Goal: Task Accomplishment & Management: Manage account settings

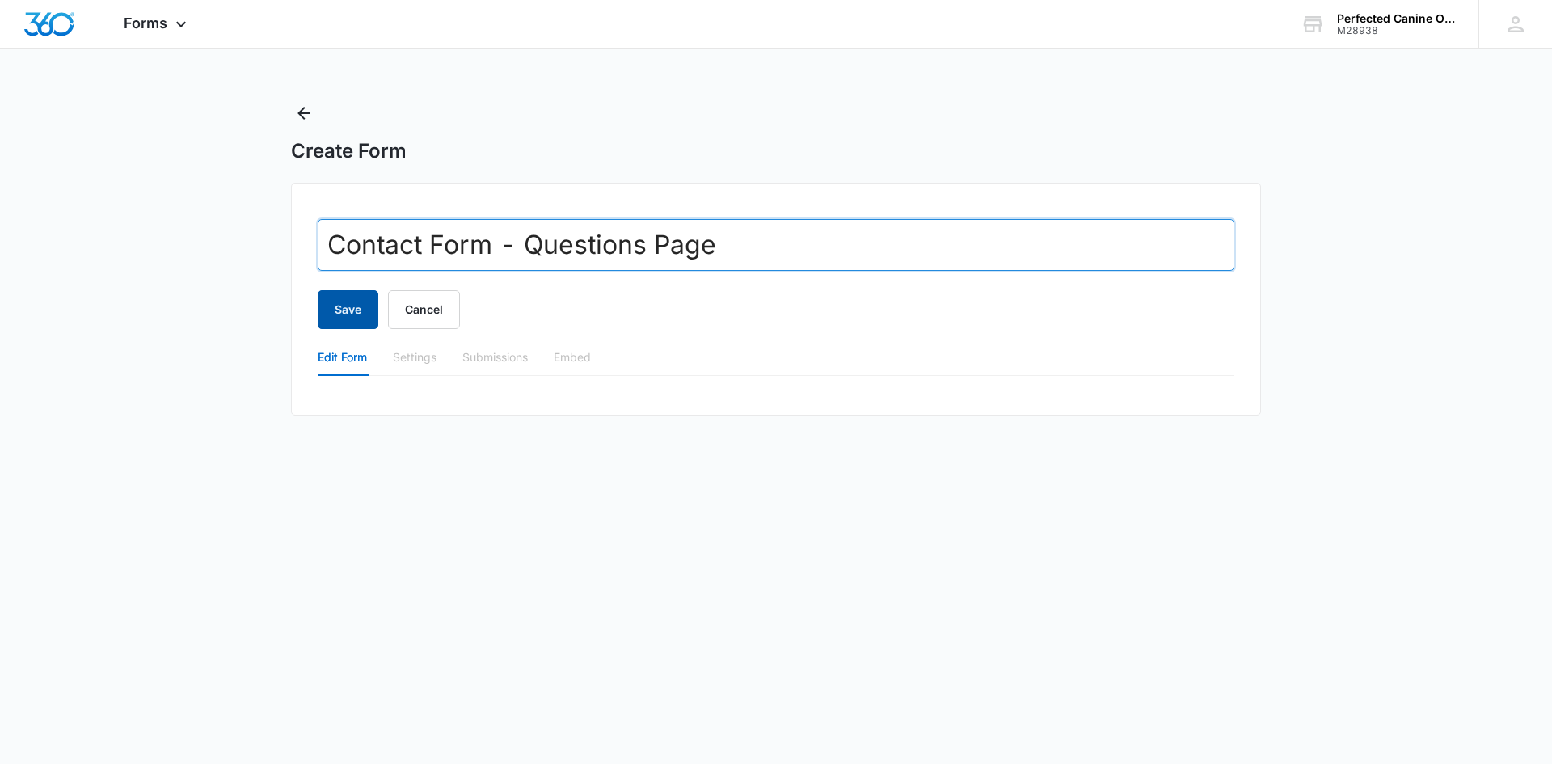
type input "Contact Form - Questions Page"
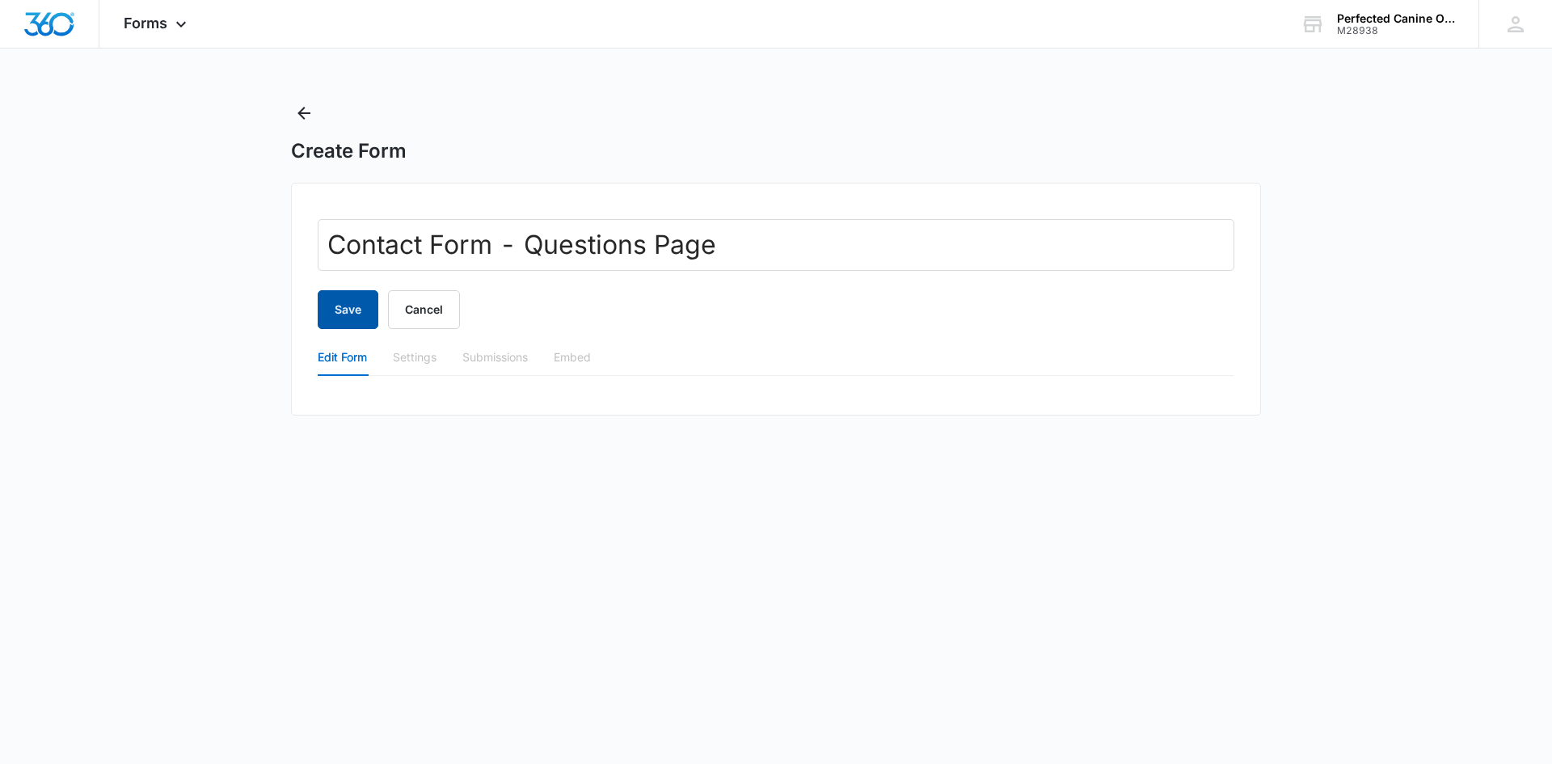
click at [336, 302] on button "Save" at bounding box center [348, 309] width 61 height 39
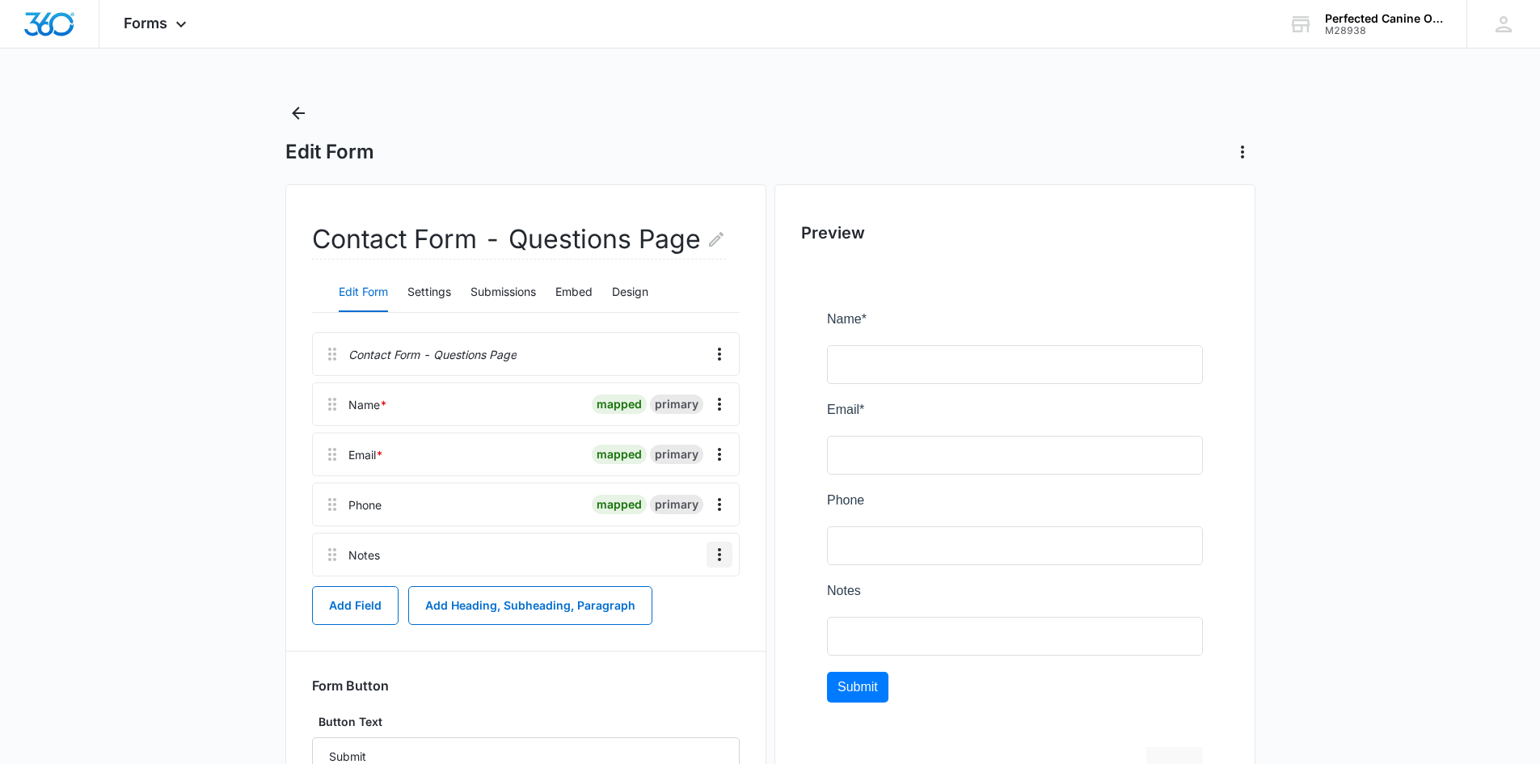
click at [722, 554] on icon "Overflow Menu" at bounding box center [719, 554] width 19 height 19
click at [673, 598] on div "Edit" at bounding box center [676, 599] width 34 height 11
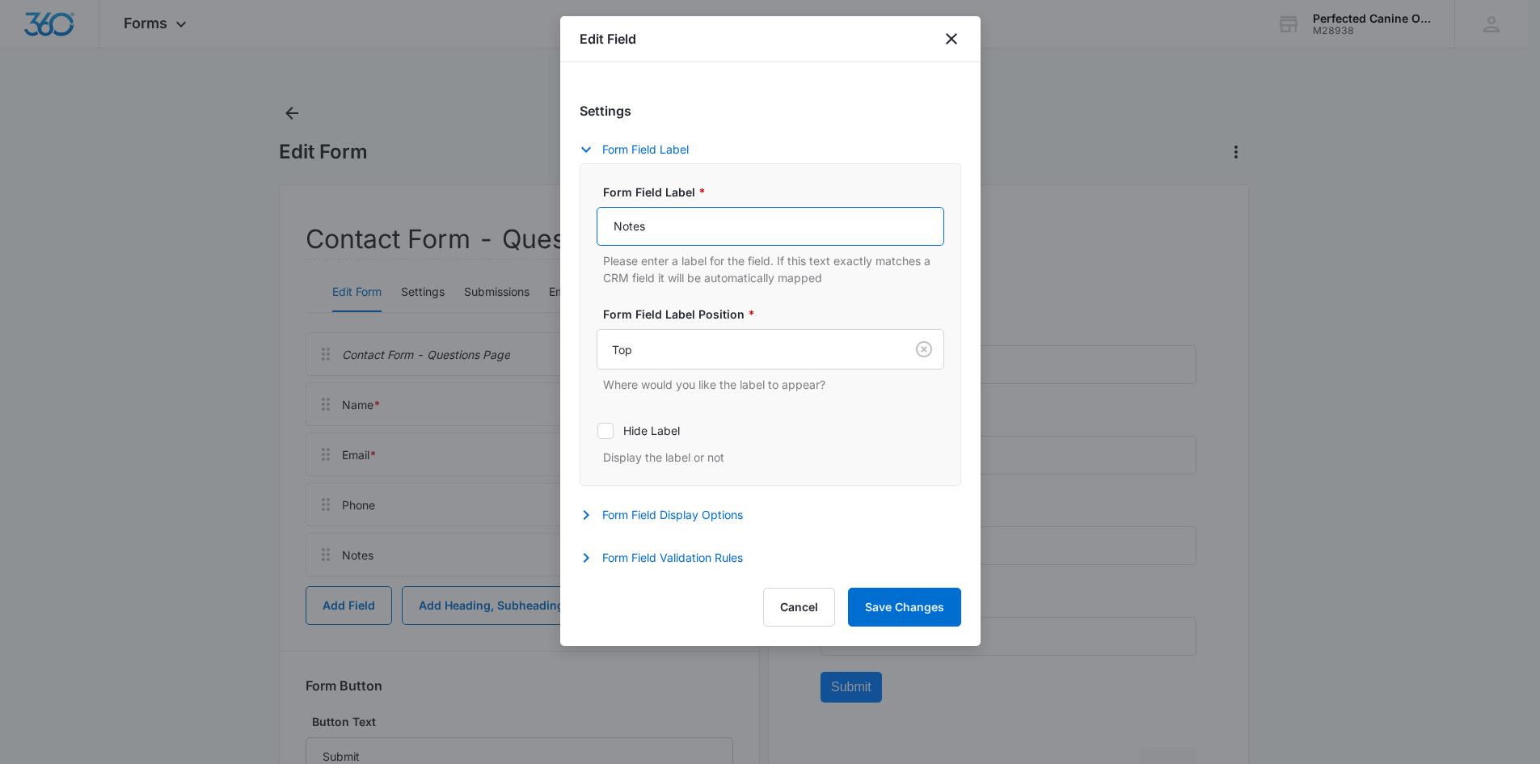
click at [610, 233] on input "Notes" at bounding box center [771, 226] width 348 height 39
type input "Message"
click at [893, 605] on button "Save Changes" at bounding box center [904, 607] width 113 height 39
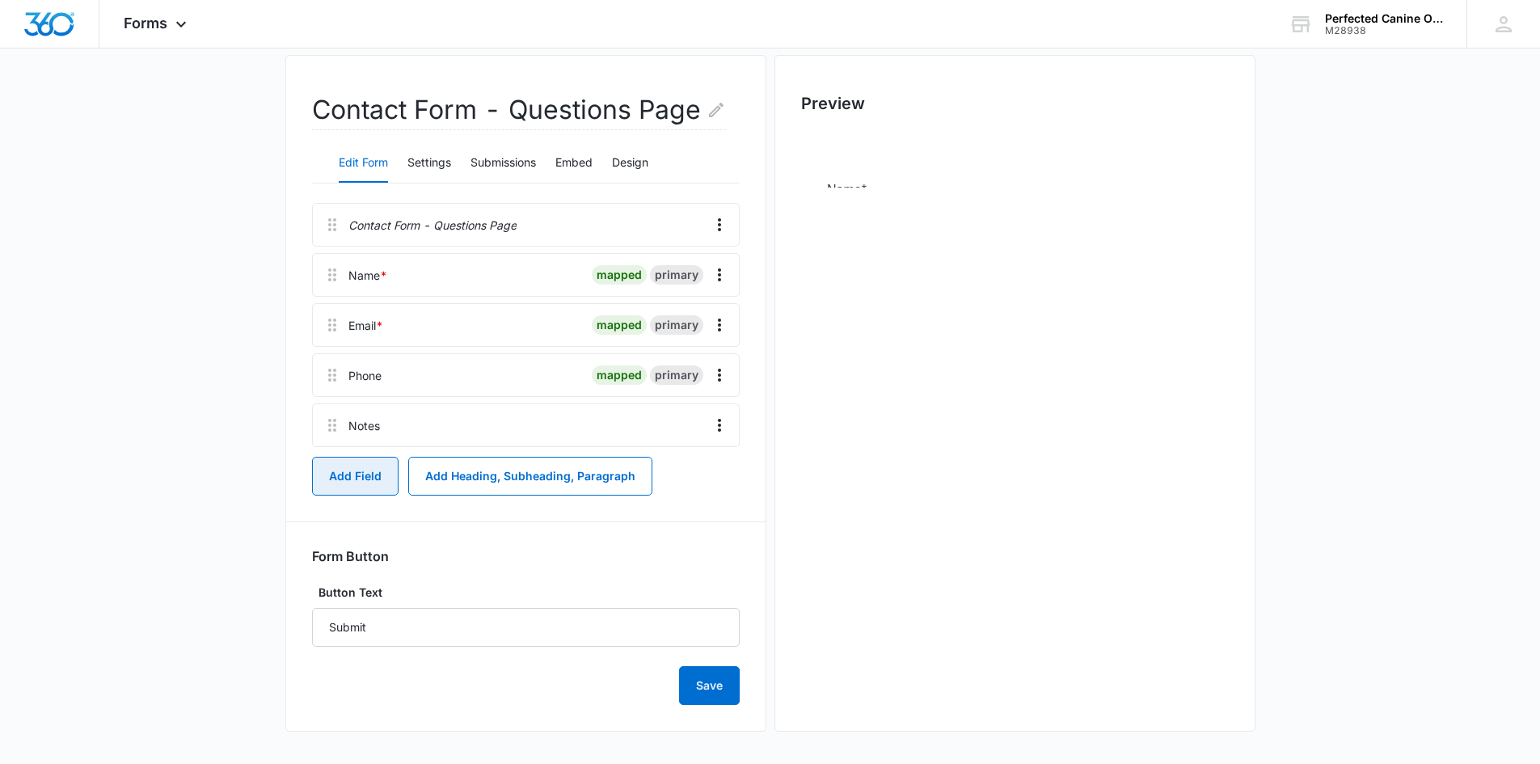
click at [348, 491] on button "Add Field" at bounding box center [355, 476] width 86 height 39
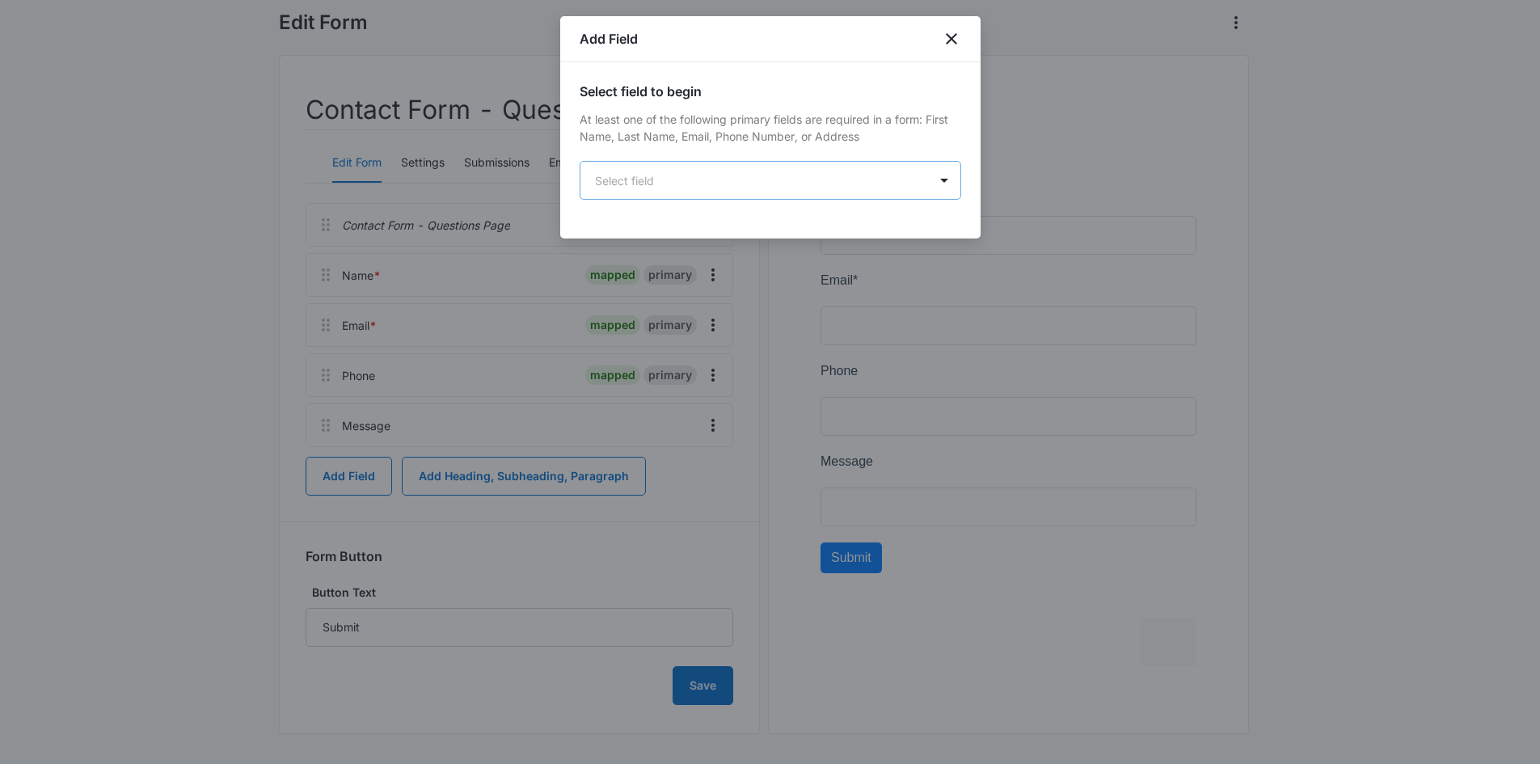
click at [718, 192] on body "Forms Apps Reputation Websites Forms CRM Email Social Shop Payments POS Content…" at bounding box center [770, 319] width 1540 height 896
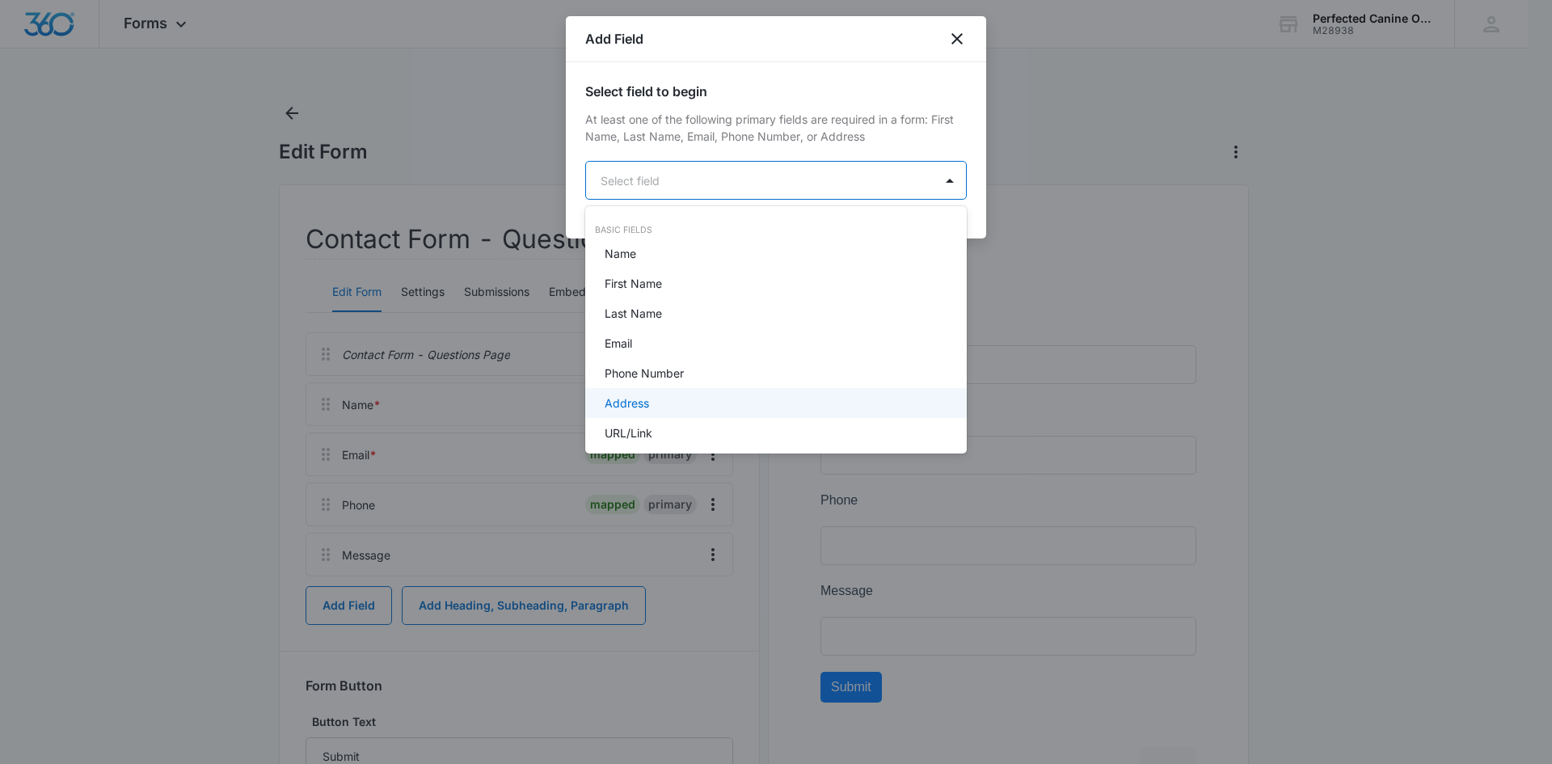
scroll to position [86, 0]
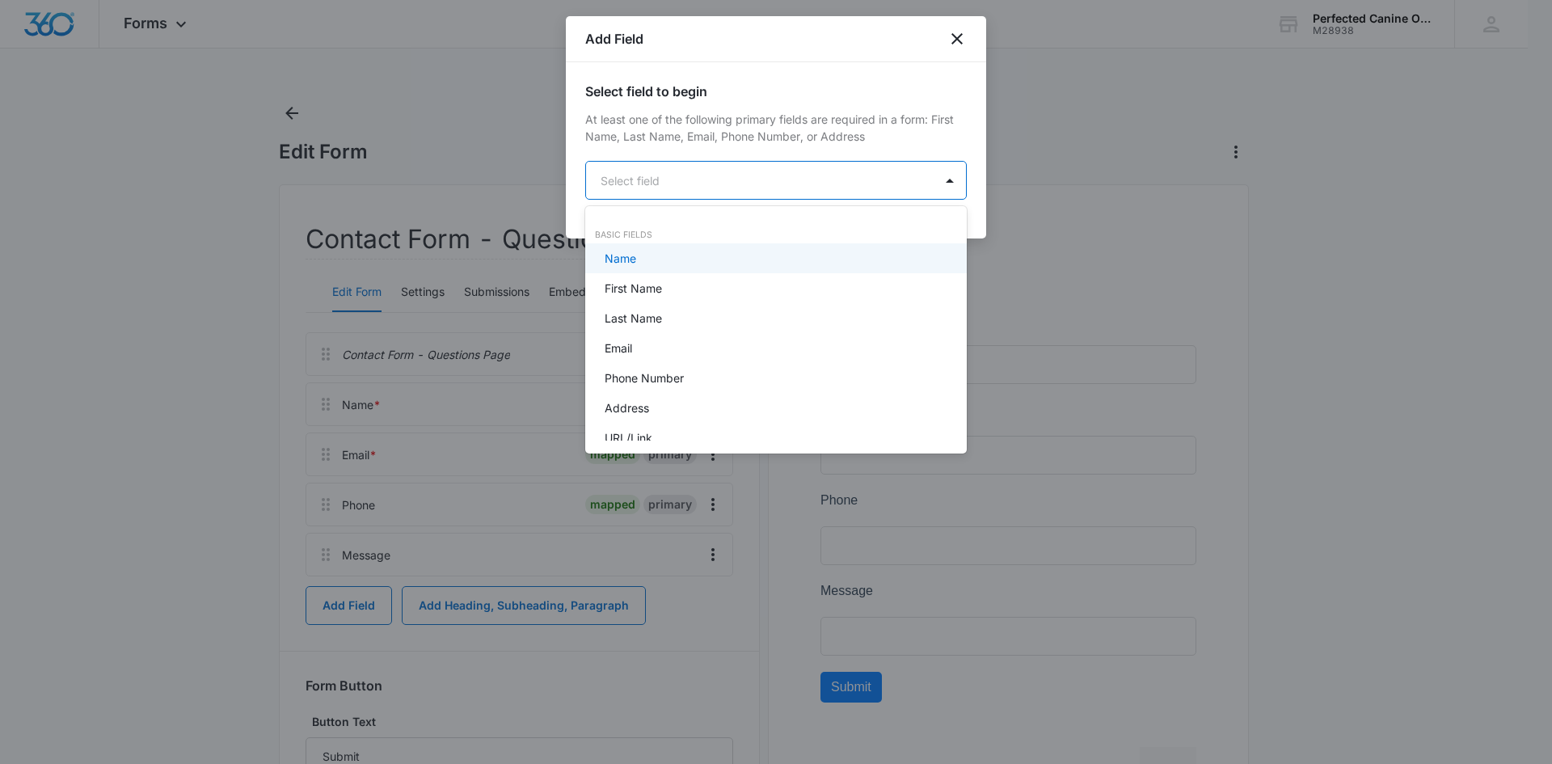
click at [671, 169] on body "Forms Apps Reputation Websites Forms CRM Email Social Shop Payments POS Content…" at bounding box center [776, 382] width 1552 height 764
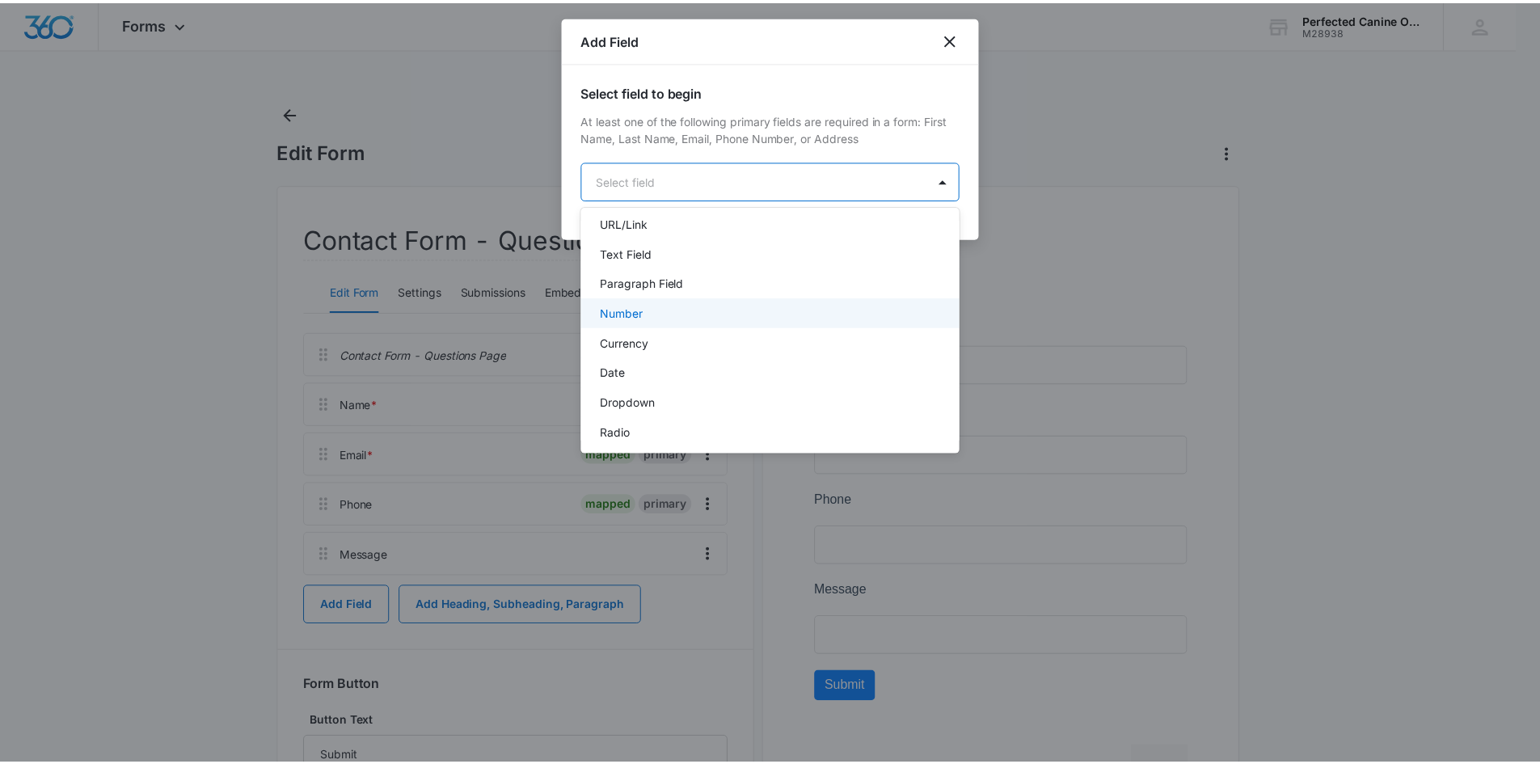
scroll to position [243, 0]
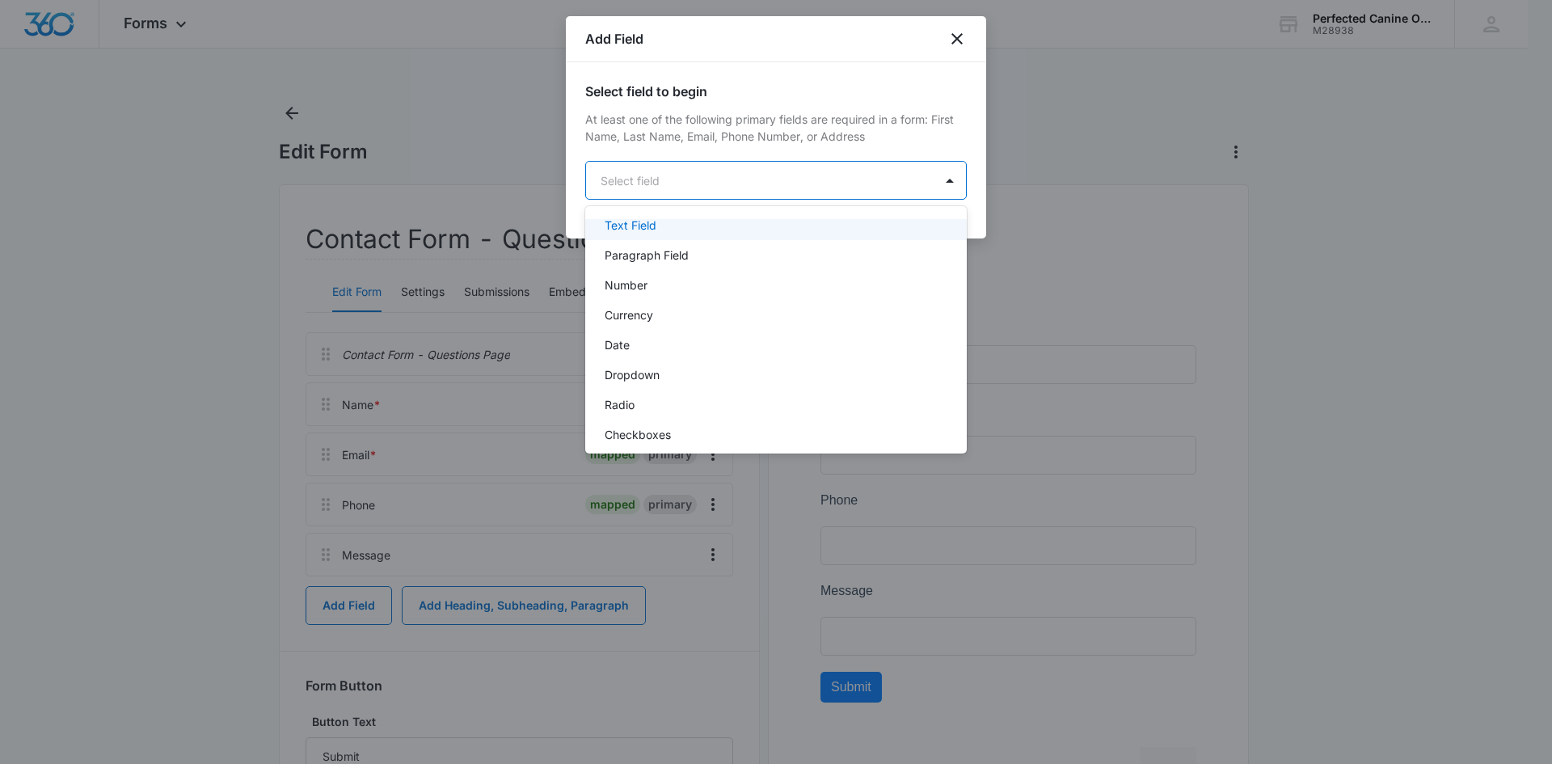
click at [656, 228] on p "Text Field" at bounding box center [631, 225] width 52 height 17
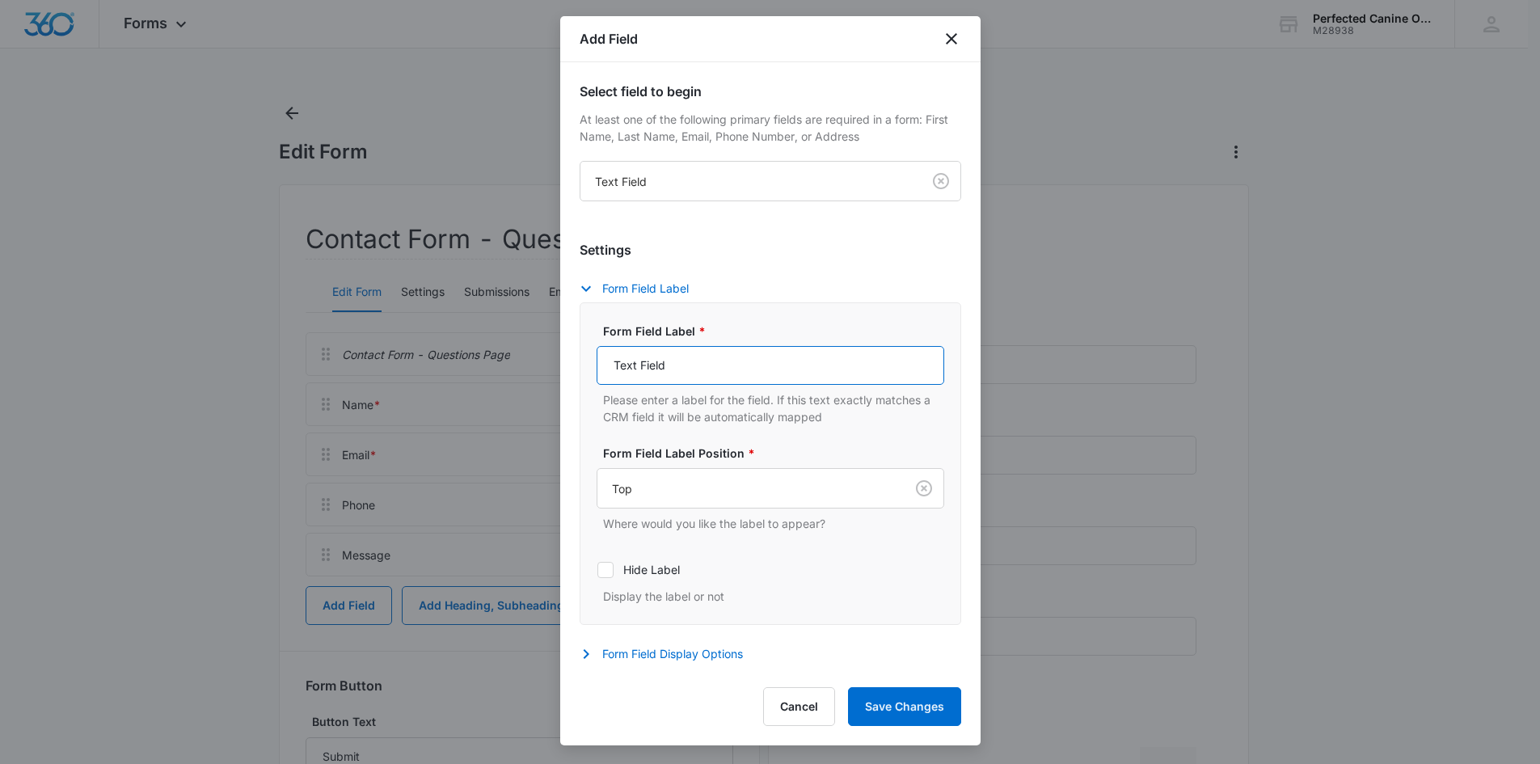
drag, startPoint x: 681, startPoint y: 361, endPoint x: 565, endPoint y: 351, distance: 116.8
click at [565, 351] on div "Select field to begin At least one of the following primary fields are required…" at bounding box center [770, 366] width 420 height 609
type input "City"
click at [635, 652] on button "Form Field Display Options" at bounding box center [669, 653] width 179 height 19
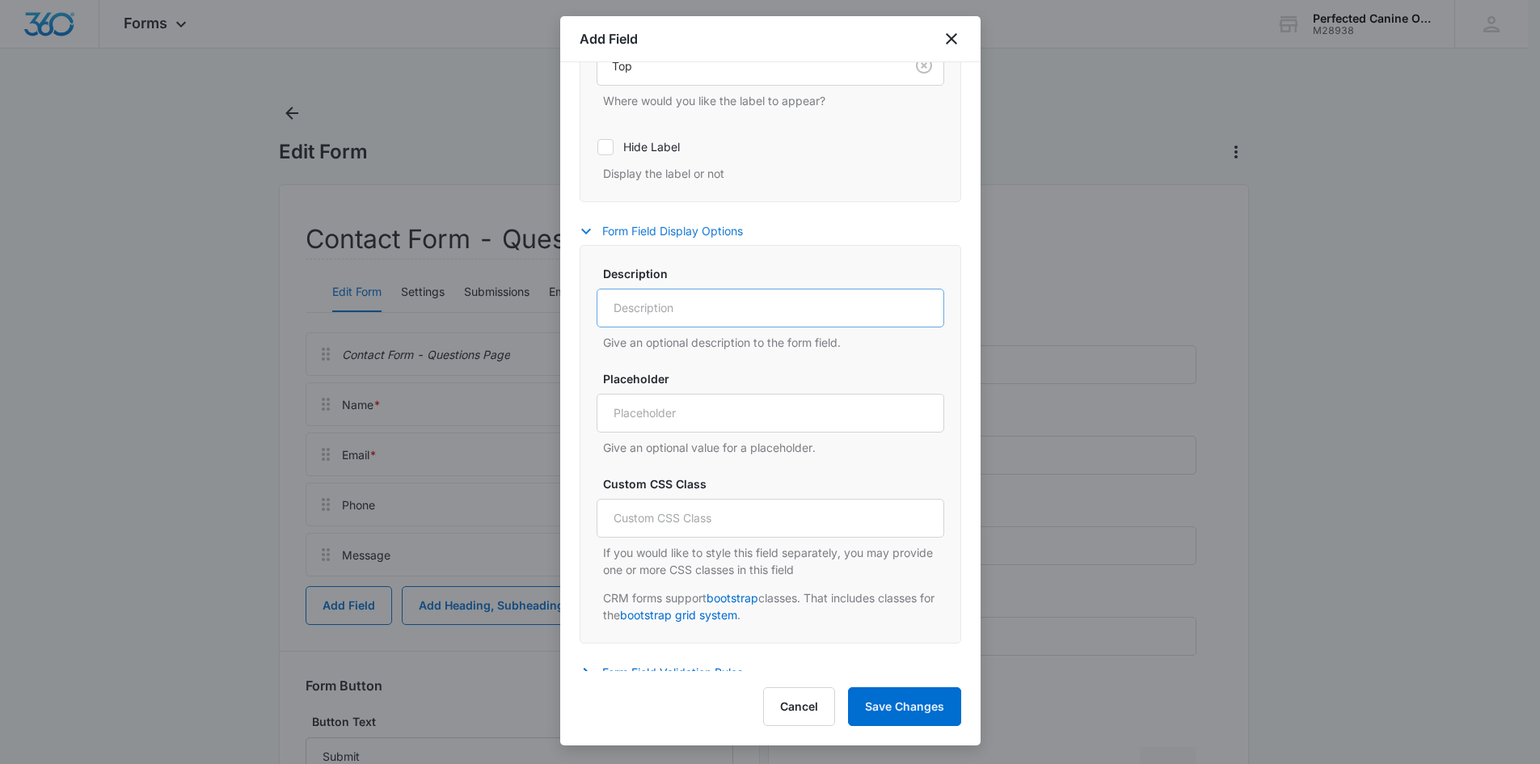
scroll to position [438, 0]
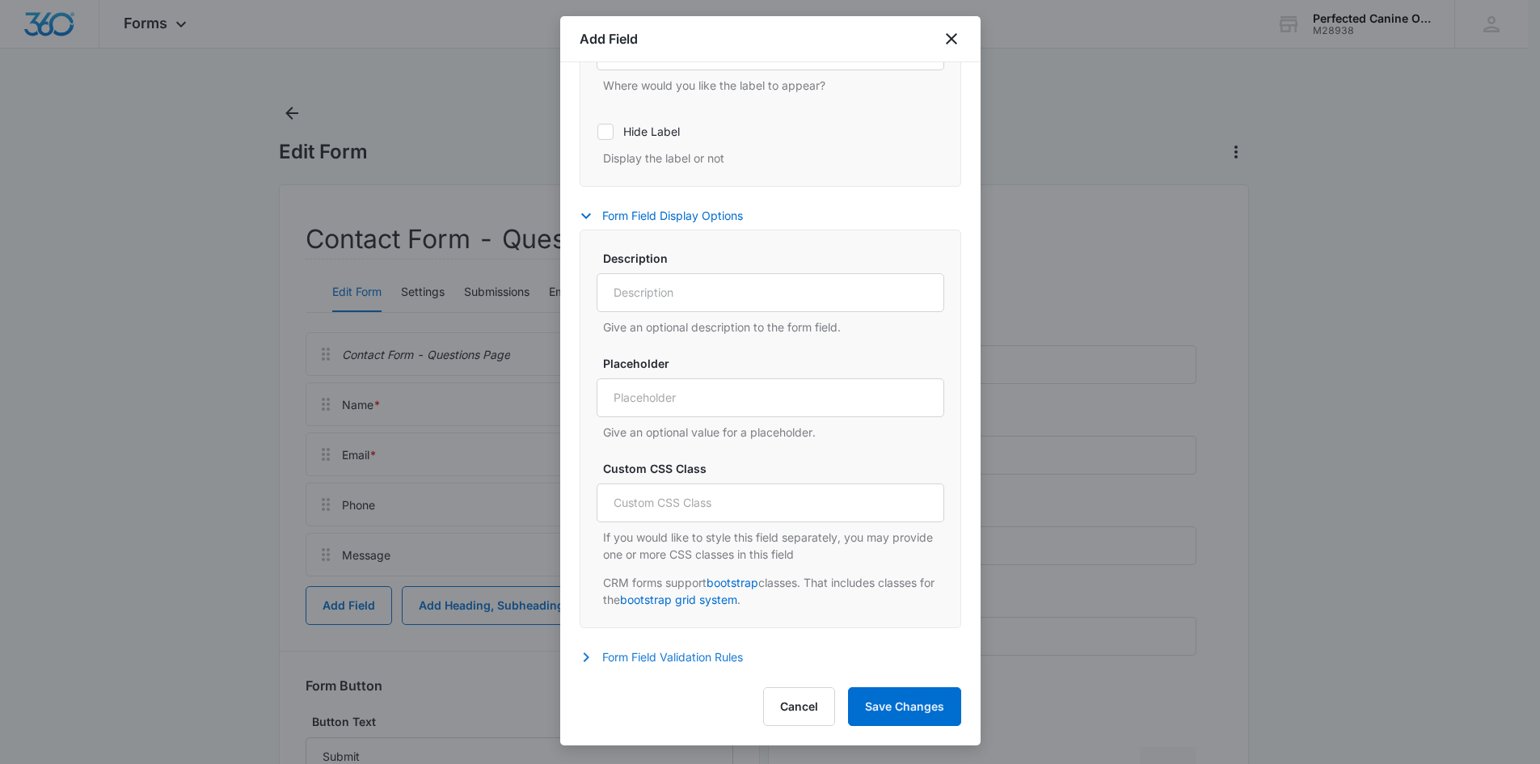
click at [729, 662] on button "Form Field Validation Rules" at bounding box center [669, 656] width 179 height 19
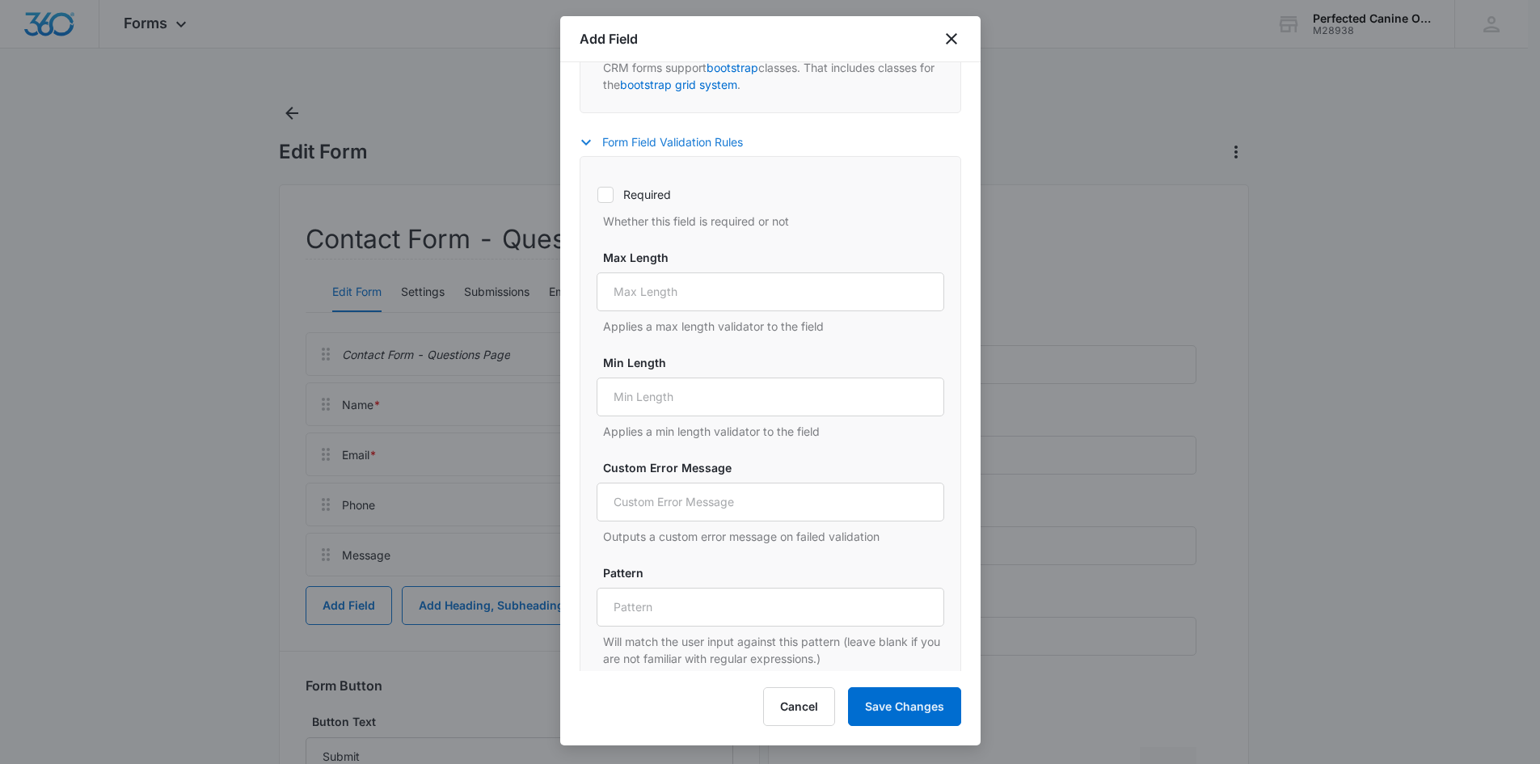
scroll to position [969, 0]
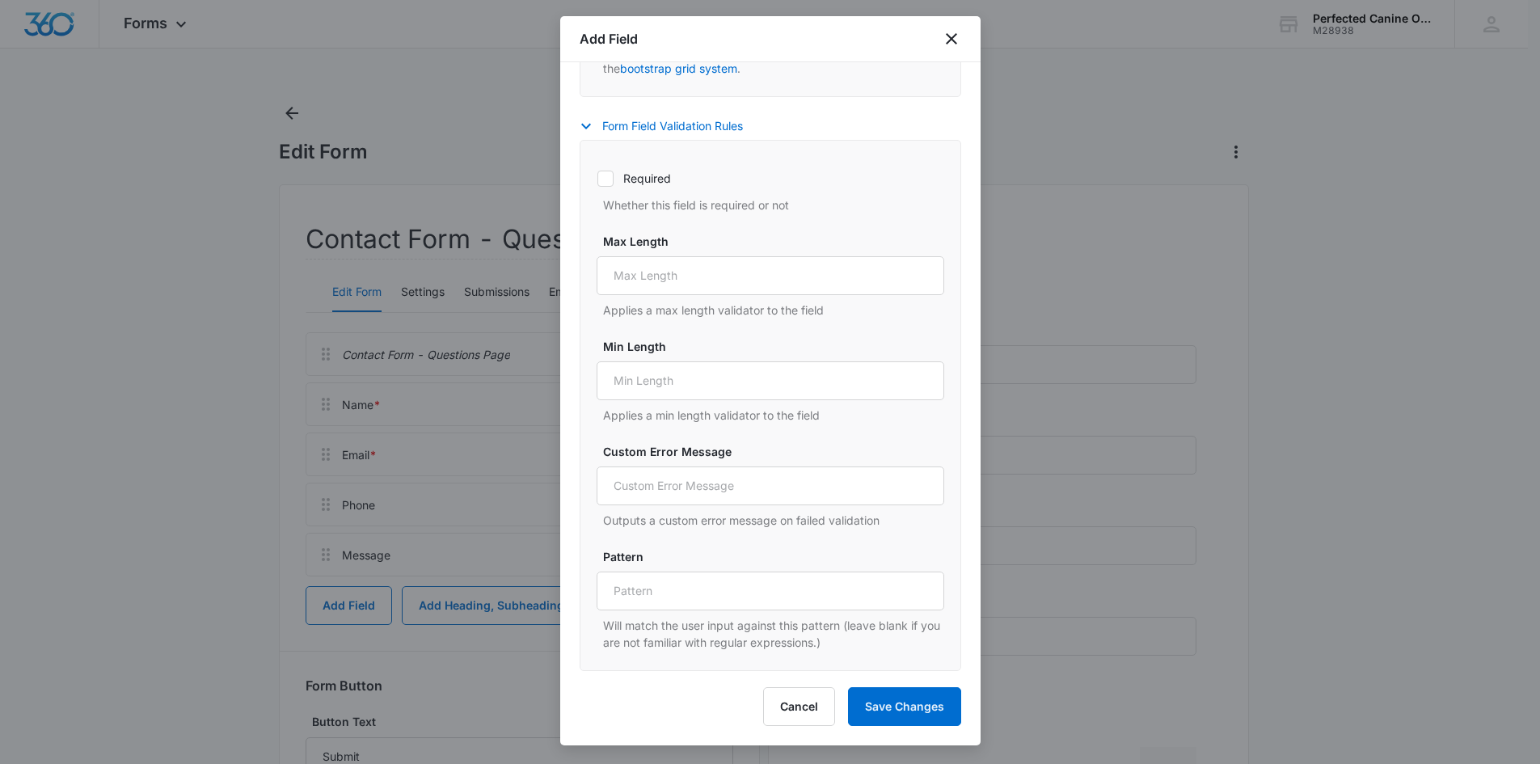
click at [914, 677] on div "Add Field Select field to begin At least one of the following primary fields ar…" at bounding box center [770, 380] width 420 height 729
click at [916, 696] on button "Save Changes" at bounding box center [904, 706] width 113 height 39
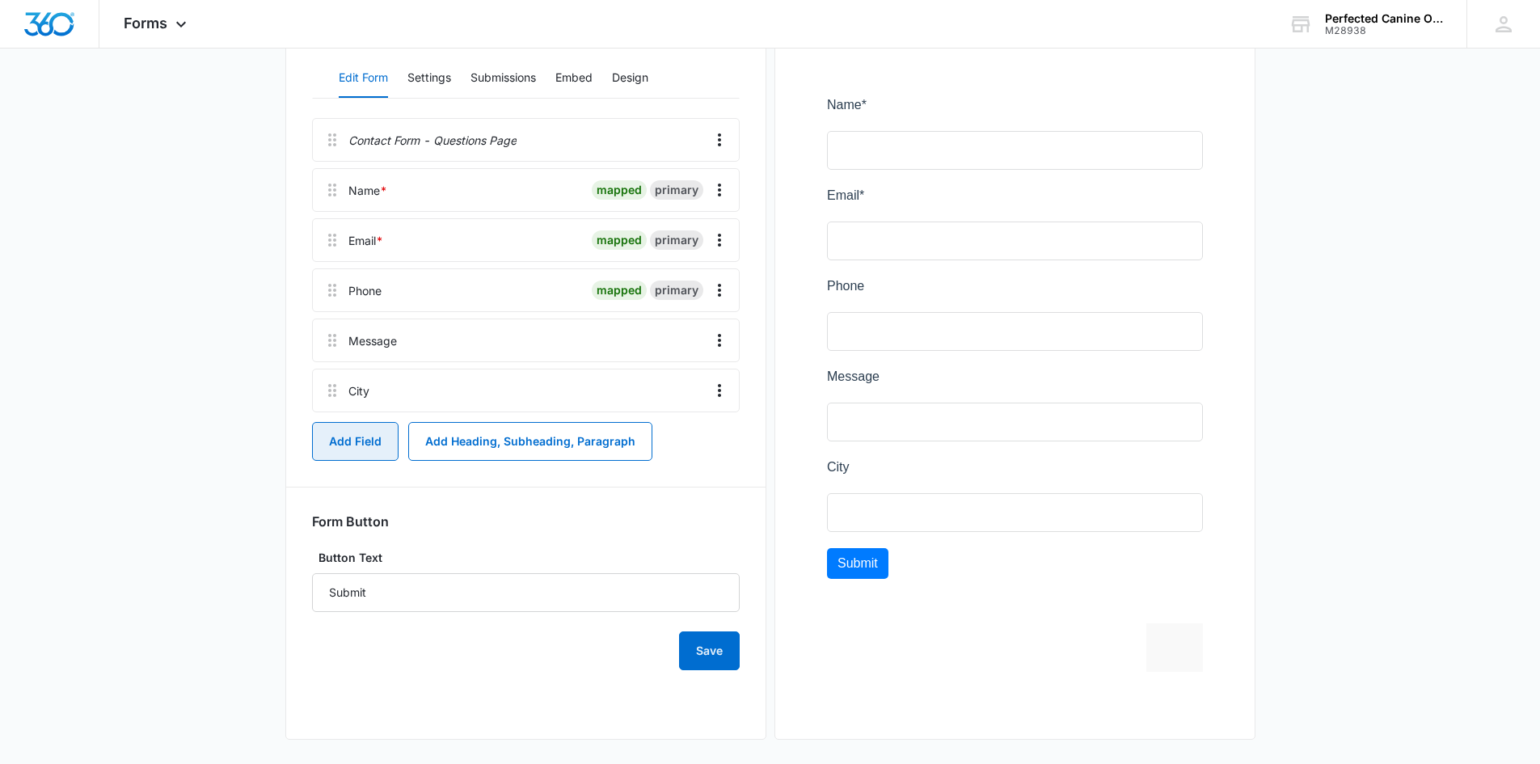
scroll to position [222, 0]
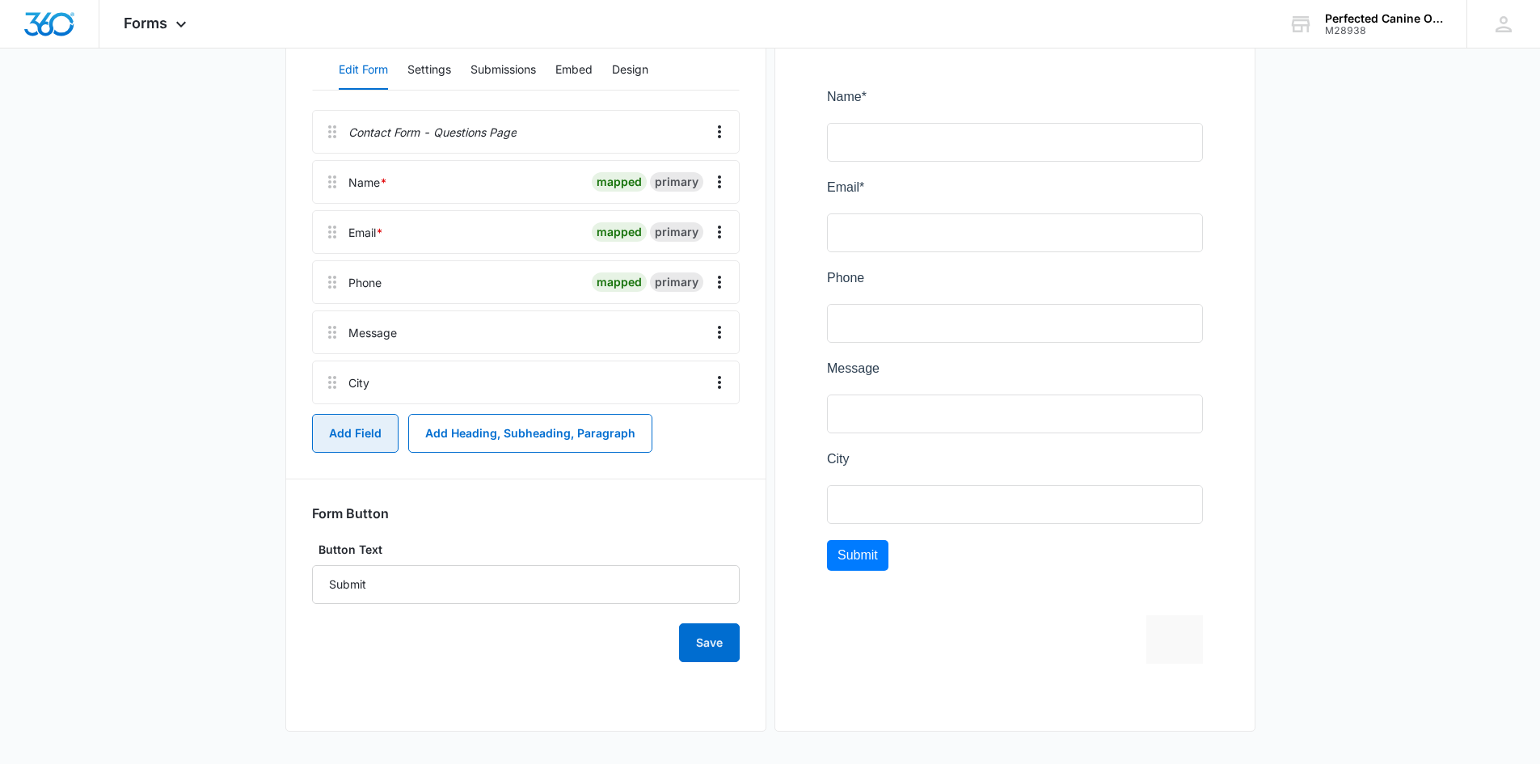
click at [356, 420] on button "Add Field" at bounding box center [355, 433] width 86 height 39
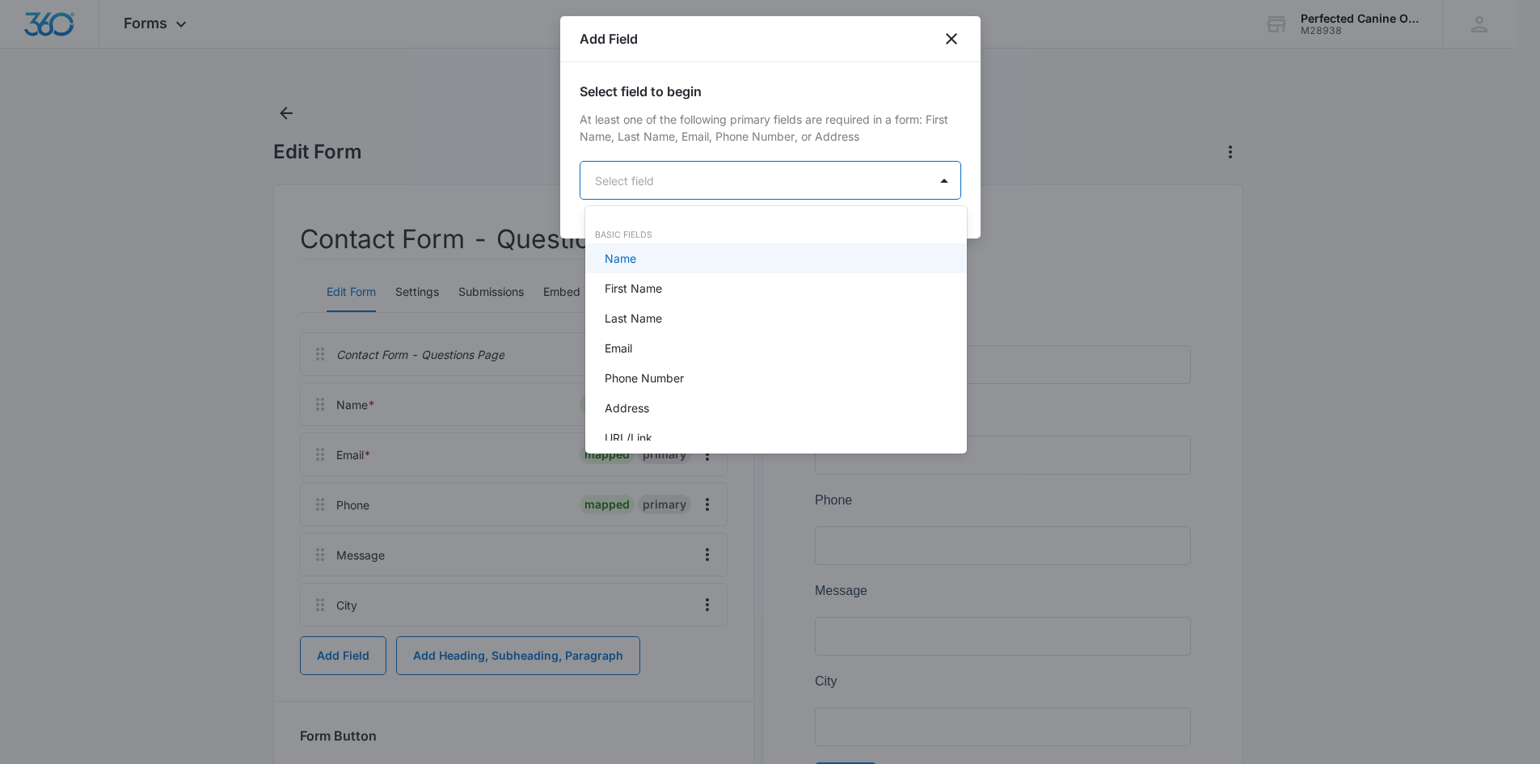
click at [631, 183] on body "Forms Apps Reputation Websites Forms CRM Email Social Shop Payments POS Content…" at bounding box center [770, 382] width 1540 height 764
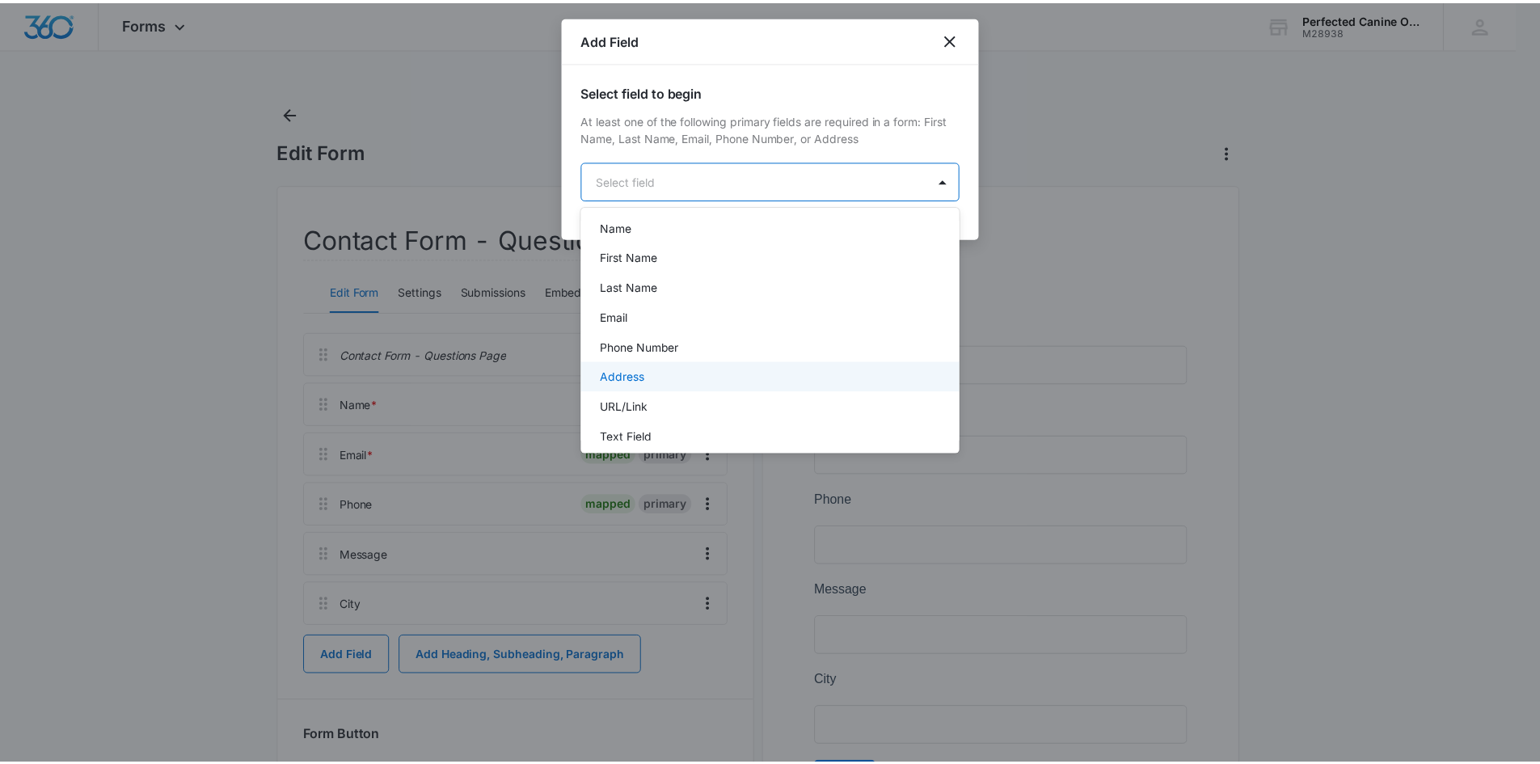
scroll to position [81, 0]
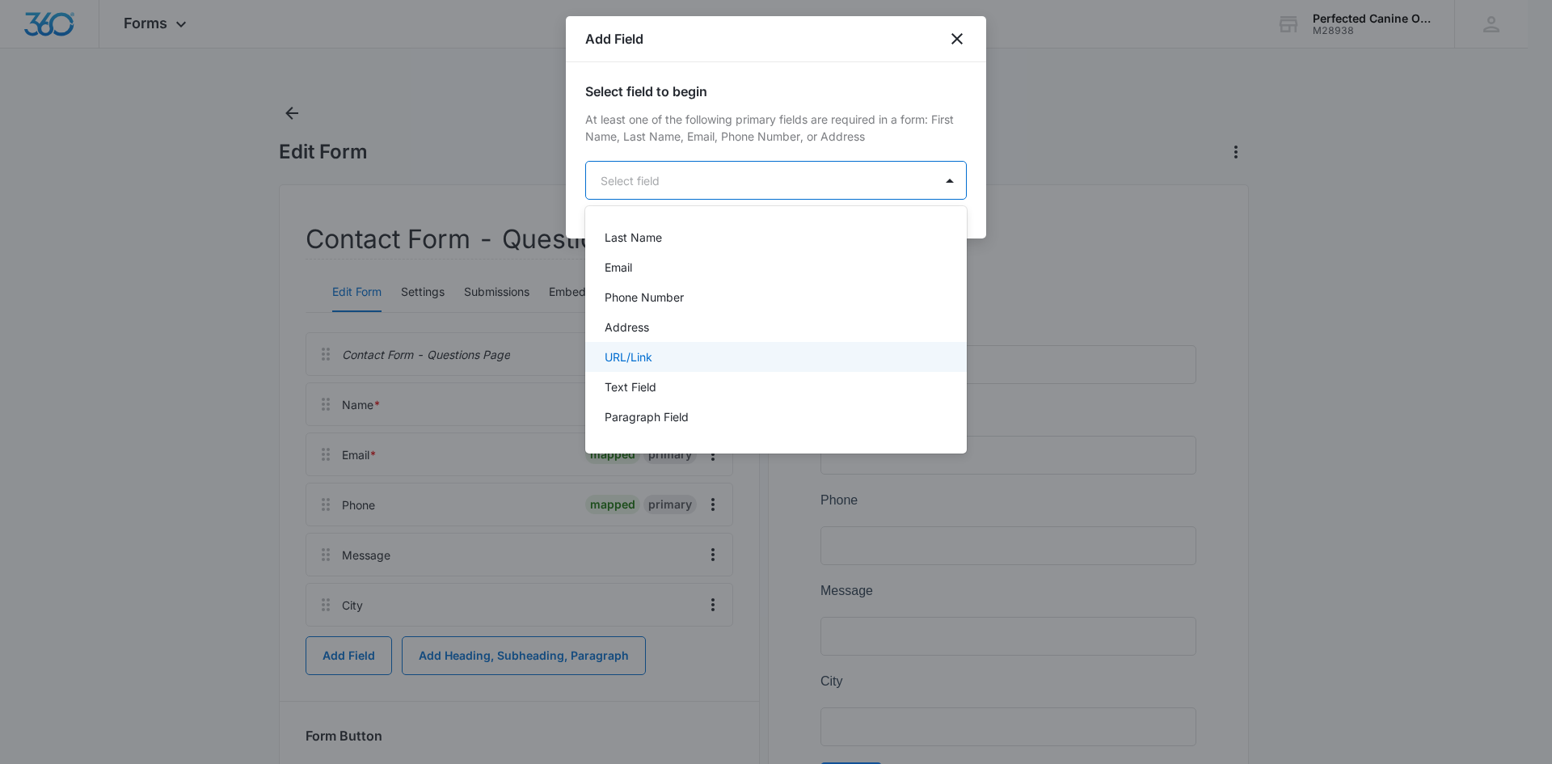
click at [639, 357] on p "URL/Link" at bounding box center [629, 356] width 48 height 17
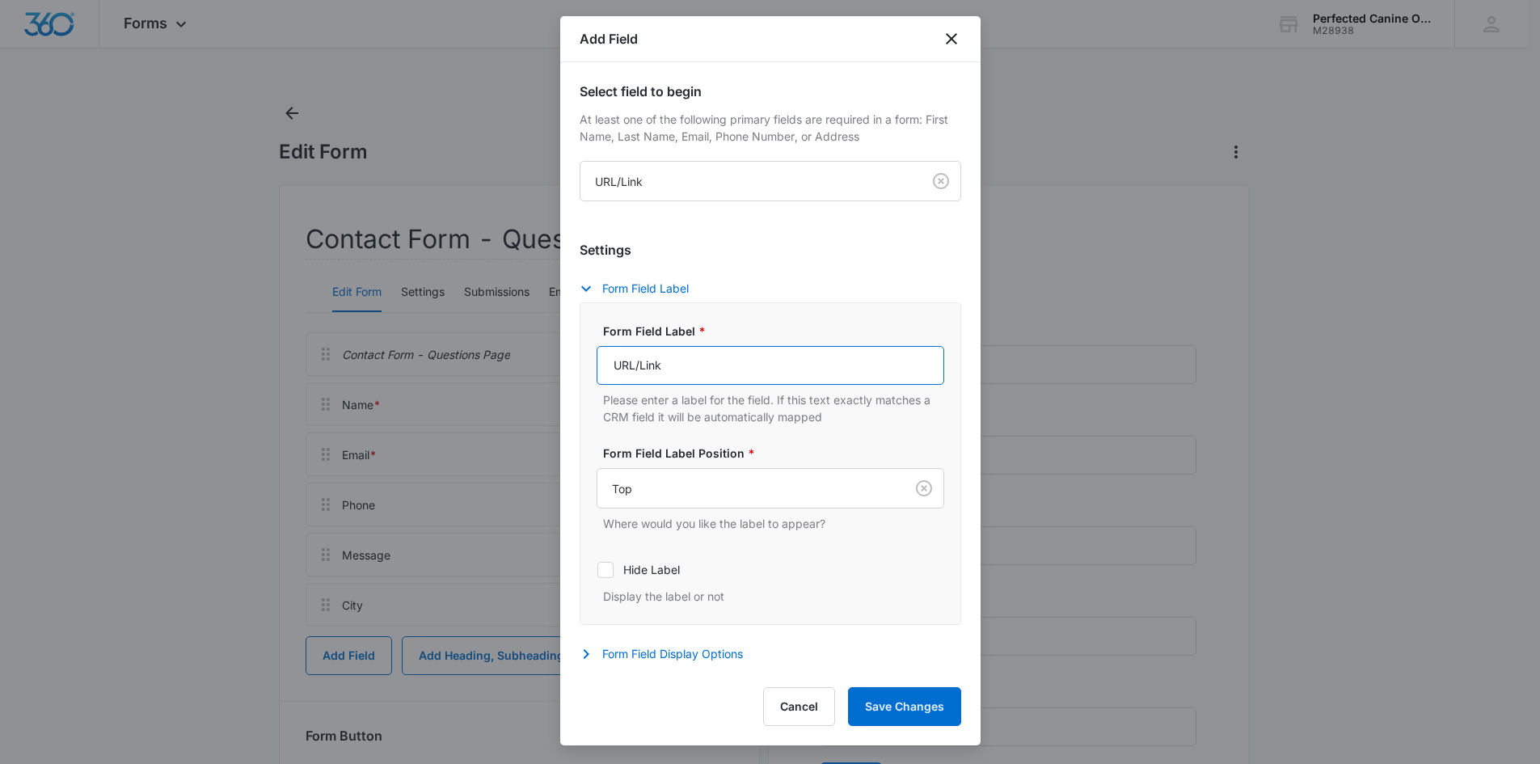
drag, startPoint x: 668, startPoint y: 363, endPoint x: 553, endPoint y: 378, distance: 115.7
click at [553, 378] on body "Forms Apps Reputation Websites Forms CRM Email Social Shop Payments POS Content…" at bounding box center [770, 493] width 1540 height 986
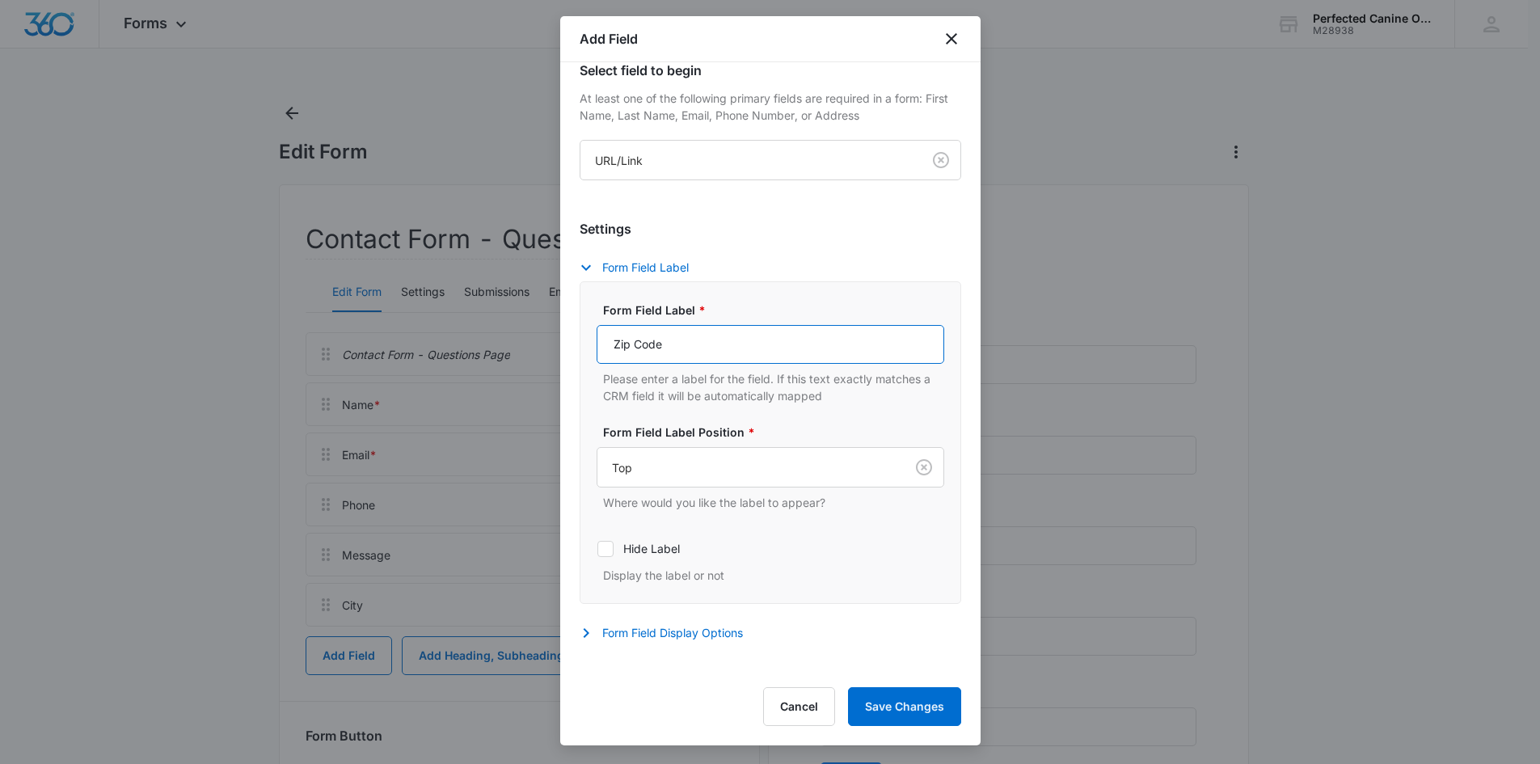
scroll to position [40, 0]
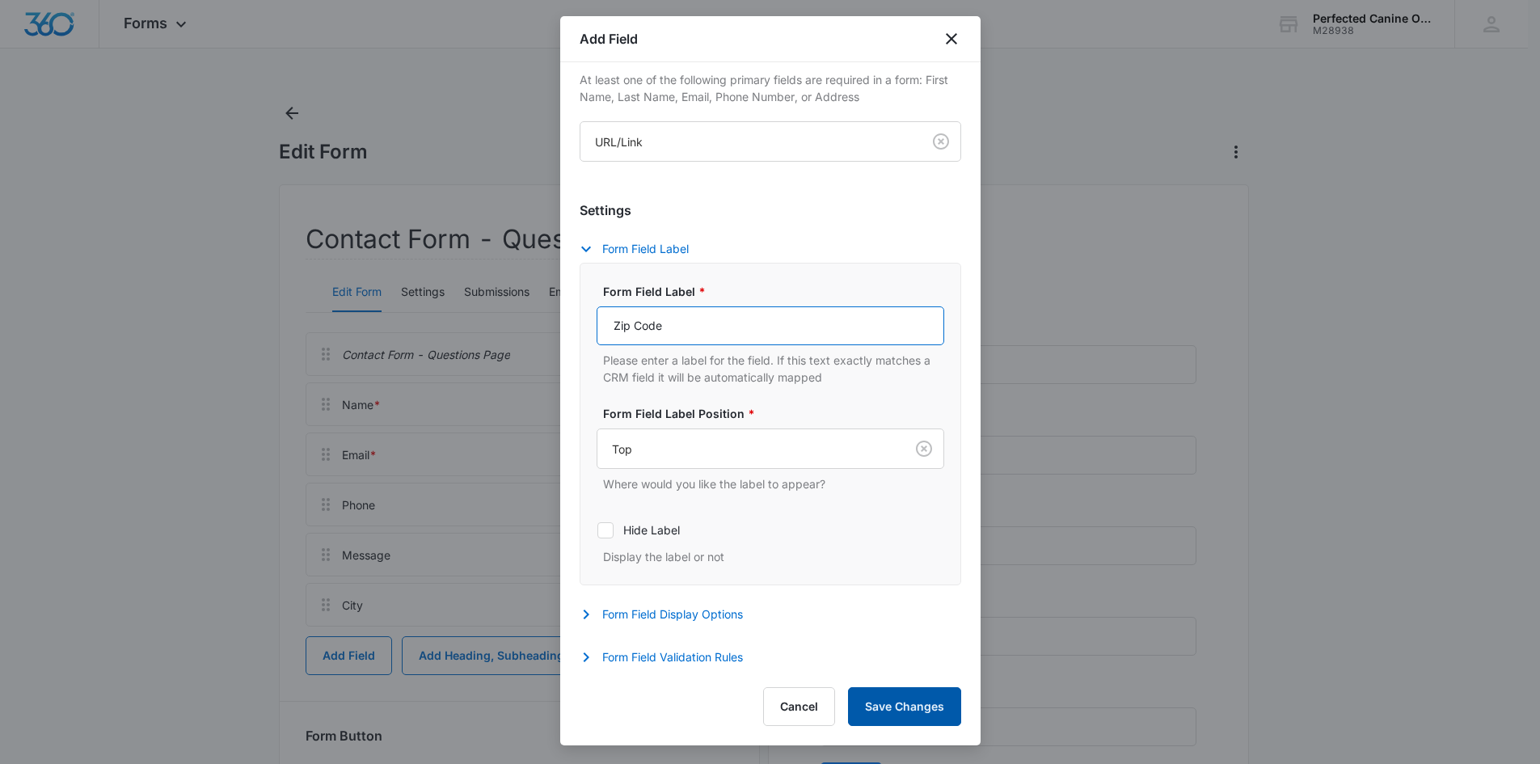
type input "Zip Code"
click at [937, 700] on button "Save Changes" at bounding box center [904, 706] width 113 height 39
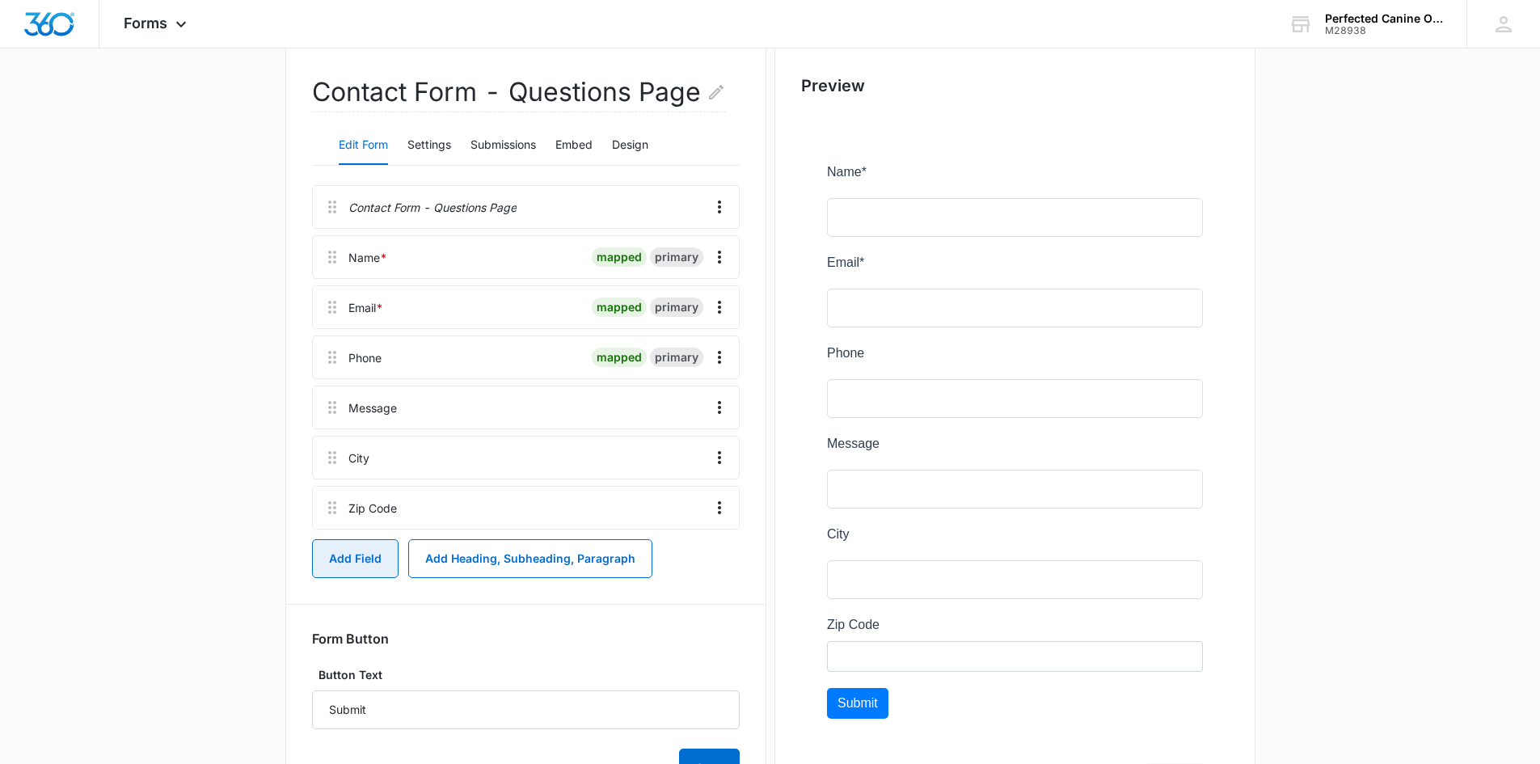
scroll to position [295, 0]
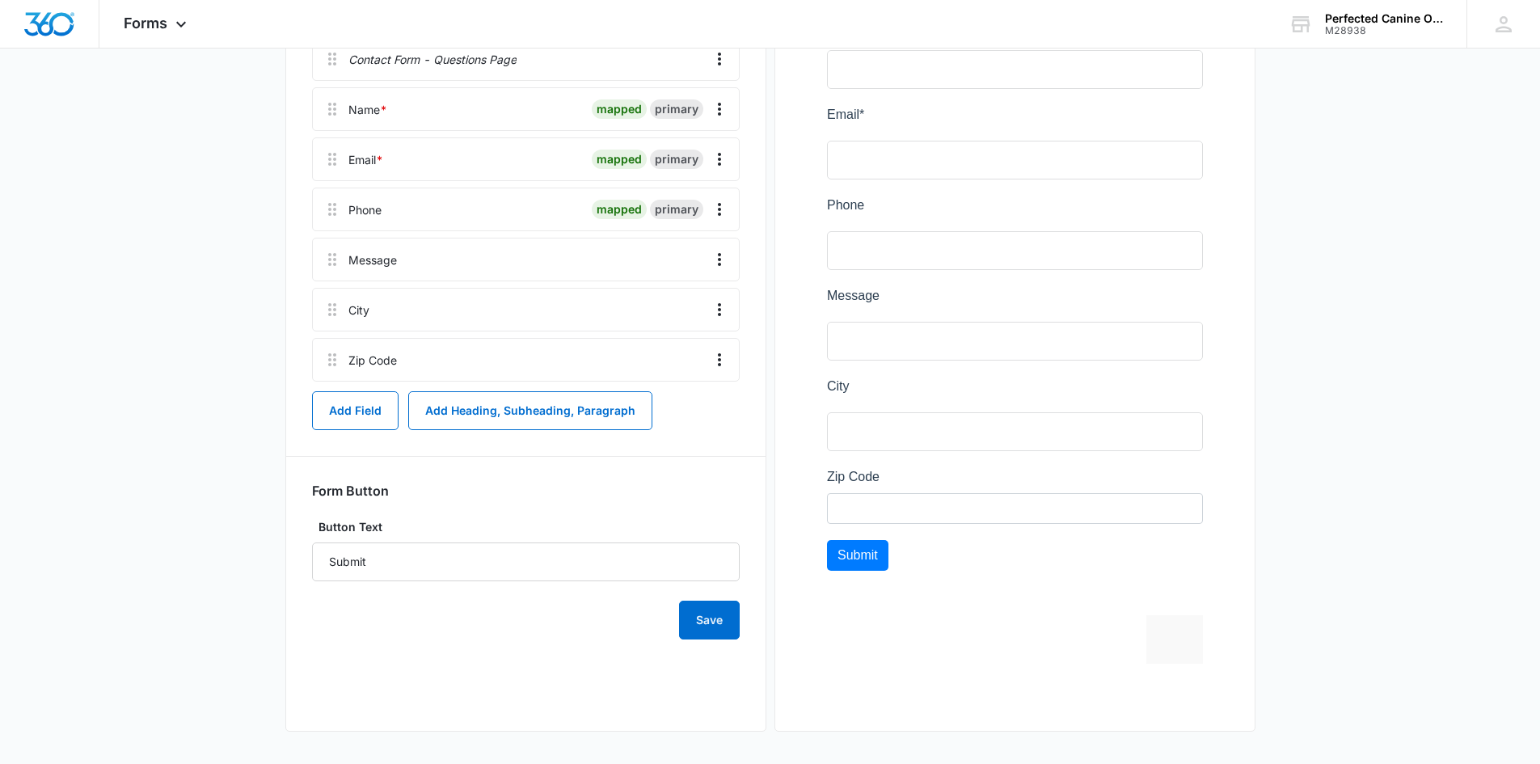
click at [911, 525] on div at bounding box center [1015, 335] width 428 height 739
click at [919, 601] on div at bounding box center [1015, 335] width 428 height 739
click at [705, 630] on button "Save" at bounding box center [709, 620] width 61 height 39
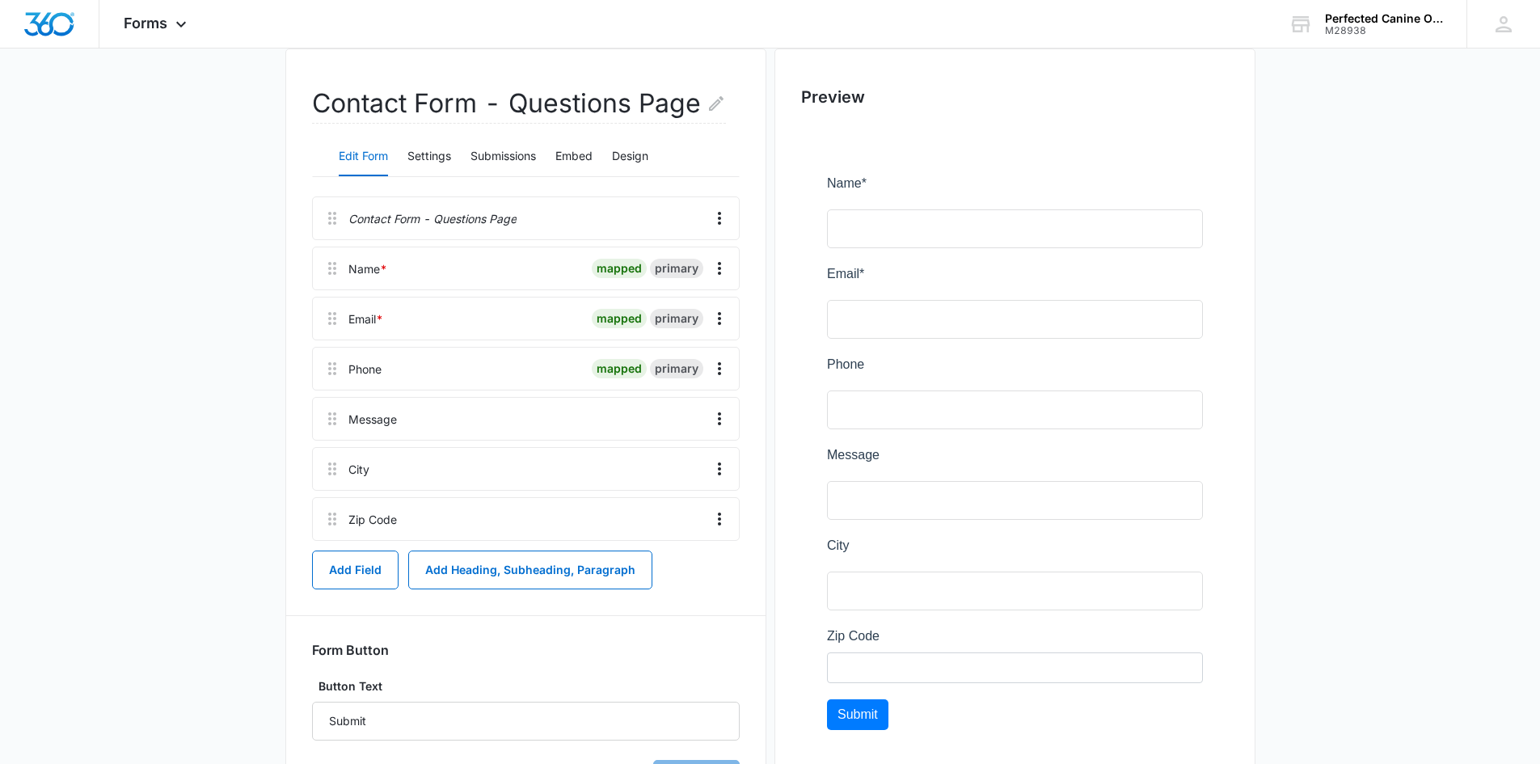
scroll to position [0, 0]
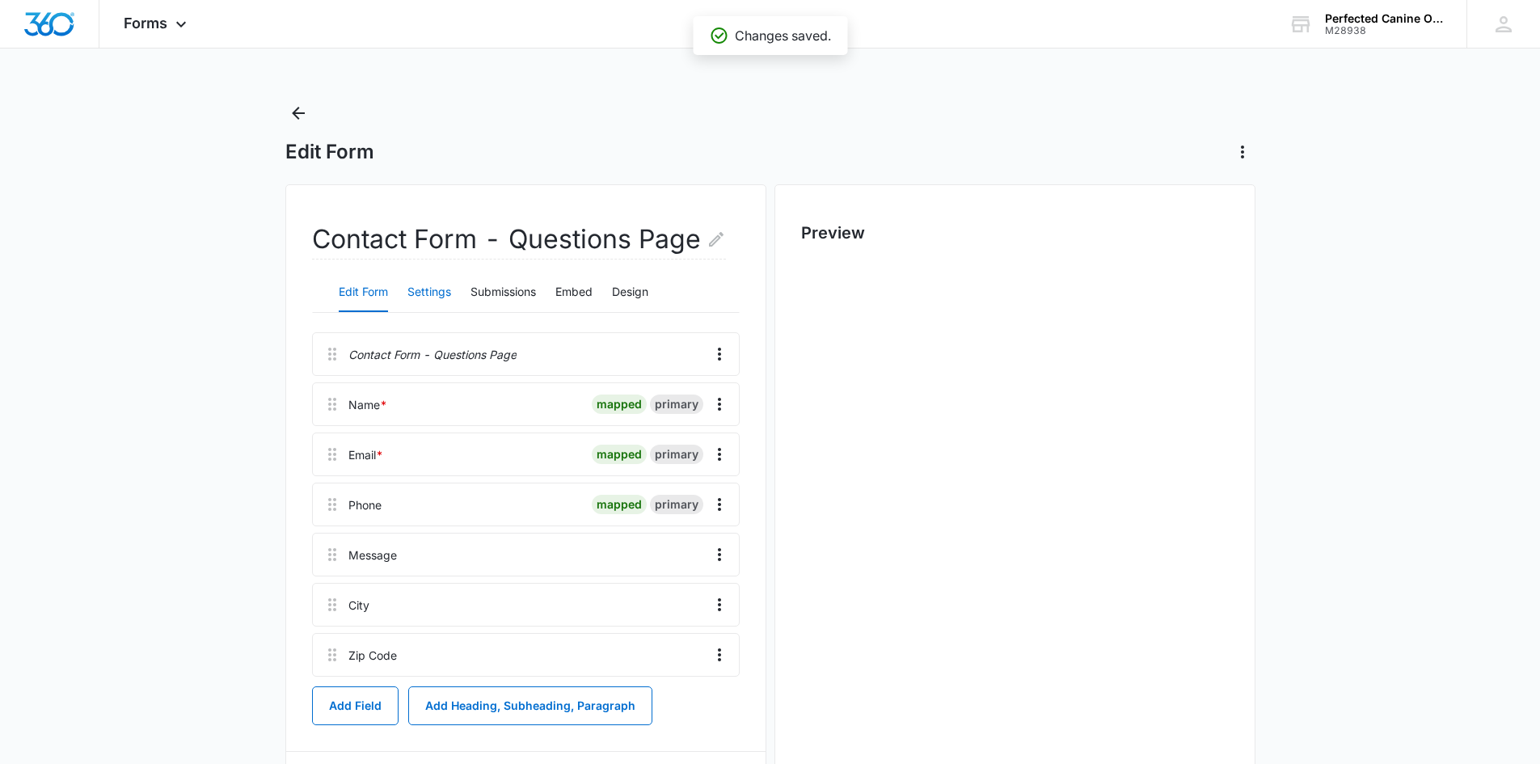
click at [432, 293] on button "Settings" at bounding box center [429, 292] width 44 height 39
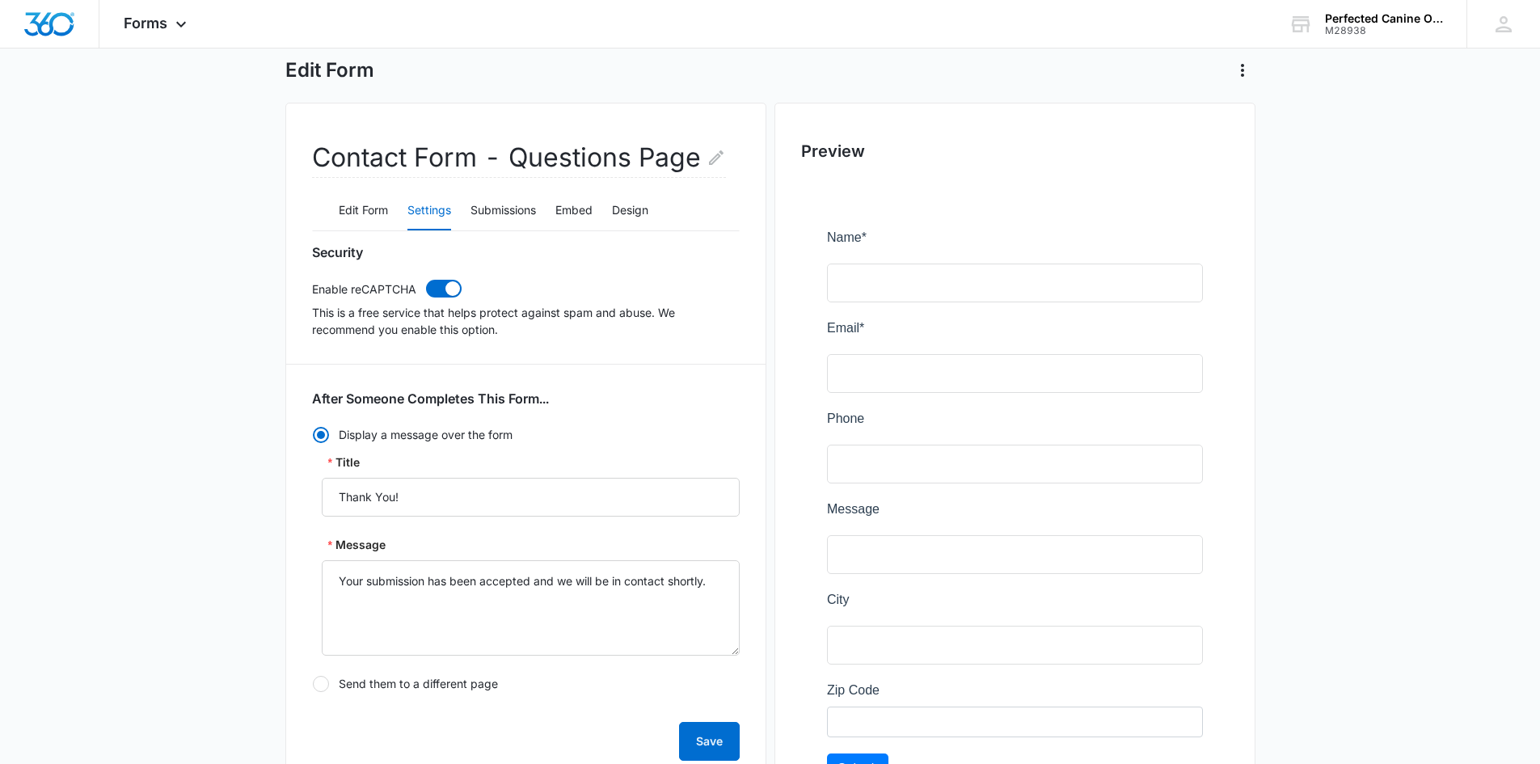
scroll to position [81, 0]
click at [517, 209] on button "Submissions" at bounding box center [502, 211] width 65 height 39
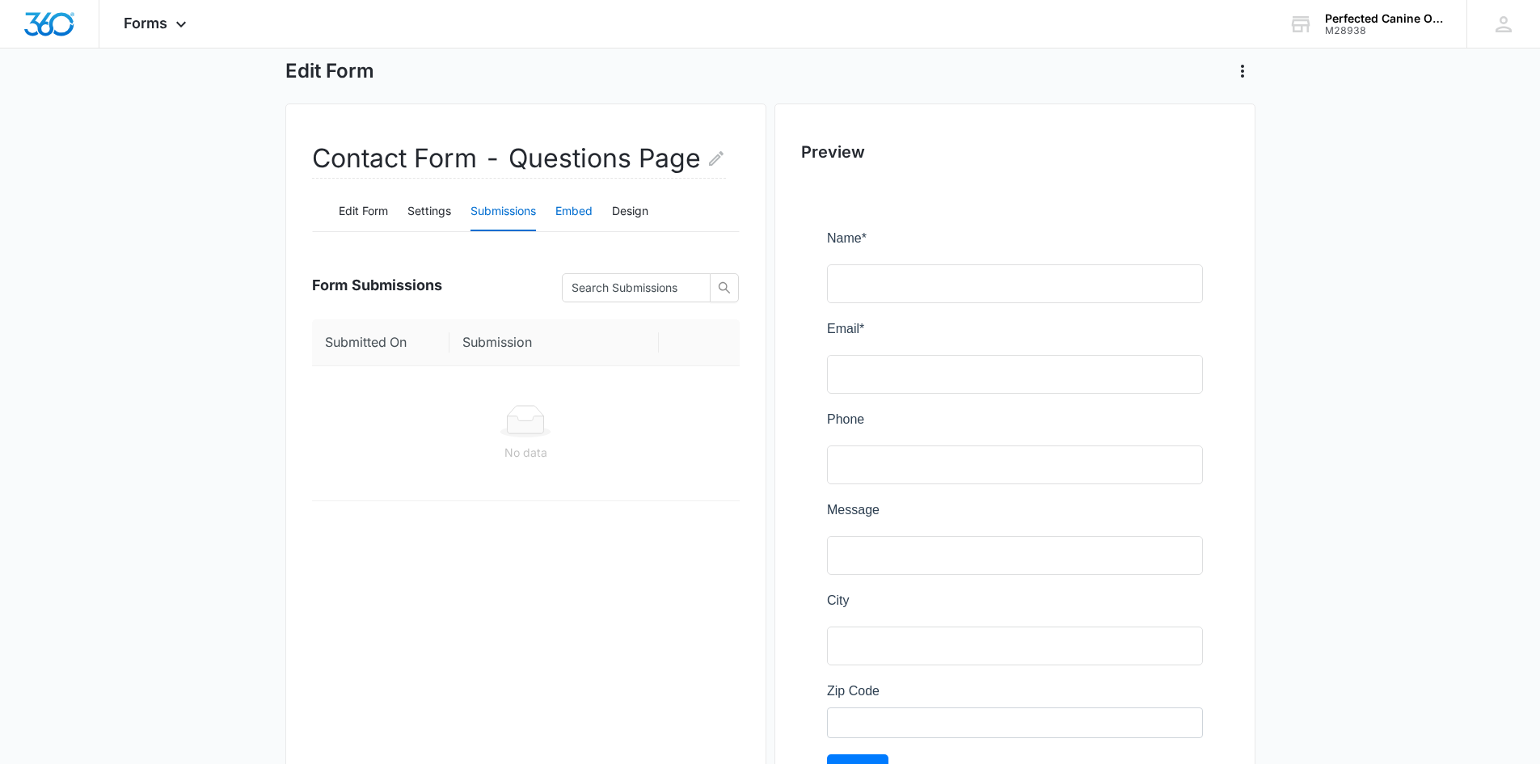
click at [575, 212] on button "Embed" at bounding box center [573, 211] width 37 height 39
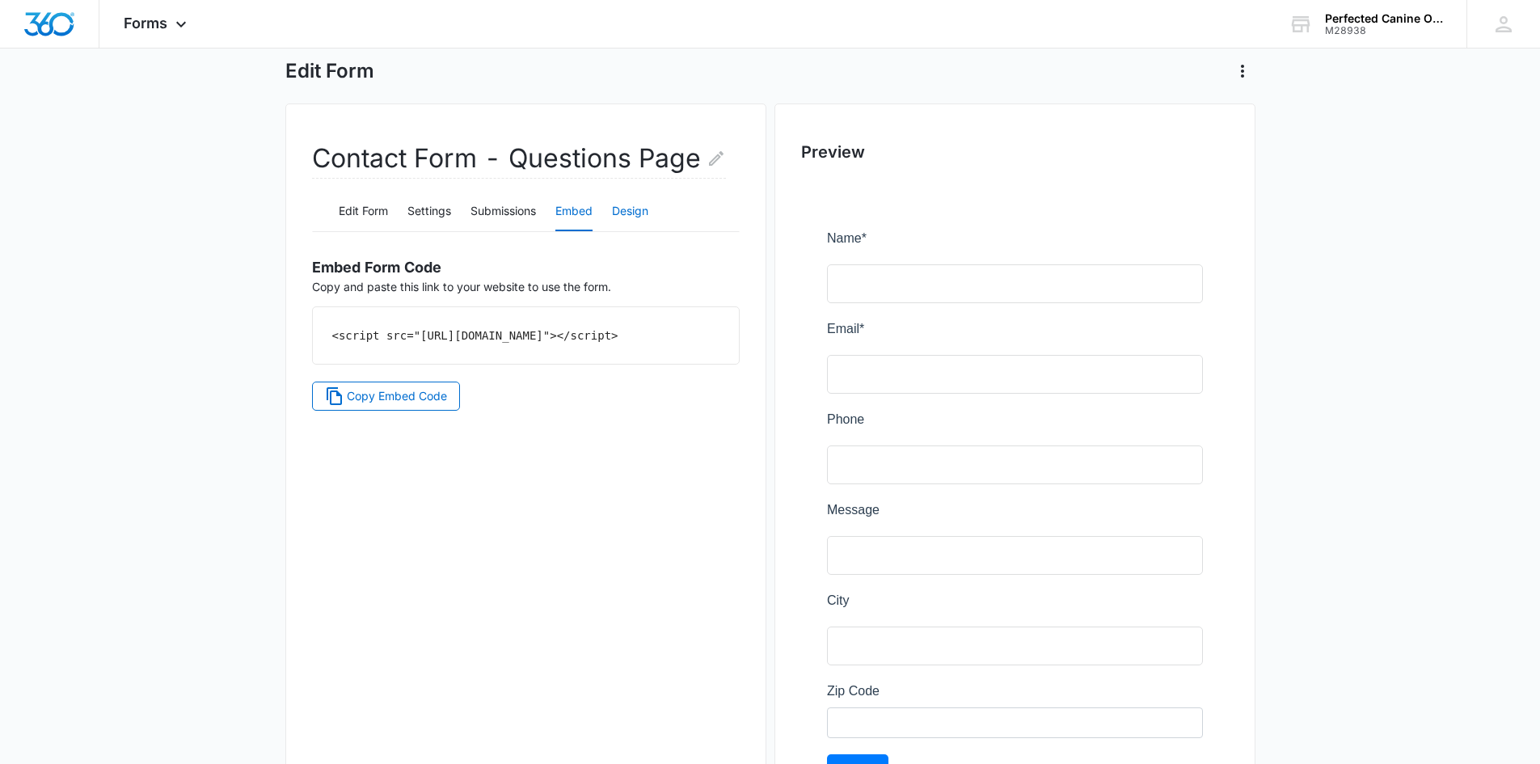
click at [631, 214] on button "Design" at bounding box center [630, 211] width 36 height 39
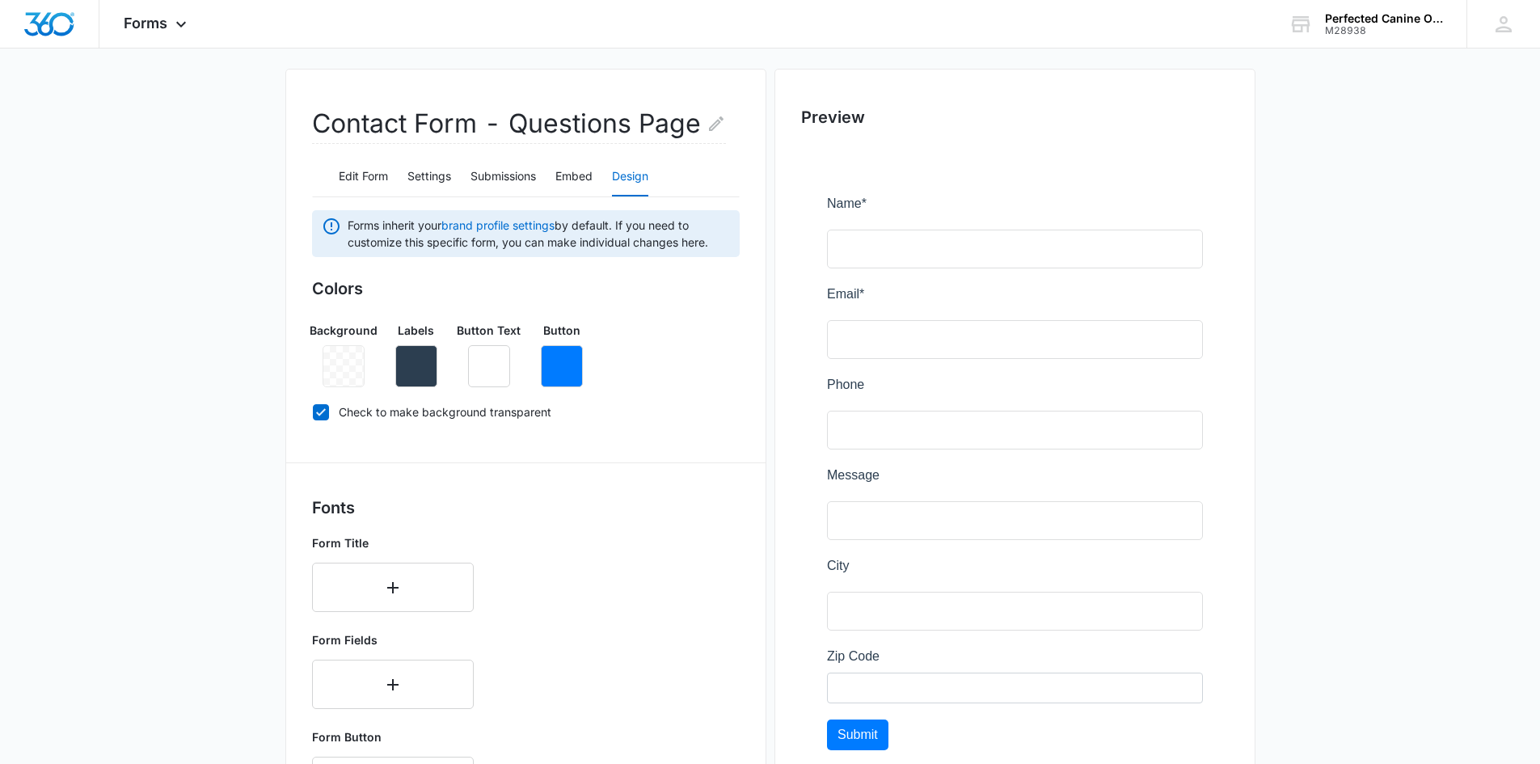
scroll to position [0, 0]
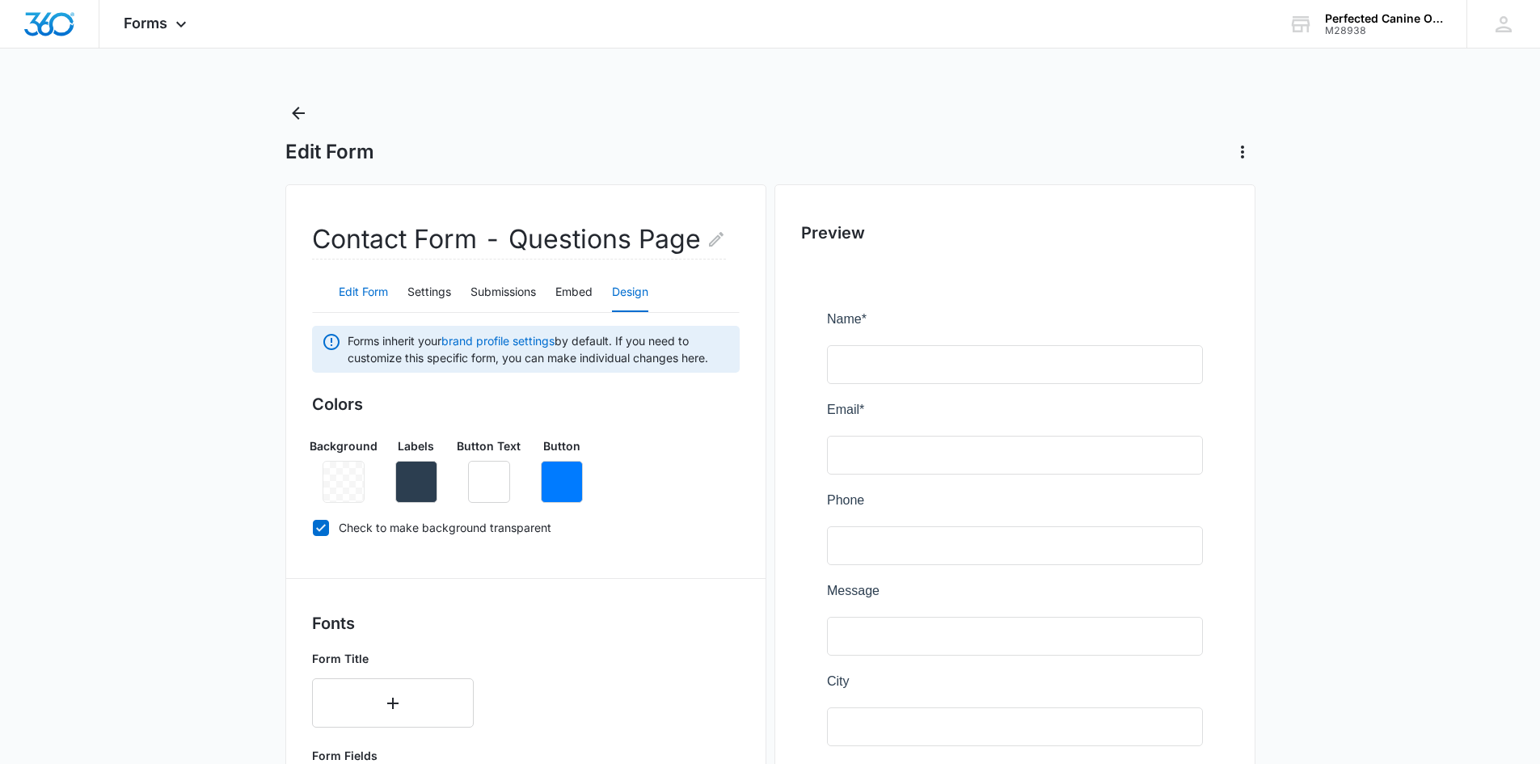
click at [365, 291] on button "Edit Form" at bounding box center [363, 292] width 49 height 39
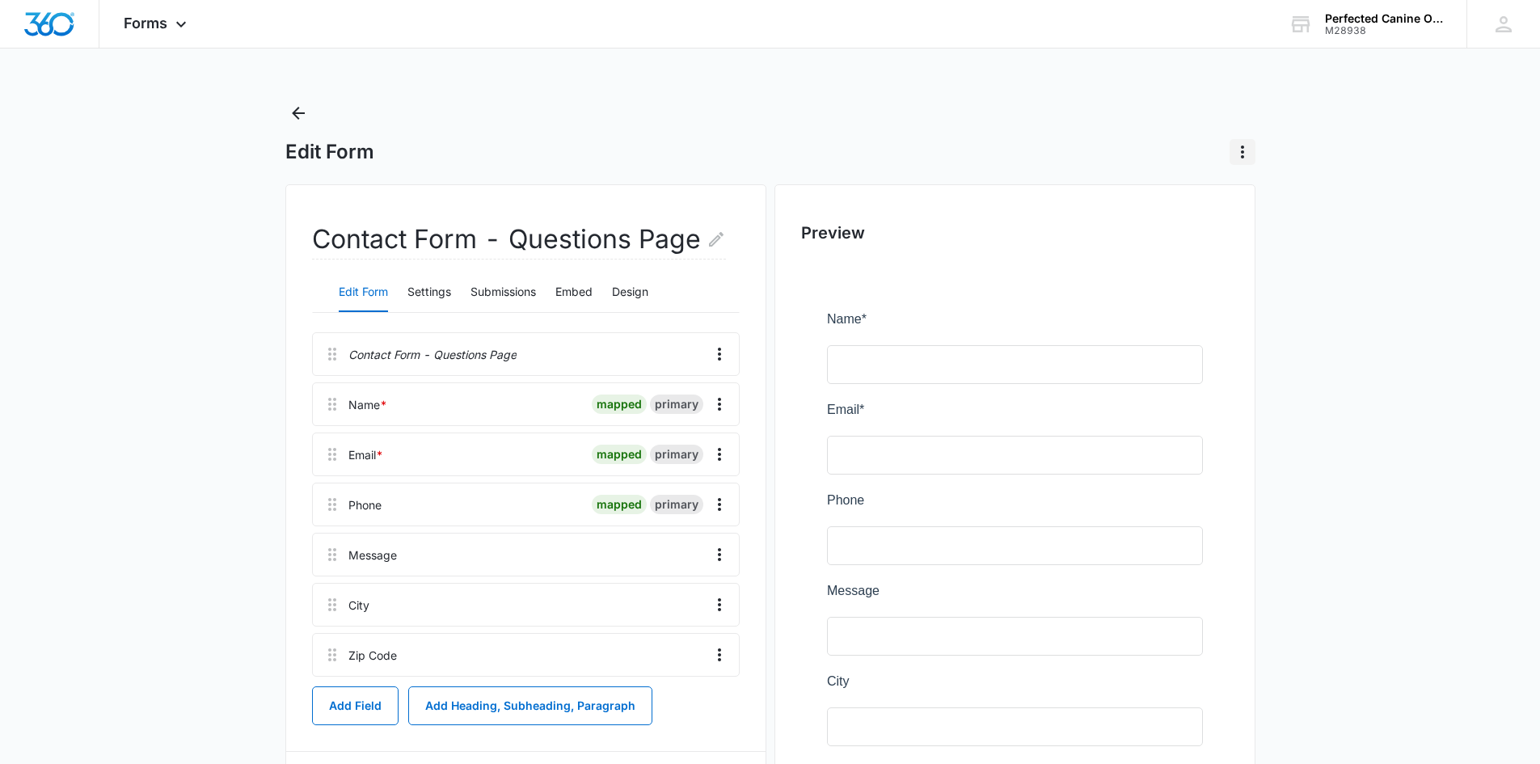
click at [1233, 148] on icon "Actions" at bounding box center [1242, 151] width 19 height 19
click at [1121, 138] on div "Edit Form Delete Form" at bounding box center [770, 132] width 970 height 65
click at [410, 297] on button "Settings" at bounding box center [429, 292] width 44 height 39
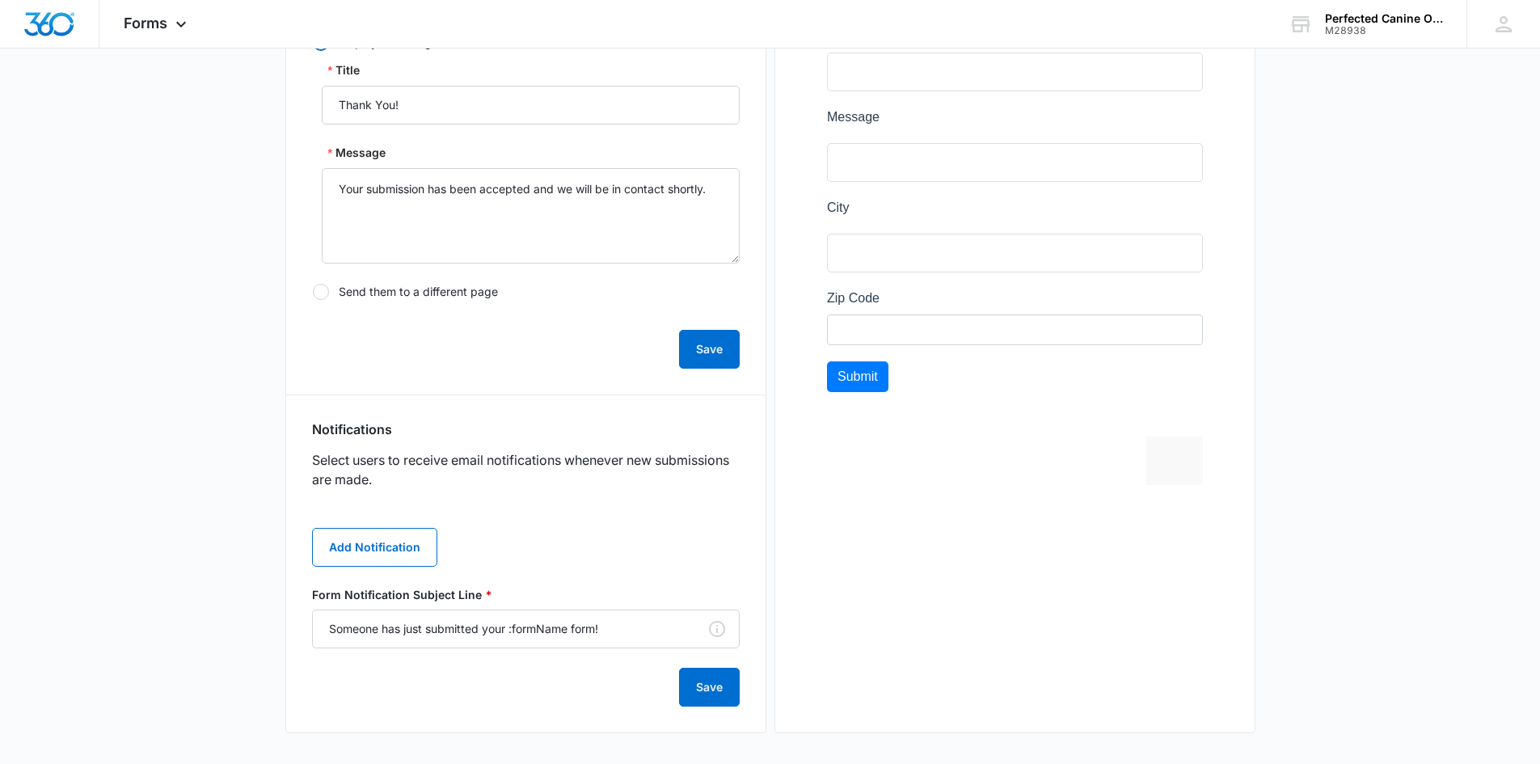
scroll to position [475, 0]
click at [644, 614] on input "Someone has just submitted your :formName form!" at bounding box center [526, 627] width 428 height 39
click at [624, 561] on div "Add Notification Form Notification Subject Line * Someone has just submitted yo…" at bounding box center [526, 606] width 428 height 198
click at [373, 540] on button "Add Notification" at bounding box center [374, 545] width 125 height 39
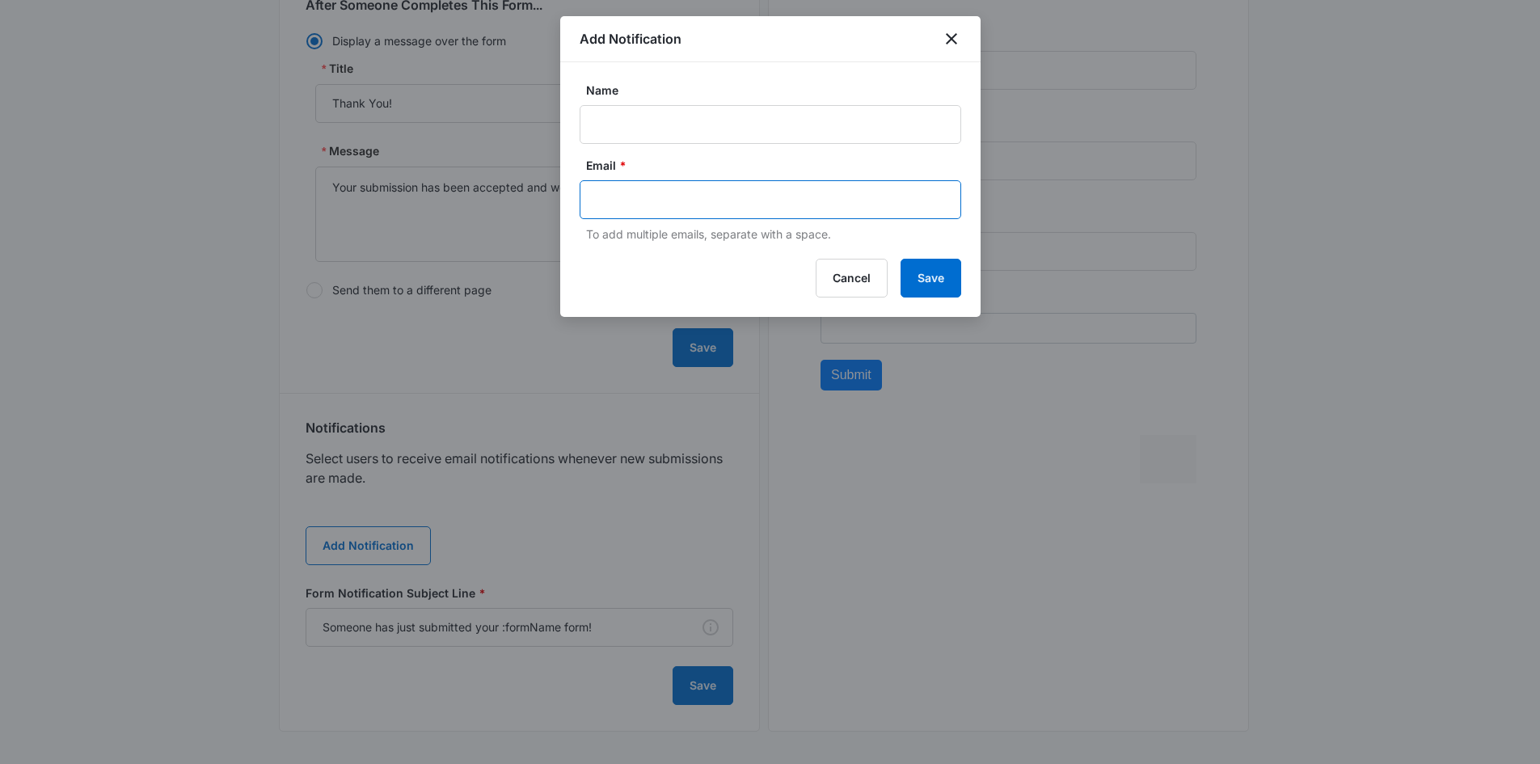
click at [708, 207] on input "text" at bounding box center [772, 200] width 351 height 24
paste input "zackhumphreys@aol.com"
type input "zackhumphreys@aol.com"
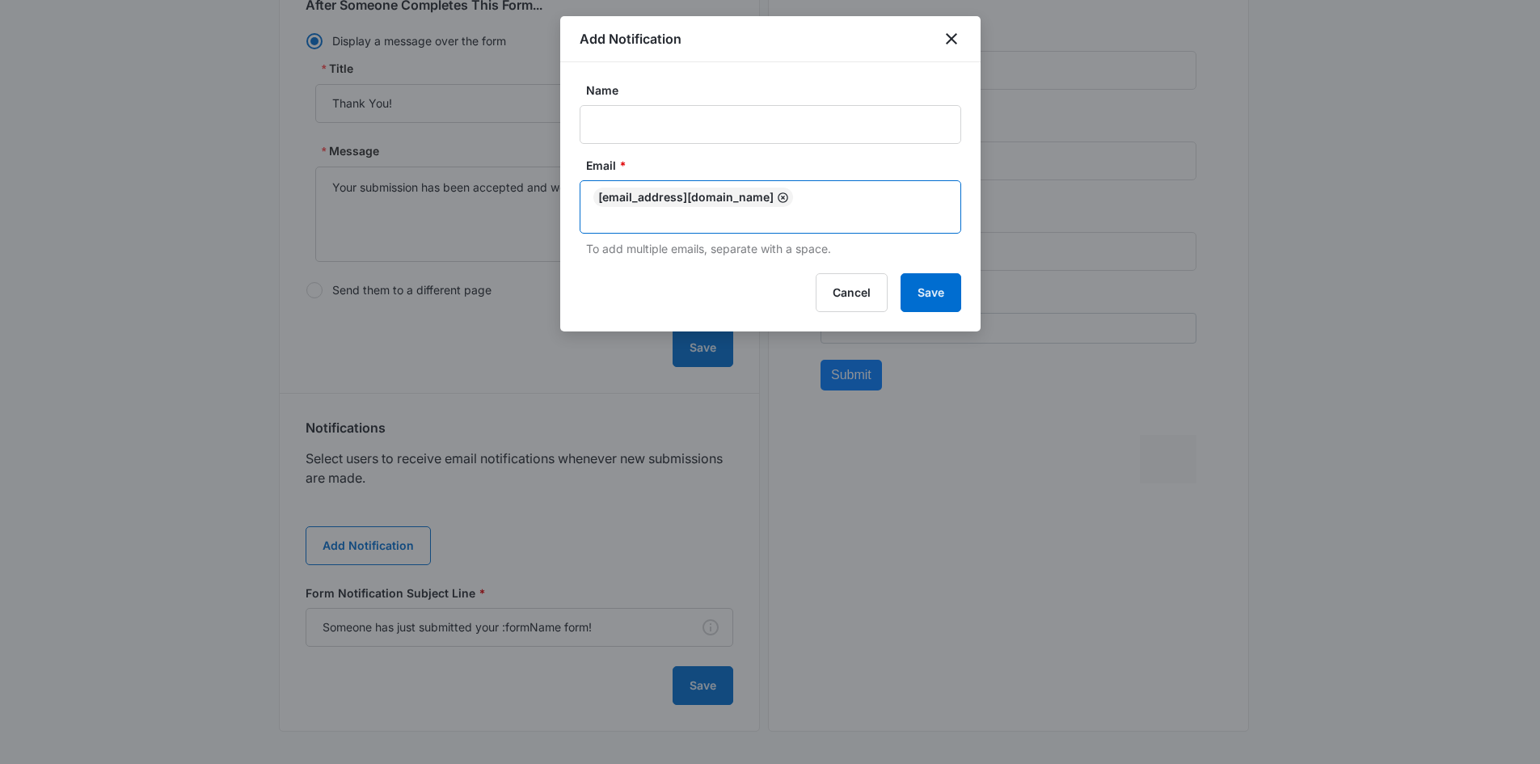
click at [777, 198] on icon "Remove" at bounding box center [783, 198] width 12 height 12
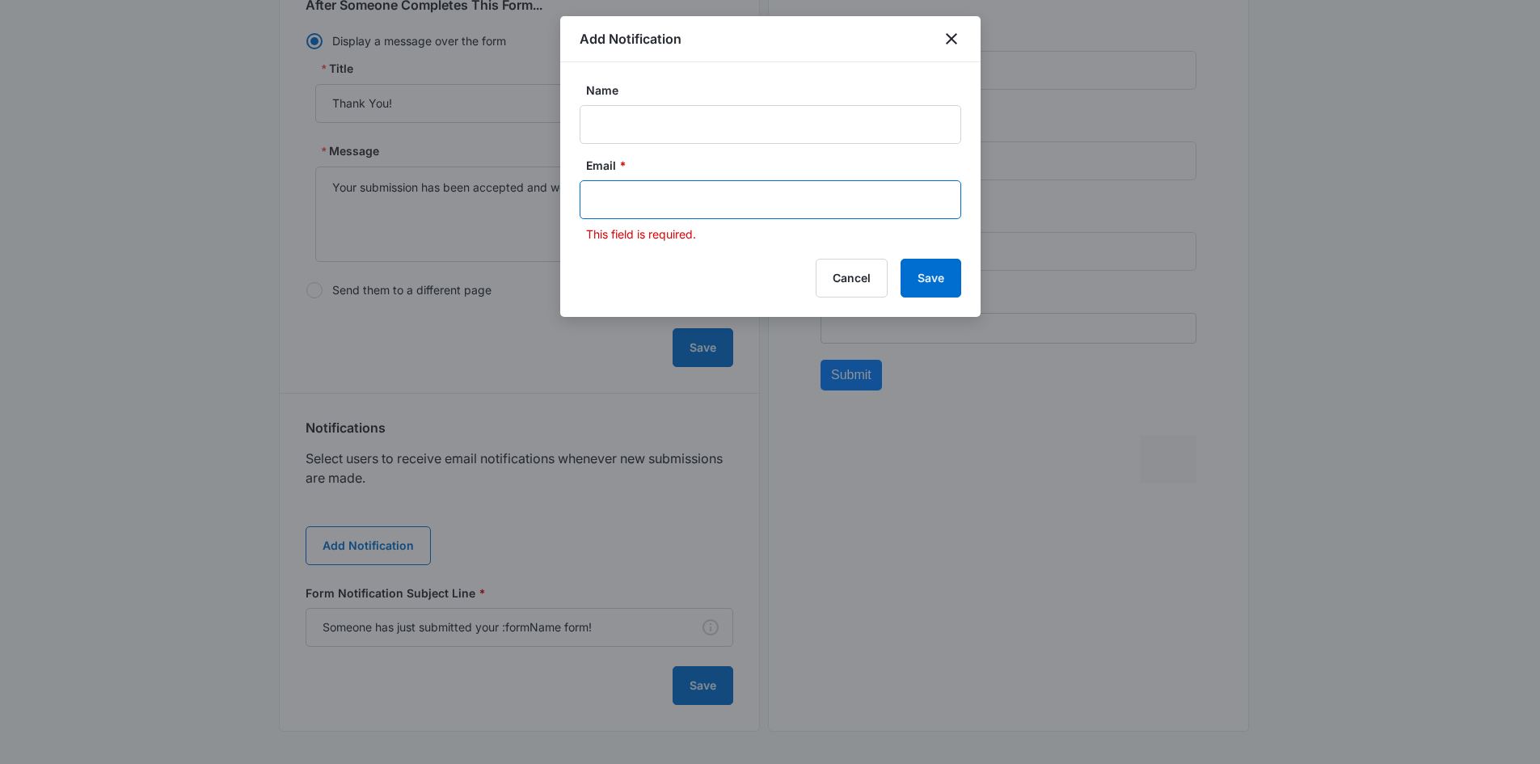
click at [627, 209] on input "text" at bounding box center [772, 200] width 351 height 24
paste input "perfectedcanineobedience@gmail.com"
type input "perfectedcanineobedience@gmail.com"
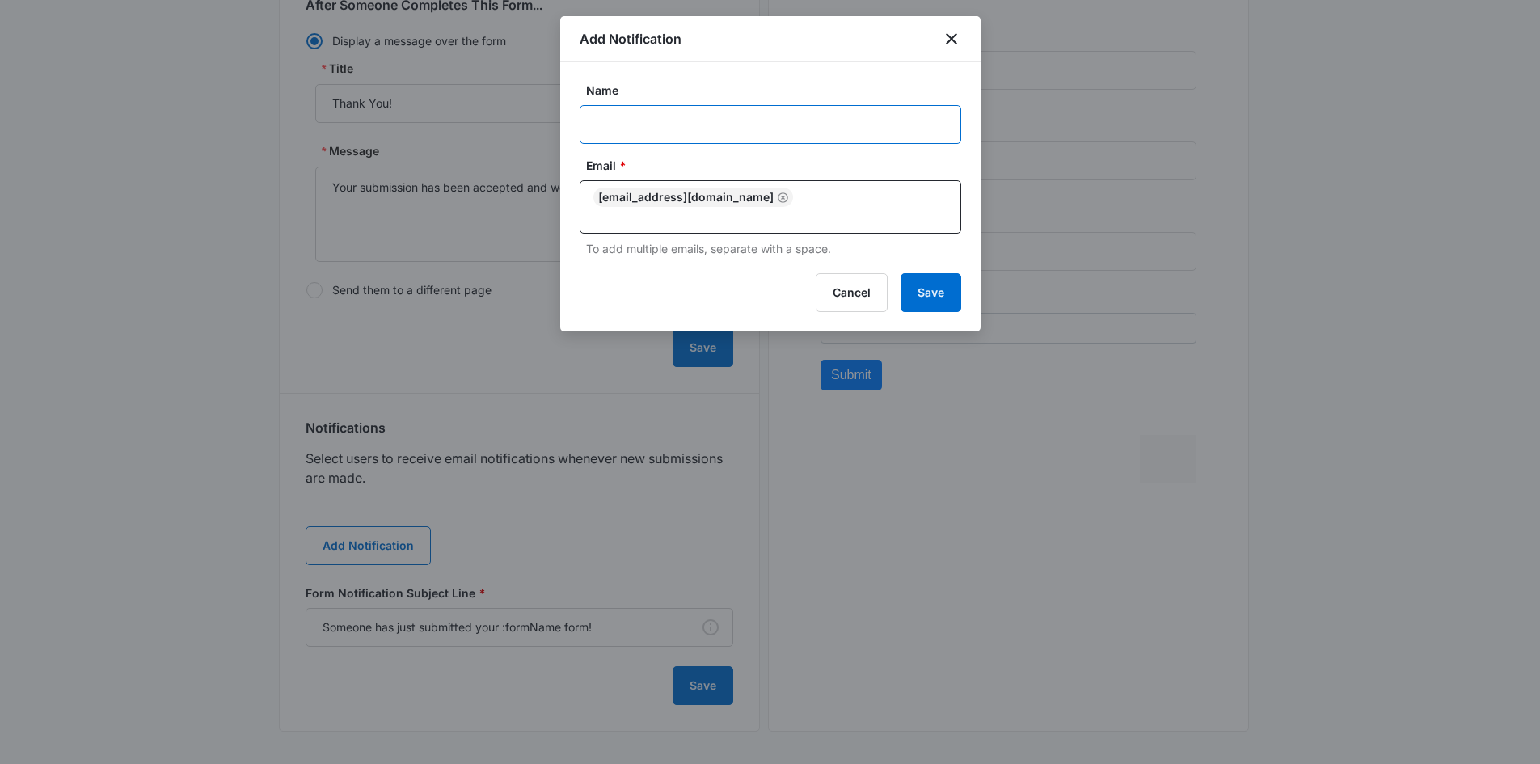
click at [630, 138] on input "Name" at bounding box center [771, 124] width 382 height 39
type input "N"
type input "L"
type input "Sign Up Notification"
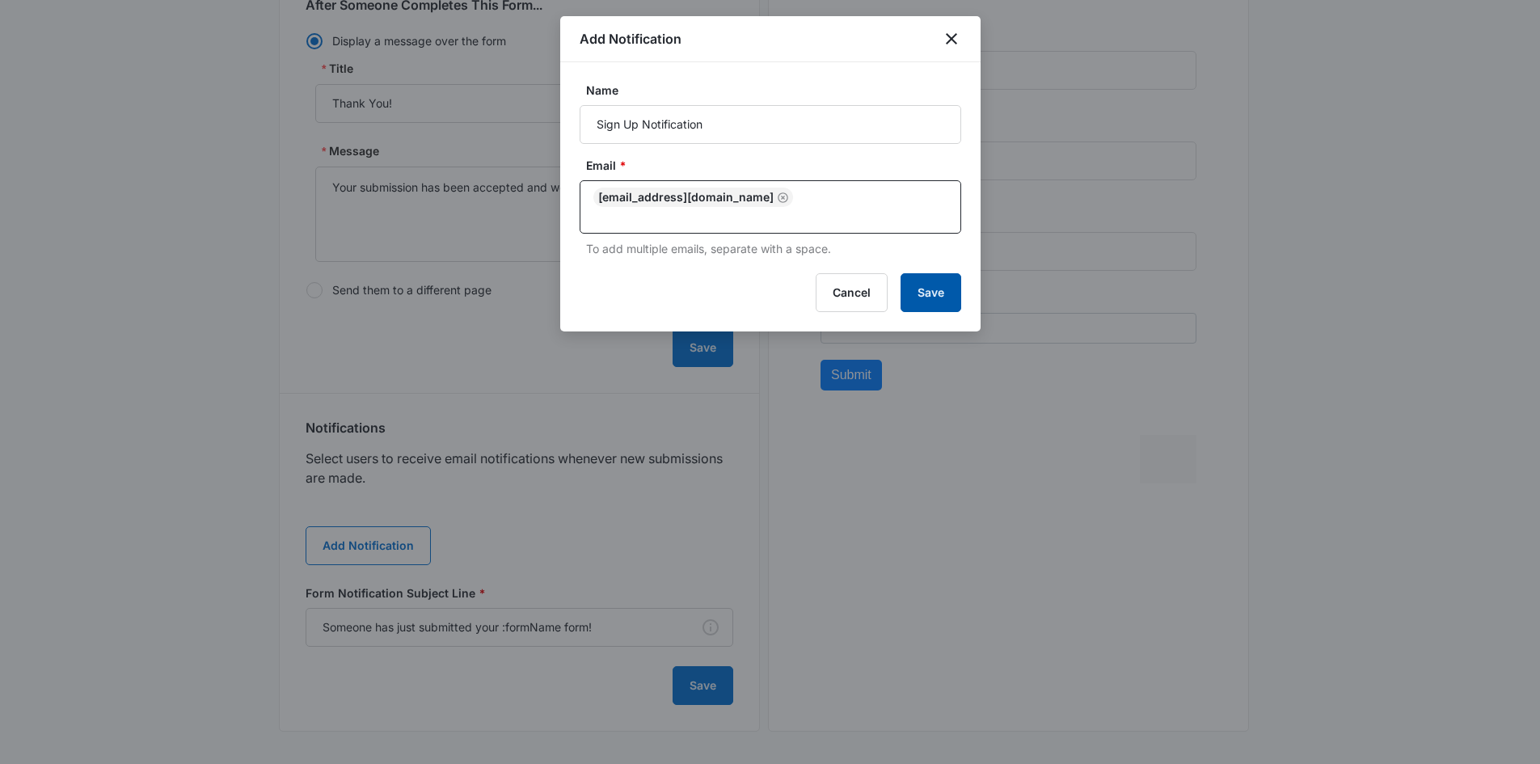
click at [917, 285] on button "Save" at bounding box center [931, 292] width 61 height 39
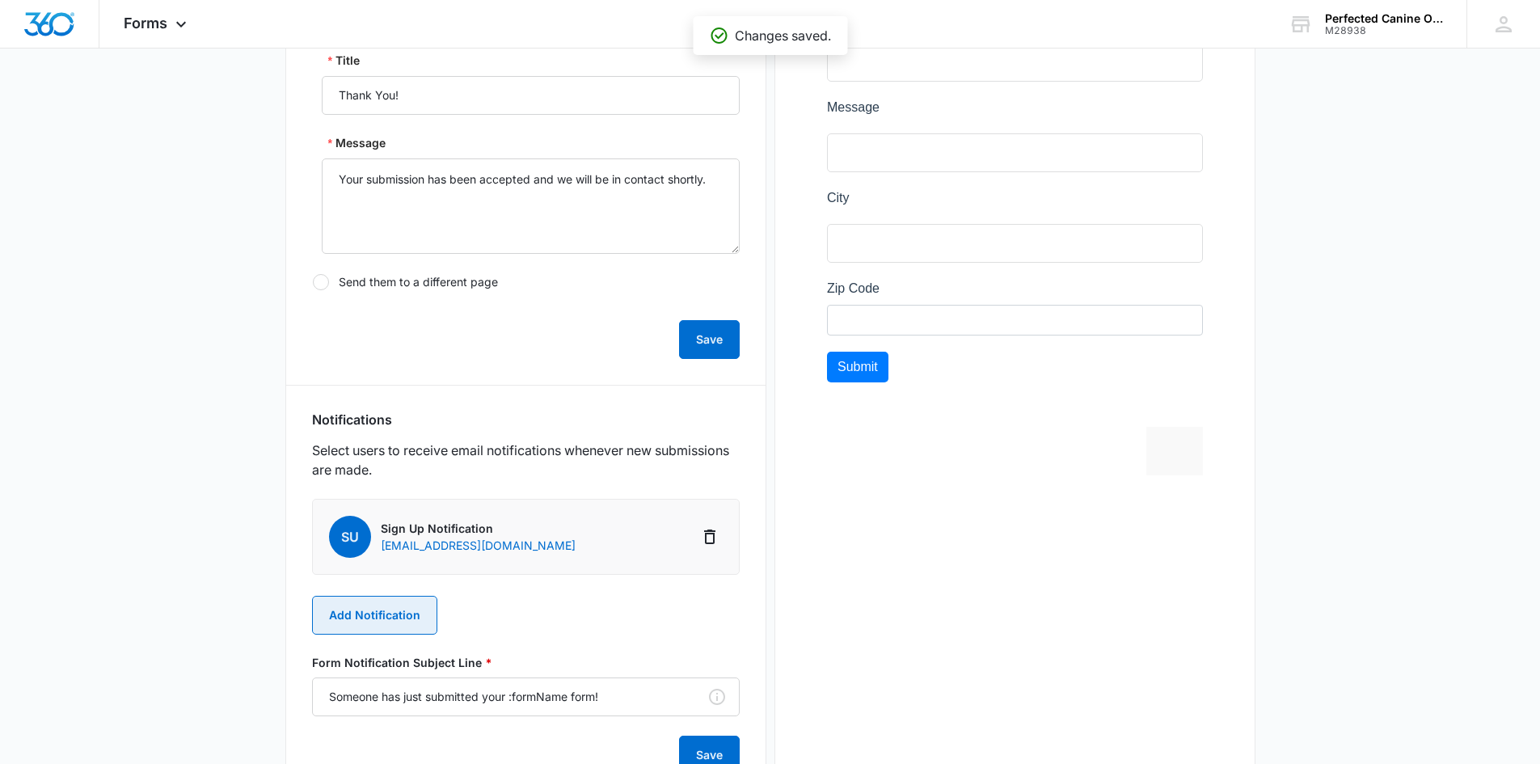
scroll to position [553, 0]
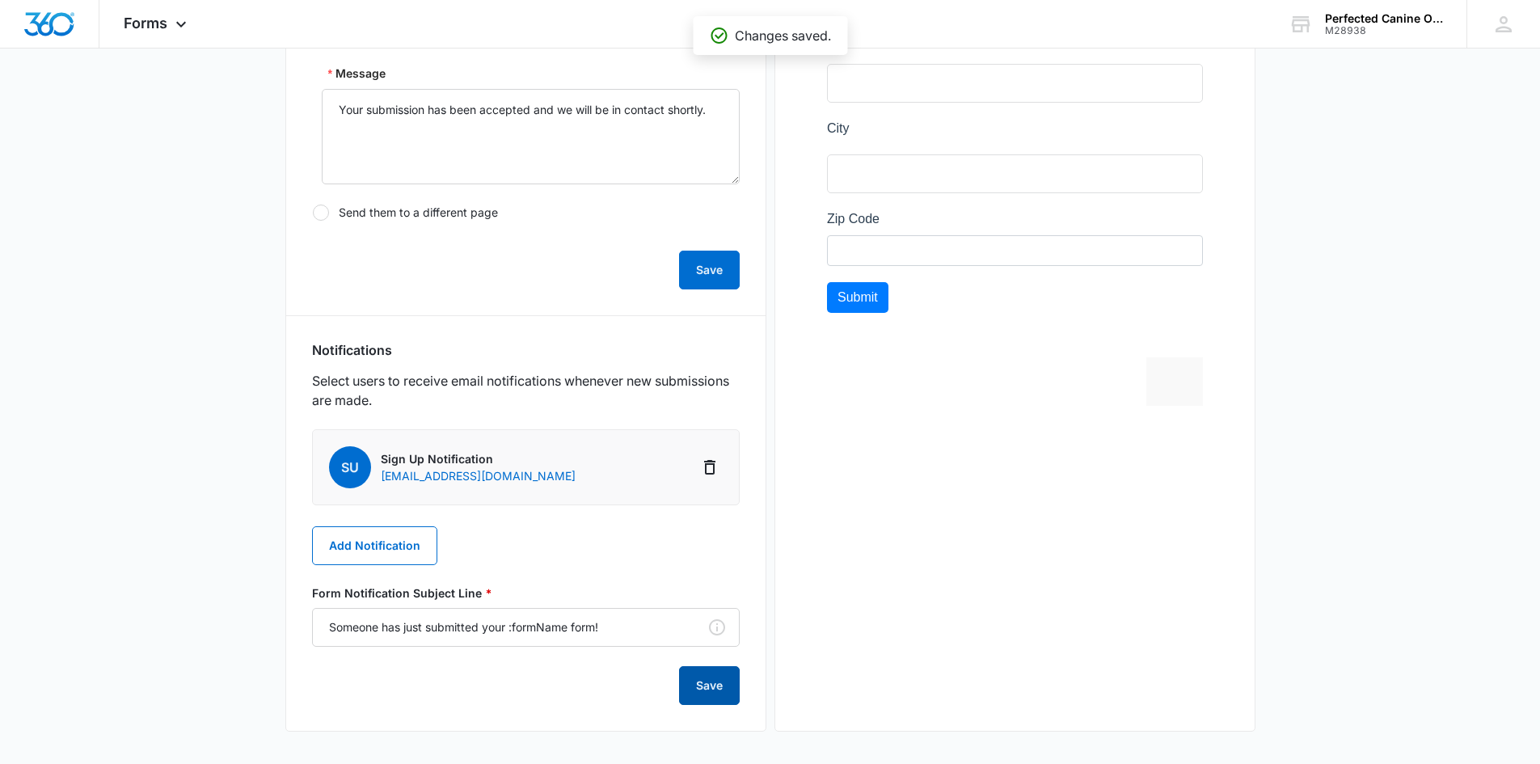
click at [706, 702] on button "Save" at bounding box center [709, 685] width 61 height 39
click at [525, 444] on li "SU Sign Up Notification perfectedcanineobedience@gmail.com" at bounding box center [526, 467] width 428 height 76
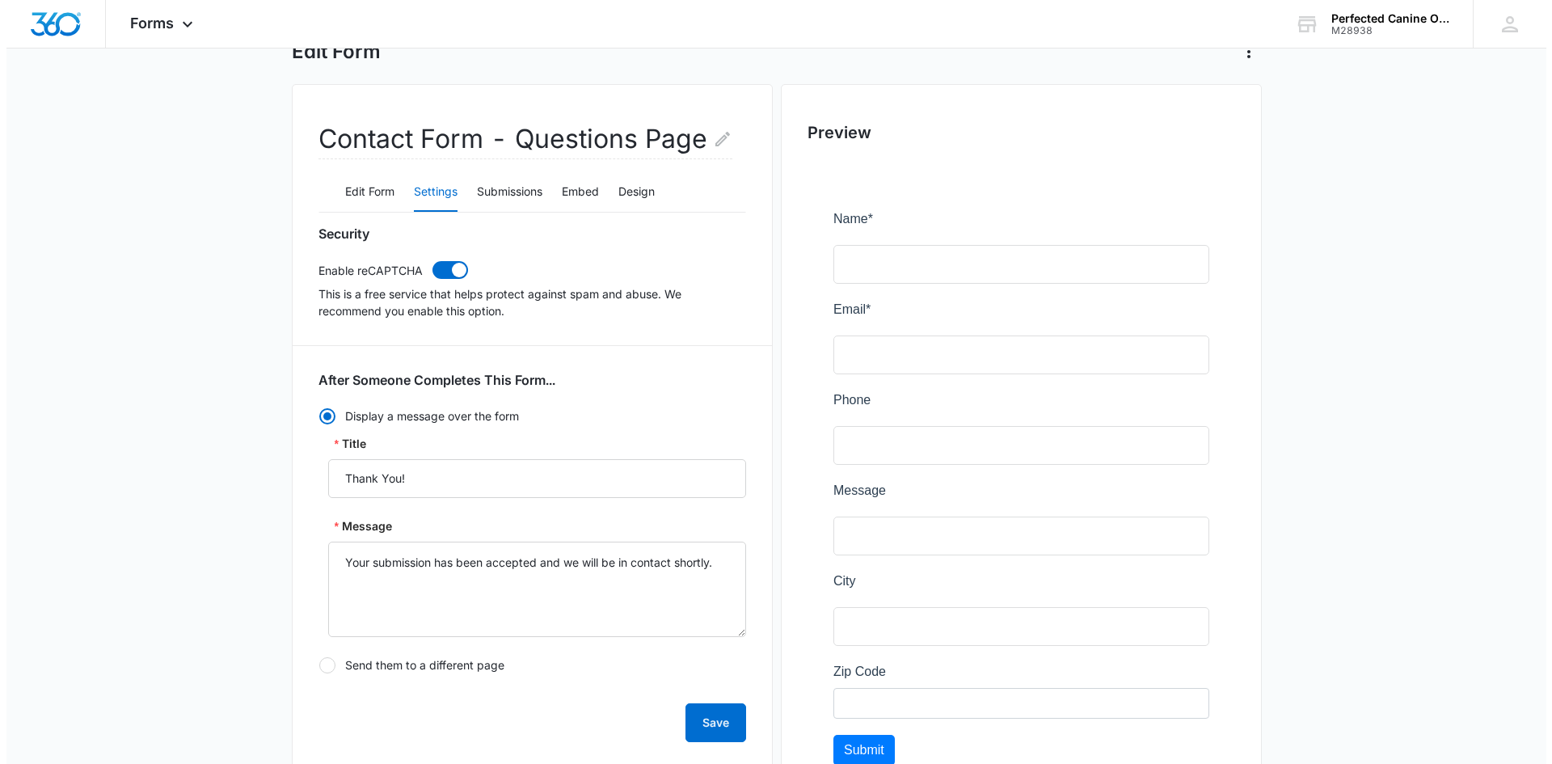
scroll to position [0, 0]
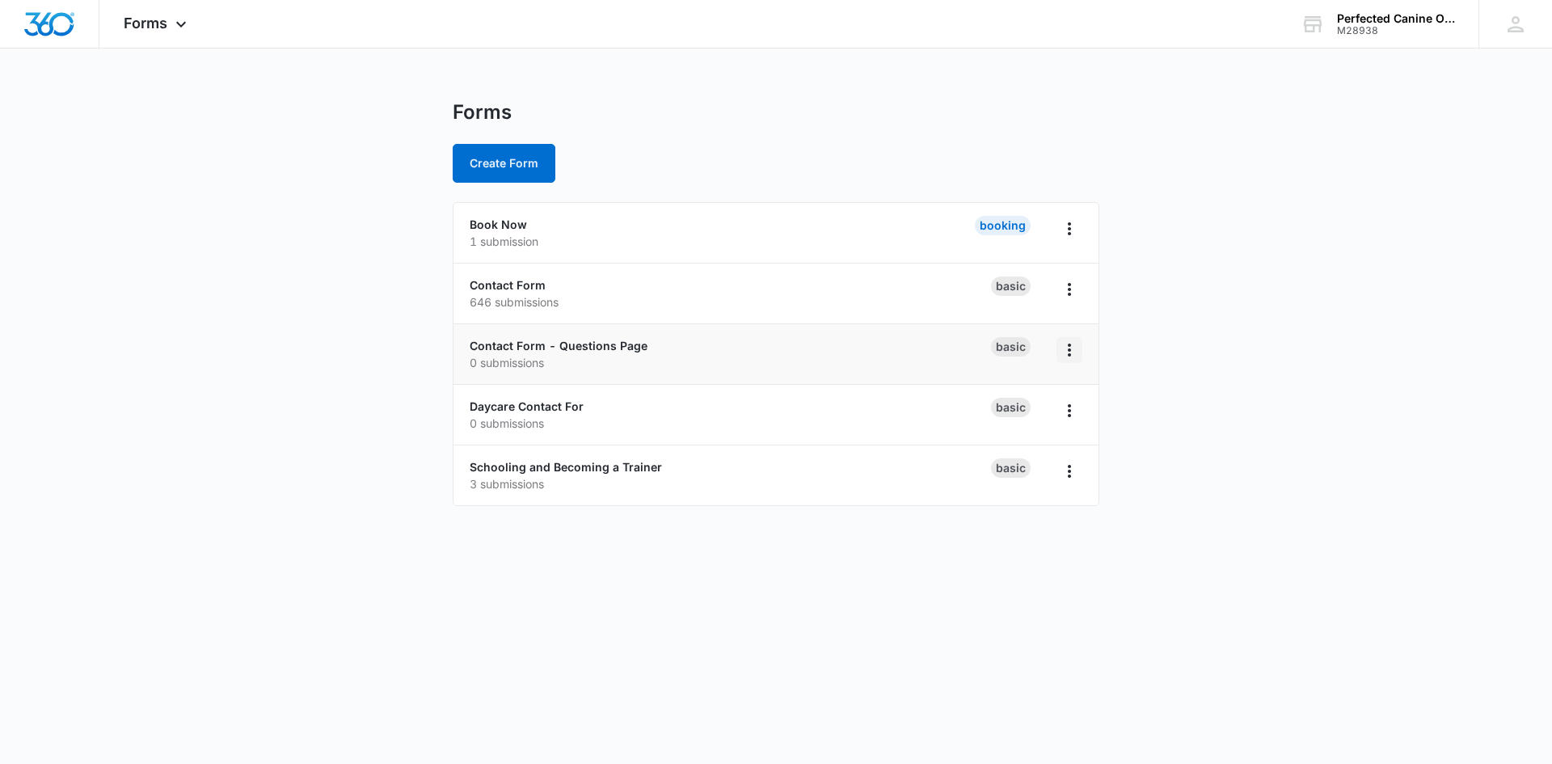
click at [1063, 348] on icon "Overflow Menu" at bounding box center [1069, 349] width 19 height 19
click at [774, 364] on p "0 submissions" at bounding box center [730, 362] width 521 height 17
click at [610, 349] on link "Contact Form - Questions Page" at bounding box center [559, 346] width 178 height 14
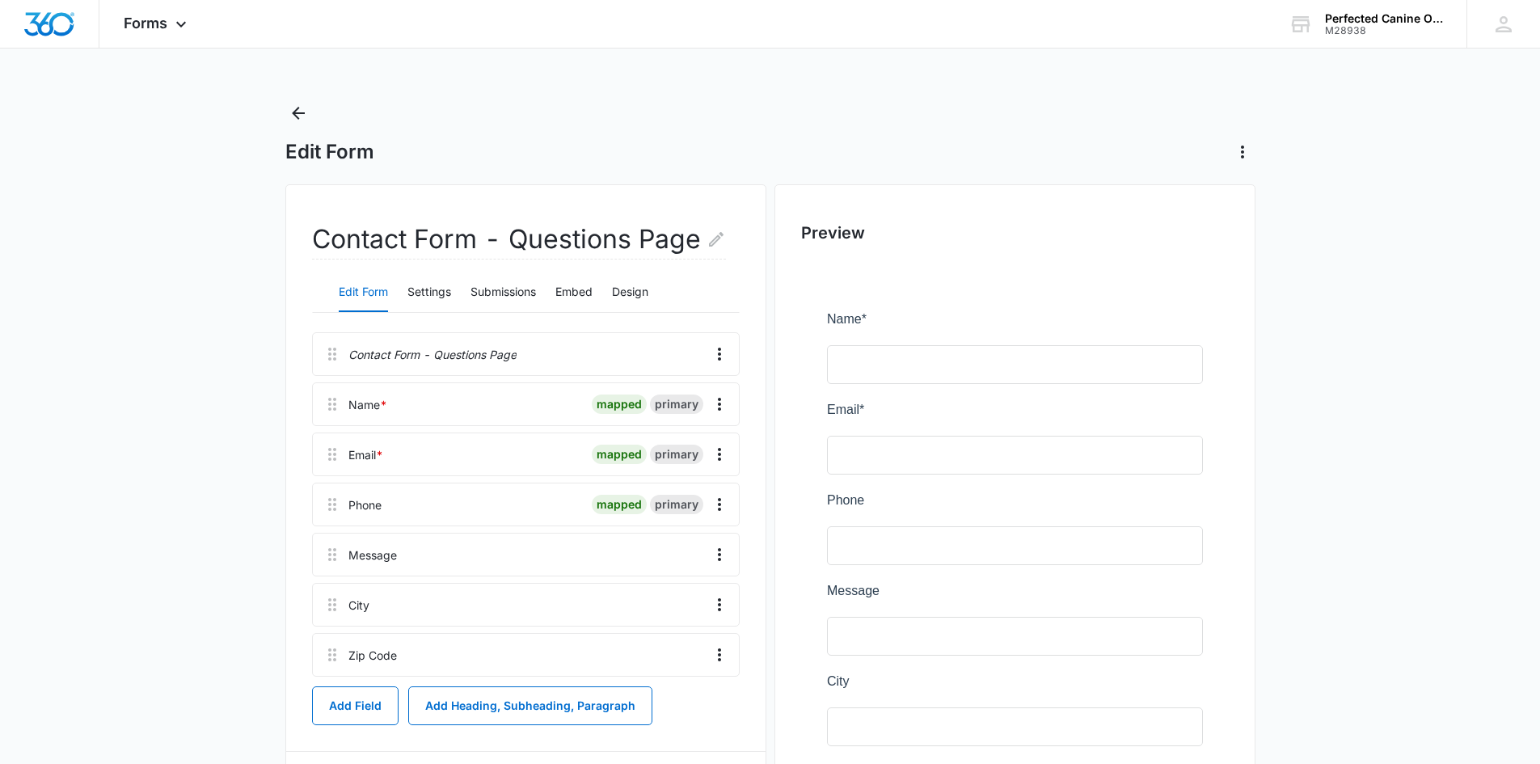
click at [1335, 665] on main "Edit Form Contact Form - Questions Page Edit Form Settings Submissions Embed De…" at bounding box center [770, 579] width 1540 height 959
click at [648, 290] on button "Design" at bounding box center [630, 292] width 36 height 39
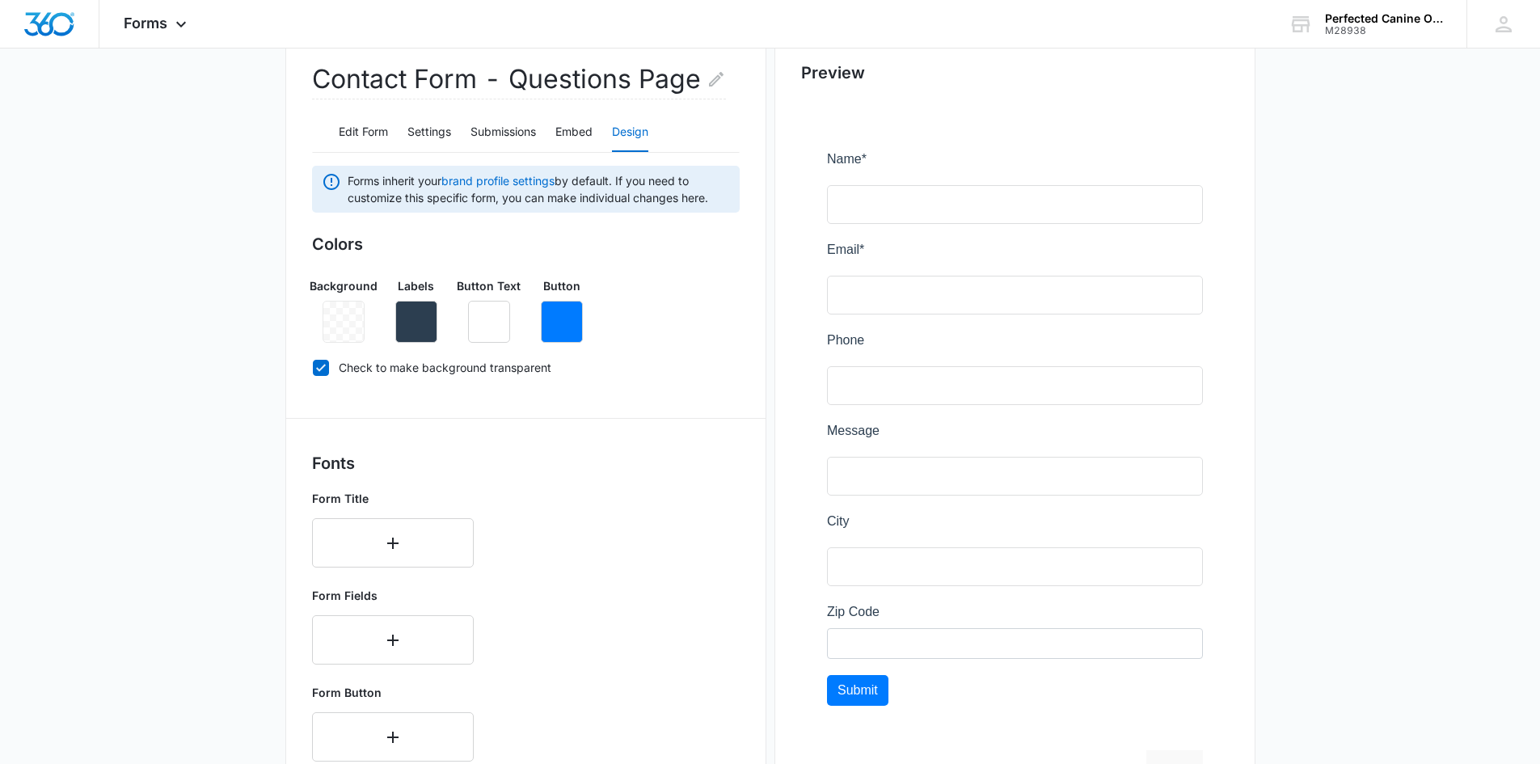
scroll to position [159, 0]
click at [576, 138] on button "Embed" at bounding box center [573, 133] width 37 height 39
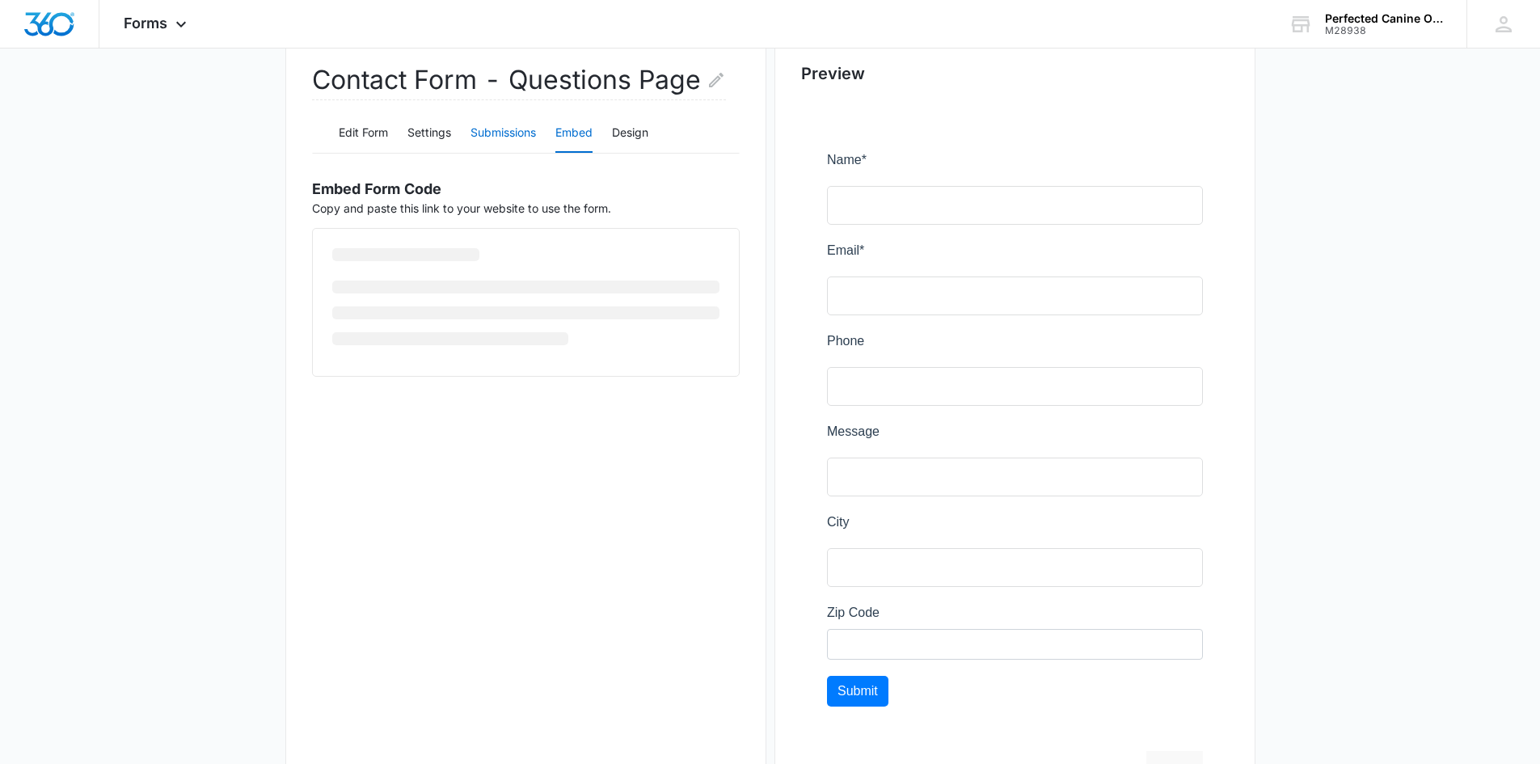
click at [477, 127] on button "Submissions" at bounding box center [502, 133] width 65 height 39
click at [648, 131] on button "Design" at bounding box center [630, 133] width 36 height 39
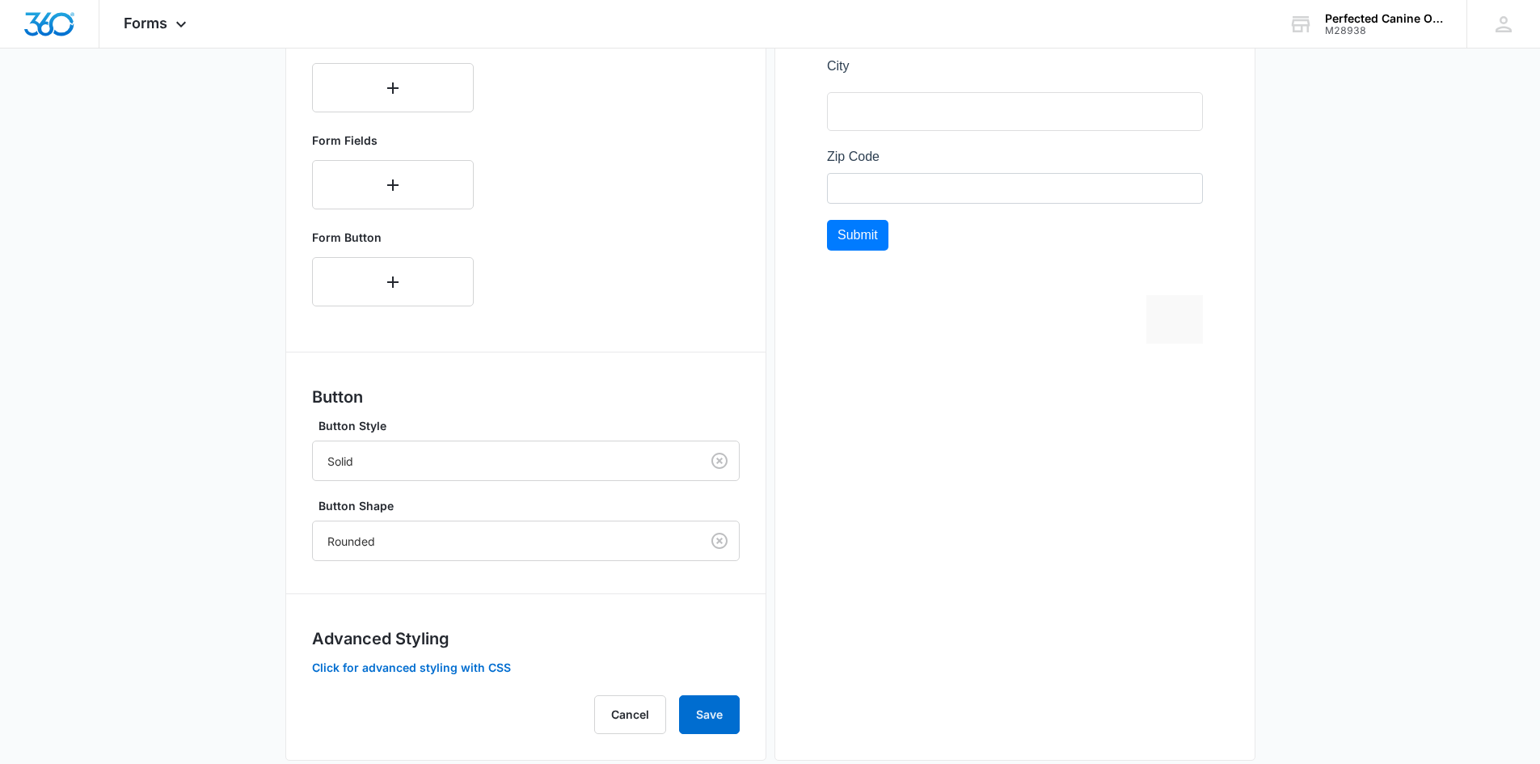
scroll to position [644, 0]
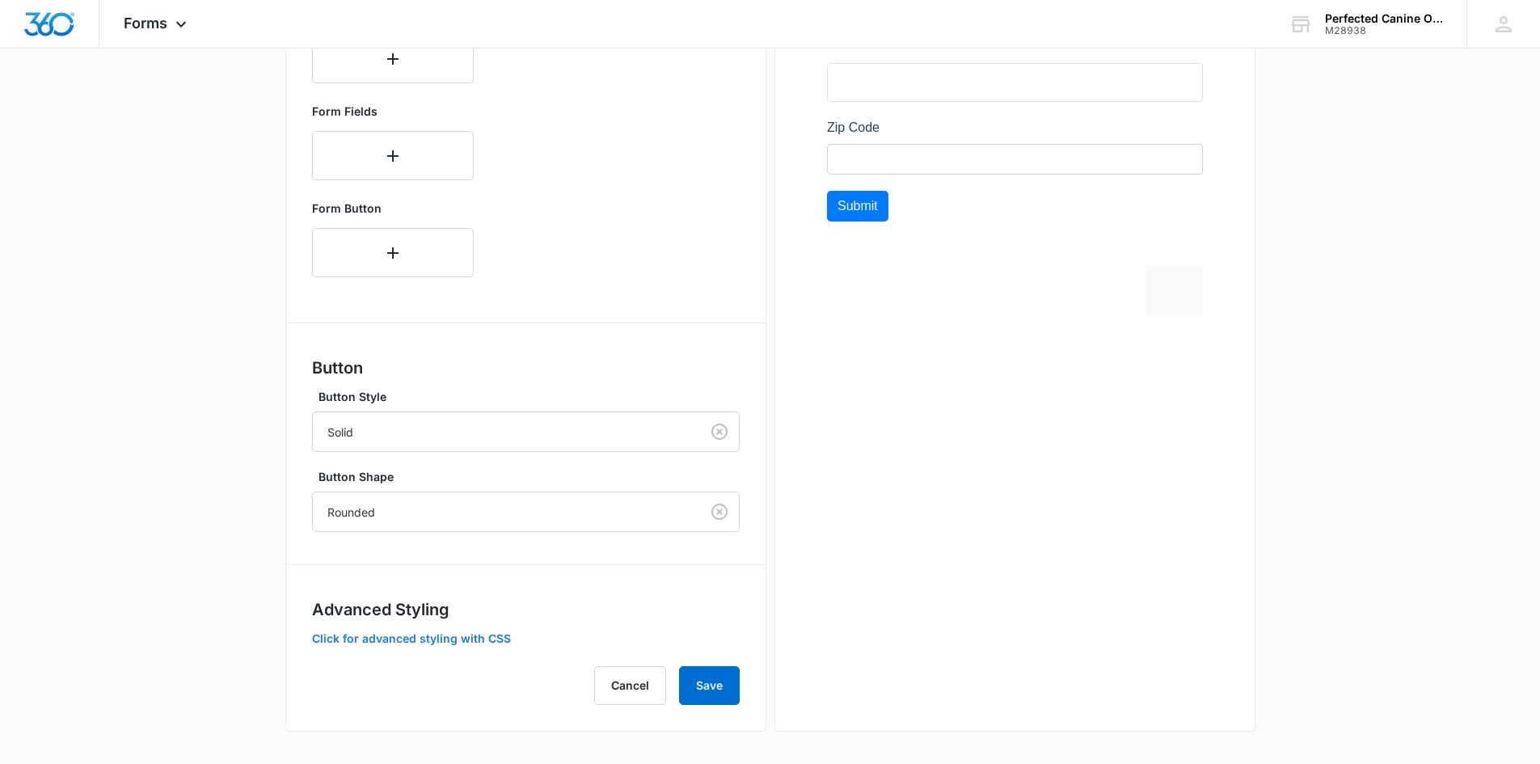
click at [410, 635] on button "Click for advanced styling with CSS" at bounding box center [411, 638] width 199 height 11
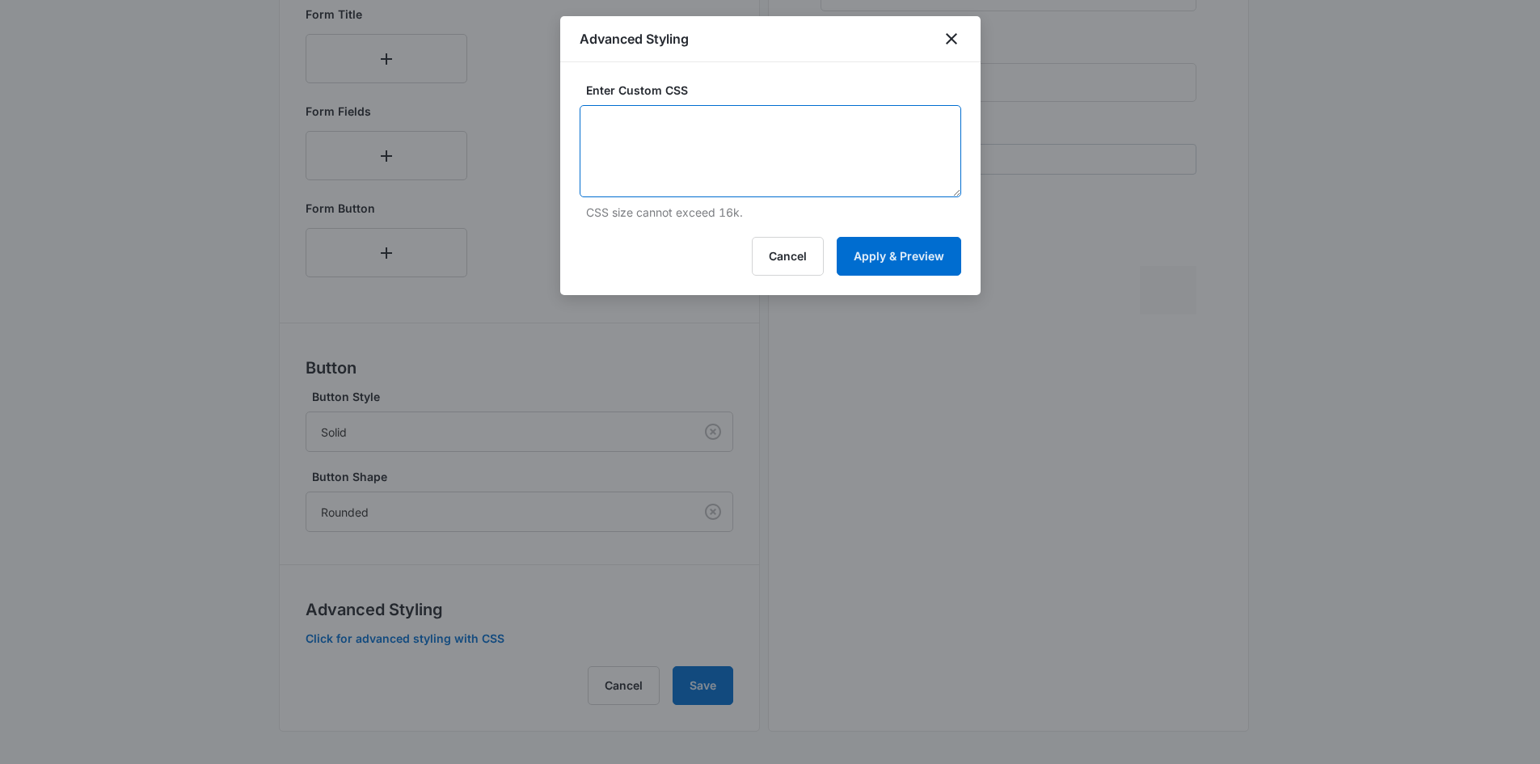
click at [673, 142] on textarea at bounding box center [771, 151] width 382 height 92
paste textarea "form#\36 89b9cd8a64b7d2ffb0d2332 { display: flex ; justify-content: center; }"
click at [632, 123] on textarea "form#\36 89b9cd8a64b7d2ffb0d2332 { display: flex ; justify-content: center; }" at bounding box center [771, 151] width 382 height 92
drag, startPoint x: 652, startPoint y: 120, endPoint x: 630, endPoint y: 121, distance: 21.9
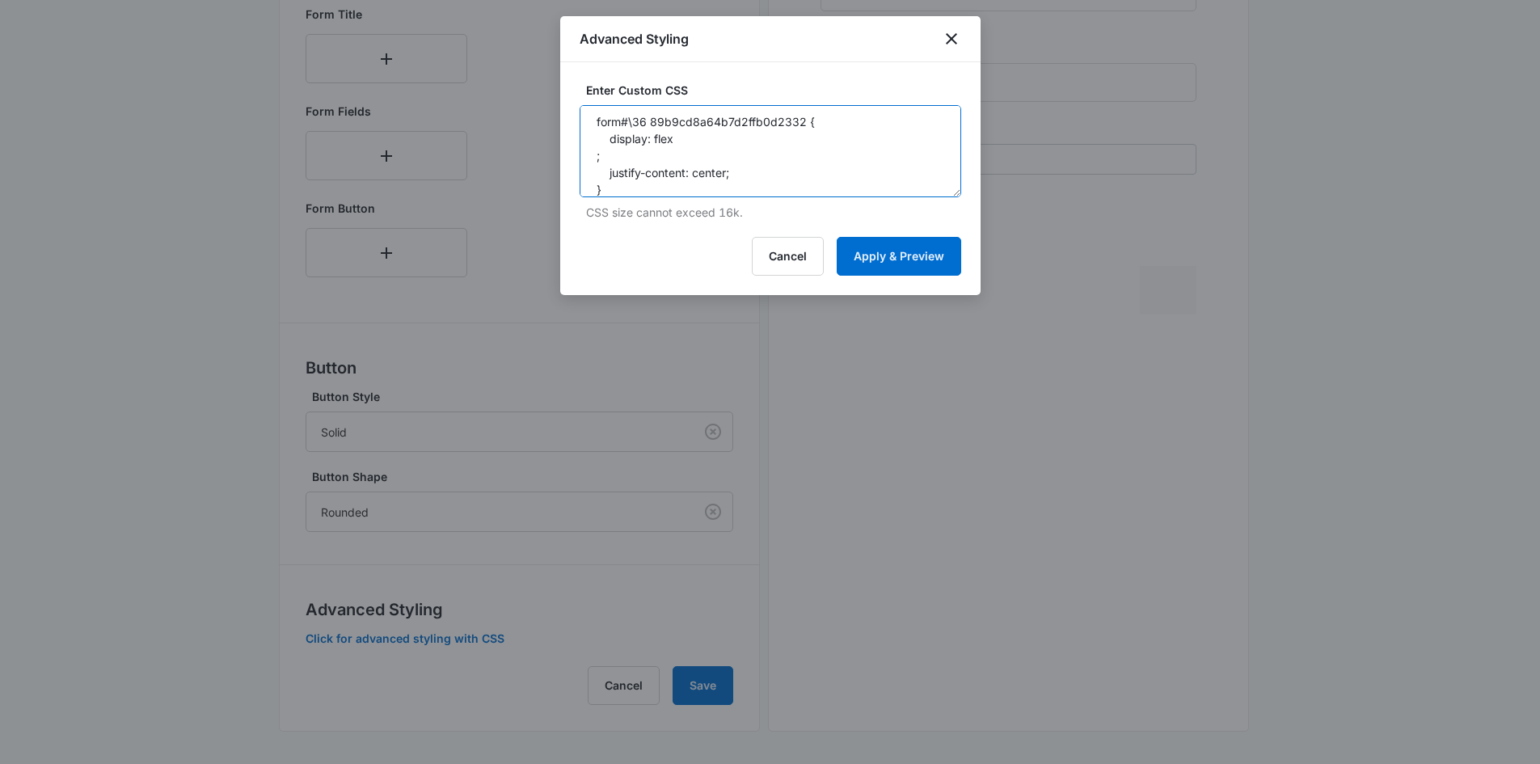
click at [630, 121] on textarea "form#\36 89b9cd8a64b7d2ffb0d2332 { display: flex ; justify-content: center; }" at bounding box center [771, 151] width 382 height 92
click at [760, 138] on textarea "form#89b9cd8a64b7d2ffb0d2332 { display: flex ; justify-content: center; }" at bounding box center [771, 151] width 382 height 92
click at [675, 177] on textarea "form#89b9cd8a64b7d2ffb0d2332 { display: flex ; justify-content: center; }" at bounding box center [771, 151] width 382 height 92
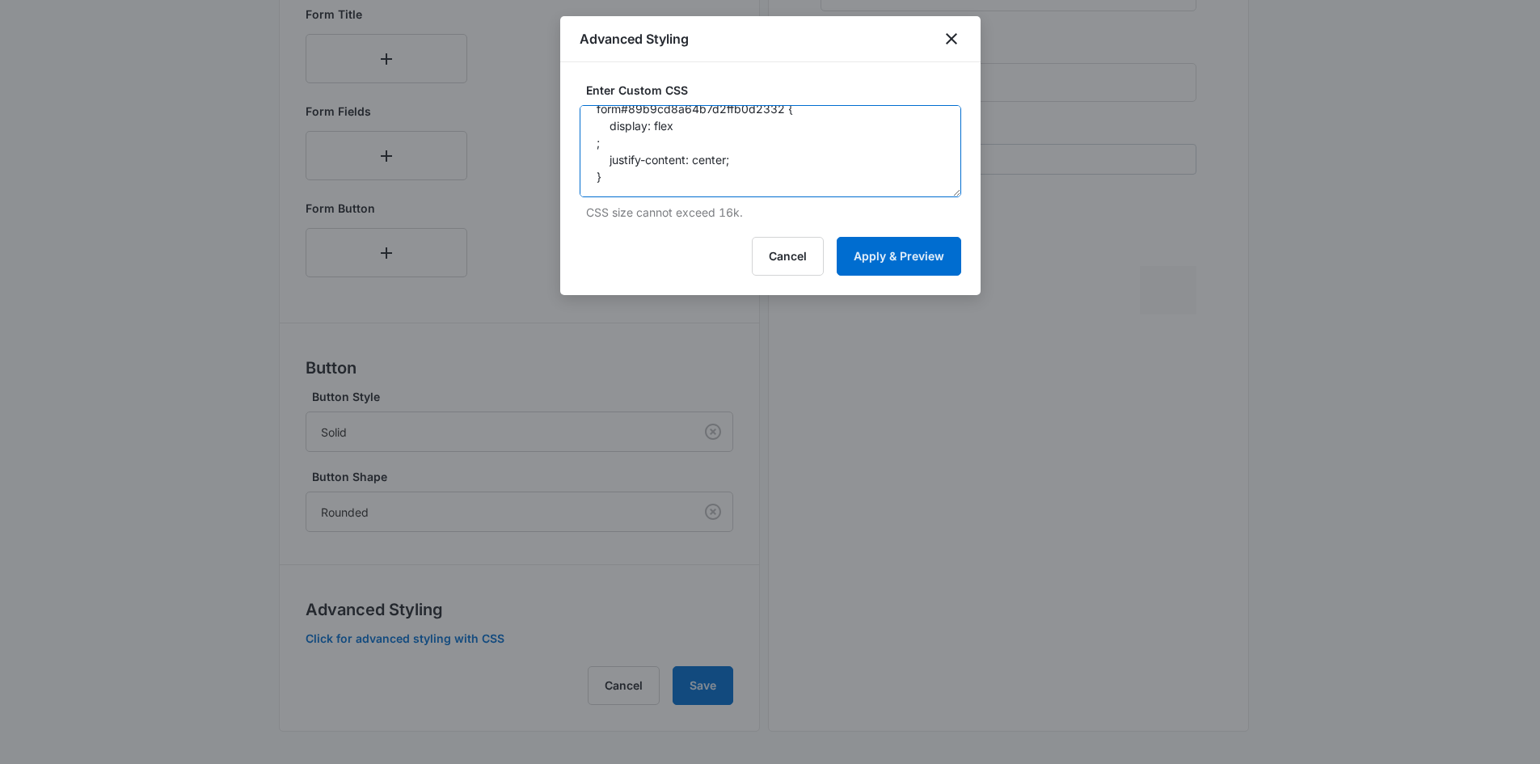
paste textarea ".default-form { max-width: 500px; }"
type textarea "form#89b9cd8a64b7d2ffb0d2332 { display: flex ; justify-content: center; } .defa…"
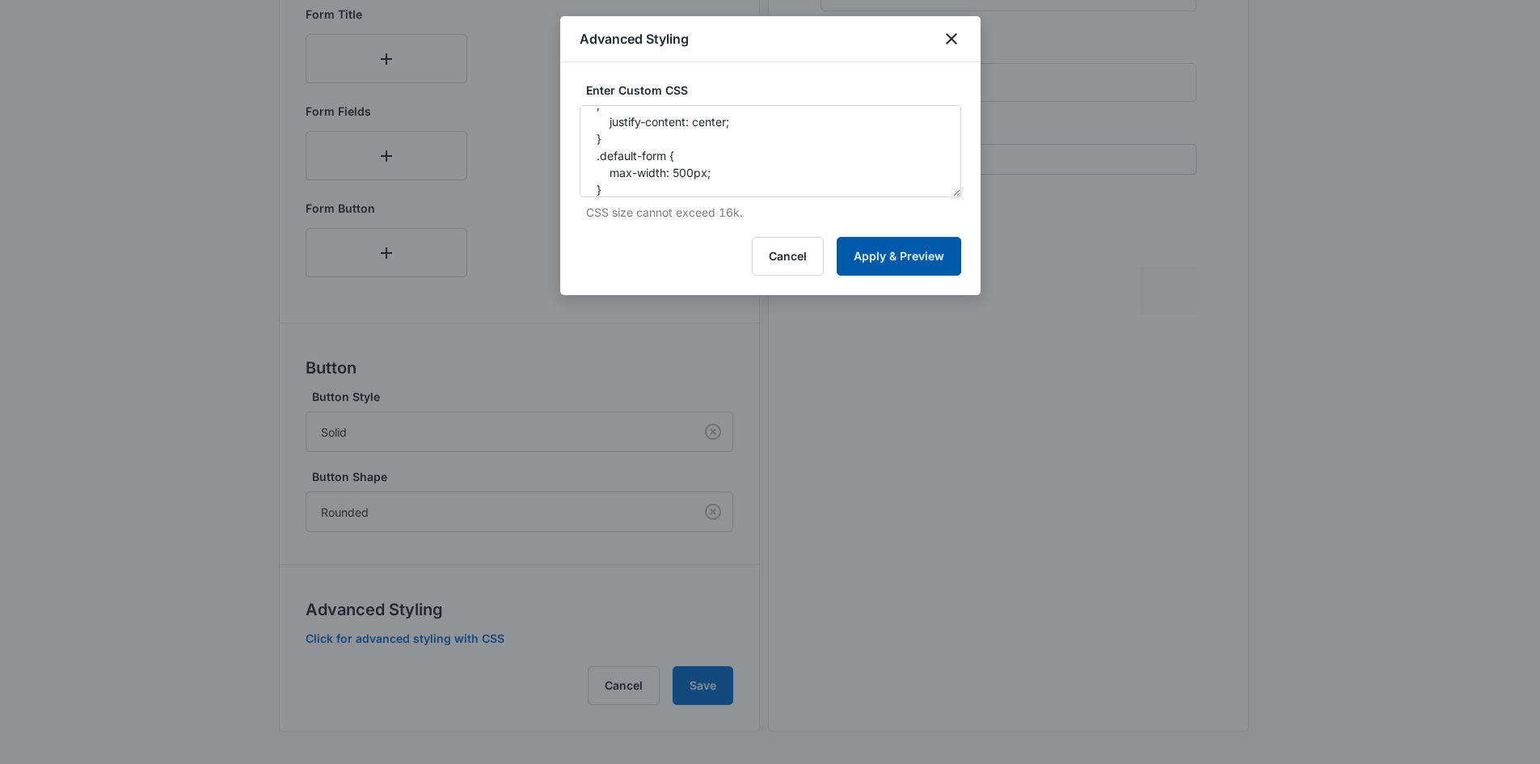
click at [853, 253] on button "Apply & Preview" at bounding box center [899, 256] width 124 height 39
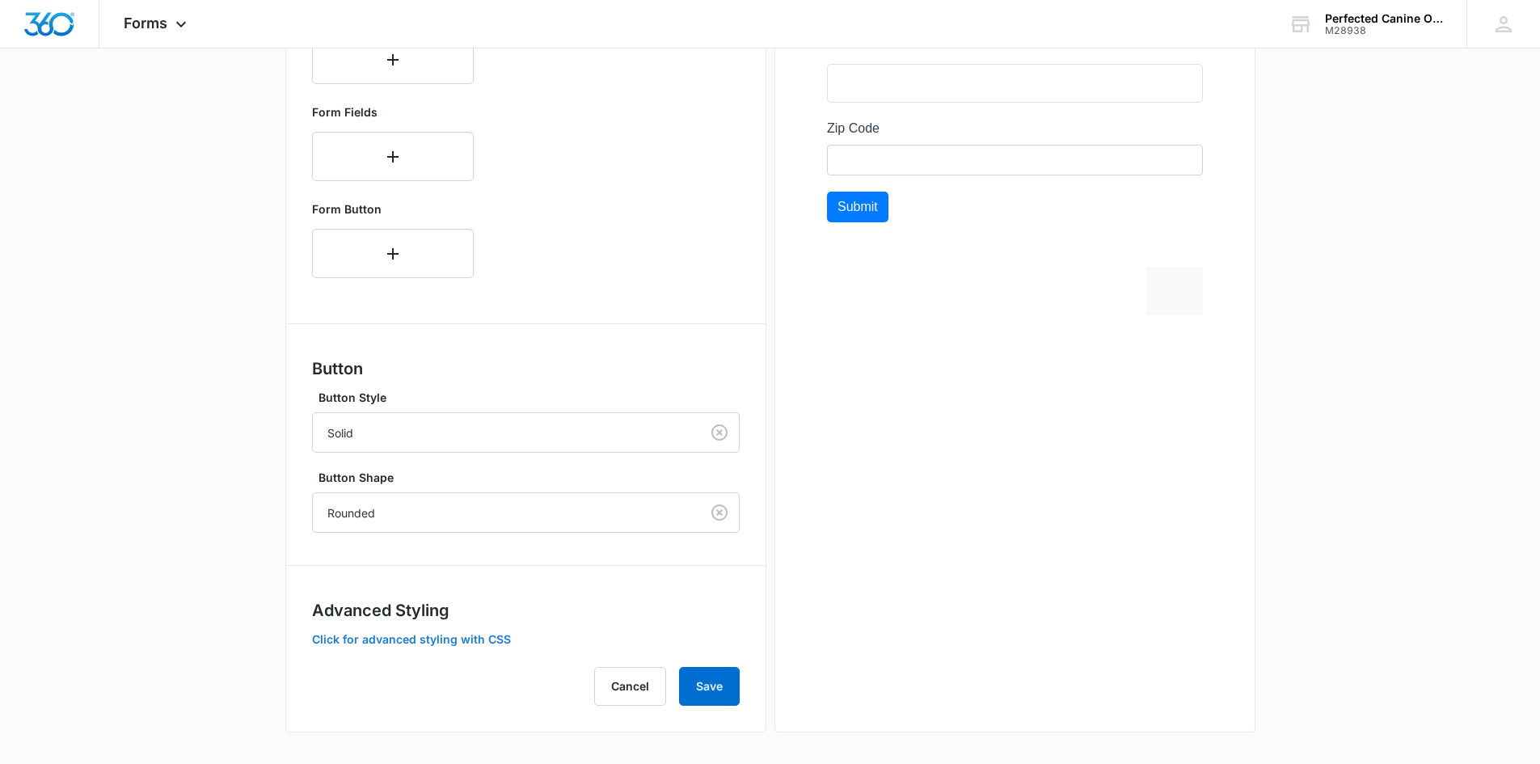
scroll to position [644, 0]
click at [709, 677] on button "Save" at bounding box center [709, 685] width 61 height 39
click at [474, 638] on button "Click for advanced styling with CSS" at bounding box center [411, 638] width 199 height 11
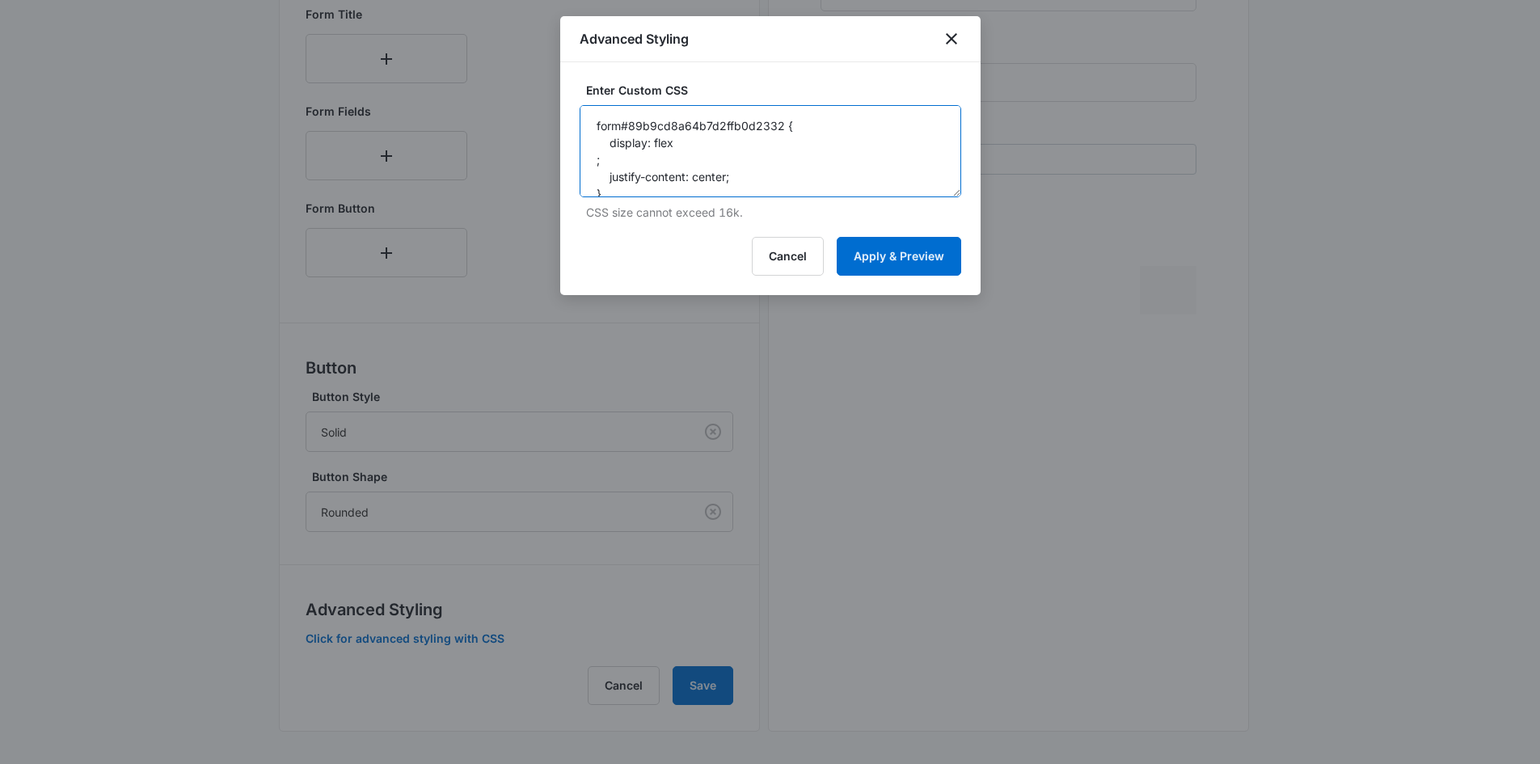
click at [627, 122] on textarea "form#89b9cd8a64b7d2ffb0d2332 { display: flex ; justify-content: center; } .defa…" at bounding box center [771, 151] width 382 height 92
drag, startPoint x: 621, startPoint y: 125, endPoint x: 579, endPoint y: 129, distance: 42.2
click at [580, 129] on textarea "form#89b9cd8a64b7d2ffb0d2332 { display: flex ; justify-content: center; } .defa…" at bounding box center [771, 151] width 382 height 92
type textarea "#89b9cd8a64b7d2ffb0d2332 { display: flex ; justify-content: center; } .default-…"
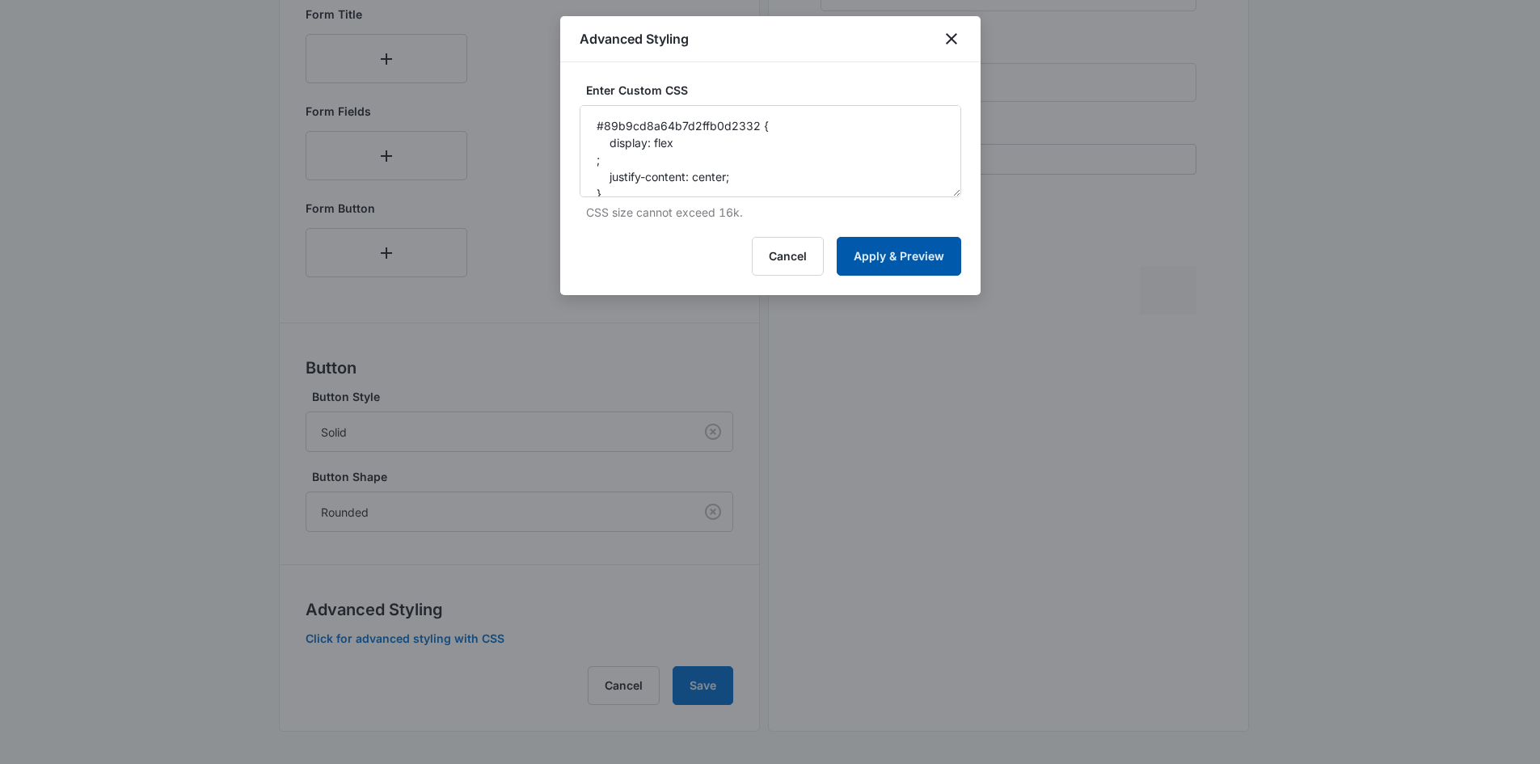
click at [892, 260] on button "Apply & Preview" at bounding box center [899, 256] width 124 height 39
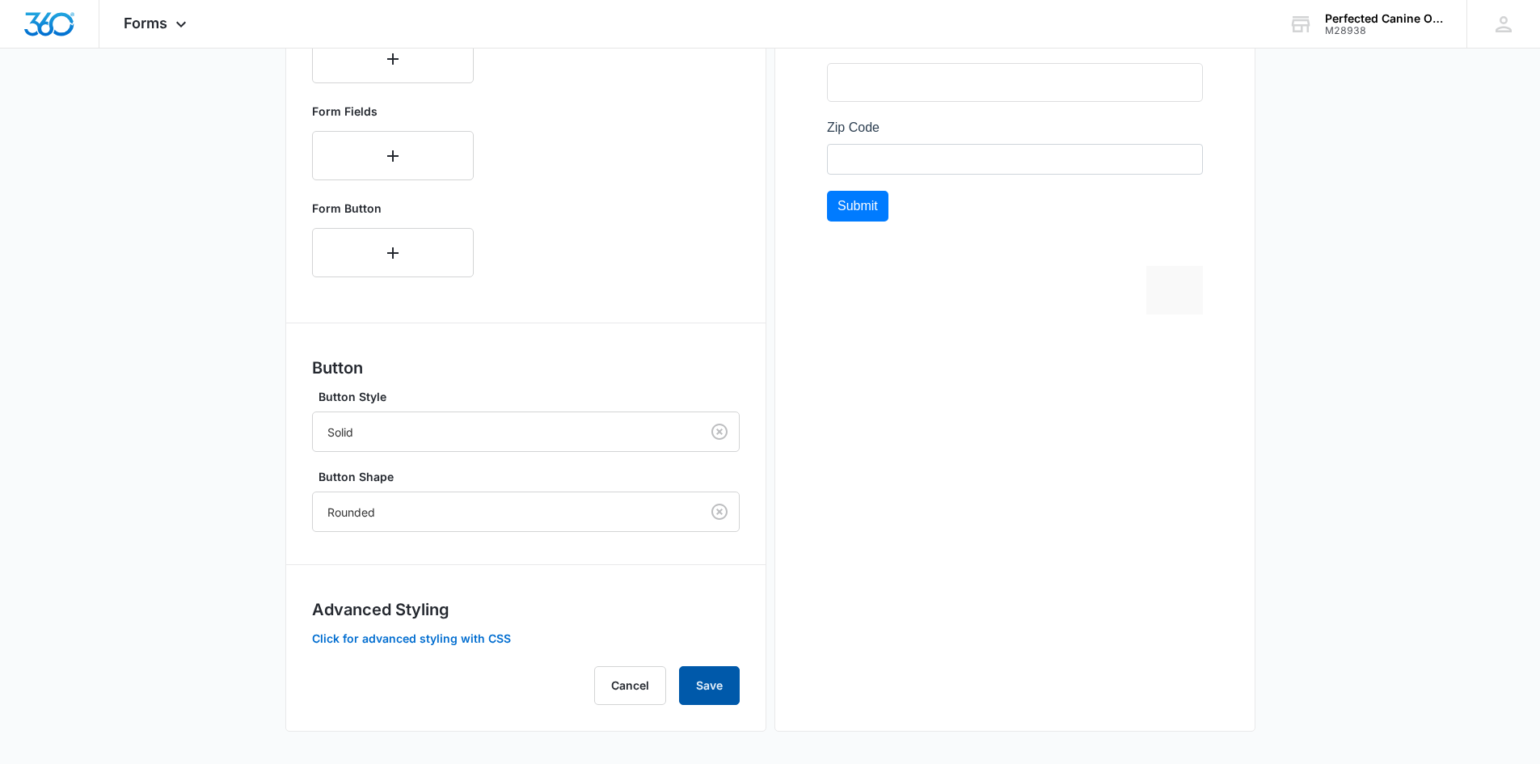
click at [727, 685] on button "Save" at bounding box center [709, 685] width 61 height 39
click at [456, 635] on button "Click for advanced styling with CSS" at bounding box center [411, 638] width 199 height 11
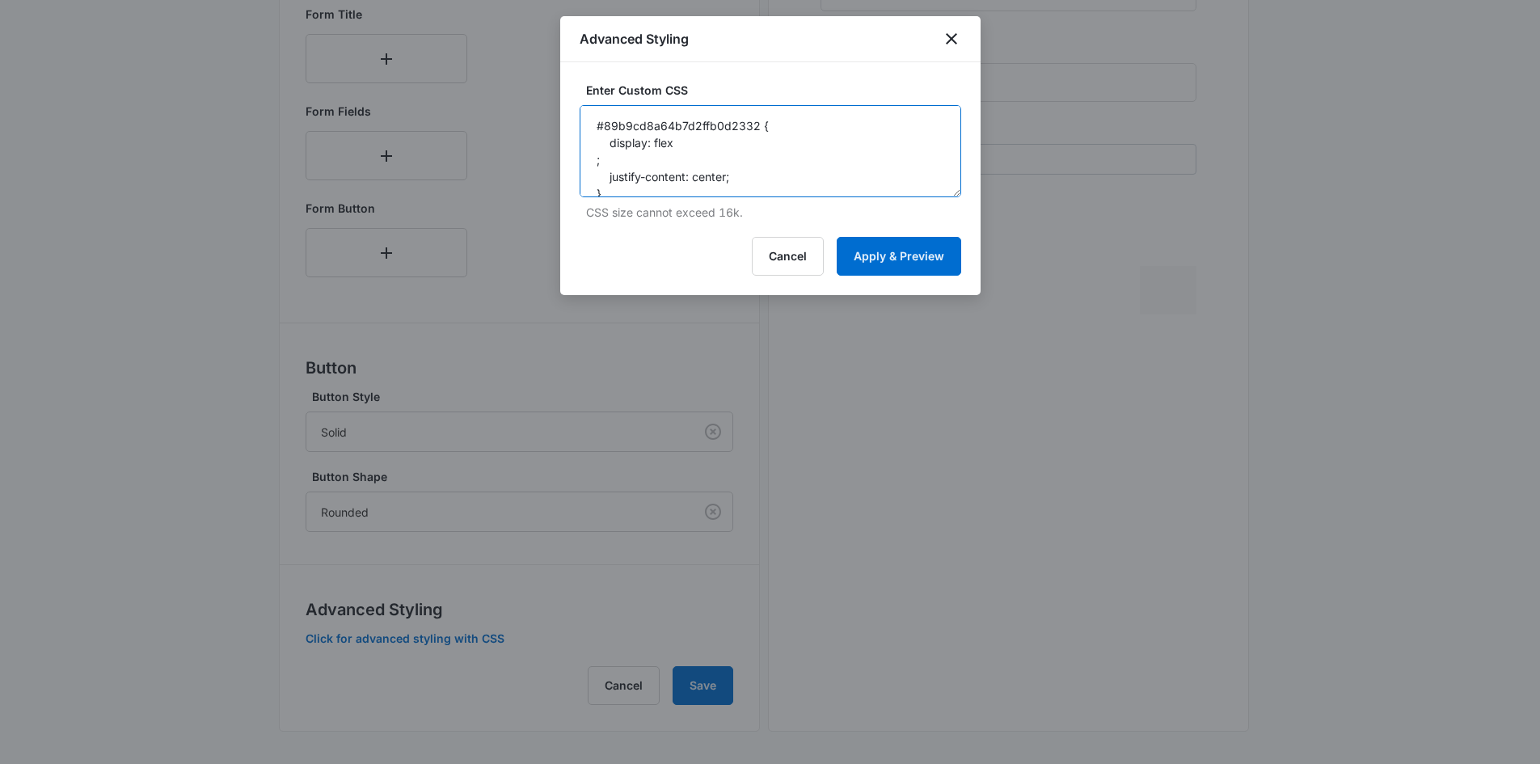
drag, startPoint x: 598, startPoint y: 126, endPoint x: 753, endPoint y: 125, distance: 154.4
click at [753, 125] on textarea "#89b9cd8a64b7d2ffb0d2332 { display: flex ; justify-content: center; } .default-…" at bounding box center [771, 151] width 382 height 92
paste textarea "form#\36"
type textarea "form#\36 89b9cd8a64b7d2ffb0d2332 { display: flex ; justify-content: center; } .…"
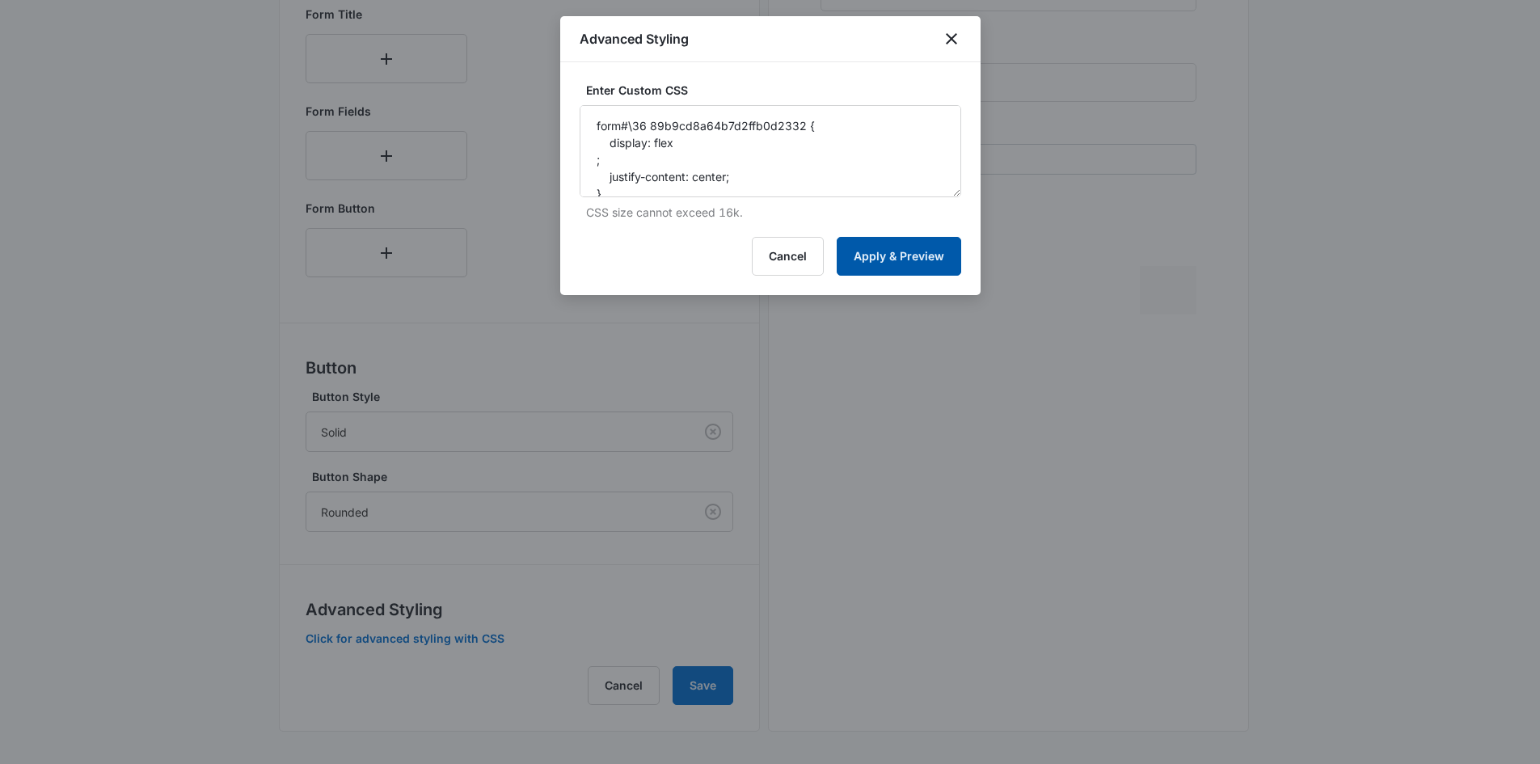
click at [891, 254] on button "Apply & Preview" at bounding box center [899, 256] width 124 height 39
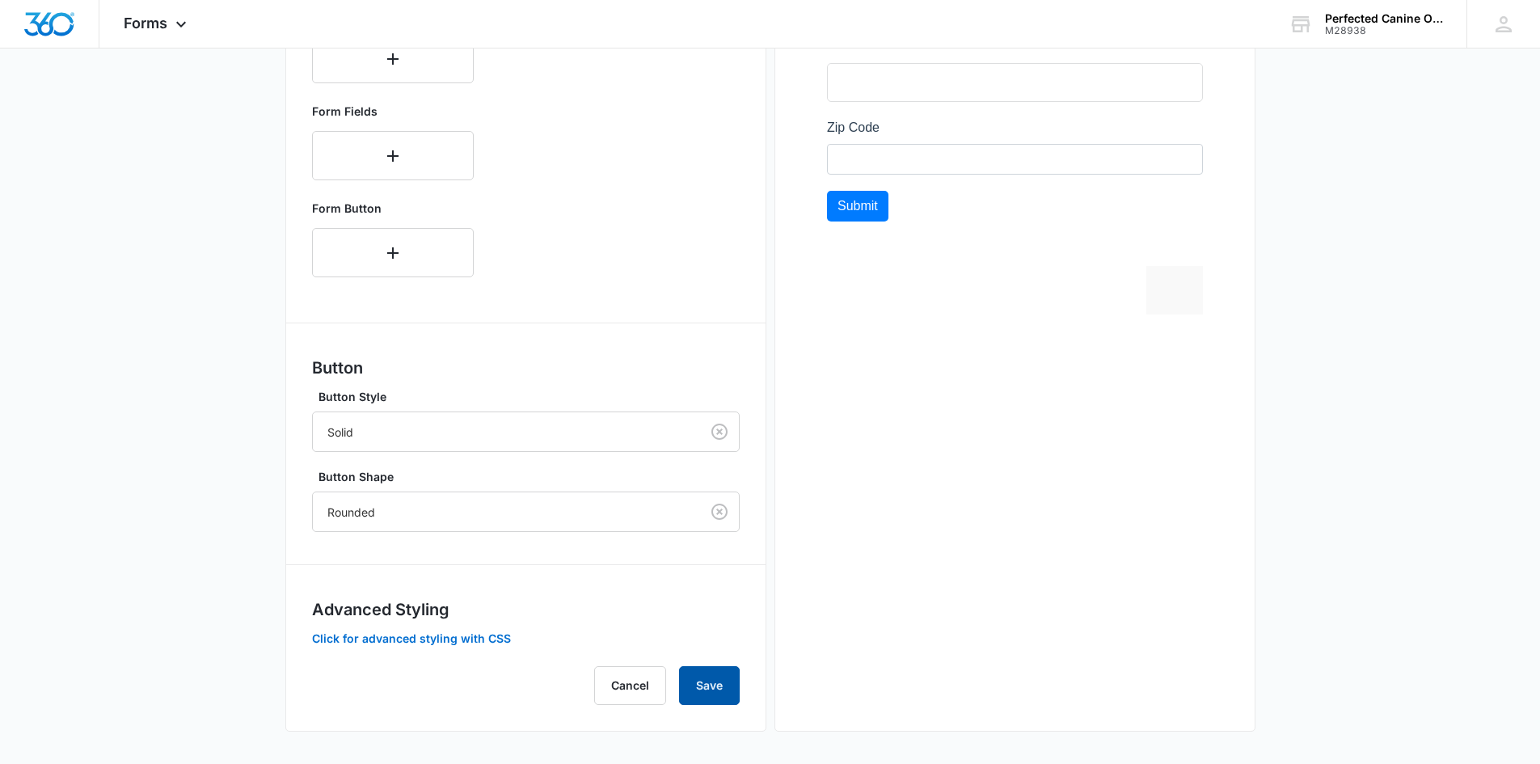
click at [715, 681] on button "Save" at bounding box center [709, 685] width 61 height 39
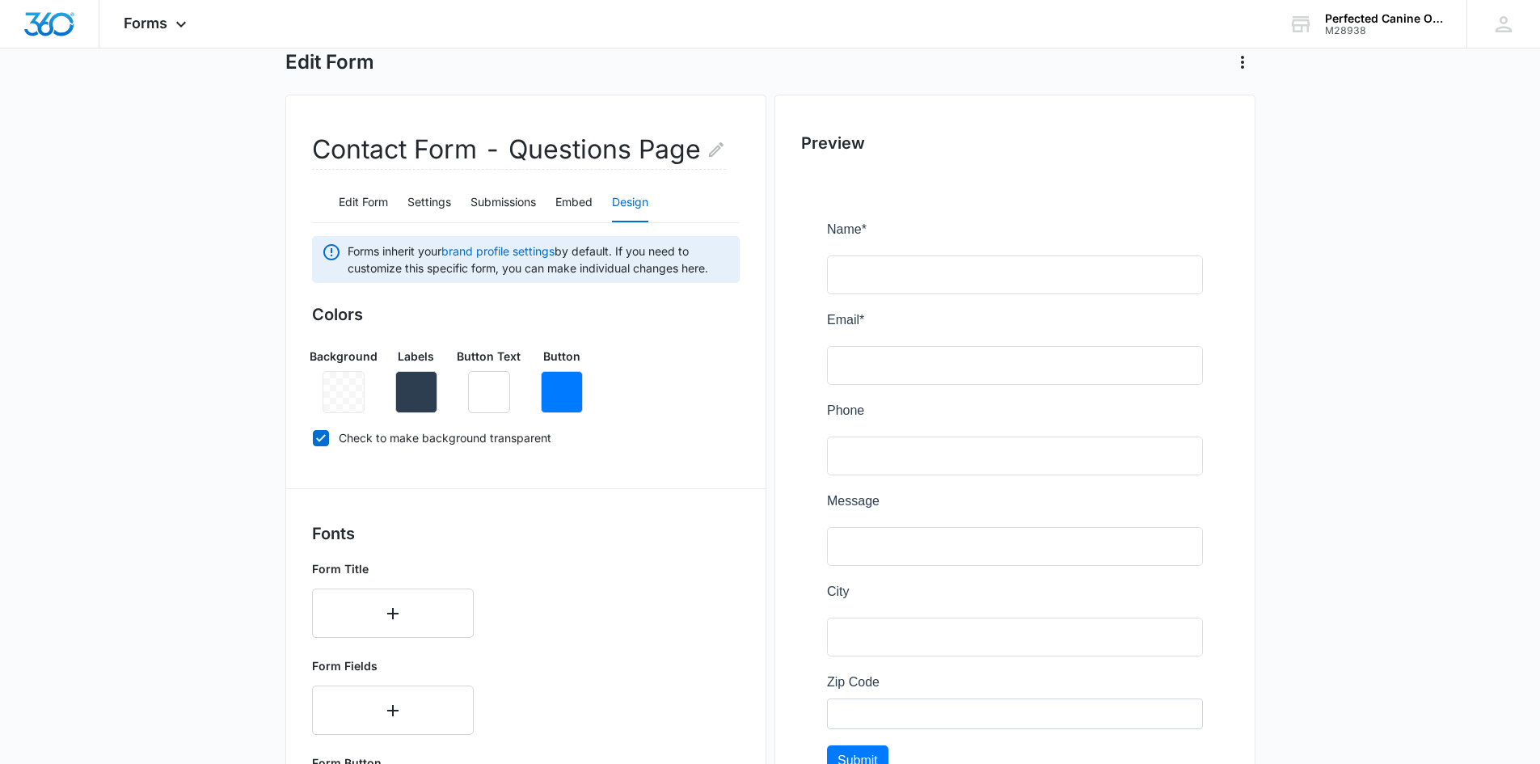
scroll to position [0, 0]
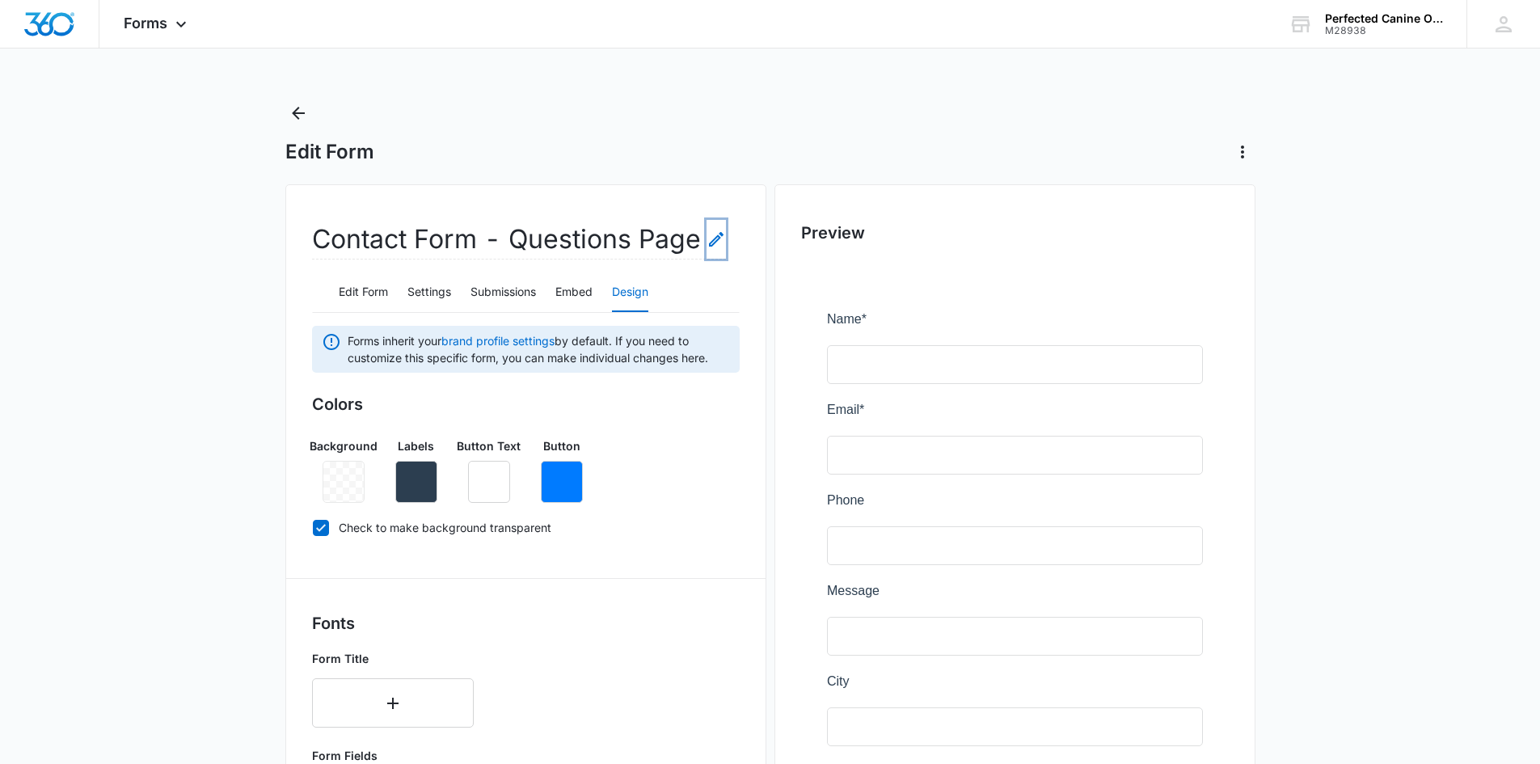
click at [712, 238] on icon "Edit Form Name" at bounding box center [716, 239] width 19 height 19
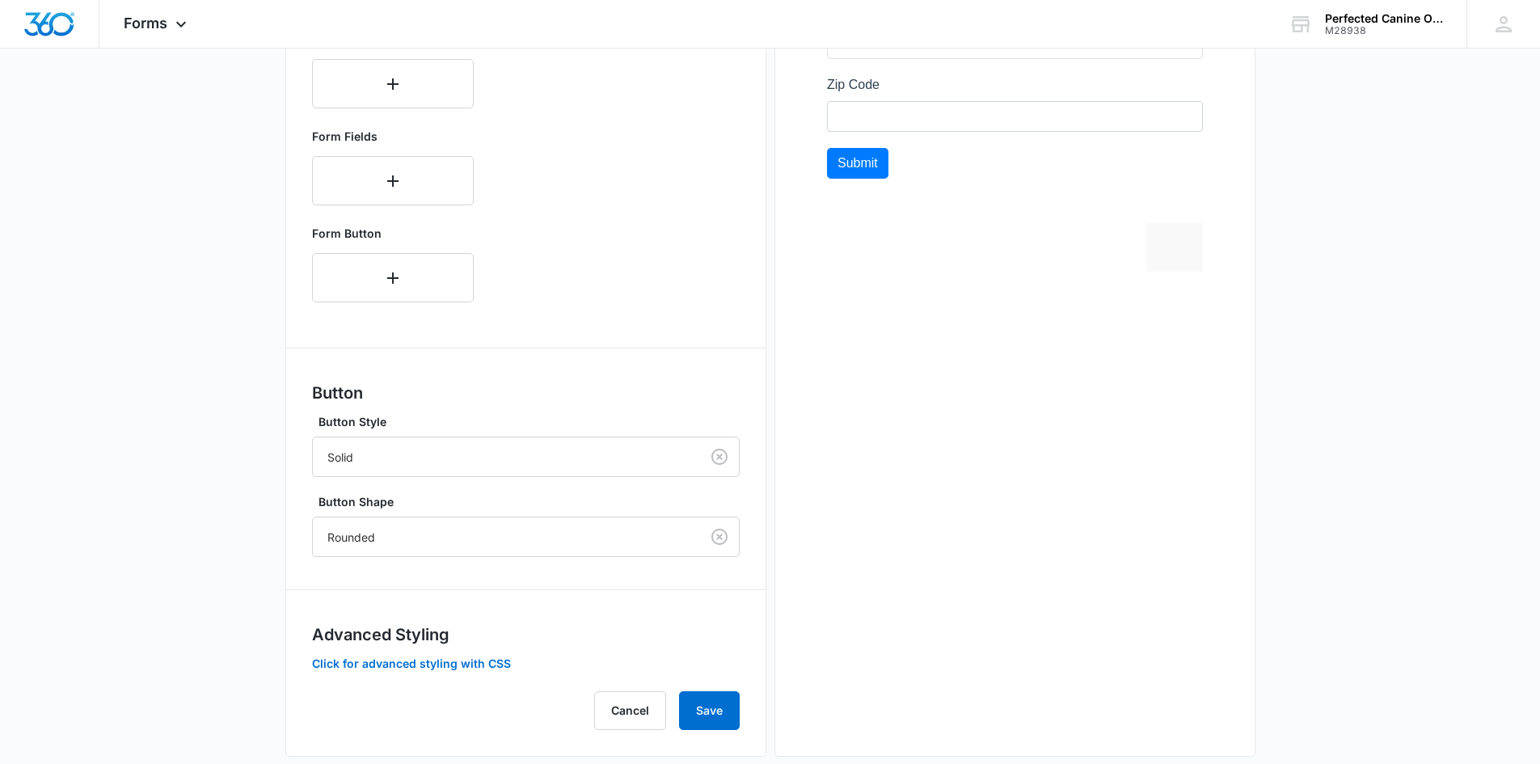
scroll to position [712, 0]
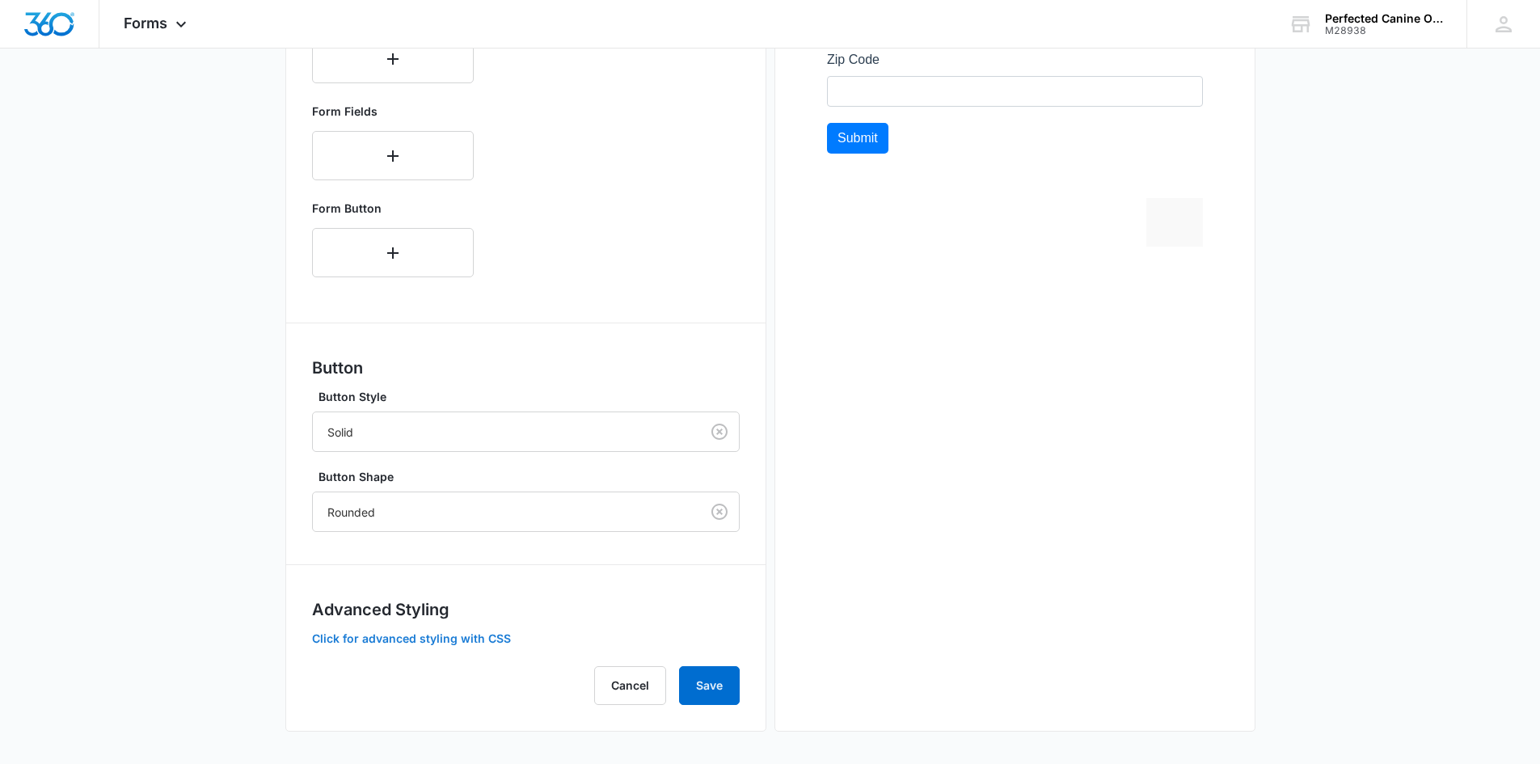
click at [496, 638] on button "Click for advanced styling with CSS" at bounding box center [411, 638] width 199 height 11
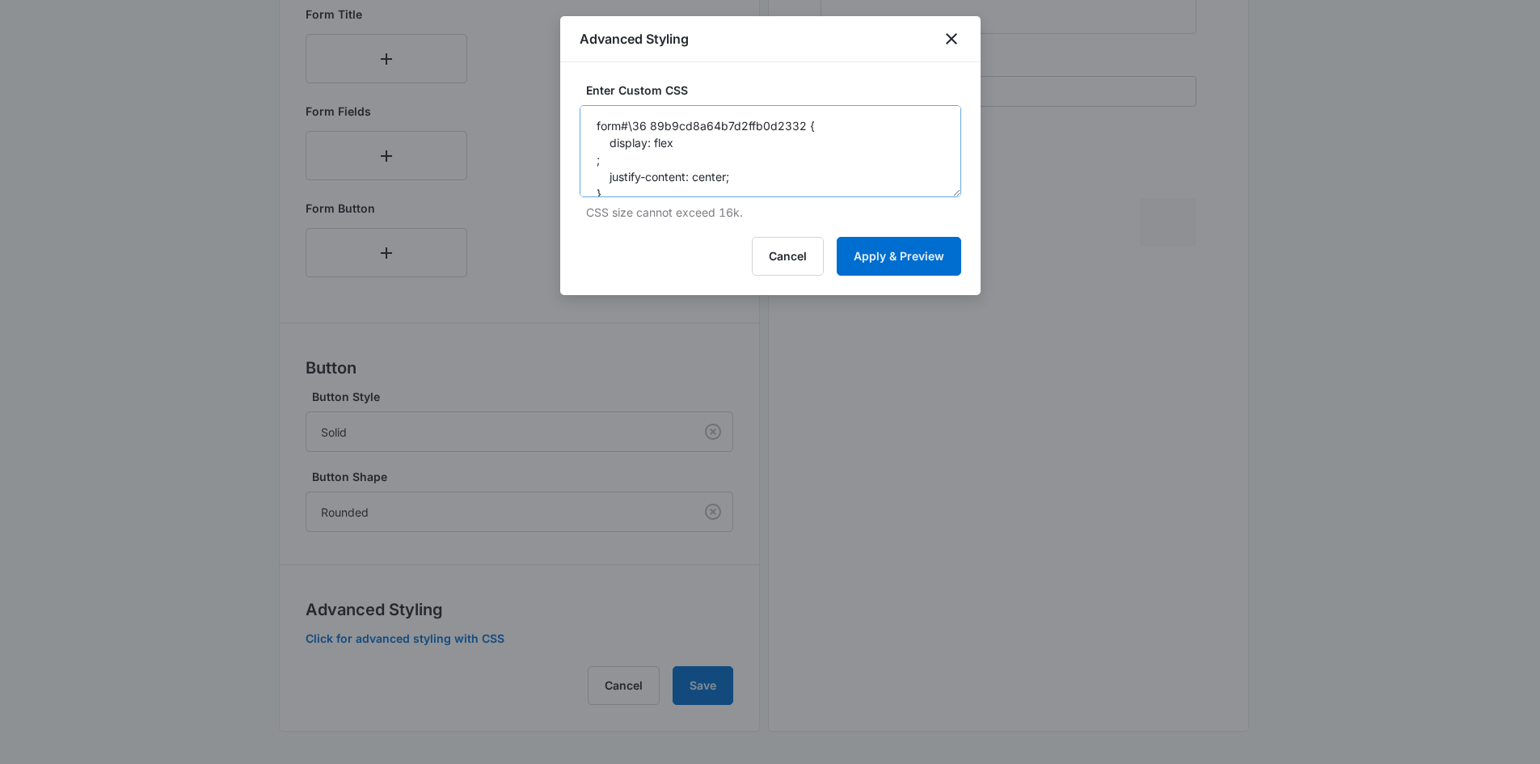
scroll to position [68, 0]
click at [618, 171] on textarea "form#\36 89b9cd8a64b7d2ffb0d2332 { display: flex ; justify-content: center; } .…" at bounding box center [771, 151] width 382 height 92
paste textarea ".madform-el-wrapper > h1 { font-family: SFProDisplay, 'Avenir', Helvetica, Aria…"
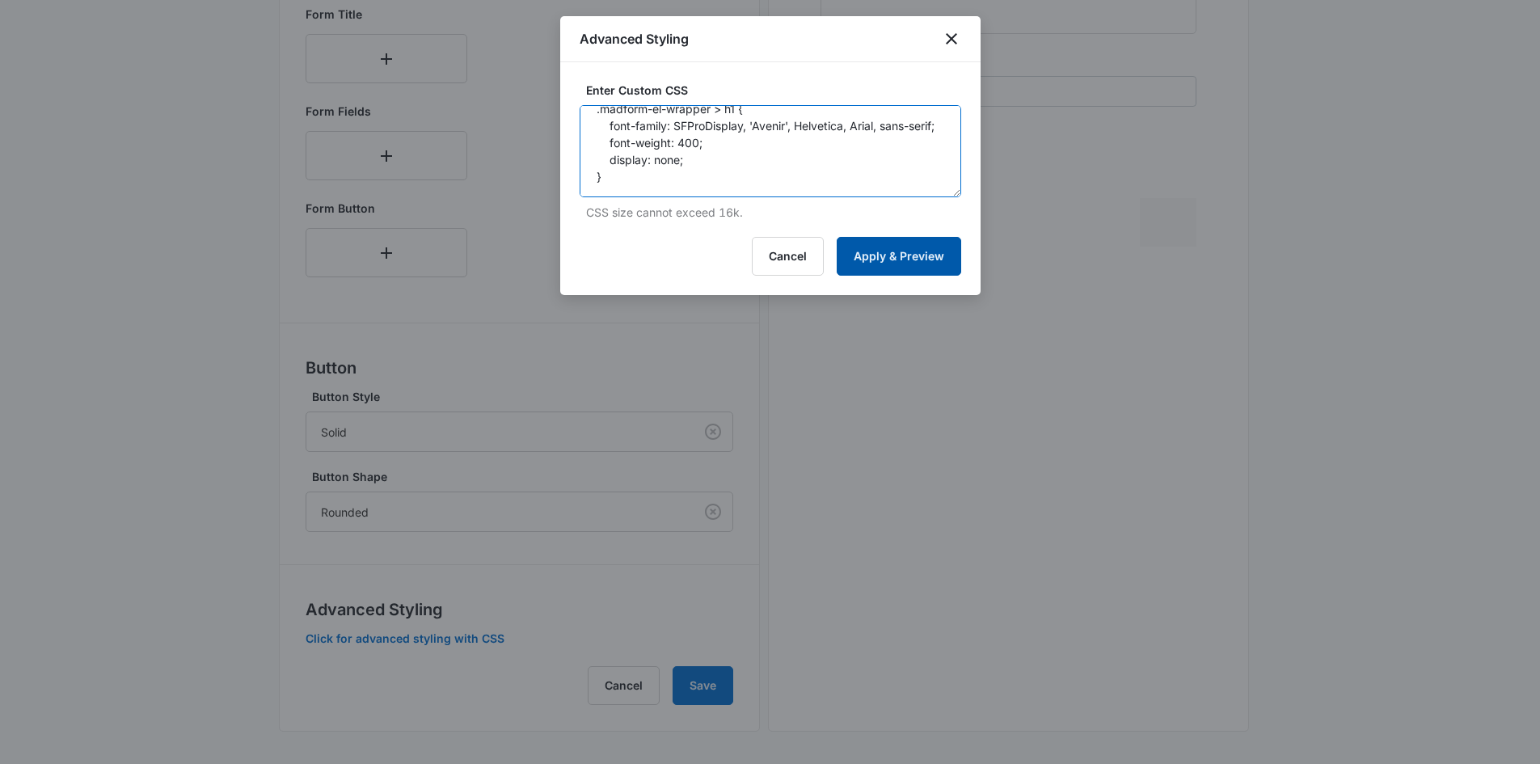
type textarea "form#\36 89b9cd8a64b7d2ffb0d2332 { display: flex ; justify-content: center; } .…"
click at [879, 255] on button "Apply & Preview" at bounding box center [899, 256] width 124 height 39
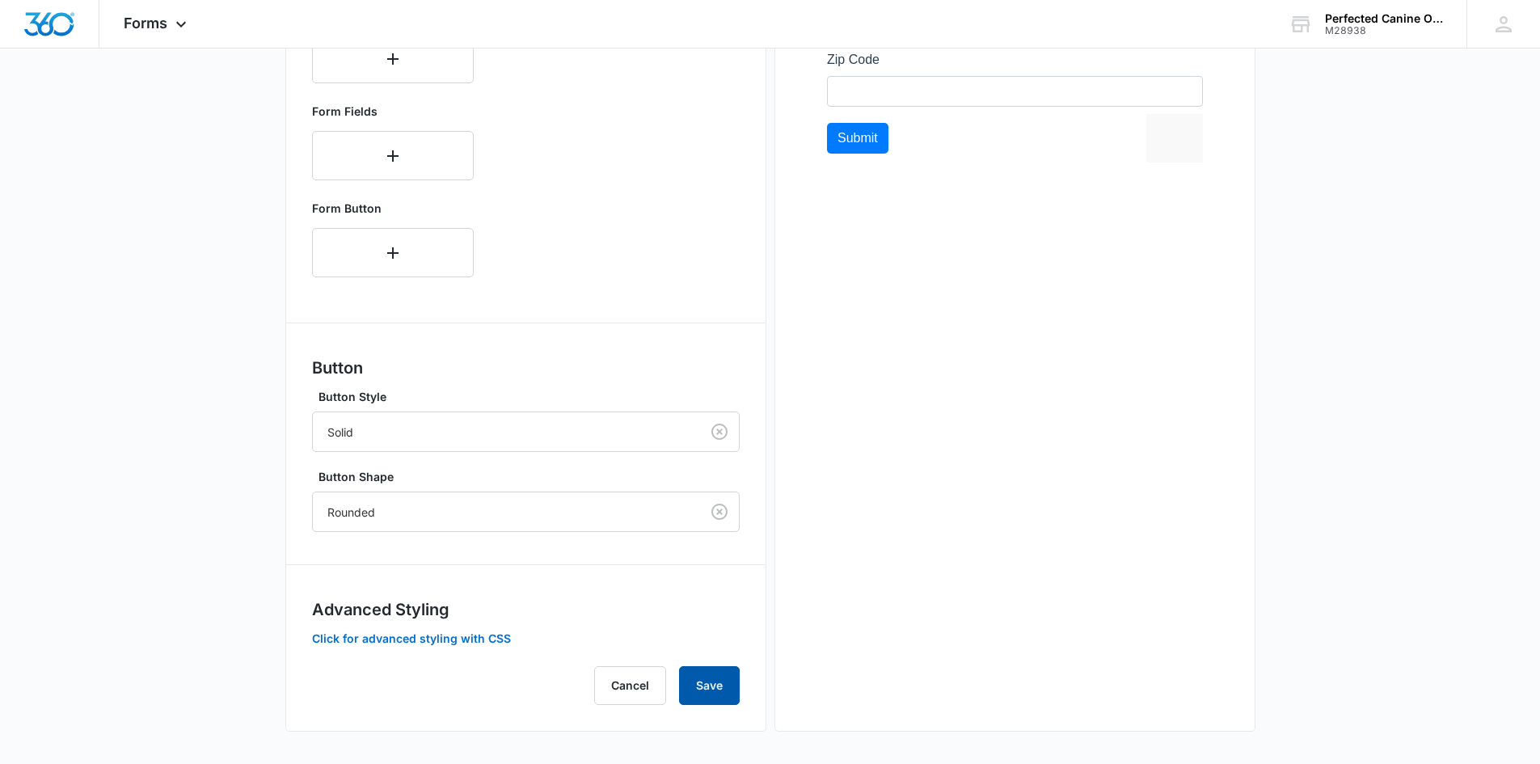
click at [716, 689] on button "Save" at bounding box center [709, 685] width 61 height 39
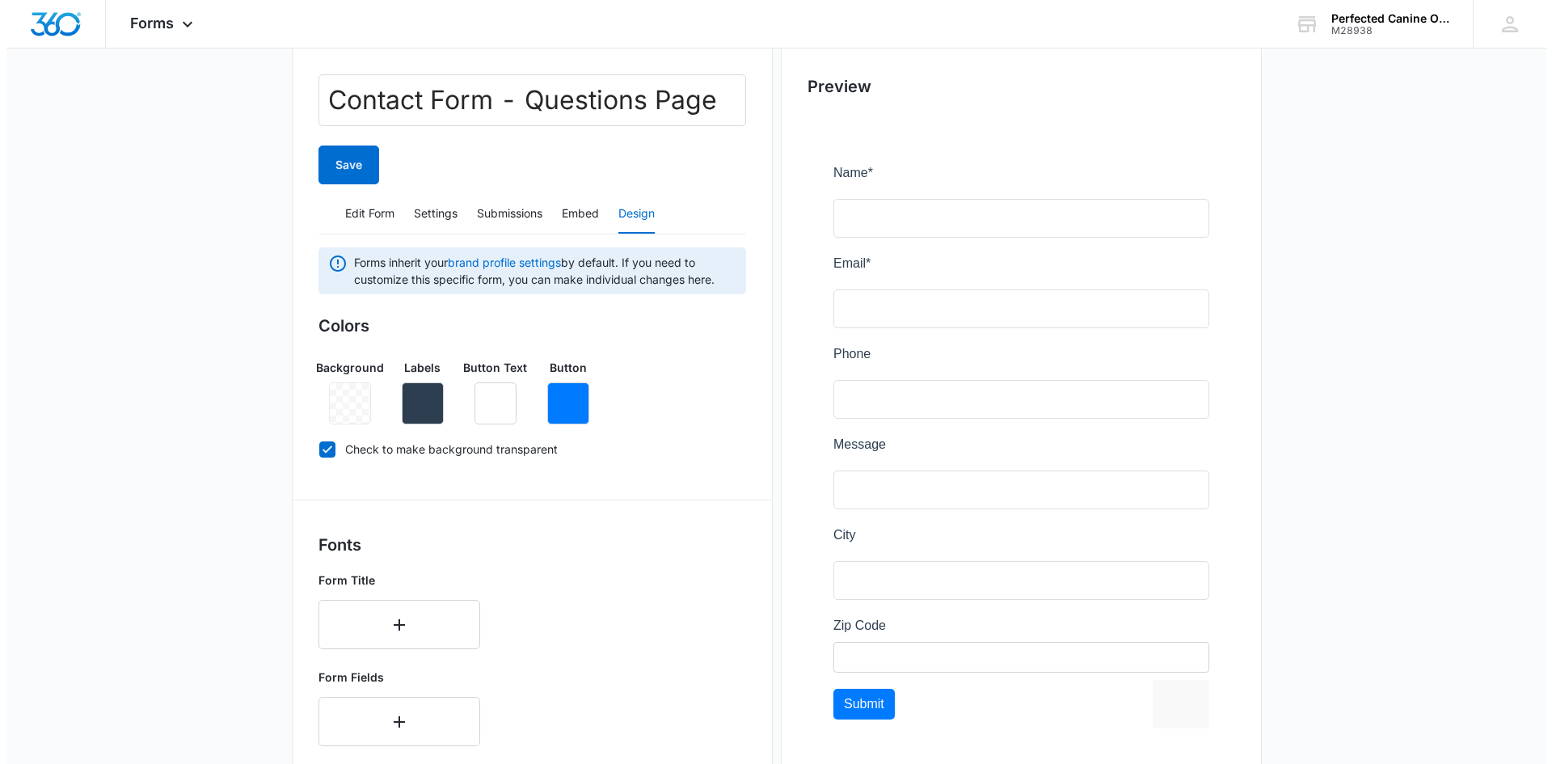
scroll to position [0, 0]
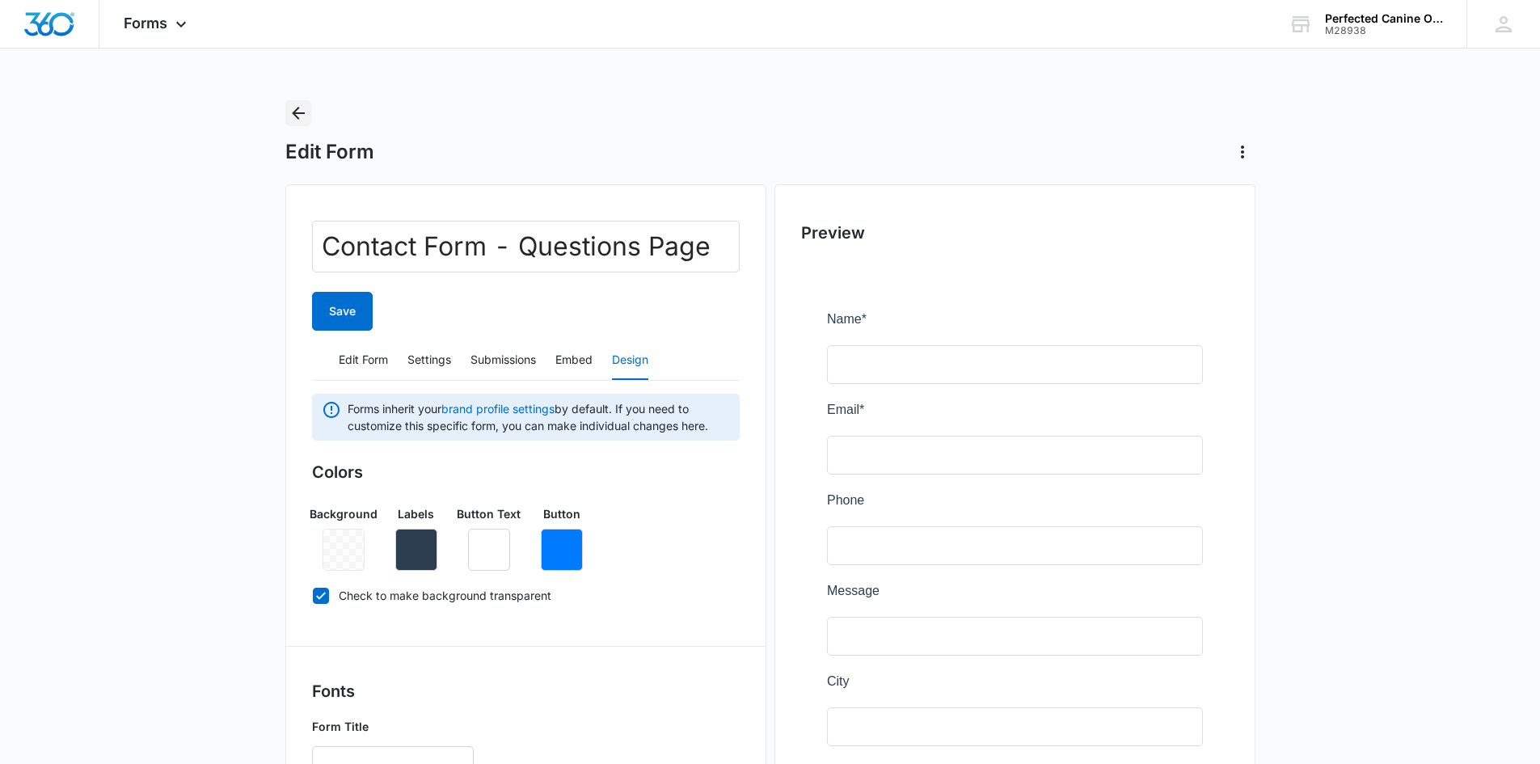
click at [295, 112] on icon "Back" at bounding box center [298, 113] width 13 height 13
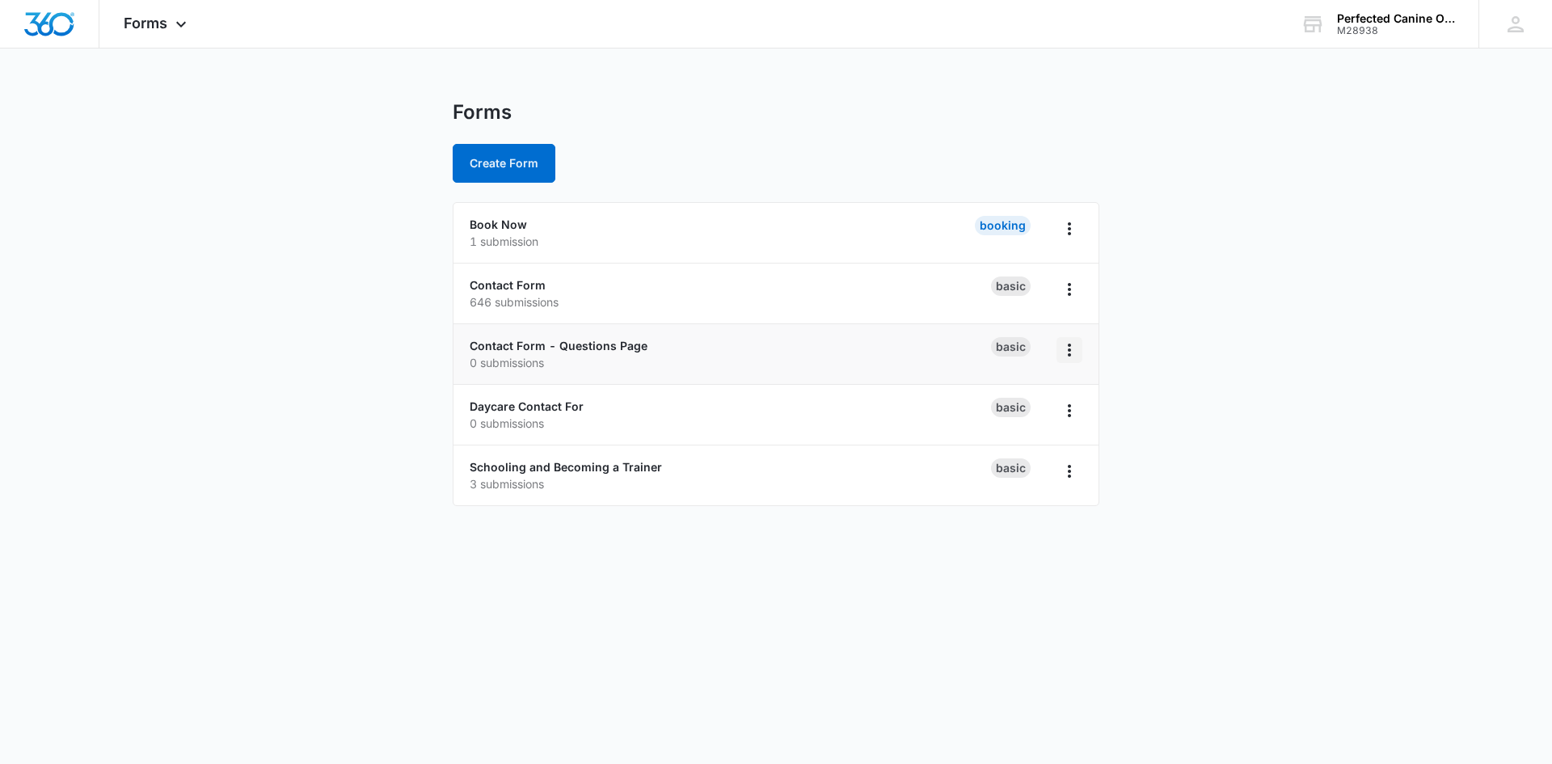
click at [1071, 356] on icon "Overflow Menu" at bounding box center [1069, 349] width 19 height 19
drag, startPoint x: 1191, startPoint y: 360, endPoint x: 1317, endPoint y: 447, distance: 153.4
click at [1191, 360] on main "Forms Create Form Book Now 1 submission Booking Contact Form 646 submissions Ba…" at bounding box center [776, 312] width 1552 height 425
drag, startPoint x: 390, startPoint y: 277, endPoint x: 534, endPoint y: 289, distance: 143.5
click at [534, 289] on main "Forms Create Form Book Now 1 submission Booking Contact Form 646 submissions Ba…" at bounding box center [776, 312] width 1552 height 425
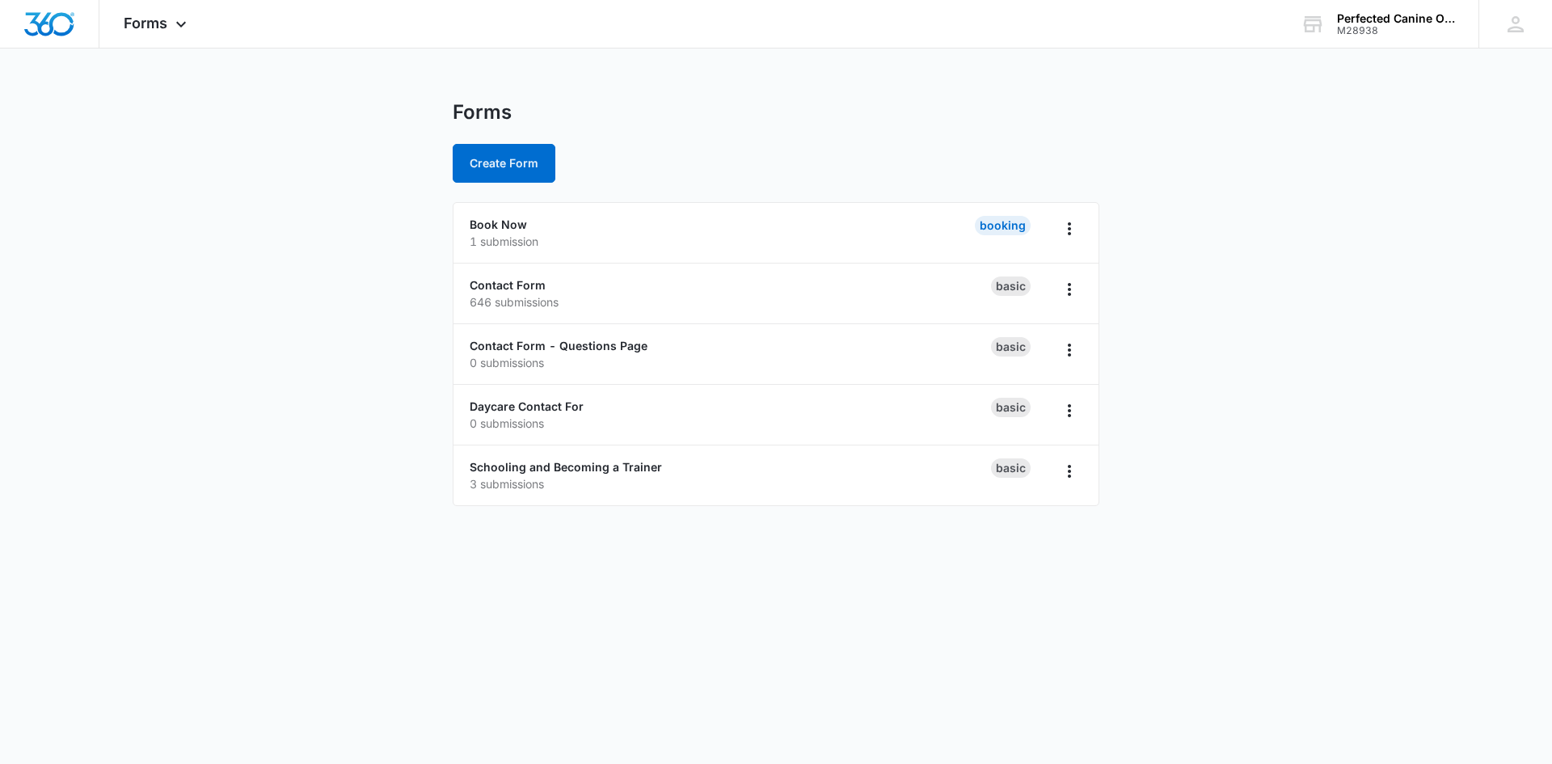
click at [349, 306] on main "Forms Create Form Book Now 1 submission Booking Contact Form 646 submissions Ba…" at bounding box center [776, 312] width 1552 height 425
drag, startPoint x: 419, startPoint y: 285, endPoint x: 564, endPoint y: 301, distance: 146.3
click at [564, 301] on main "Forms Create Form Book Now 1 submission Booking Contact Form 646 submissions Ba…" at bounding box center [776, 312] width 1552 height 425
click at [394, 312] on main "Forms Create Form Book Now 1 submission Booking Contact Form 646 submissions Ba…" at bounding box center [776, 312] width 1552 height 425
drag, startPoint x: 437, startPoint y: 306, endPoint x: 566, endPoint y: 302, distance: 129.4
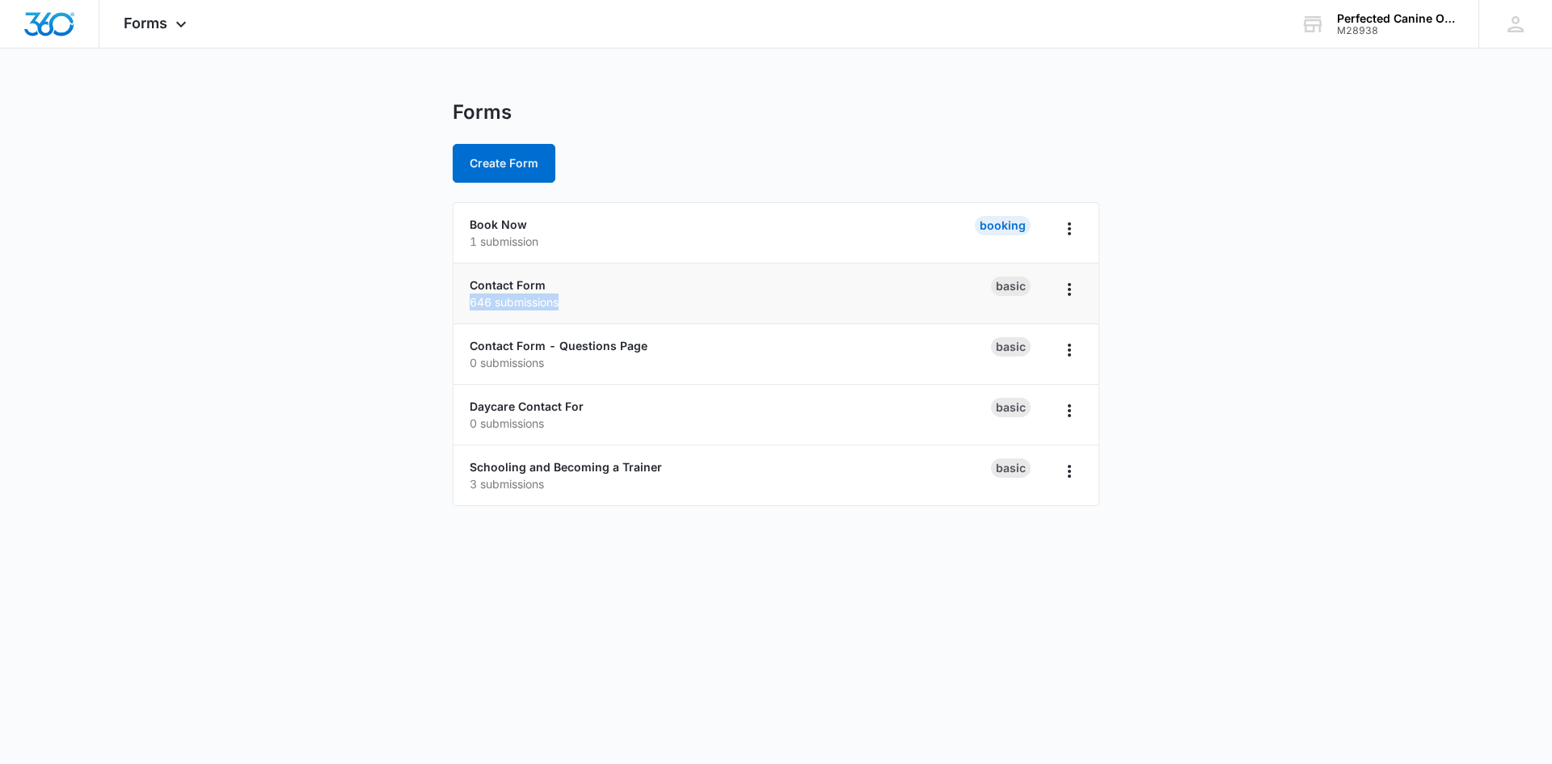
click at [566, 302] on main "Forms Create Form Book Now 1 submission Booking Contact Form 646 submissions Ba…" at bounding box center [776, 312] width 1552 height 425
click at [381, 327] on main "Forms Create Form Book Now 1 submission Booking Contact Form 646 submissions Ba…" at bounding box center [776, 312] width 1552 height 425
click at [425, 298] on main "Forms Create Form Book Now 1 submission Booking Contact Form 646 submissions Ba…" at bounding box center [776, 312] width 1552 height 425
click at [499, 287] on link "Contact Form" at bounding box center [508, 285] width 76 height 14
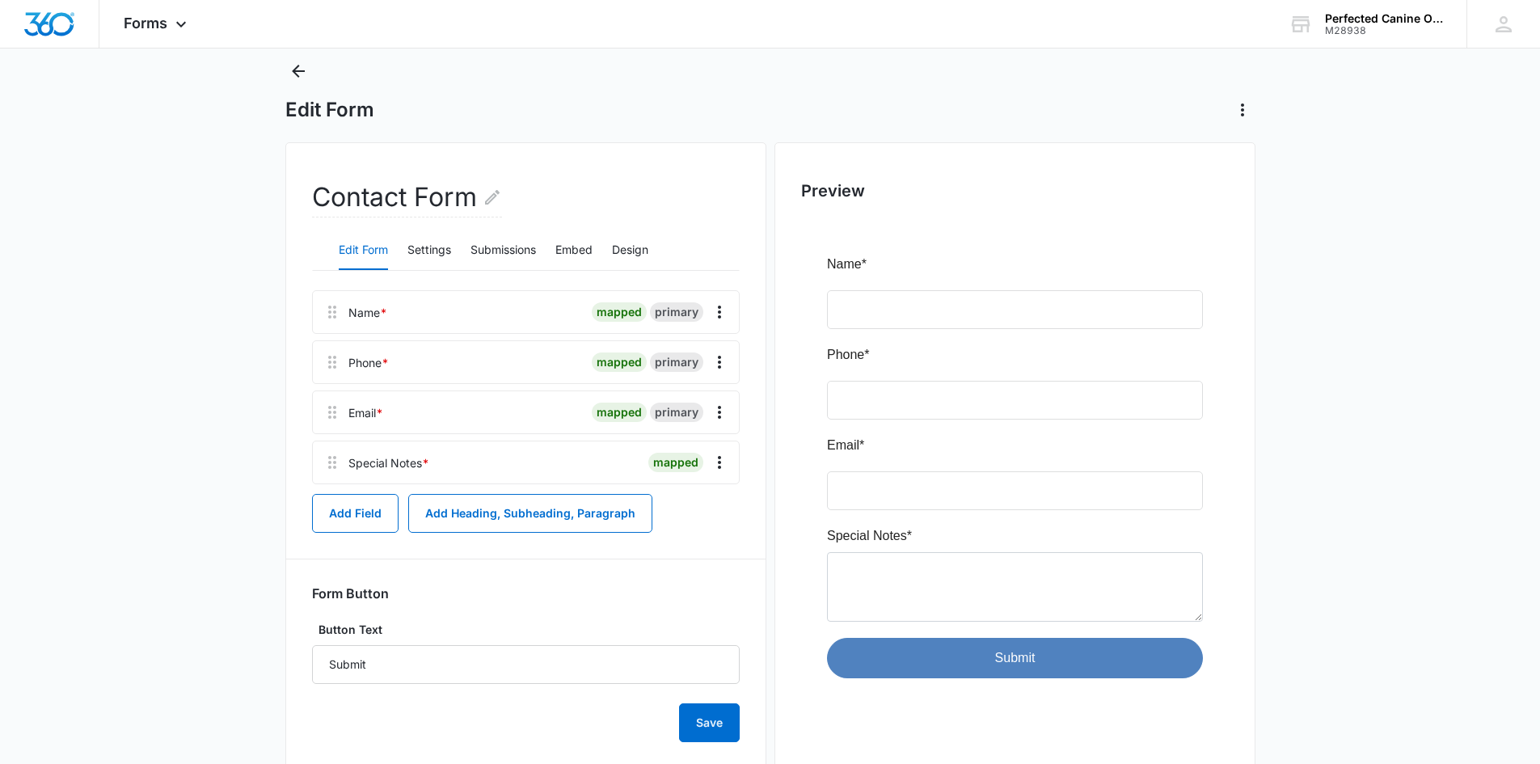
scroll to position [79, 0]
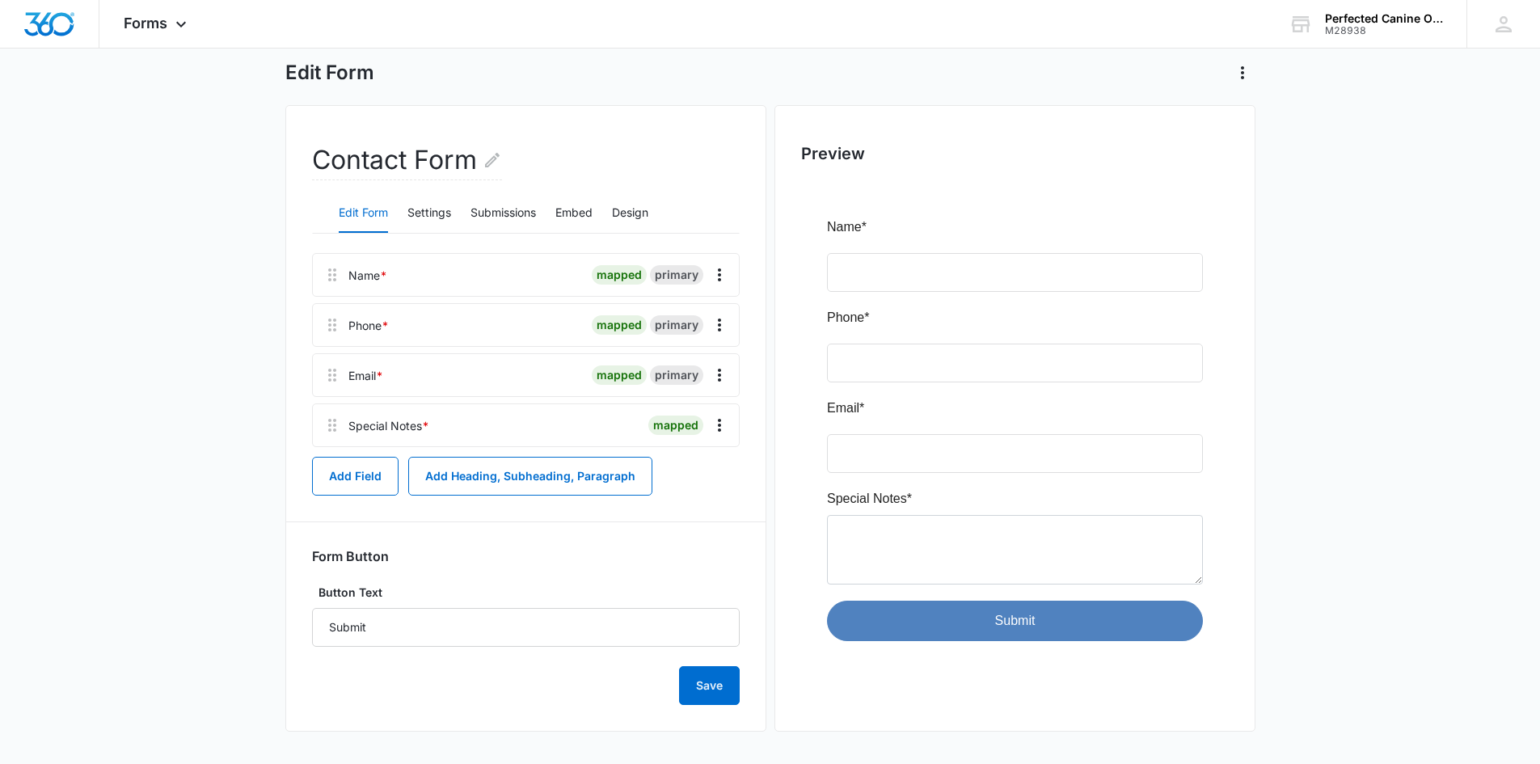
click at [1324, 324] on main "Edit Form Contact Form Edit Form Settings Submissions Embed Design Name * mappe…" at bounding box center [770, 392] width 1540 height 743
click at [429, 213] on button "Settings" at bounding box center [429, 213] width 44 height 39
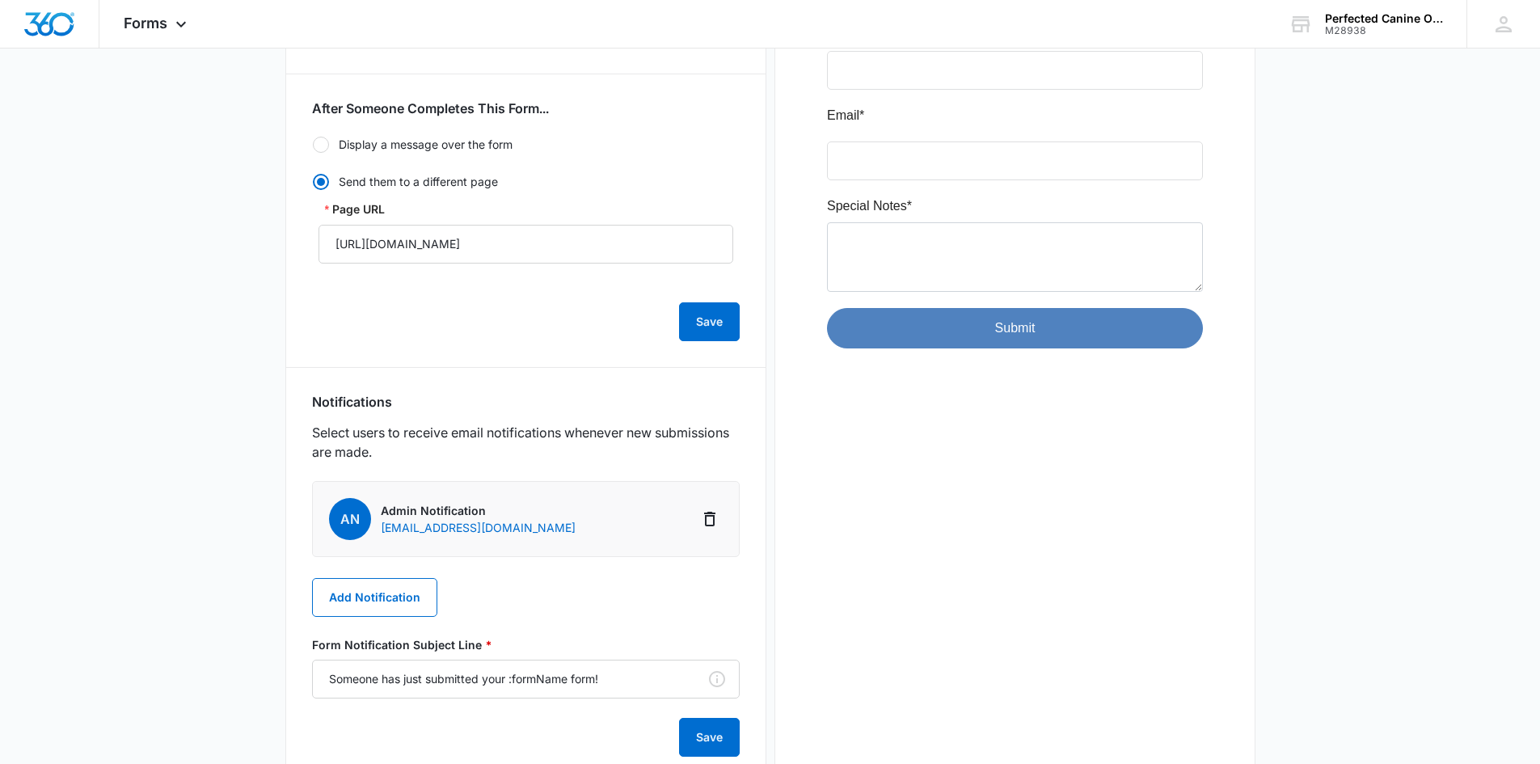
scroll to position [424, 0]
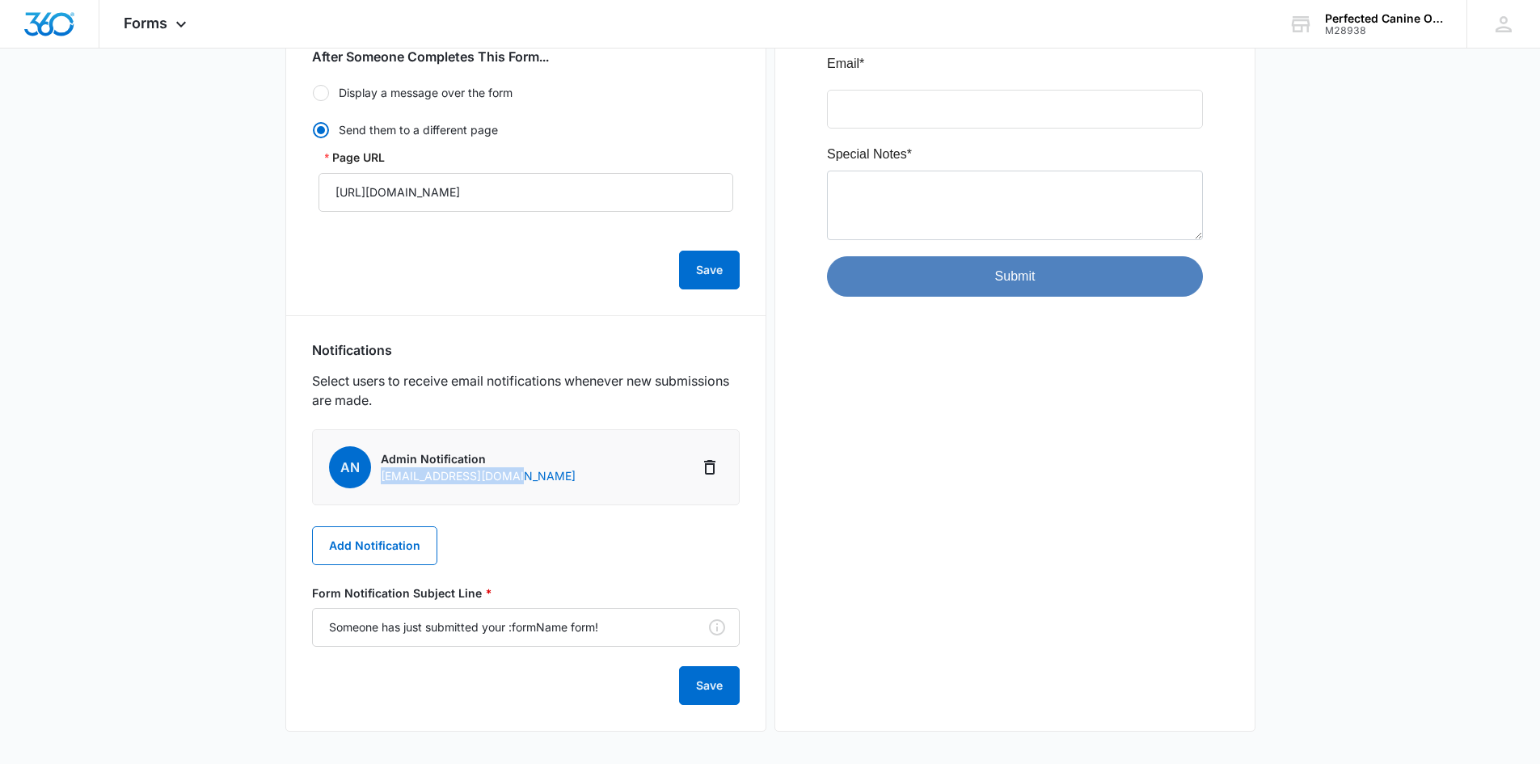
drag, startPoint x: 557, startPoint y: 479, endPoint x: 382, endPoint y: 490, distance: 175.7
click at [382, 490] on li "AN Admin Notification zackhumphreys@aol.com" at bounding box center [526, 467] width 428 height 76
click at [1063, 449] on div "Preview" at bounding box center [1014, 246] width 481 height 971
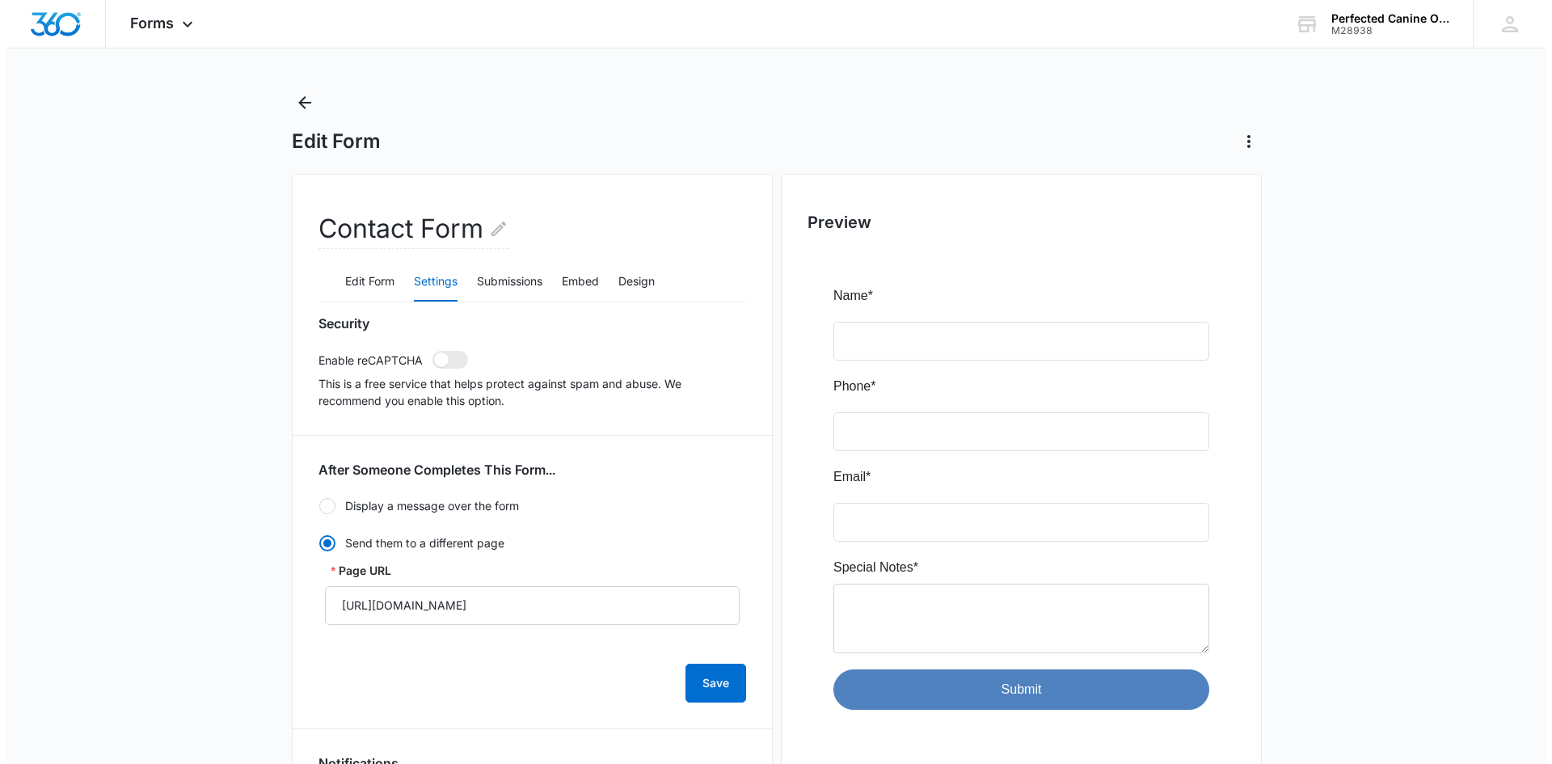
scroll to position [0, 0]
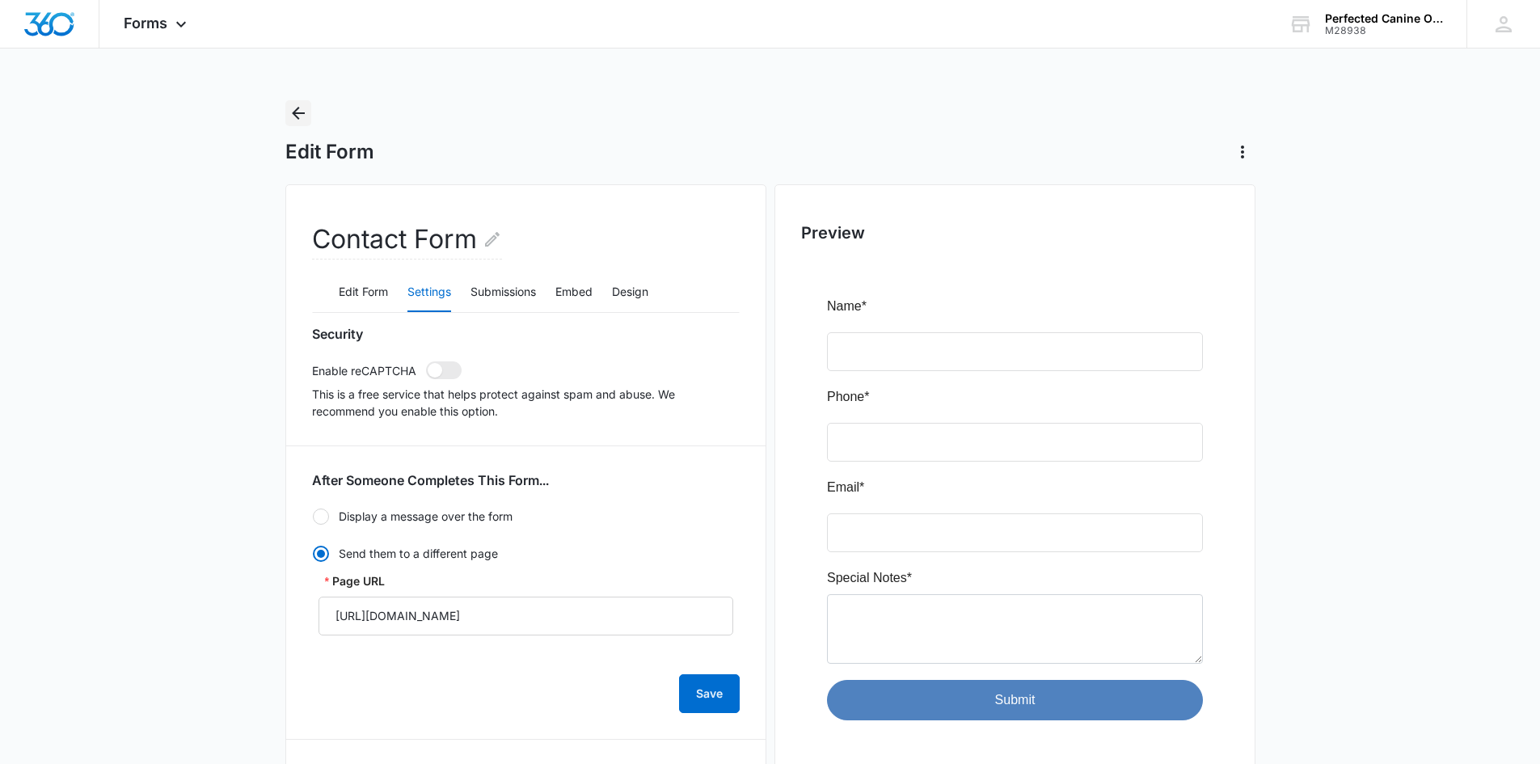
click at [304, 112] on icon "Back" at bounding box center [298, 112] width 19 height 19
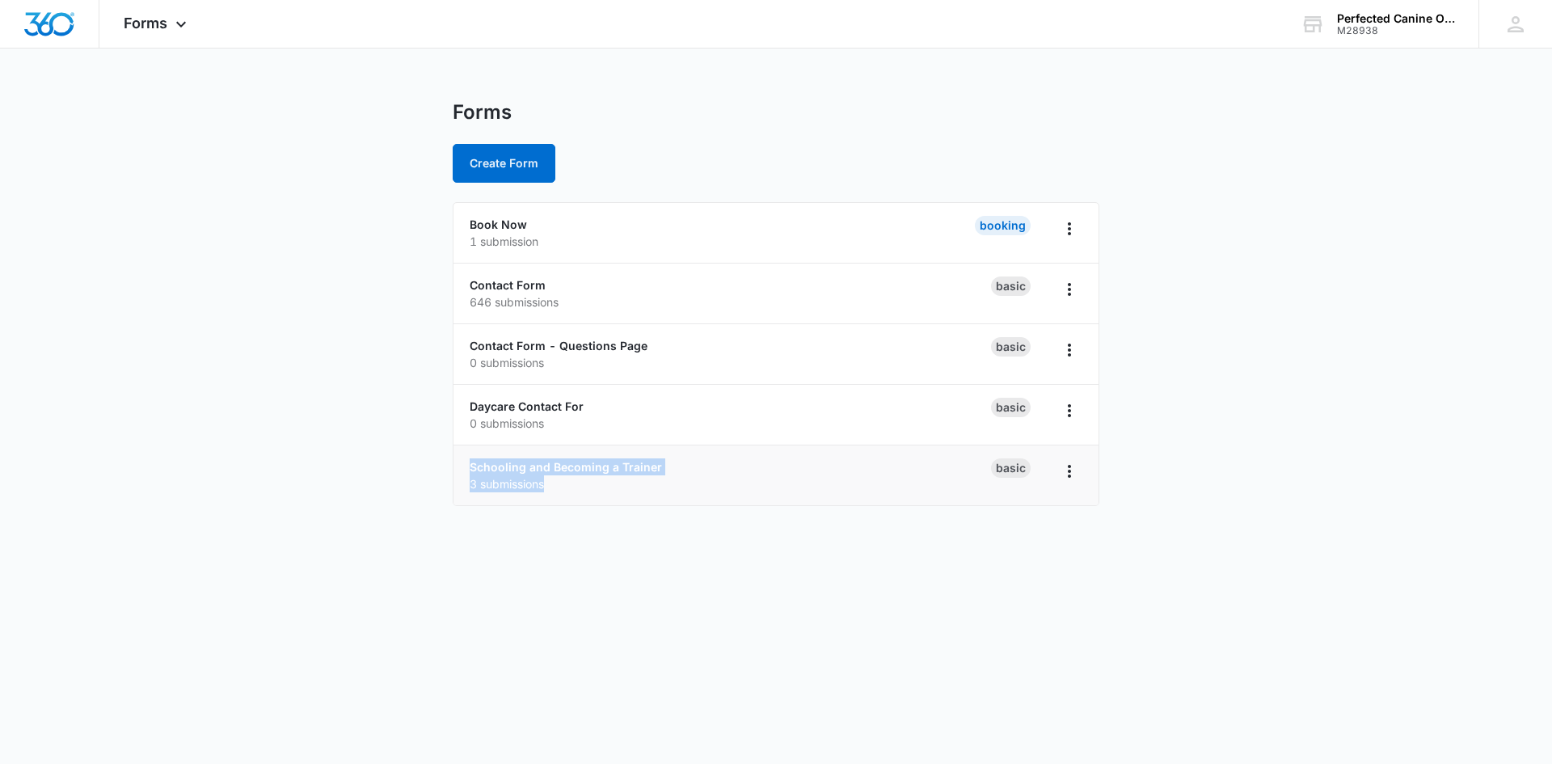
drag, startPoint x: 428, startPoint y: 471, endPoint x: 681, endPoint y: 484, distance: 254.2
click at [681, 484] on main "Forms Create Form Book Now 1 submission Booking Contact Form 646 submissions Ba…" at bounding box center [776, 312] width 1552 height 425
click at [731, 593] on body "Forms Apps Reputation Websites Forms CRM Email Social Shop Payments POS Content…" at bounding box center [776, 382] width 1552 height 764
drag, startPoint x: 414, startPoint y: 467, endPoint x: 609, endPoint y: 475, distance: 194.9
click at [609, 475] on main "Forms Create Form Book Now 1 submission Booking Contact Form 646 submissions Ba…" at bounding box center [776, 312] width 1552 height 425
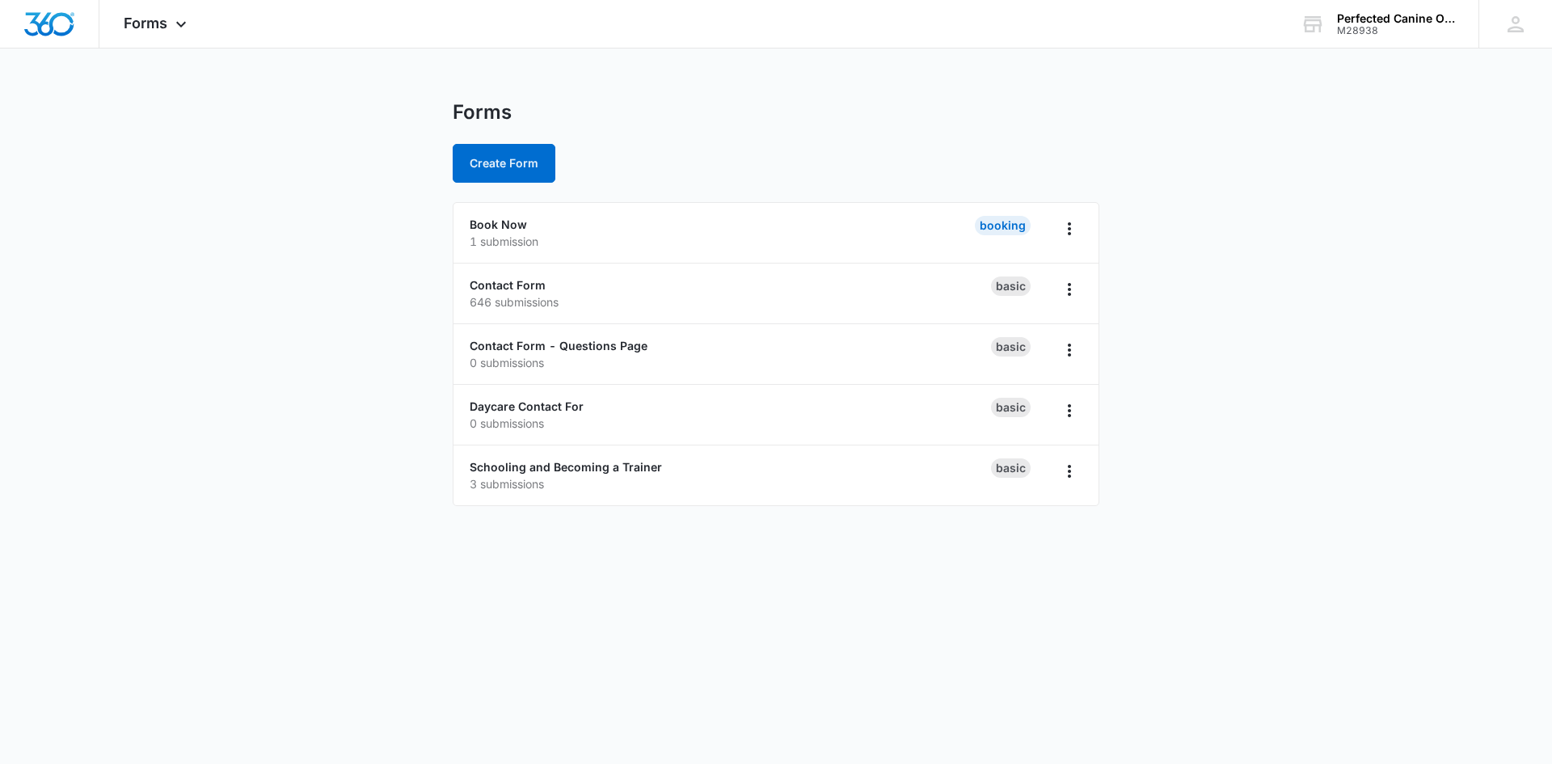
click at [663, 567] on body "Forms Apps Reputation Websites Forms CRM Email Social Shop Payments POS Content…" at bounding box center [776, 382] width 1552 height 764
click at [1190, 517] on main "Forms Create Form Book Now 1 submission Booking Contact Form 646 submissions Ba…" at bounding box center [776, 312] width 1552 height 425
click at [164, 28] on span "Forms" at bounding box center [146, 23] width 44 height 17
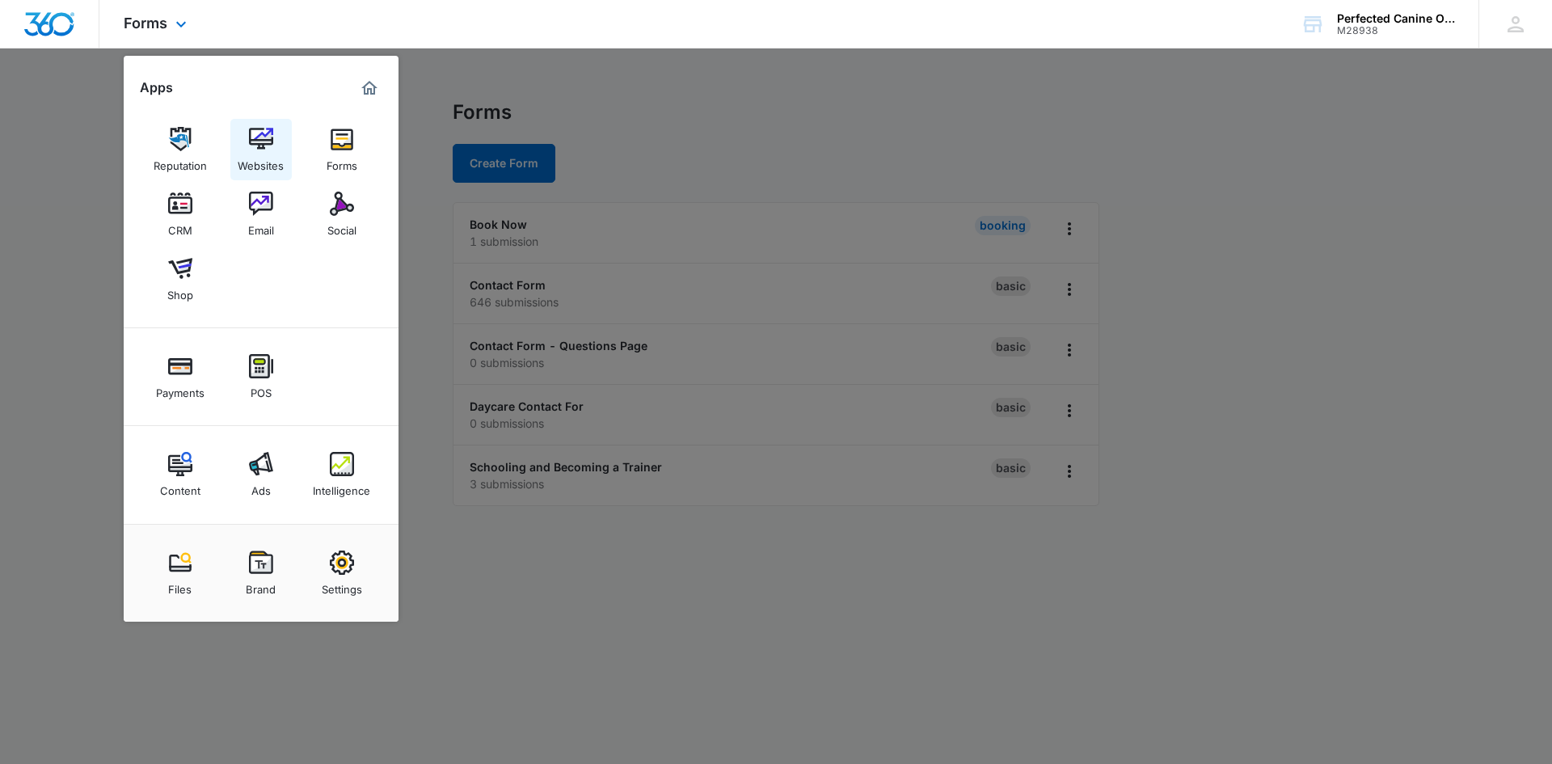
click at [251, 139] on img at bounding box center [261, 139] width 24 height 24
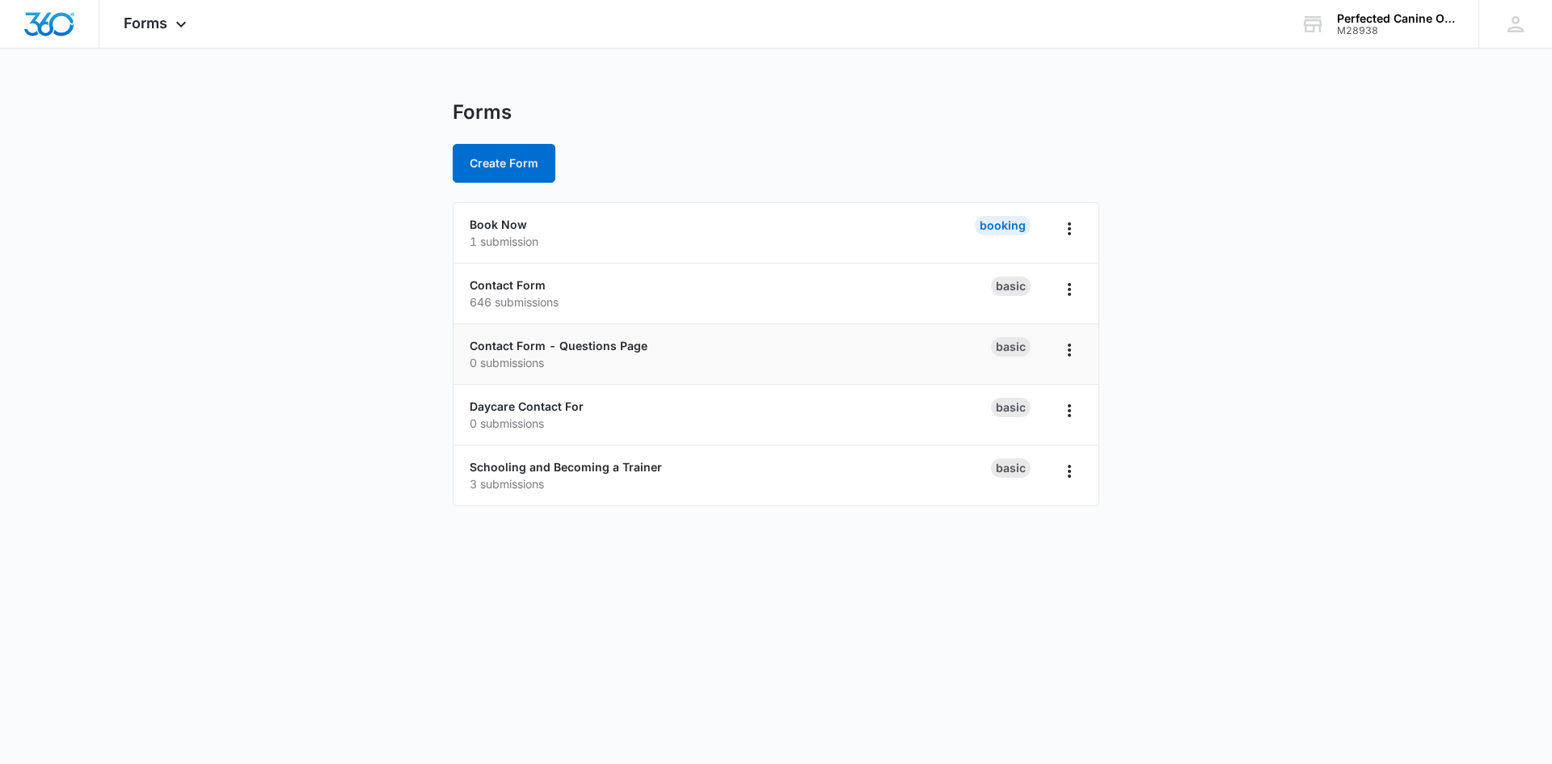
click at [660, 342] on div "Contact Form - Questions Page 0 submissions" at bounding box center [730, 354] width 521 height 34
click at [599, 344] on link "Contact Form - Questions Page" at bounding box center [559, 346] width 178 height 14
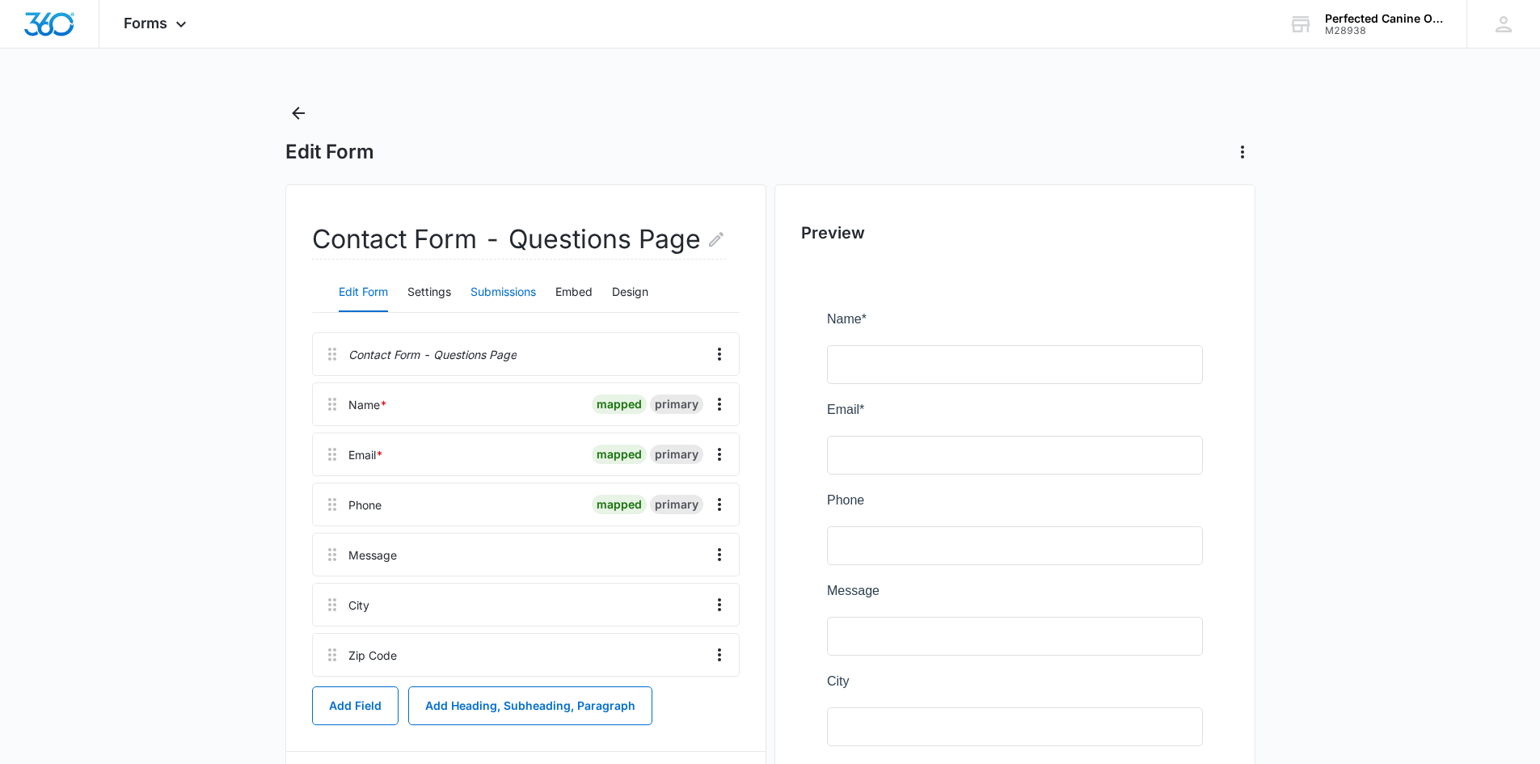
click at [512, 297] on button "Submissions" at bounding box center [502, 292] width 65 height 39
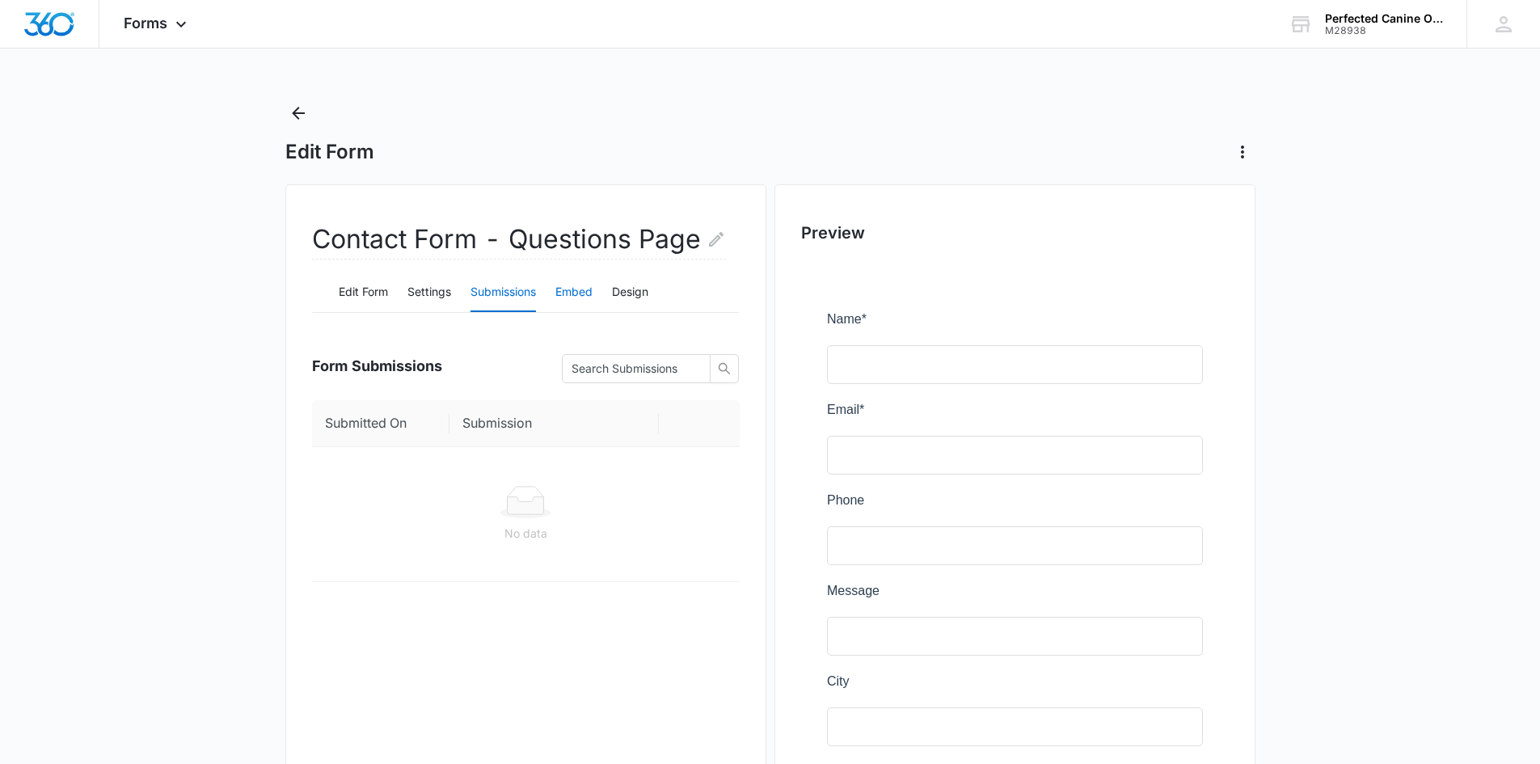
click at [564, 294] on button "Embed" at bounding box center [573, 292] width 37 height 39
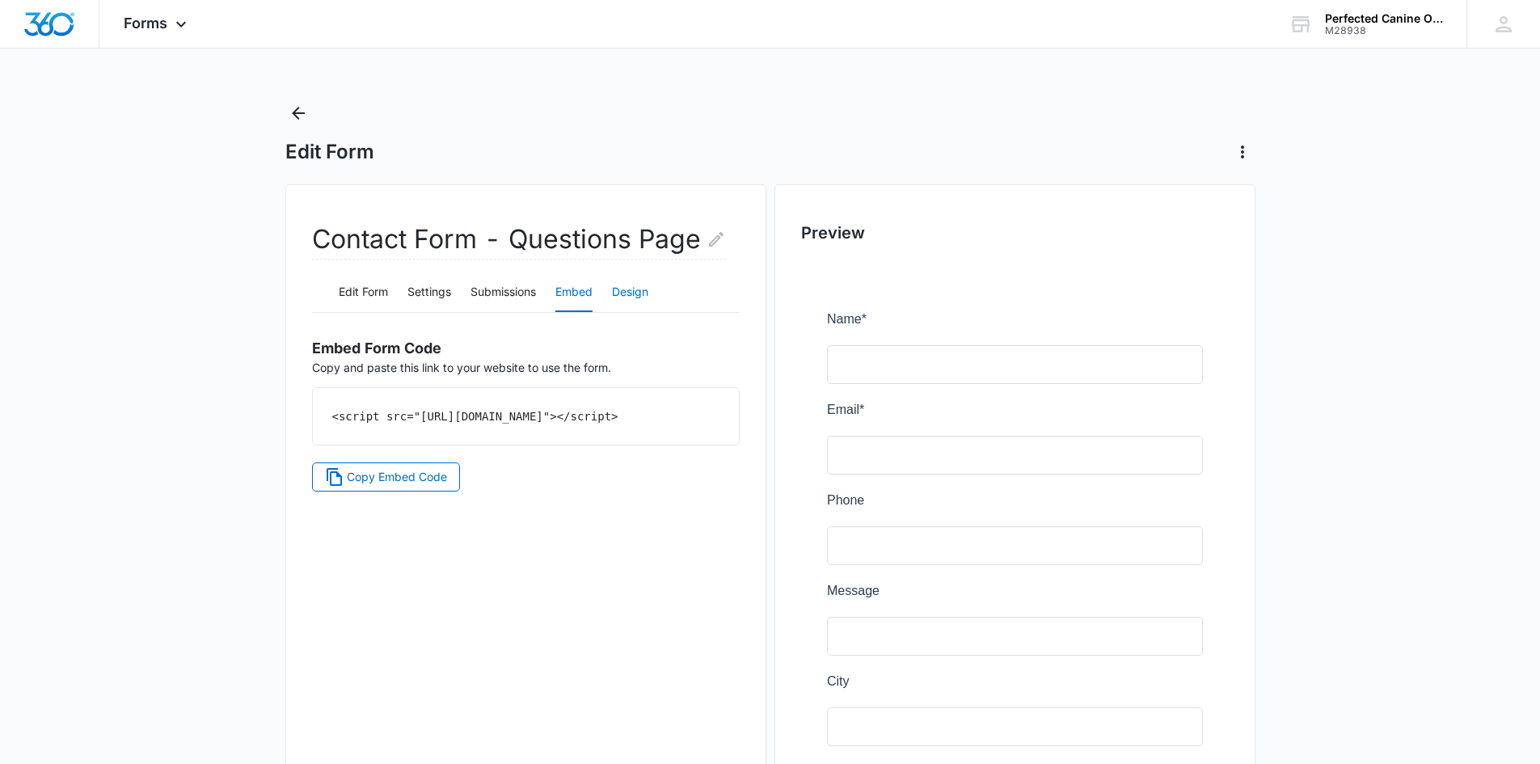
click at [648, 294] on button "Design" at bounding box center [630, 292] width 36 height 39
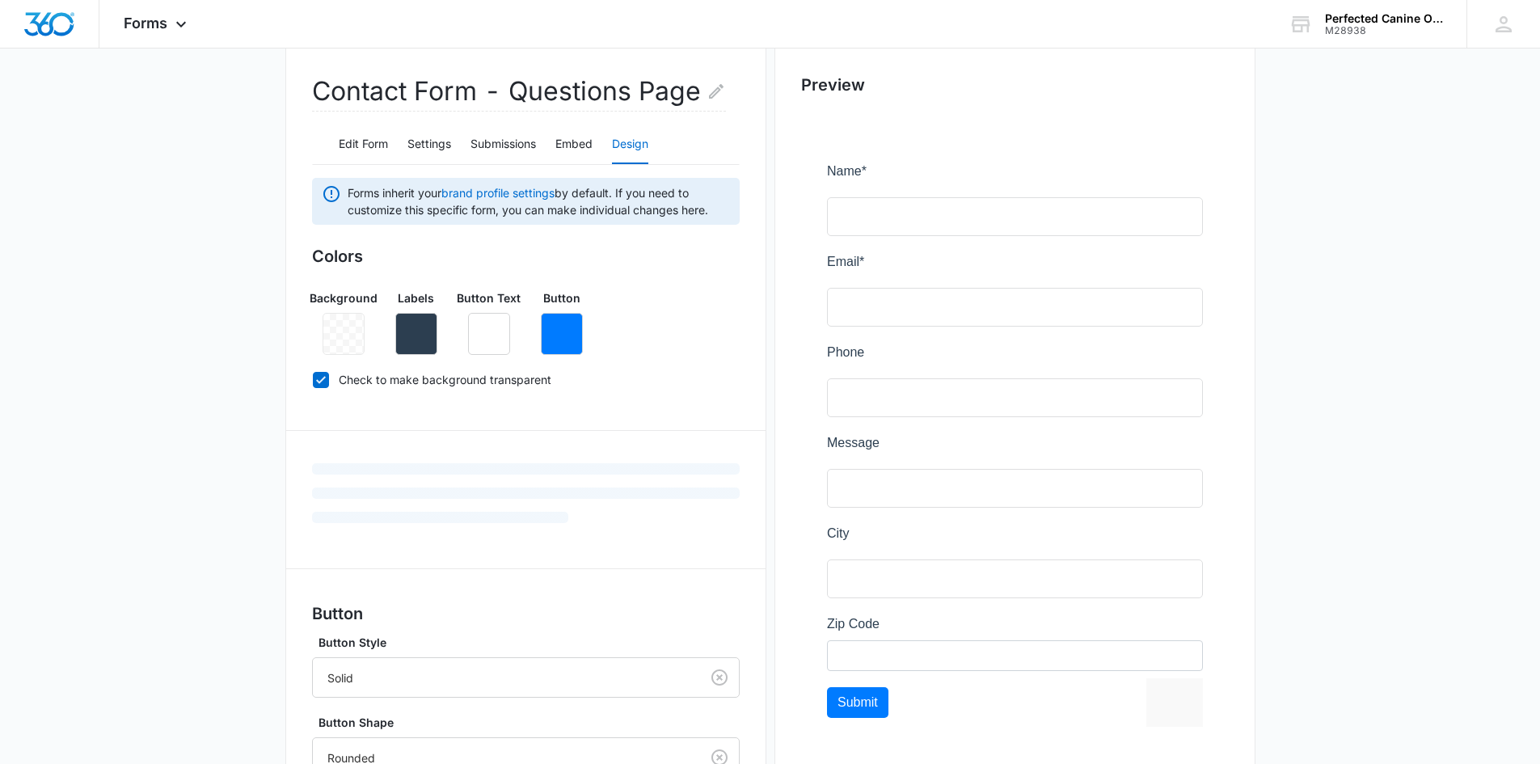
scroll to position [394, 0]
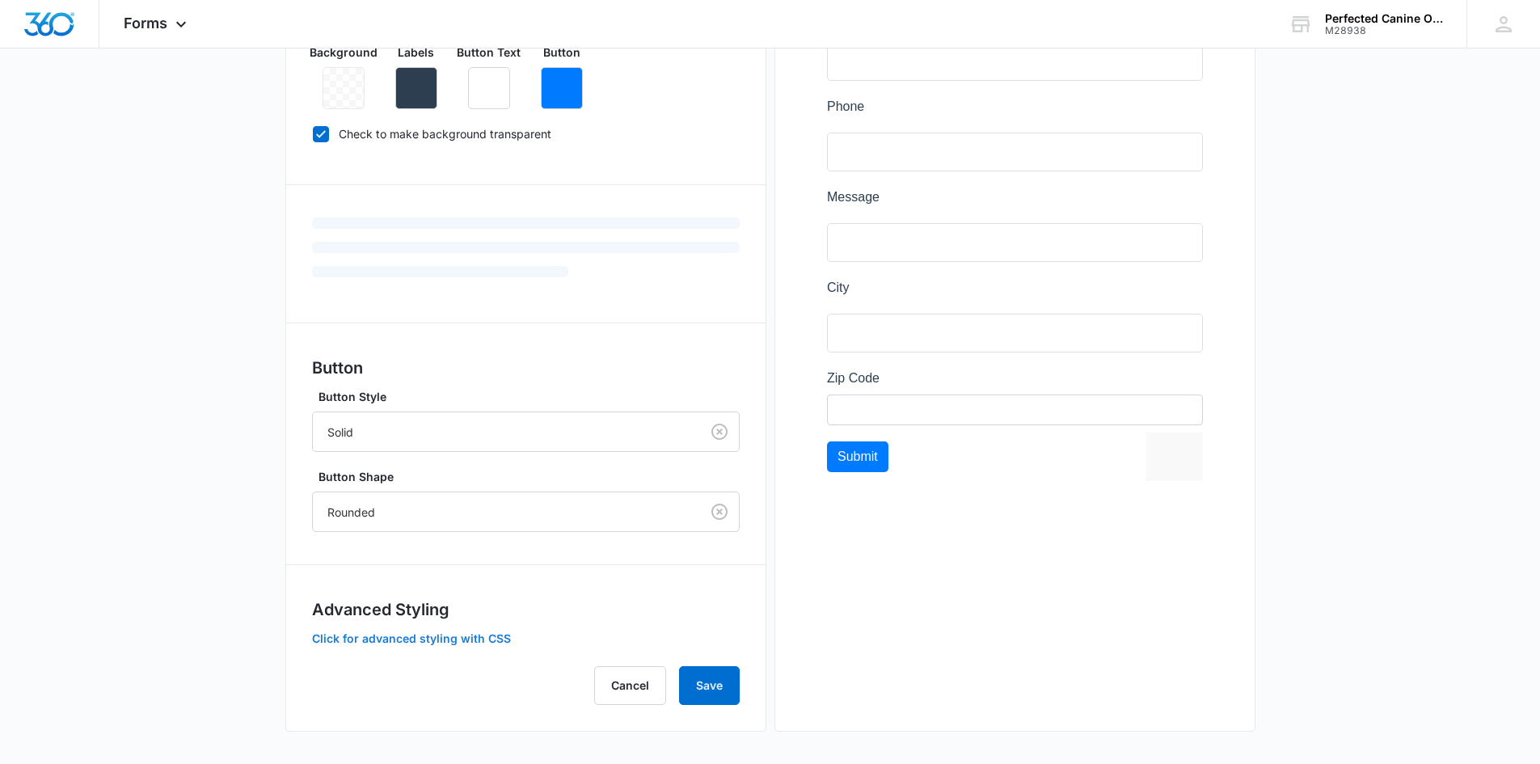
click at [493, 635] on button "Click for advanced styling with CSS" at bounding box center [411, 638] width 199 height 11
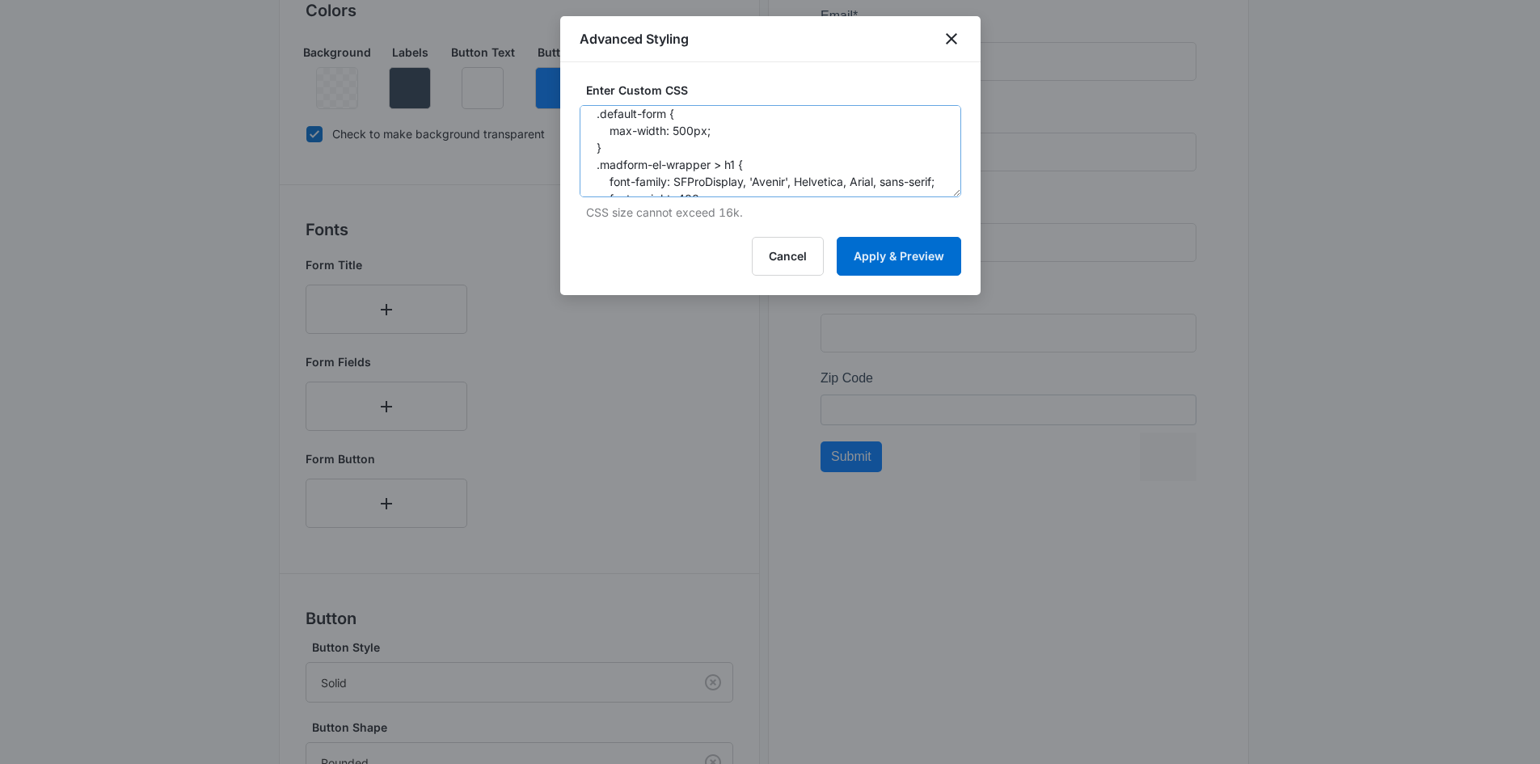
scroll to position [162, 0]
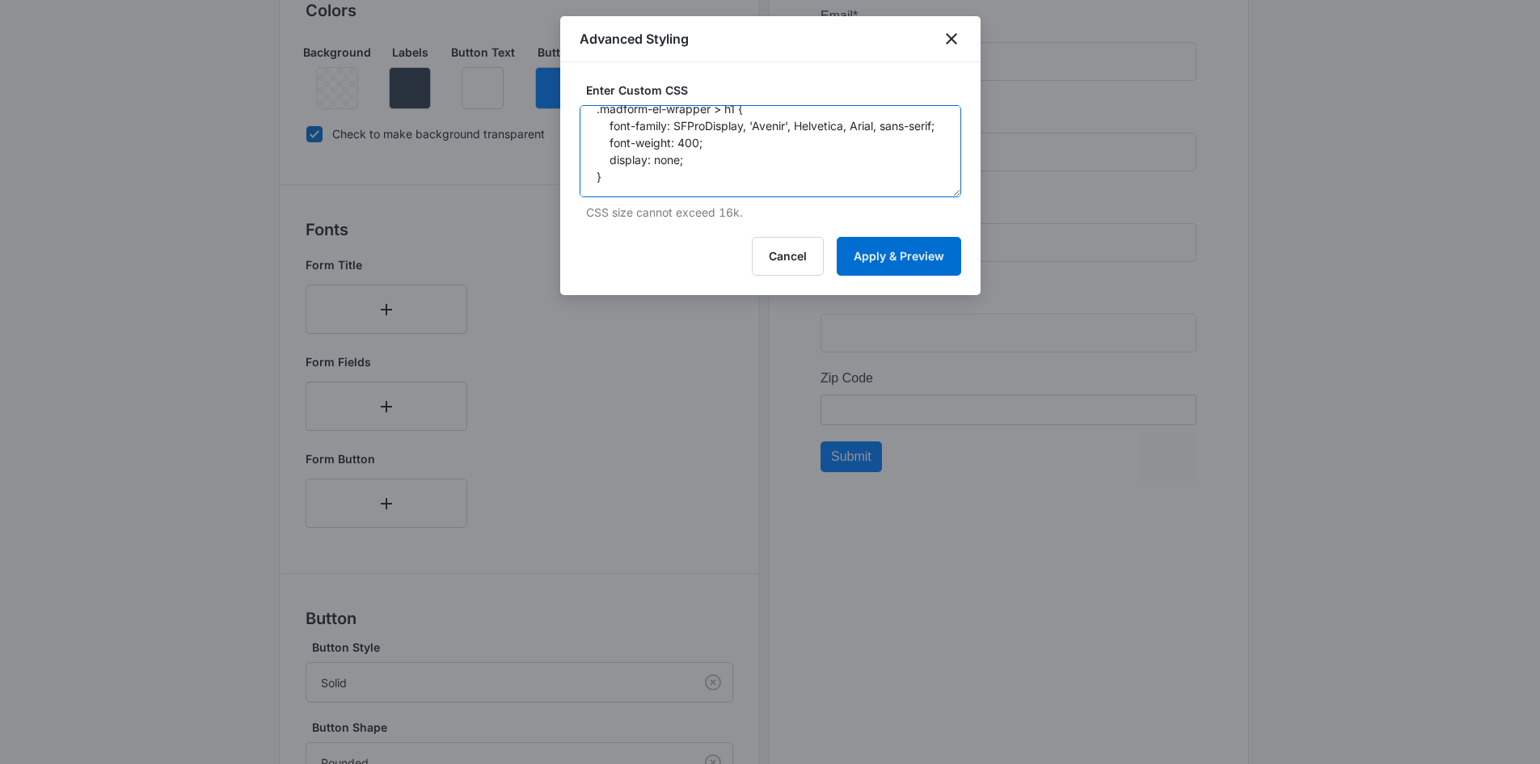
click at [814, 167] on textarea "form#\36 89b9cd8a64b7d2ffb0d2332 { display: flex ; justify-content: center; } .…" at bounding box center [771, 151] width 382 height 92
click at [683, 124] on textarea "form#\36 89b9cd8a64b7d2ffb0d2332 { display: flex ; justify-content: center; } .…" at bounding box center [771, 151] width 382 height 92
paste textarea "5e7e73d859aba229dd584cdf"
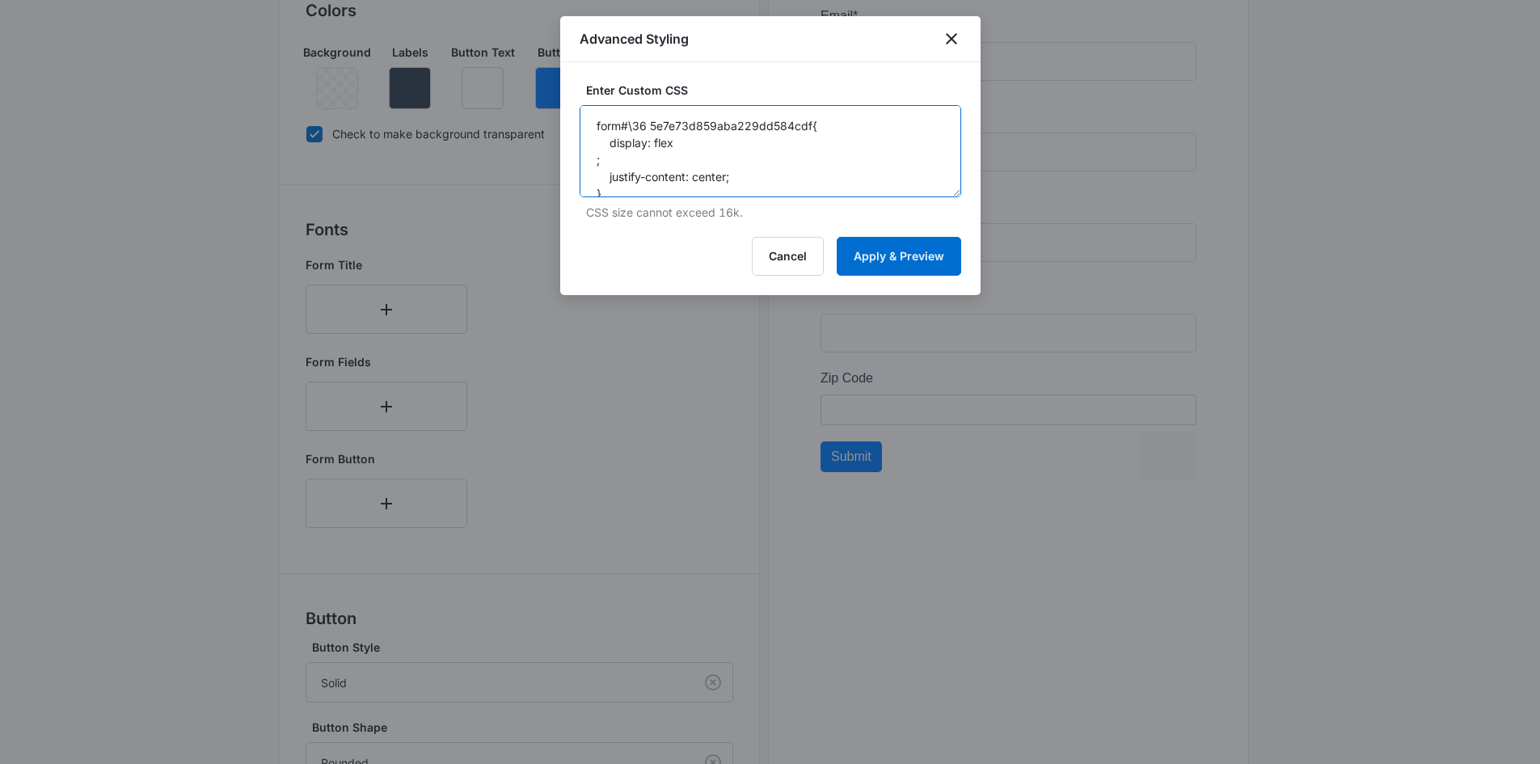
click at [828, 156] on textarea "form#\36 5e7e73d859aba229dd584cdf{ display: flex ; justify-content: center; } .…" at bounding box center [771, 151] width 382 height 92
type textarea "form#\36 5e7e73d859aba229dd584cdf{ display: flex ; justify-content: center; } .…"
click at [773, 255] on button "Cancel" at bounding box center [788, 256] width 72 height 39
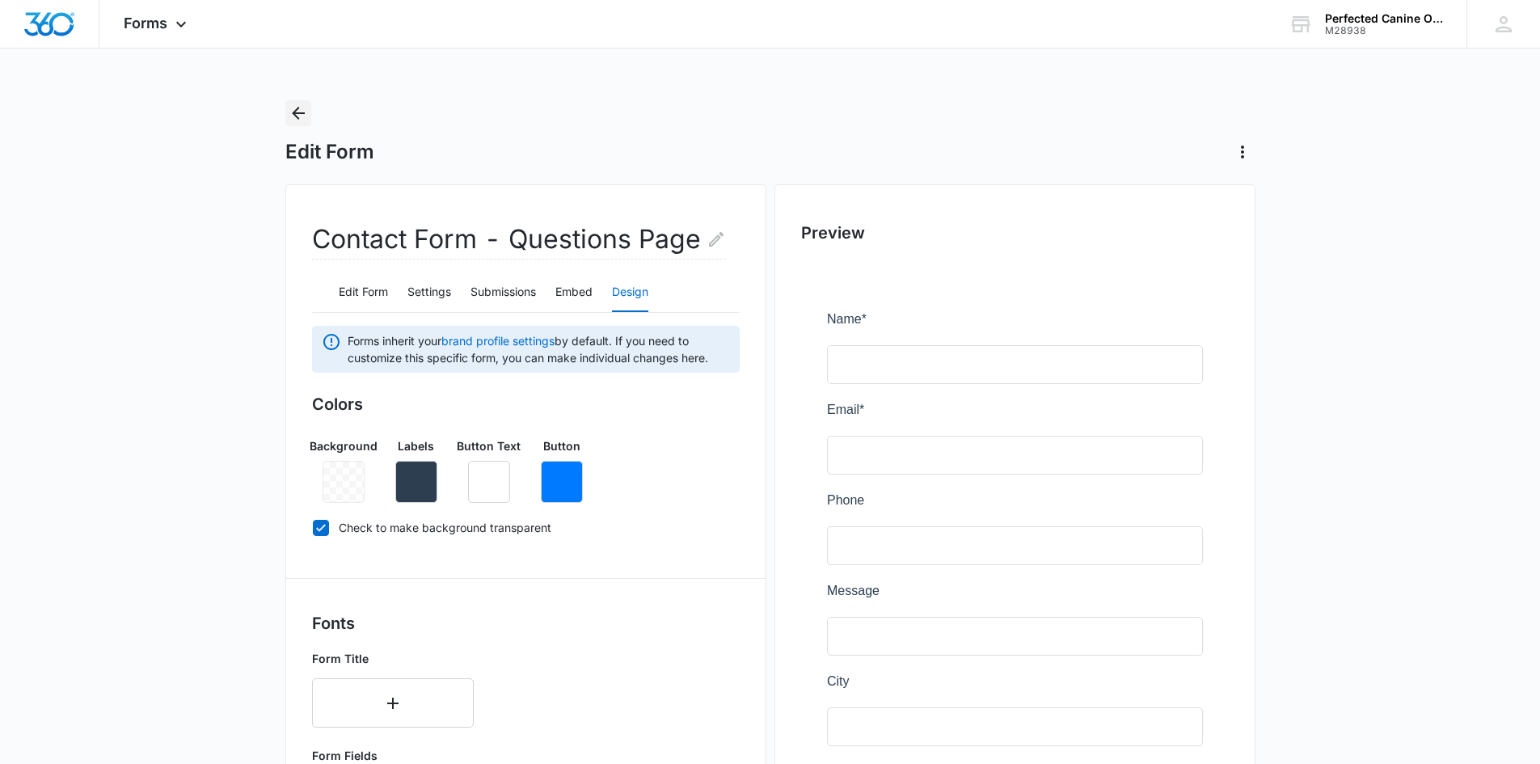
click at [303, 103] on button "Back" at bounding box center [298, 113] width 26 height 26
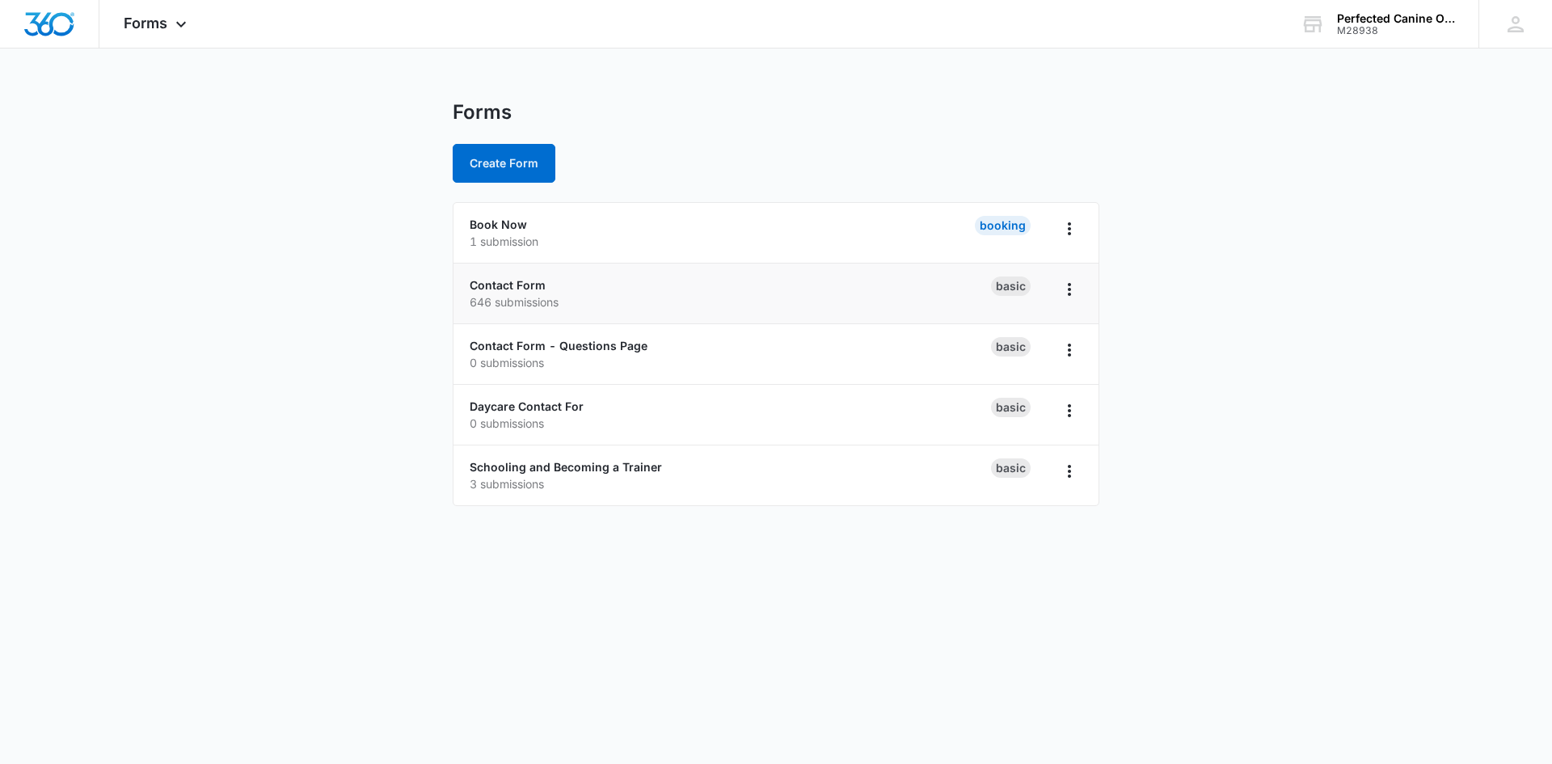
click at [483, 276] on div "Contact Form 646 submissions" at bounding box center [730, 293] width 521 height 34
click at [491, 283] on link "Contact Form" at bounding box center [508, 285] width 76 height 14
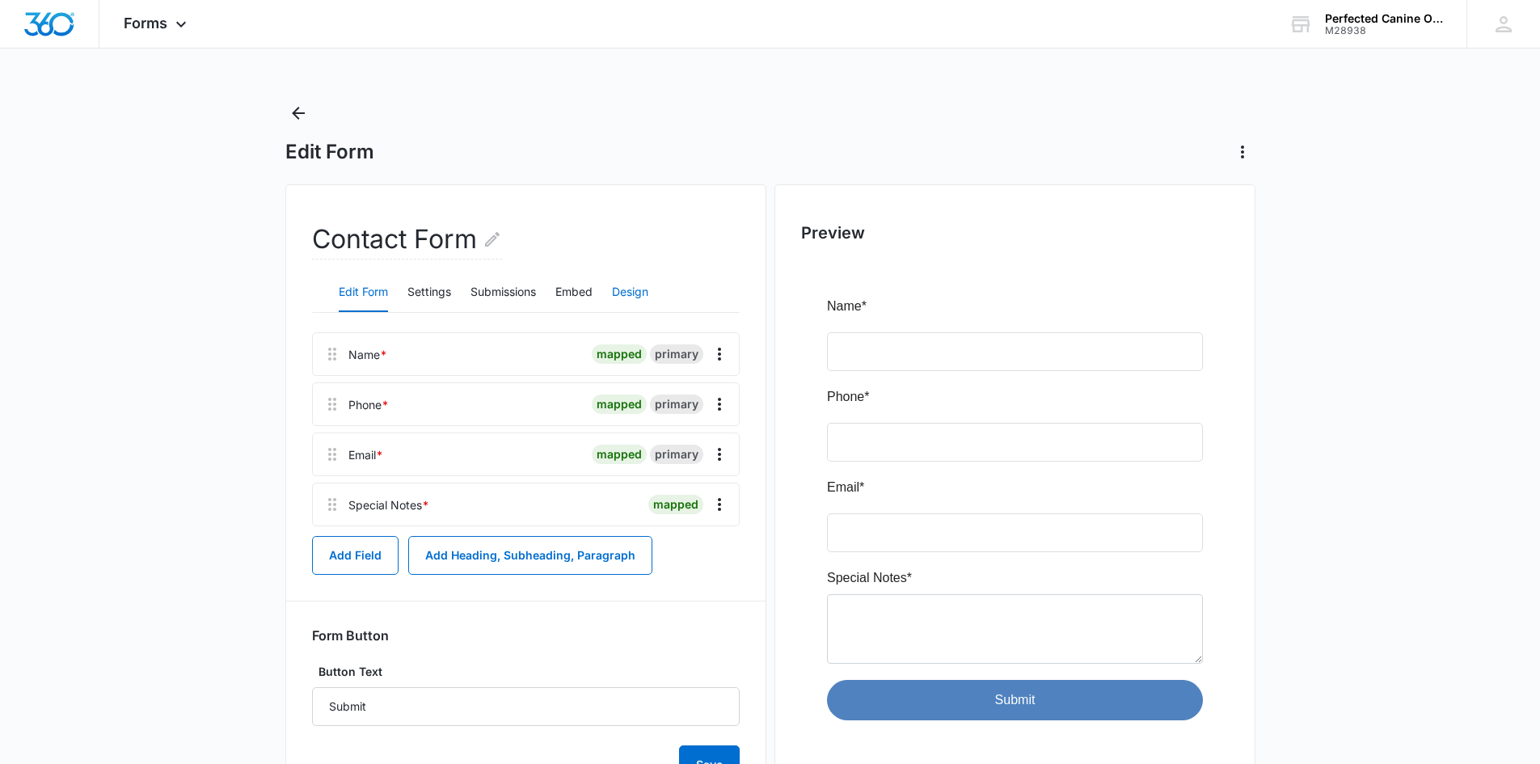
click at [632, 302] on button "Design" at bounding box center [630, 292] width 36 height 39
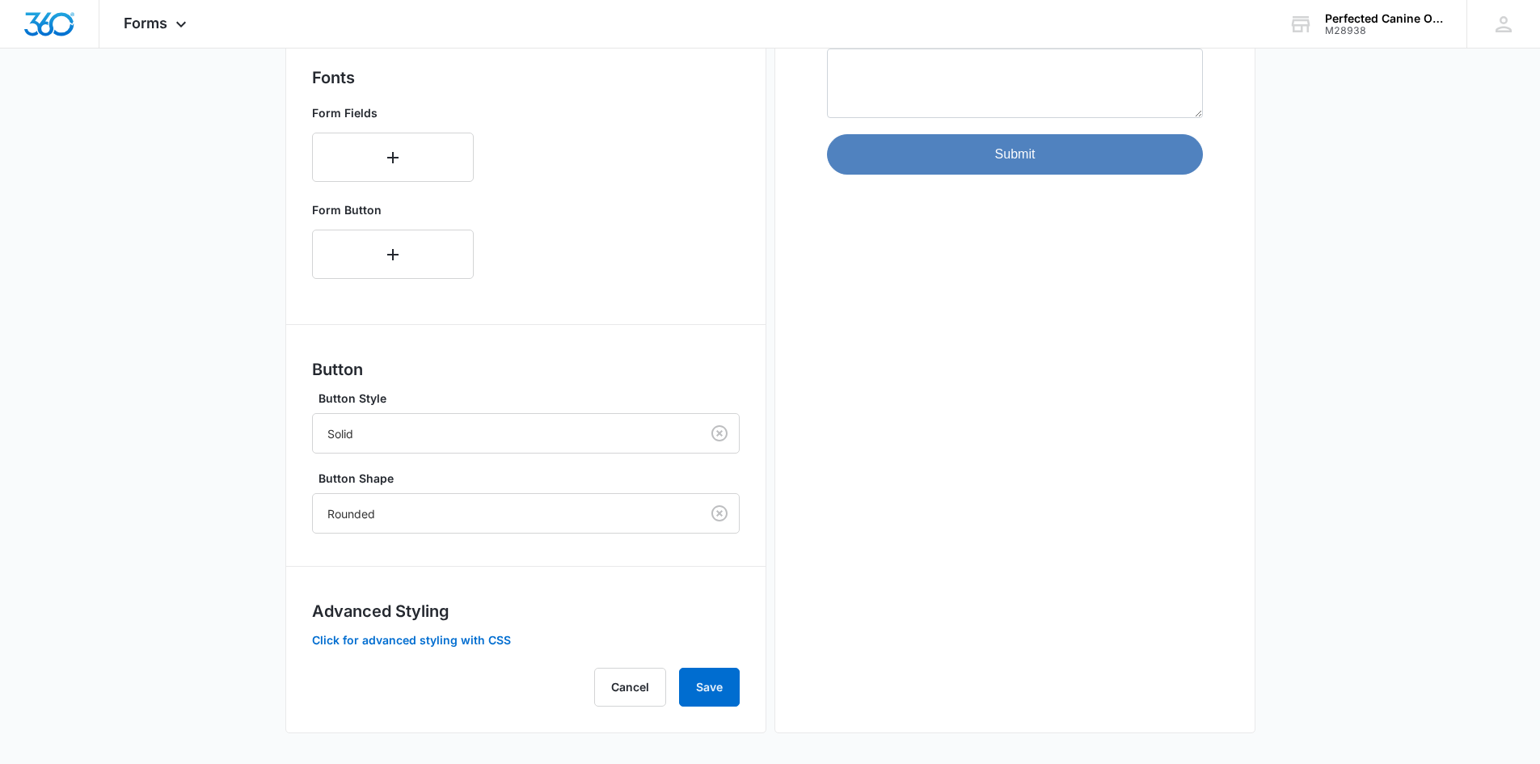
scroll to position [547, 0]
click at [470, 641] on button "Click for advanced styling with CSS" at bounding box center [411, 638] width 199 height 11
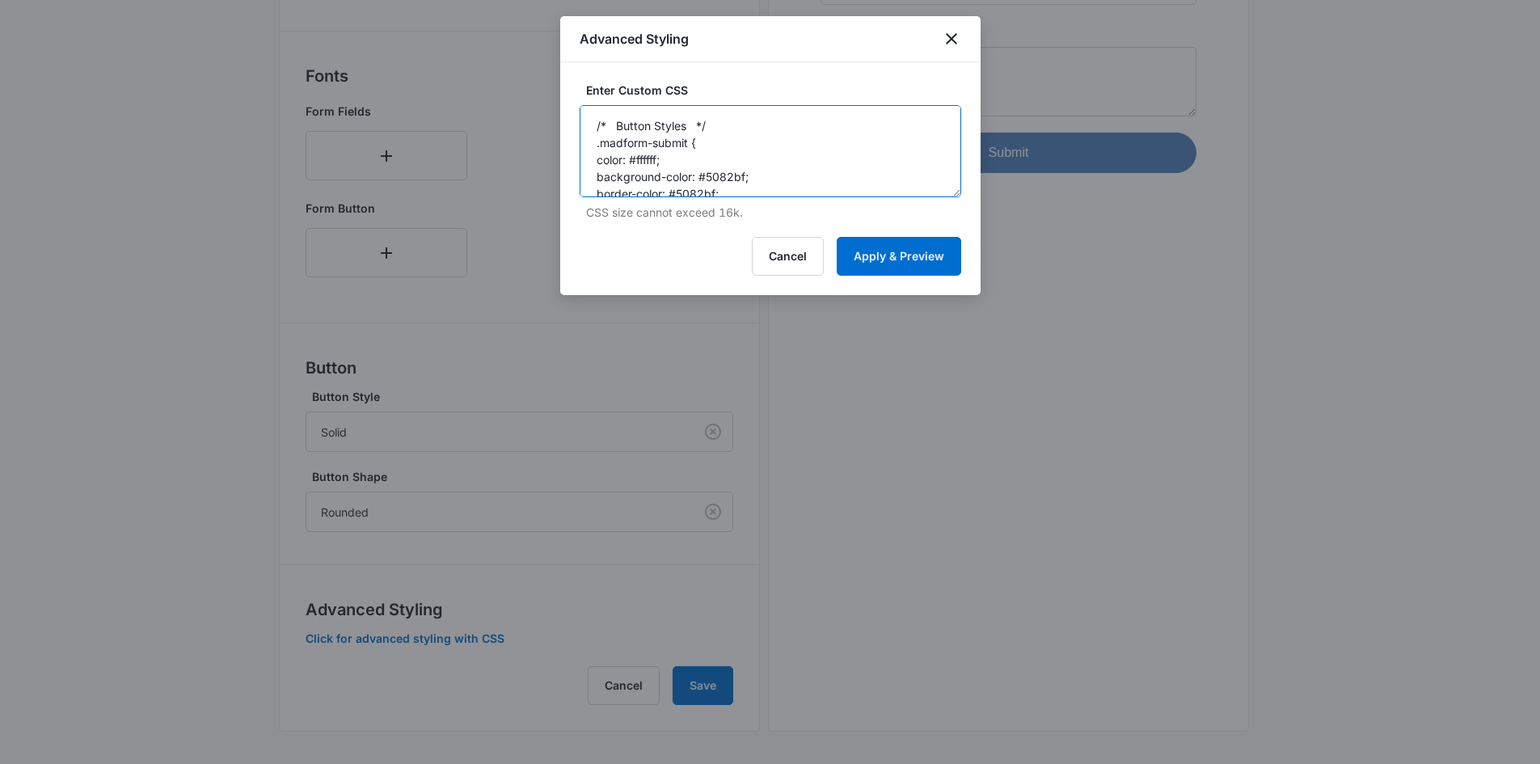
click at [756, 156] on textarea "/* Button Styles */ .madform-submit { color: #ffffff; background-color: #5082bf…" at bounding box center [771, 151] width 382 height 92
click at [700, 173] on textarea "/* Button Styles */ .madform-submit { color: #ffffff; background-color: #5082bf…" at bounding box center [771, 151] width 382 height 92
paste textarea "Khek, please disregard this. I already called Jeremy about the form"
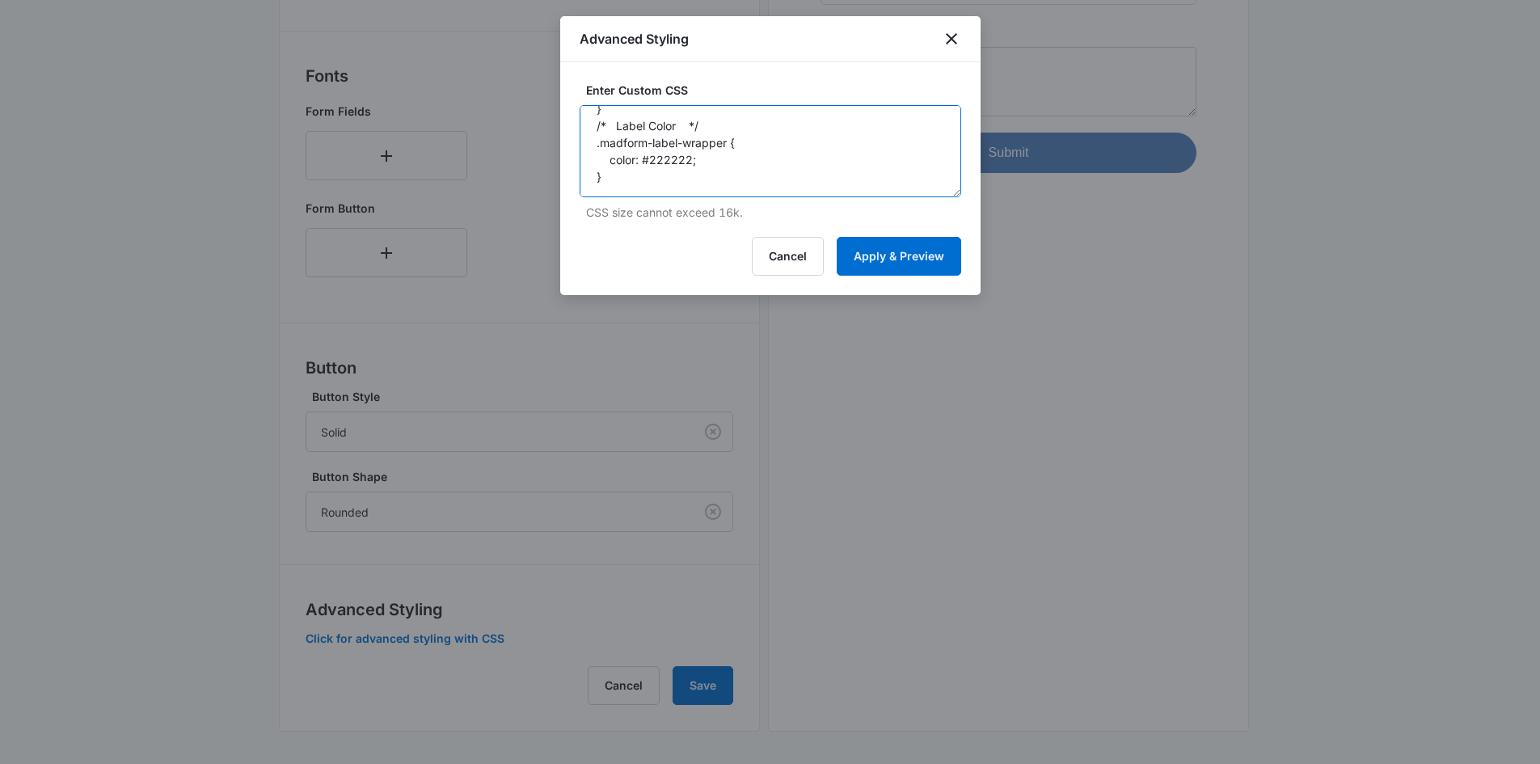
type textarea "/* Button Styles */ .madform-submit { color: #ffffff; background-color: #5082bf…"
click at [951, 40] on icon "close" at bounding box center [951, 38] width 19 height 19
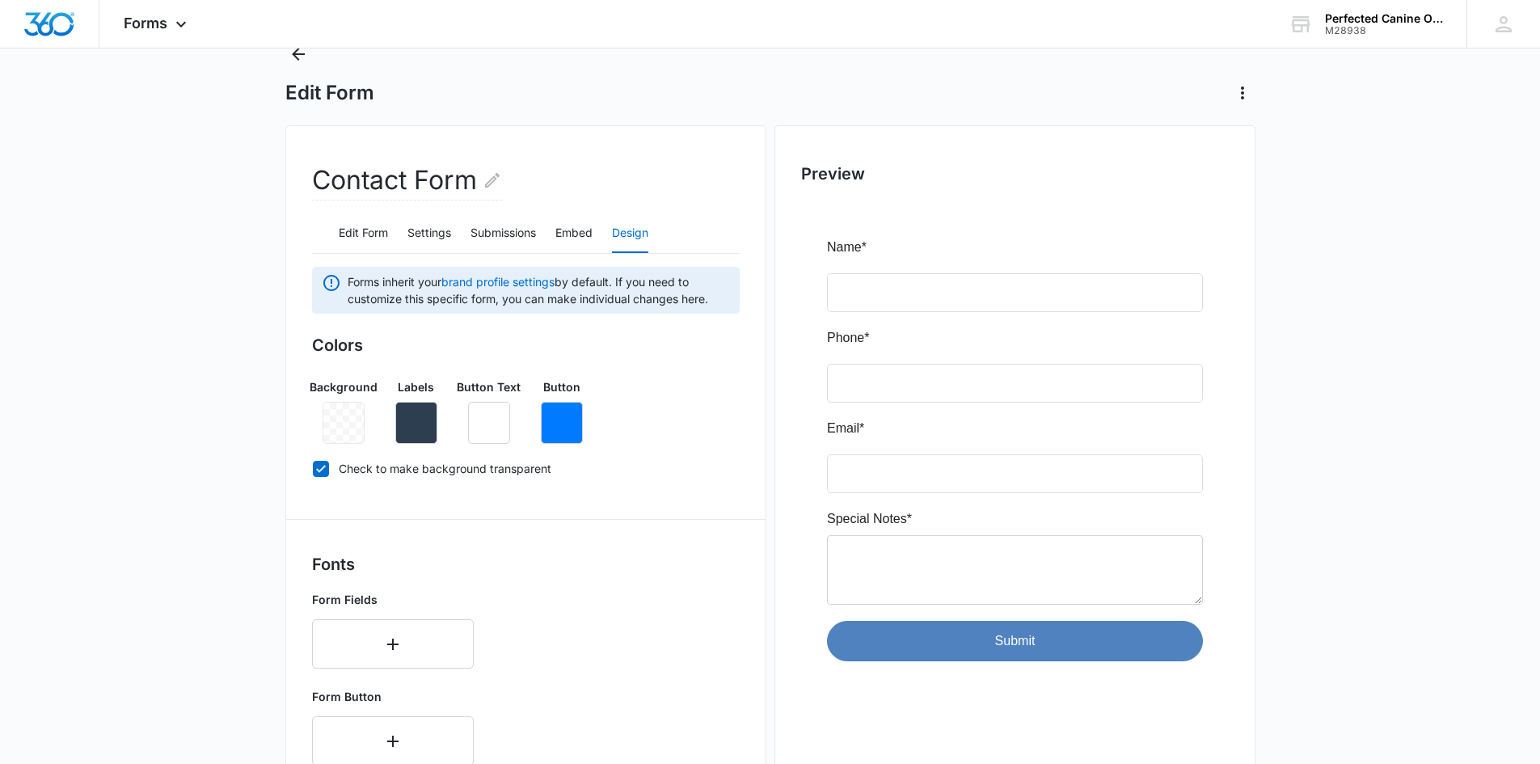
scroll to position [0, 0]
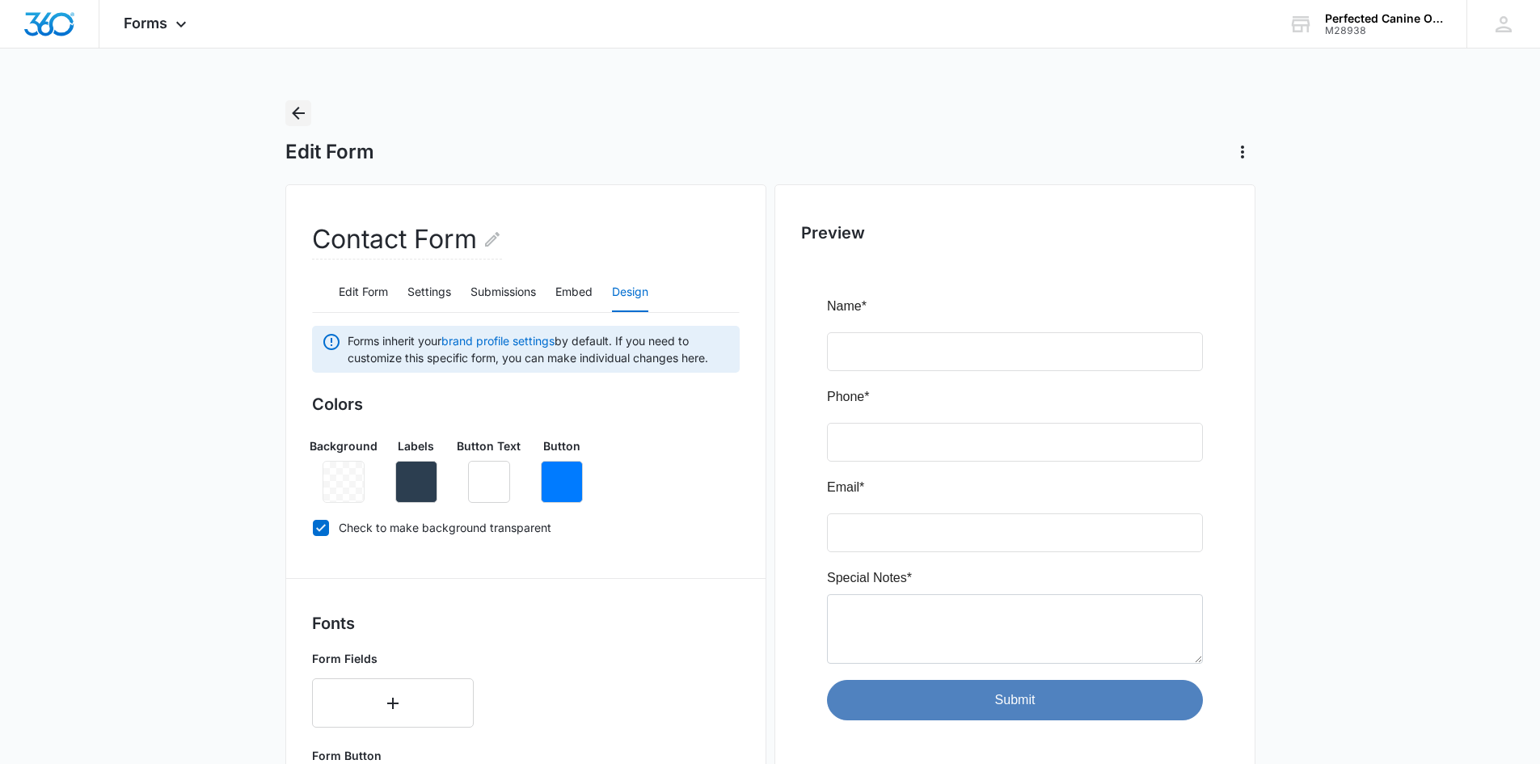
click at [299, 111] on icon "Back" at bounding box center [298, 112] width 19 height 19
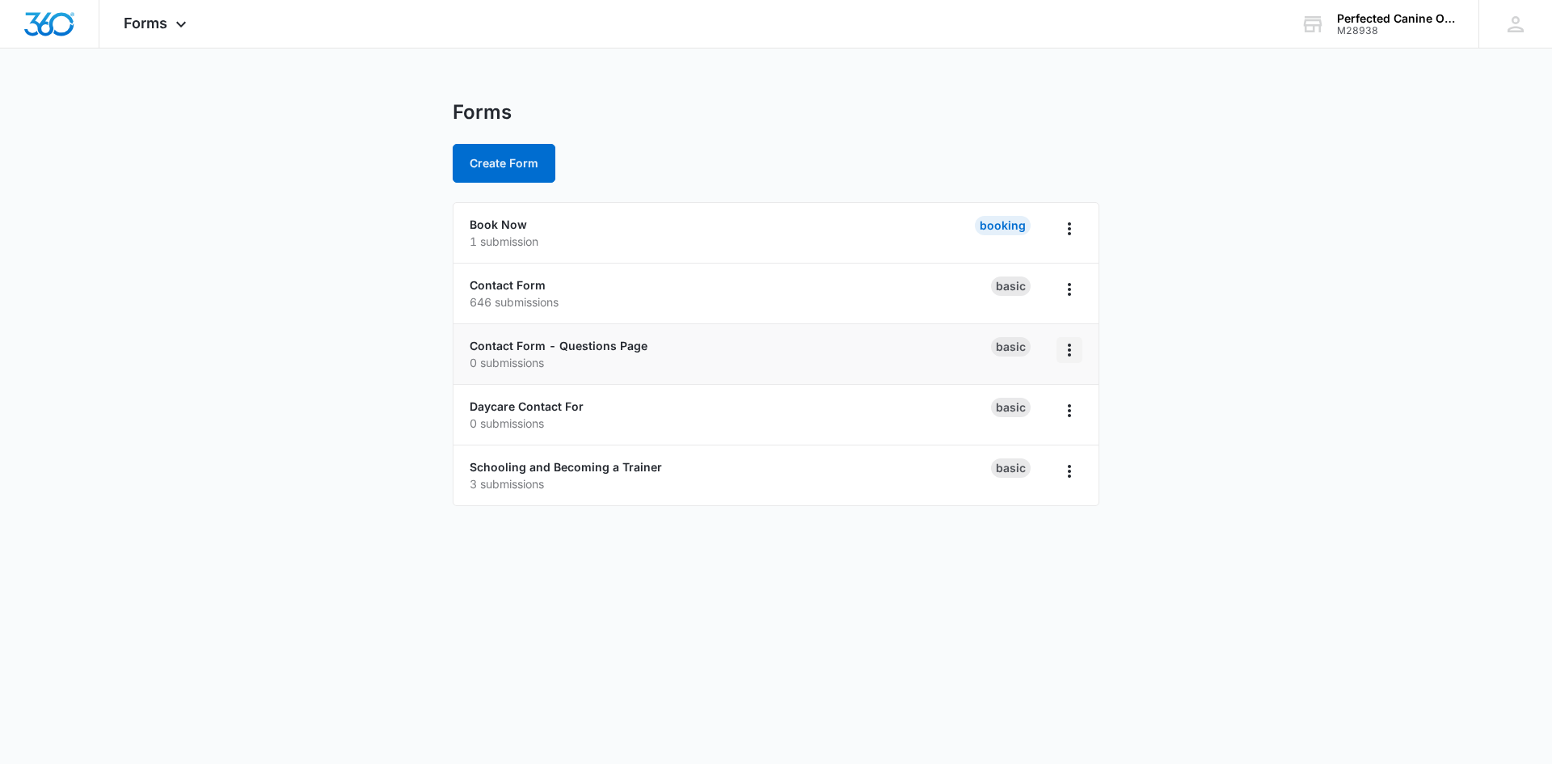
click at [1064, 347] on icon "Overflow Menu" at bounding box center [1069, 349] width 19 height 19
click at [546, 348] on link "Contact Form - Questions Page" at bounding box center [559, 346] width 178 height 14
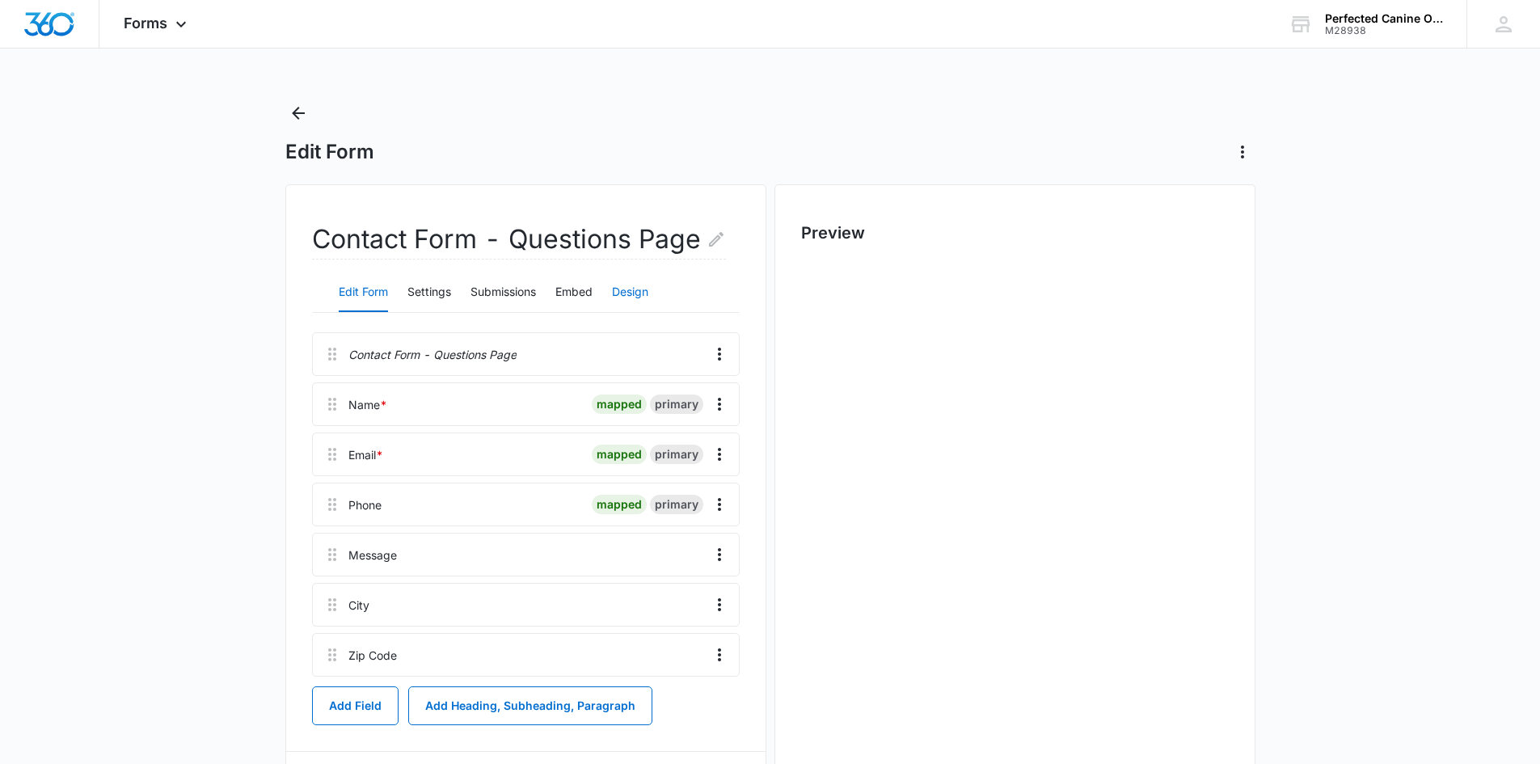
click at [635, 297] on button "Design" at bounding box center [630, 292] width 36 height 39
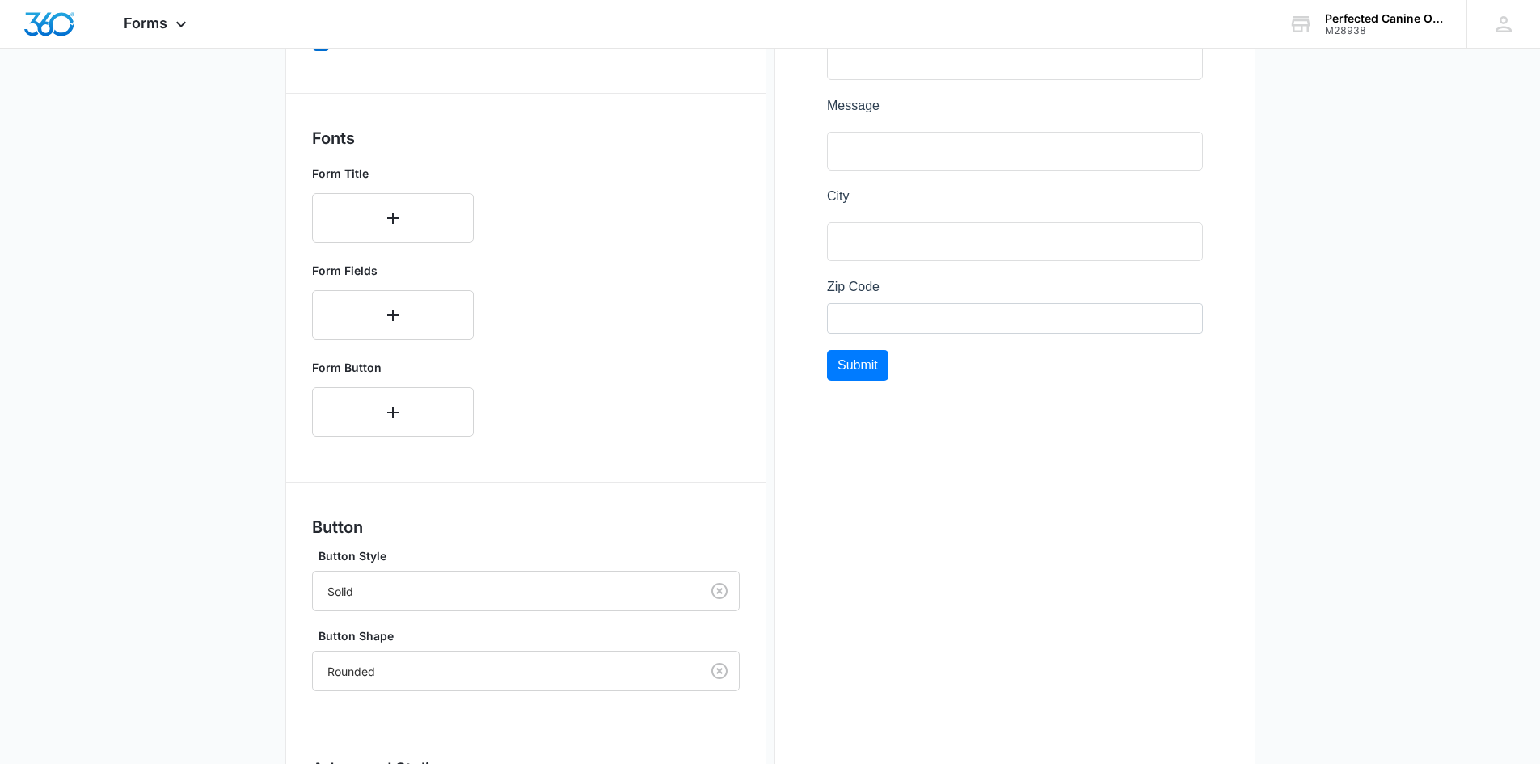
scroll to position [644, 0]
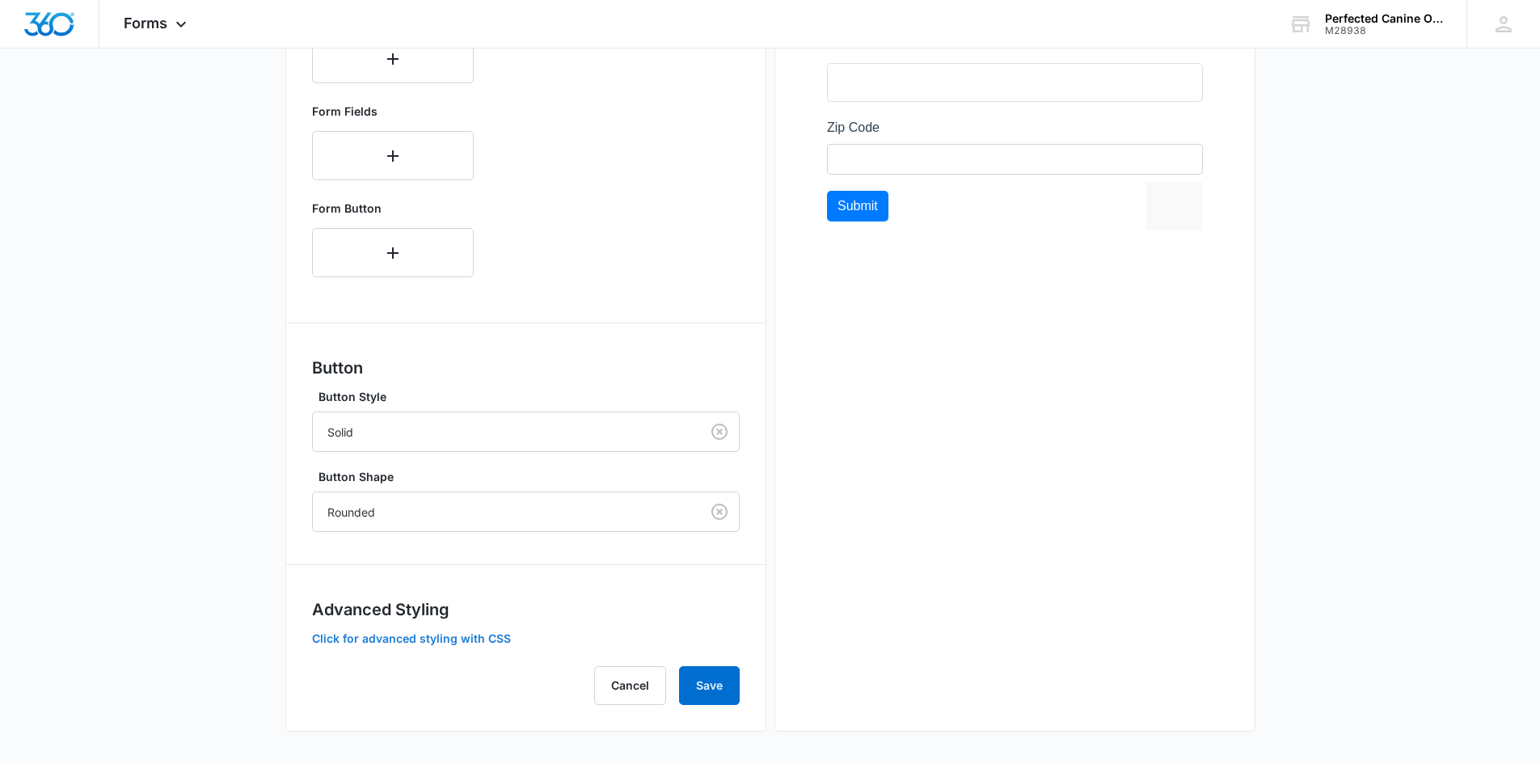
click at [466, 644] on button "Click for advanced styling with CSS" at bounding box center [411, 638] width 199 height 11
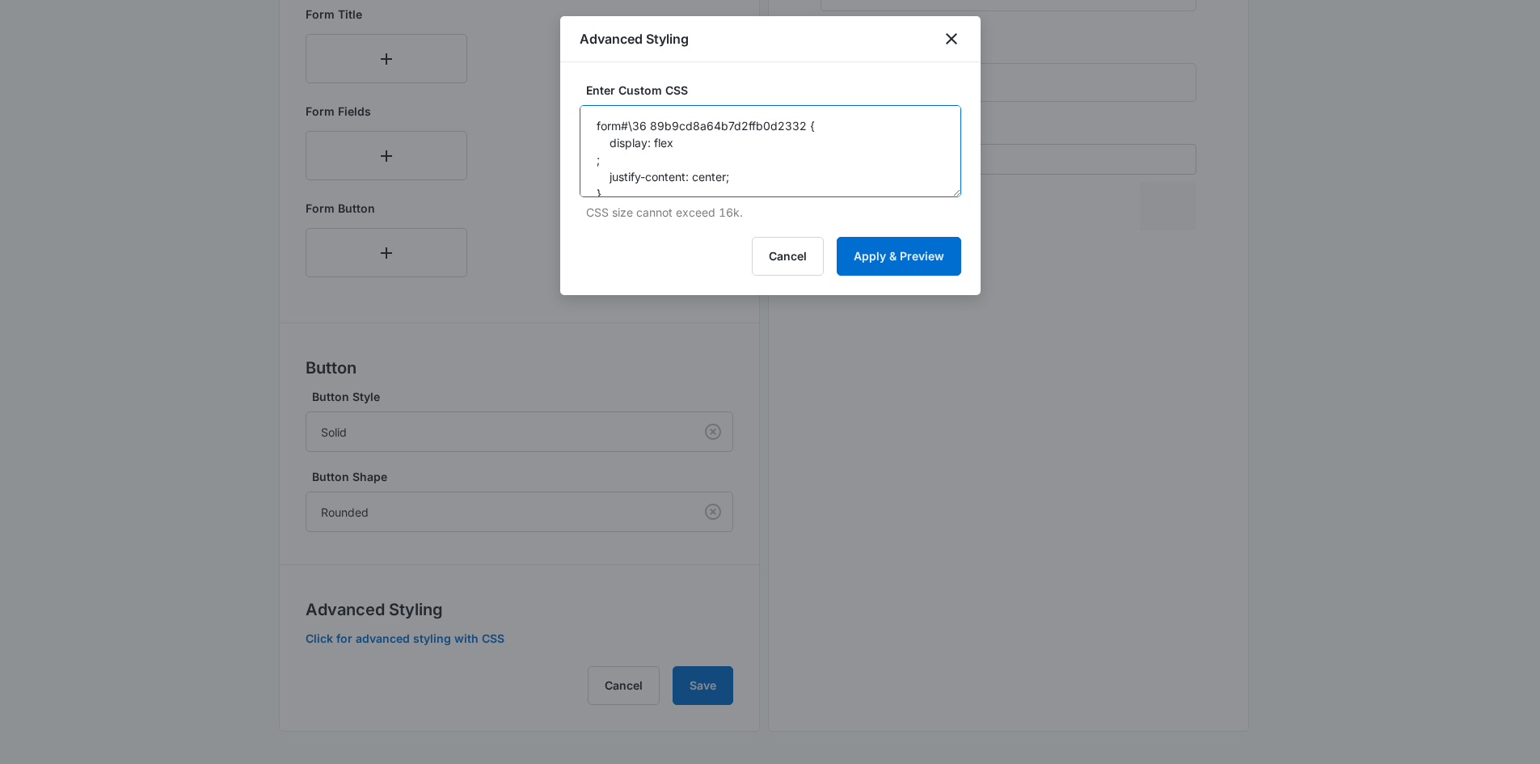
click at [733, 128] on textarea "form#\36 89b9cd8a64b7d2ffb0d2332 { display: flex ; justify-content: center; } .…" at bounding box center [771, 151] width 382 height 92
paste textarea "5e7e73d859aba229dd584cdf"
click at [744, 177] on textarea "form#\36 5e7e73d859aba229dd584cdf{ display: flex ; justify-content: center; } .…" at bounding box center [771, 151] width 382 height 92
type textarea "form#\36 5e7e73d859aba229dd584cdf{ display: flex ; justify-content: center; } .…"
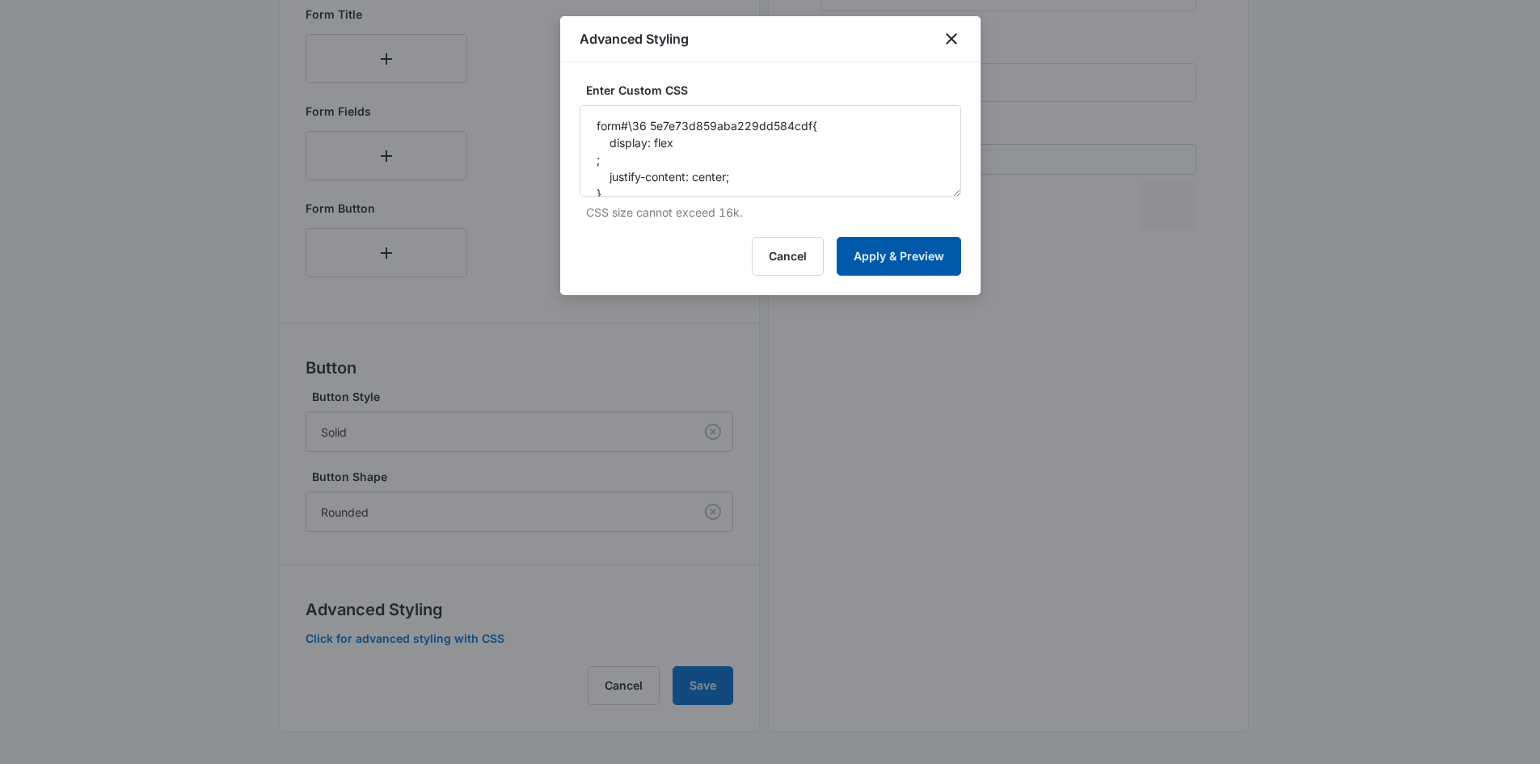
click at [907, 266] on button "Apply & Preview" at bounding box center [899, 256] width 124 height 39
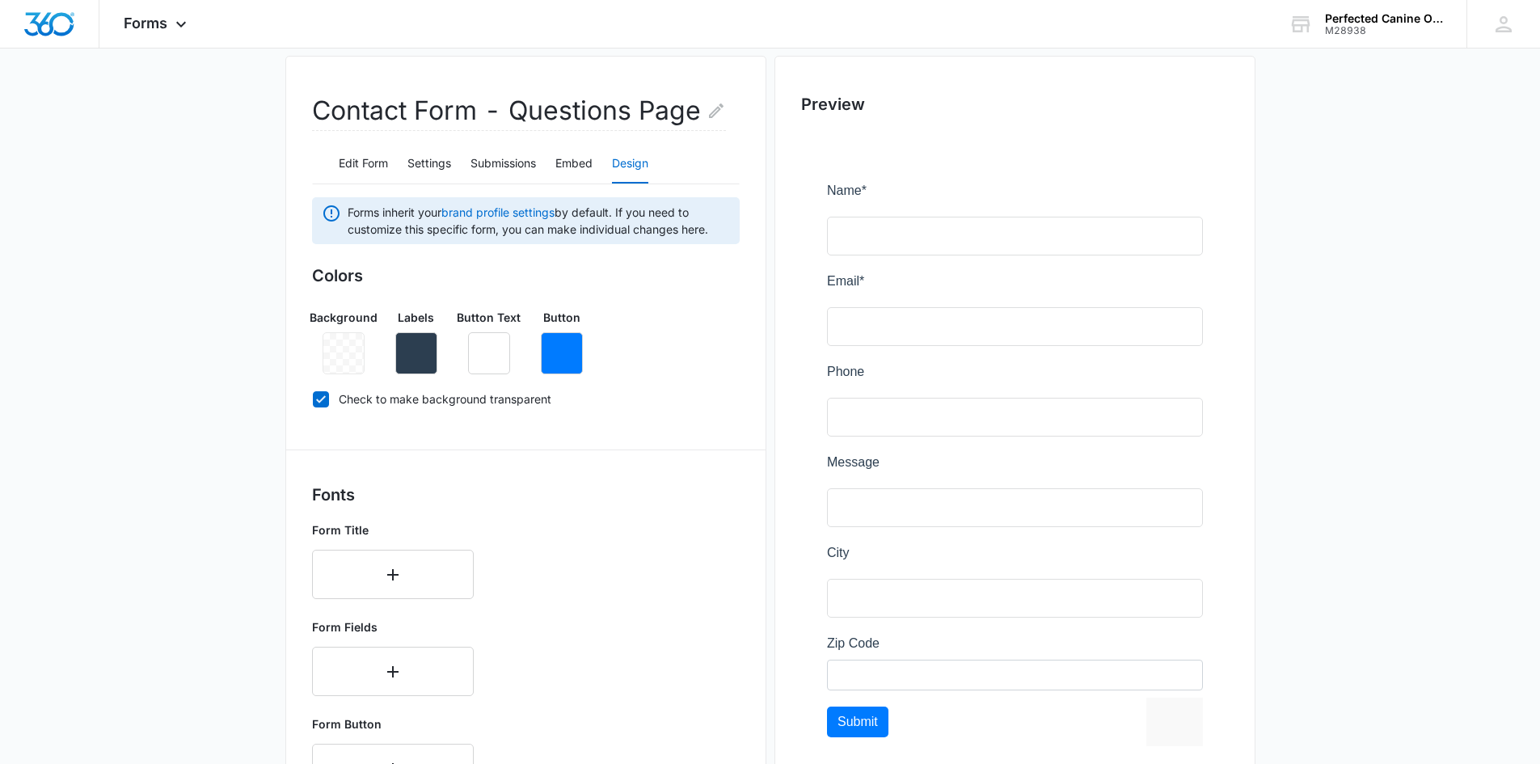
scroll to position [0, 0]
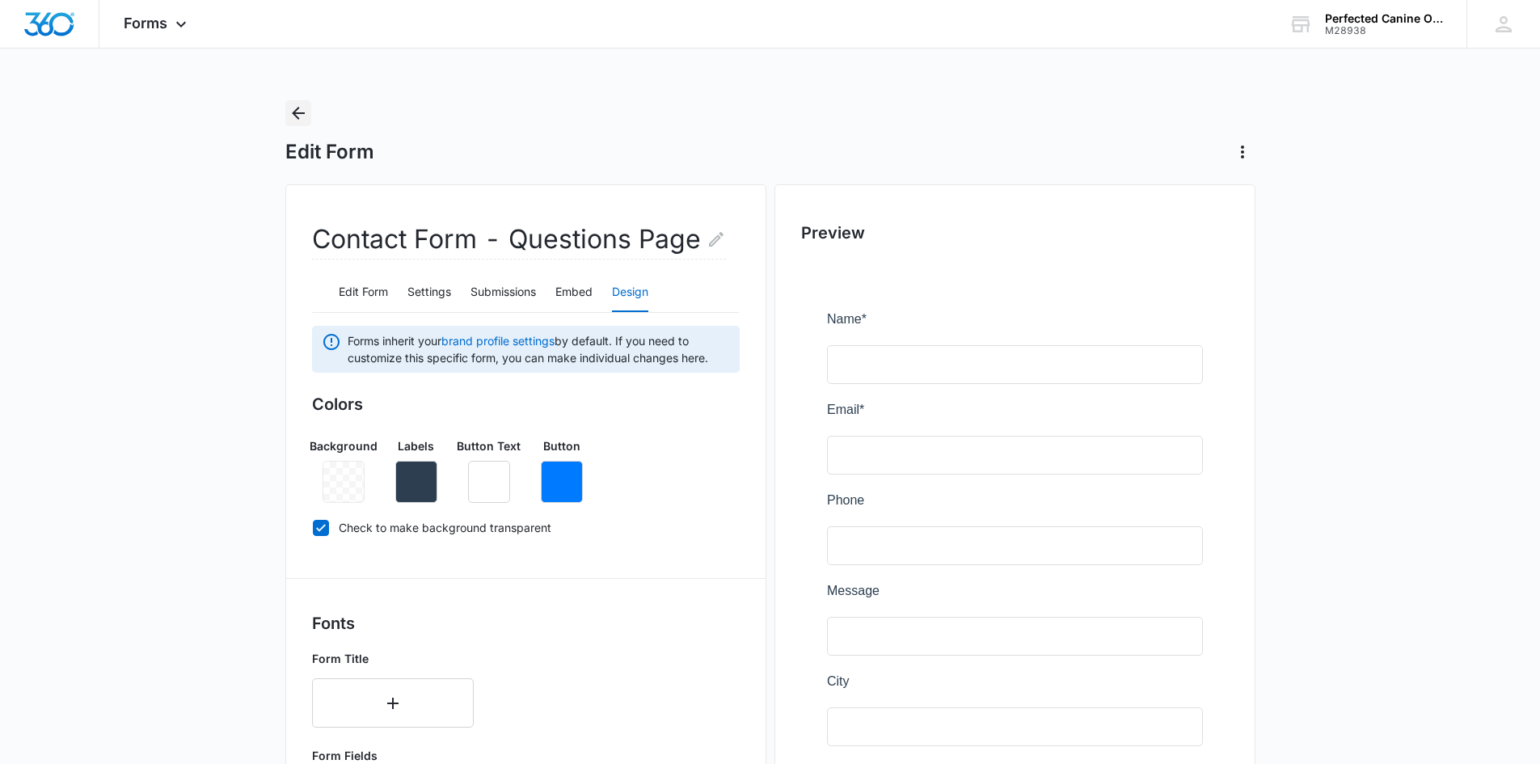
click at [297, 112] on icon "Back" at bounding box center [298, 113] width 13 height 13
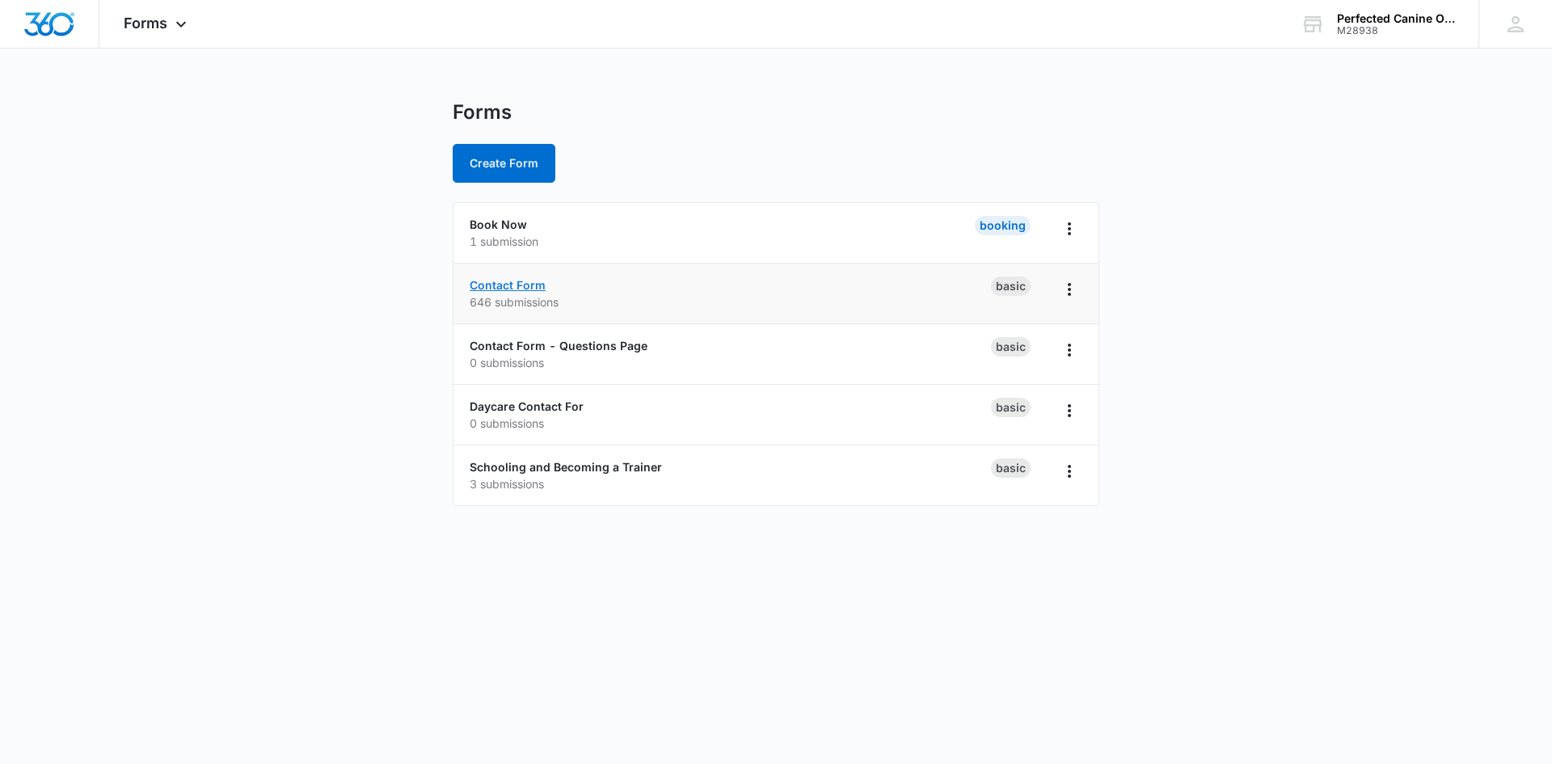
click at [512, 284] on link "Contact Form" at bounding box center [508, 285] width 76 height 14
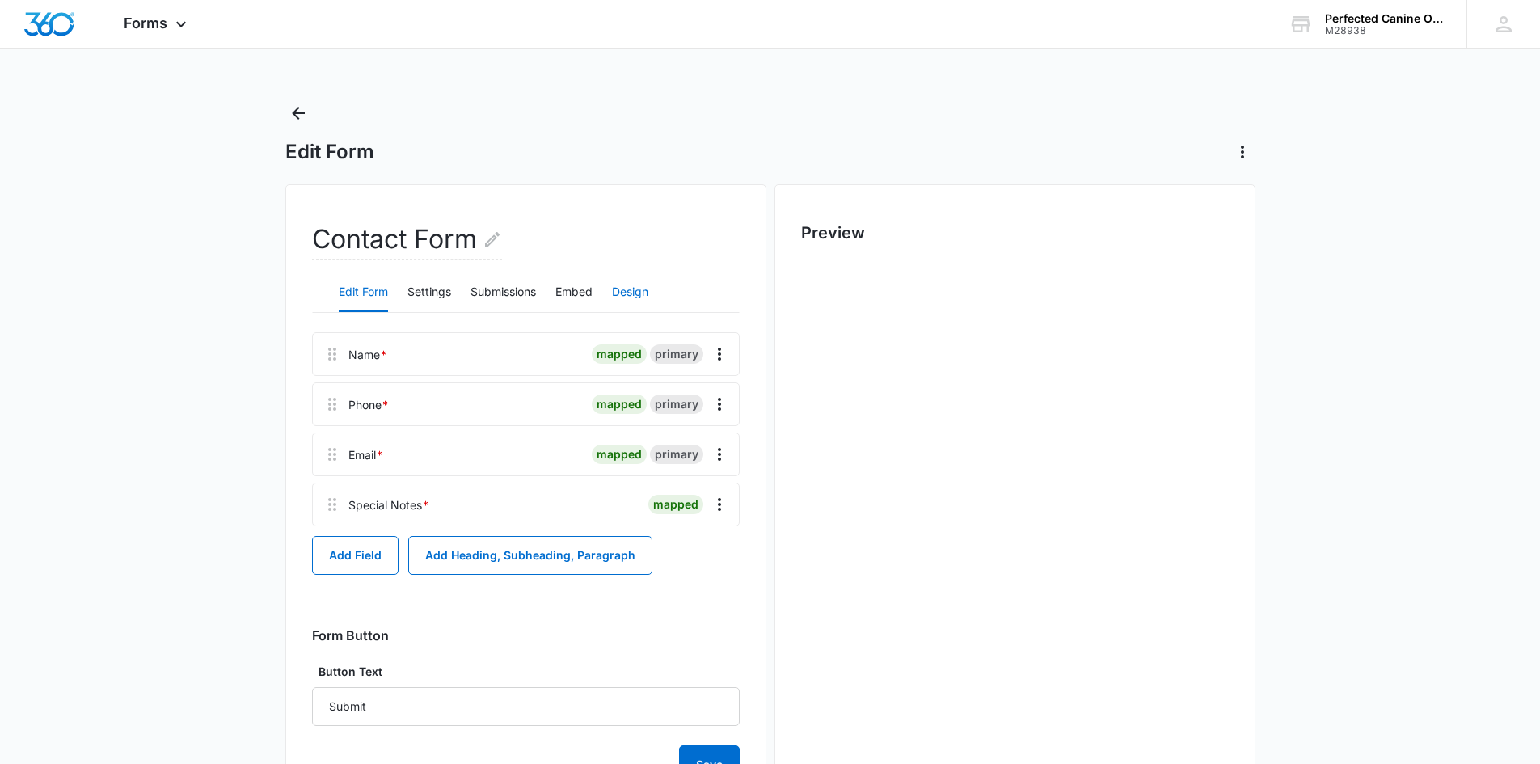
click at [637, 291] on button "Design" at bounding box center [630, 292] width 36 height 39
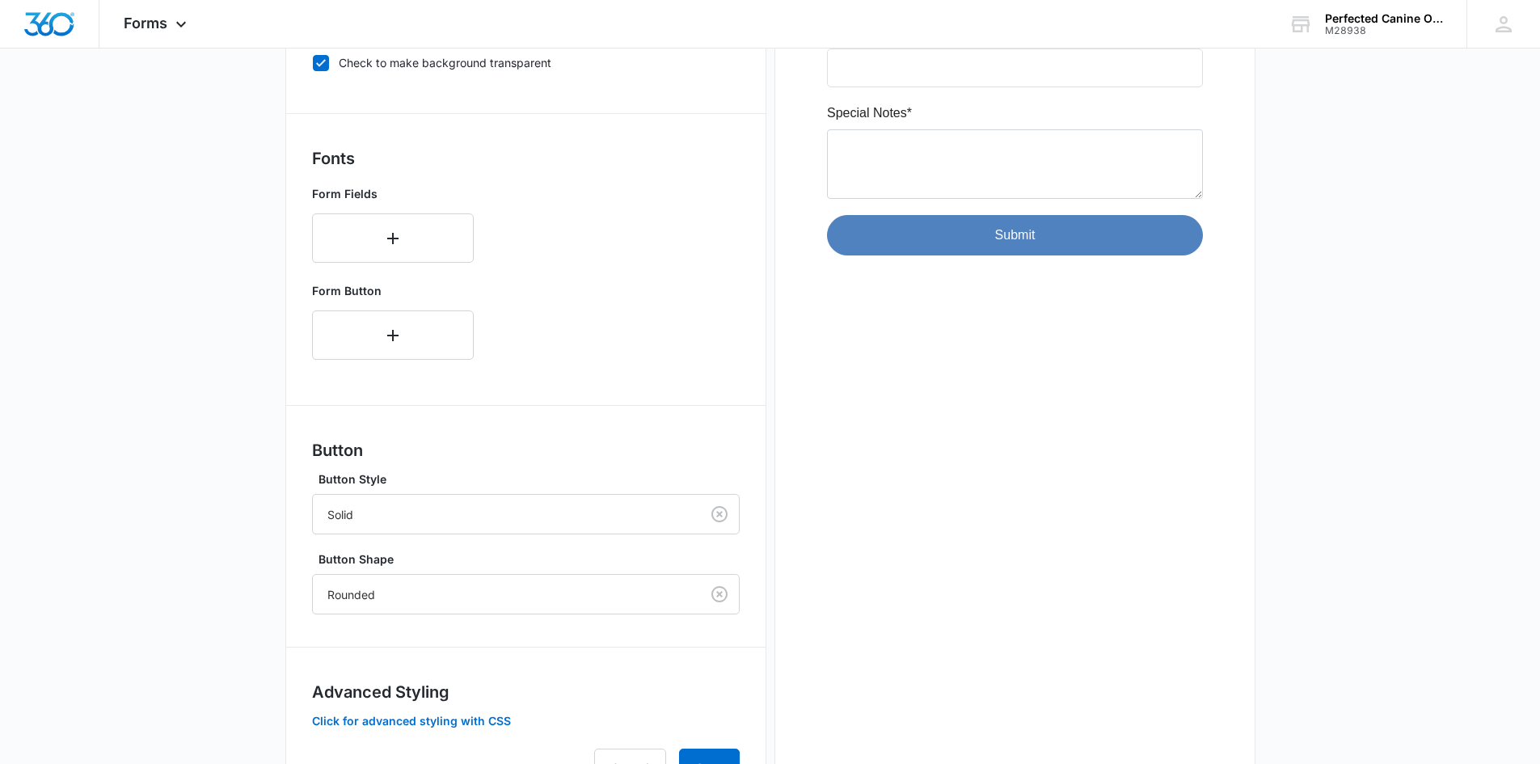
scroll to position [547, 0]
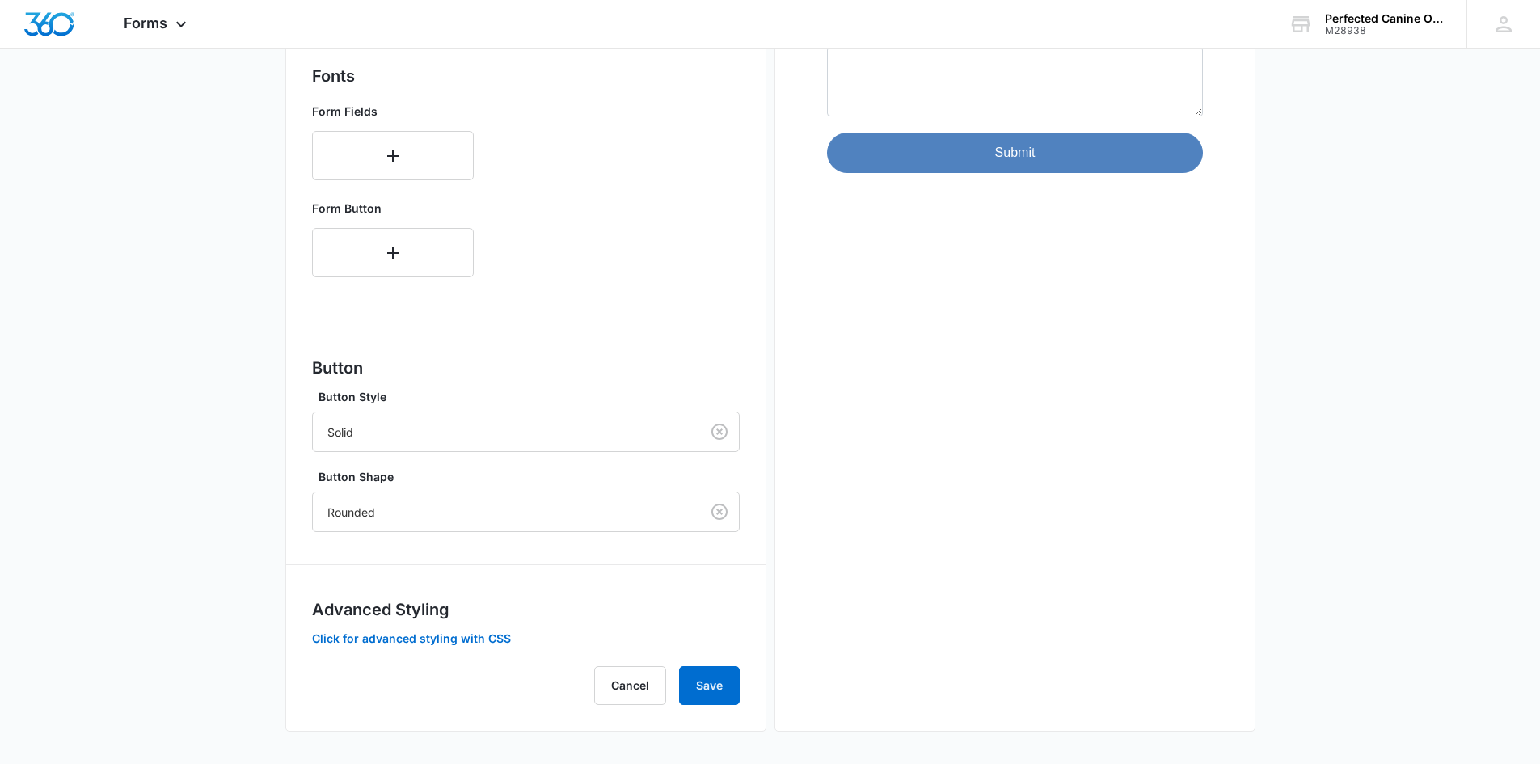
click at [460, 647] on div "Forms inherit your brand profile settings by default. If you need to customize …" at bounding box center [526, 242] width 428 height 926
click at [464, 642] on button "Click for advanced styling with CSS" at bounding box center [411, 638] width 199 height 11
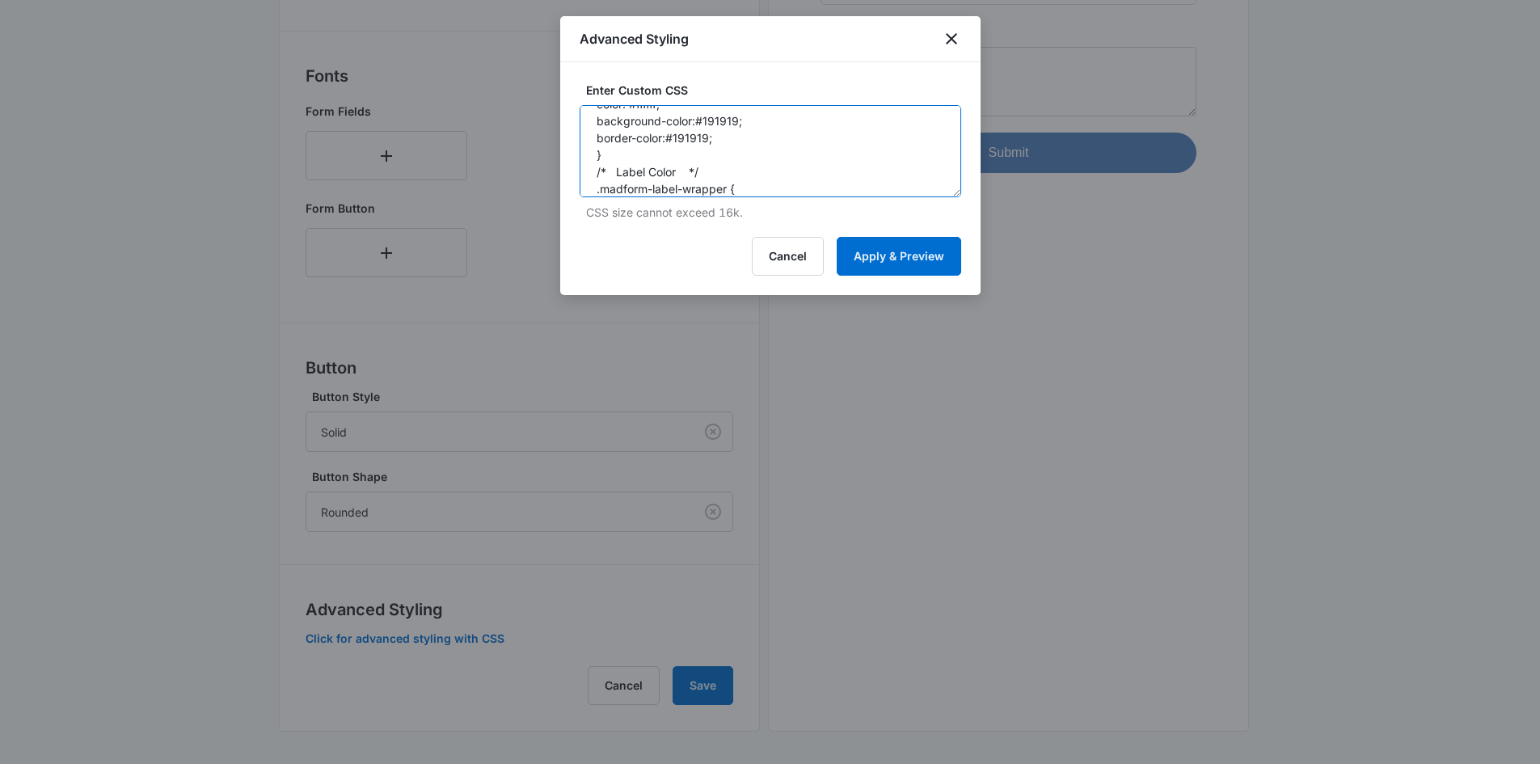
scroll to position [289, 0]
click at [622, 180] on textarea "/* Button Styles */ .madform-submit { color: #ffffff; background-color: #5082bf…" at bounding box center [771, 151] width 382 height 92
paste textarea "form#\36 5e7e73d859aba229dd584cdf{ display: flex ; justify-content: center; } .…"
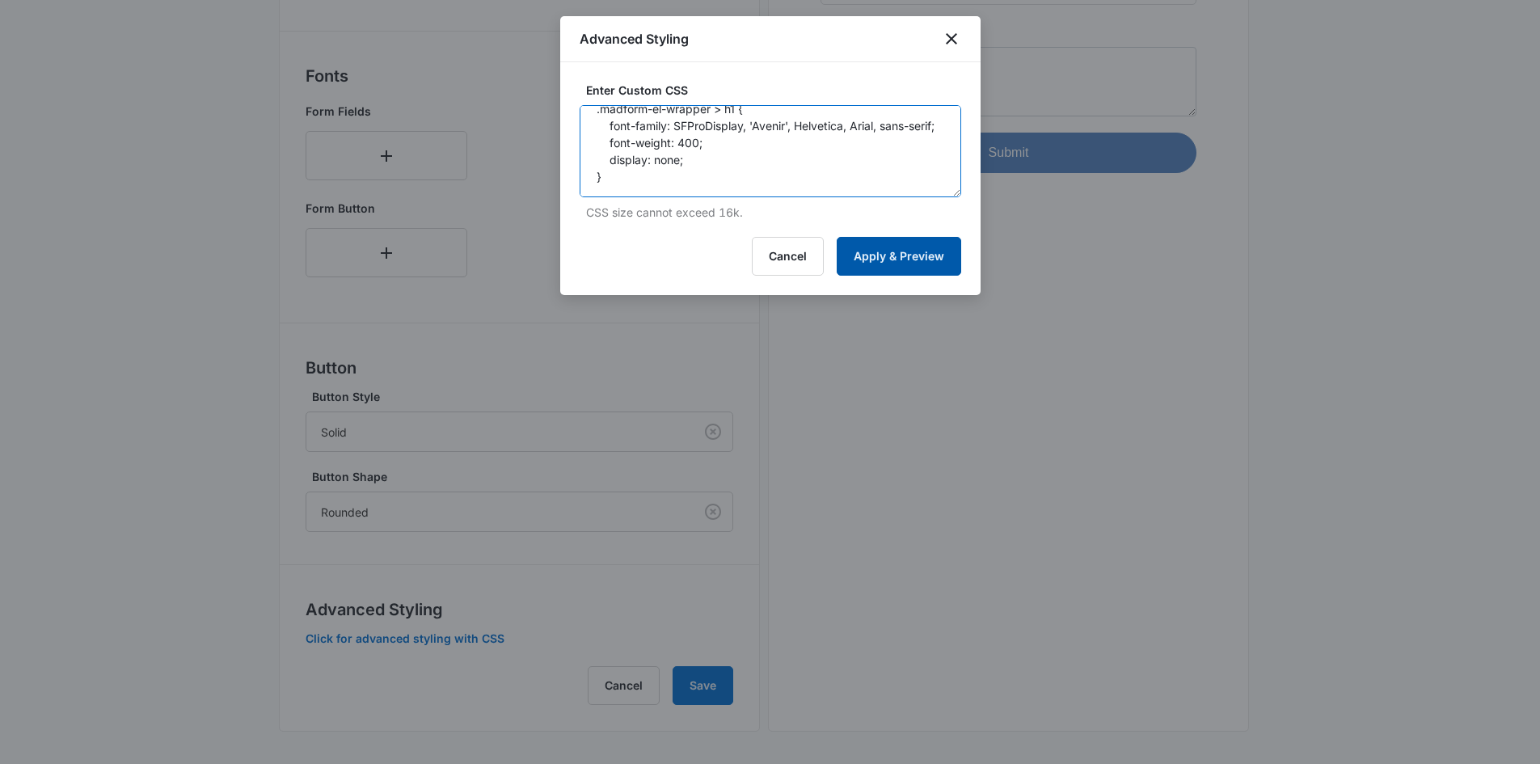
type textarea "/* Button Styles */ .madform-submit { color: #ffffff; background-color: #5082bf…"
click at [891, 263] on button "Apply & Preview" at bounding box center [899, 256] width 124 height 39
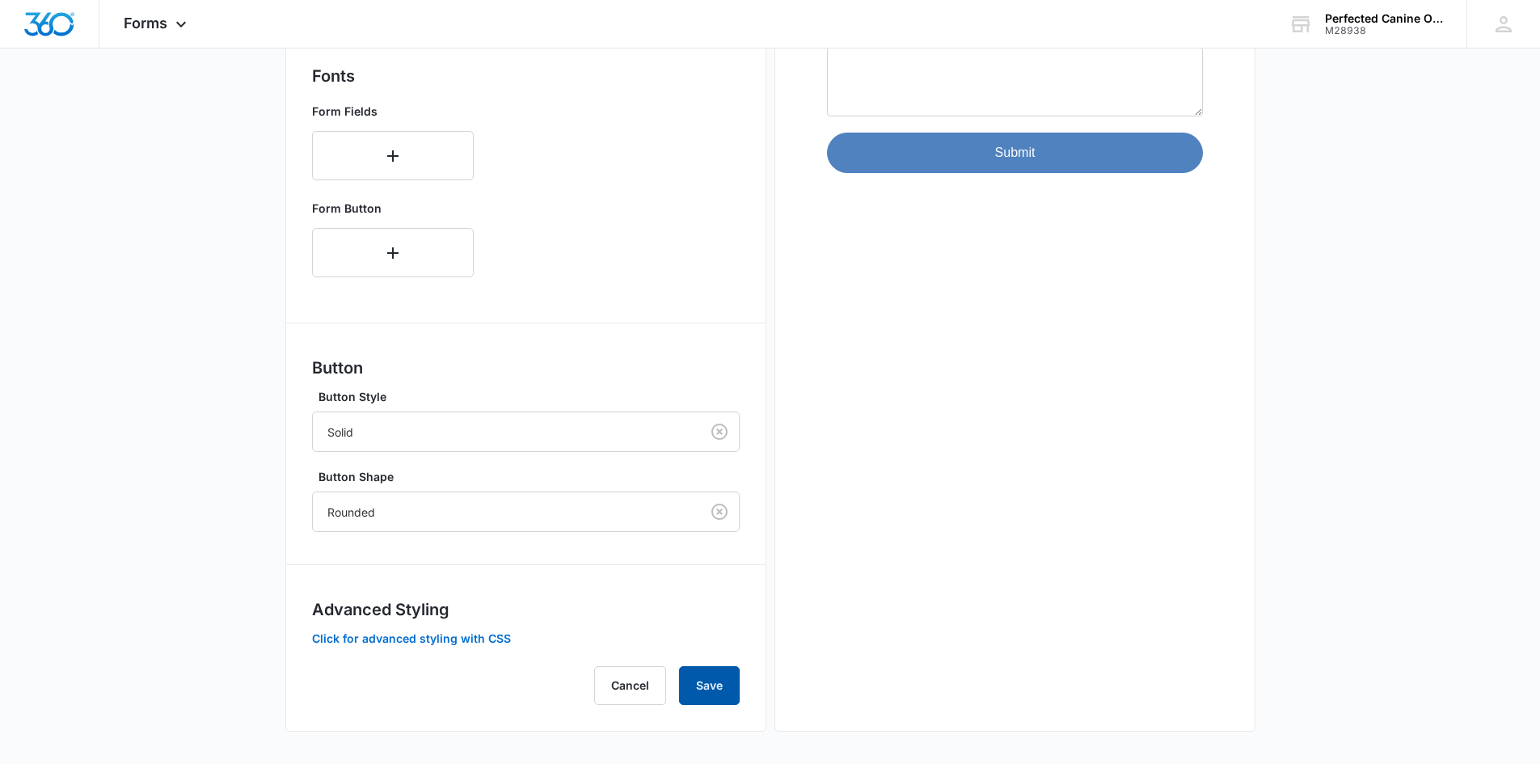
click at [698, 681] on button "Save" at bounding box center [709, 685] width 61 height 39
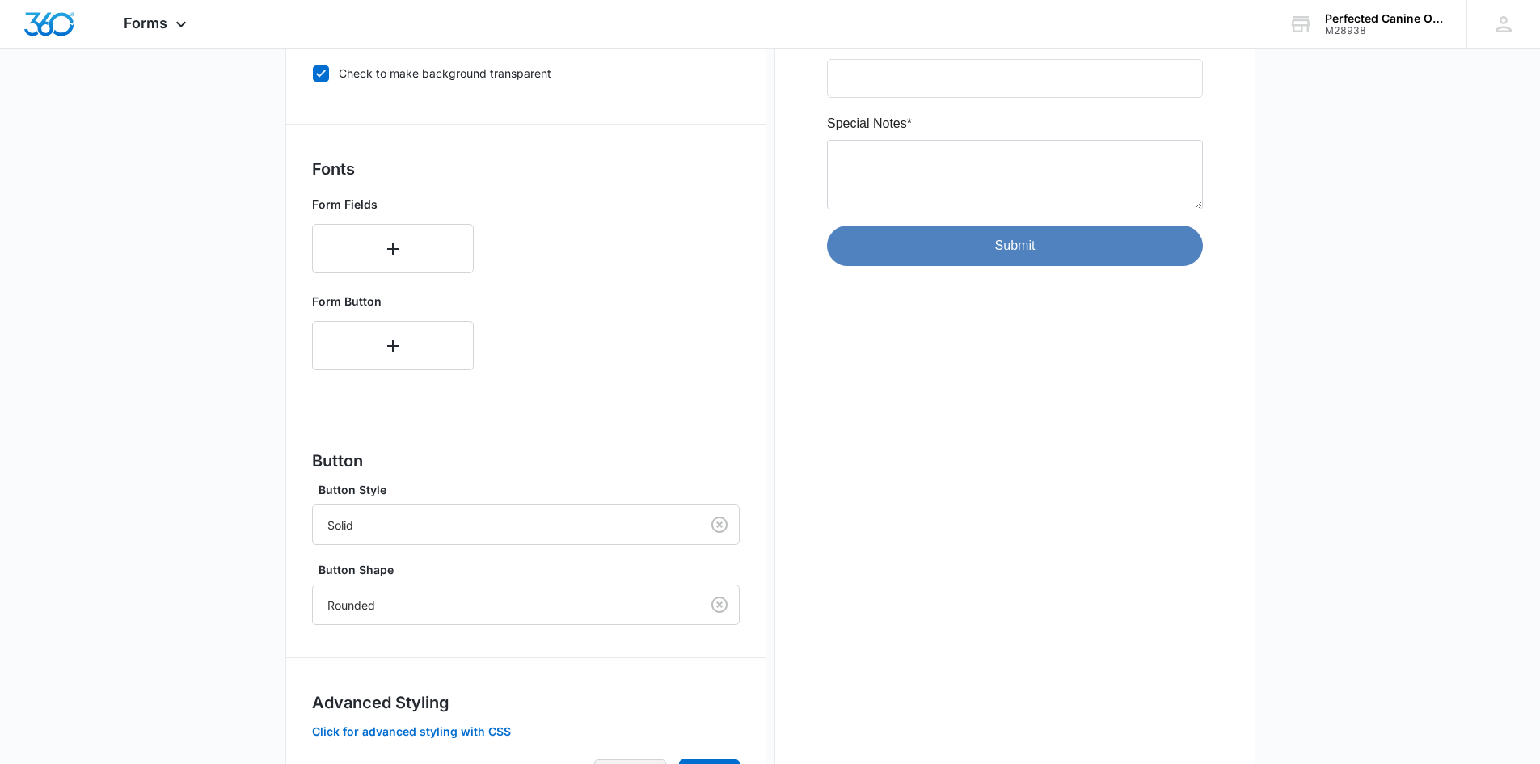
scroll to position [547, 0]
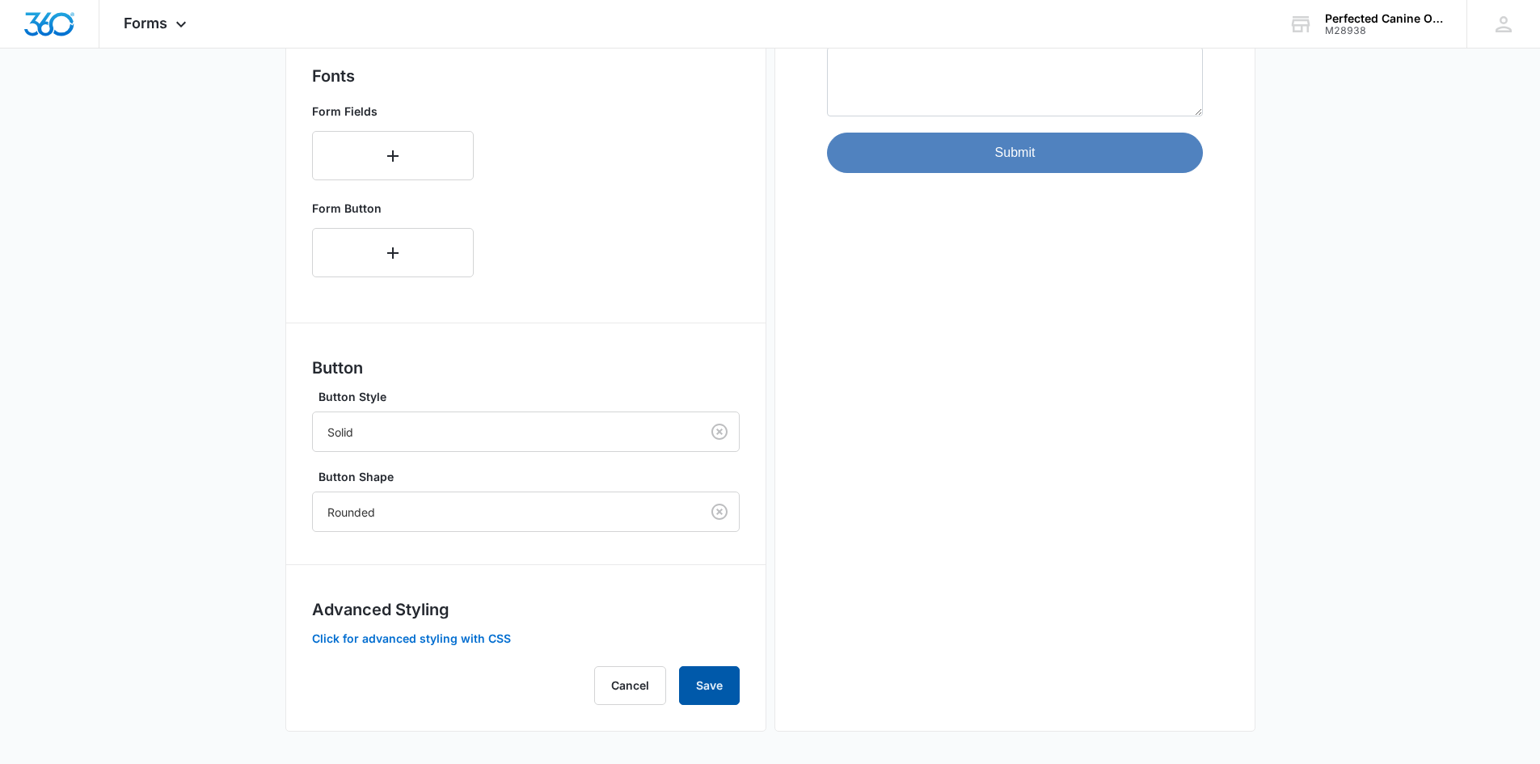
click at [686, 679] on button "Save" at bounding box center [709, 685] width 61 height 39
click at [373, 635] on button "Click for advanced styling with CSS" at bounding box center [411, 638] width 199 height 11
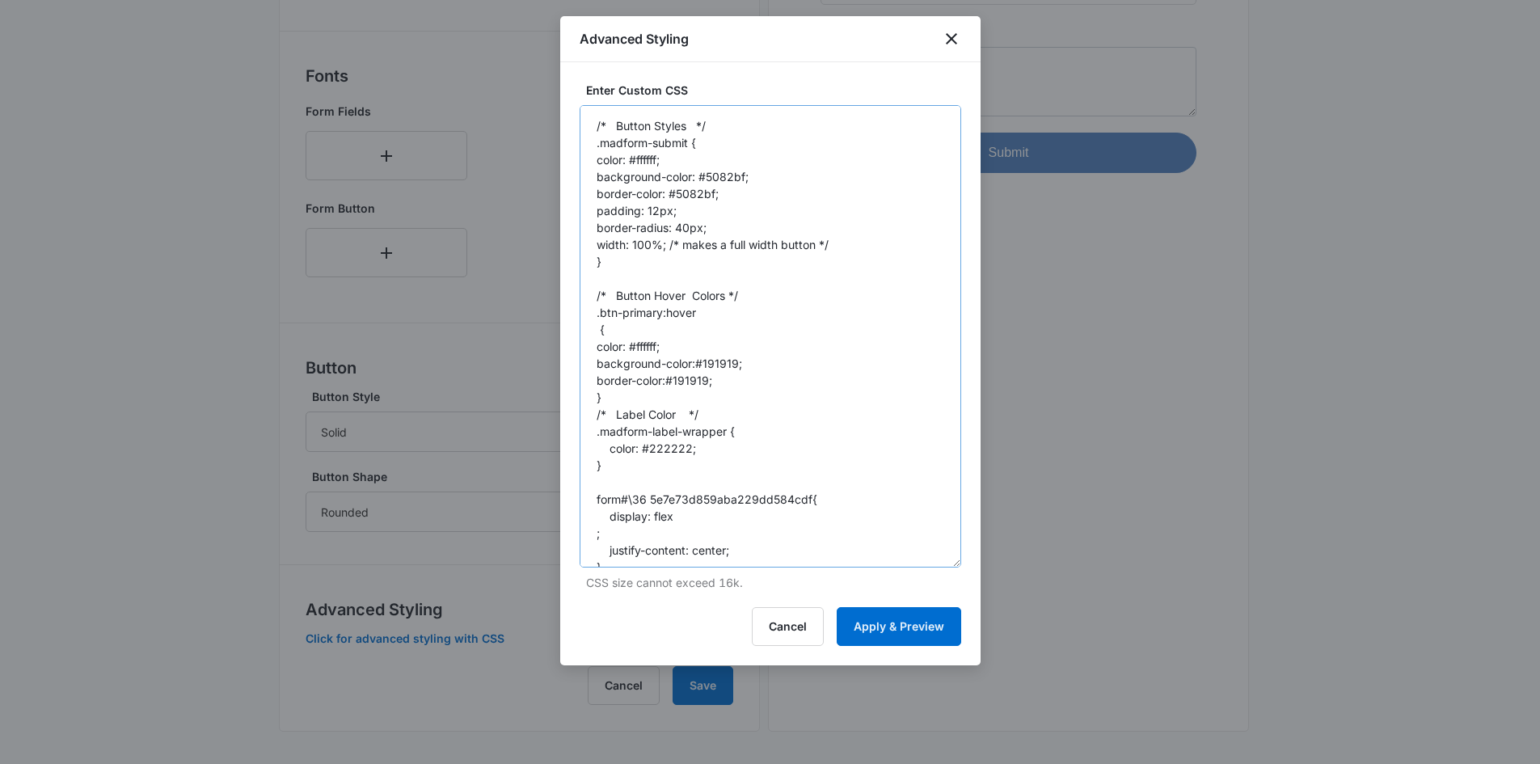
drag, startPoint x: 954, startPoint y: 196, endPoint x: 951, endPoint y: 574, distance: 378.3
click at [951, 567] on textarea "/* Button Styles */ .madform-submit { color: #ffffff; background-color: #5082bf…" at bounding box center [771, 336] width 382 height 462
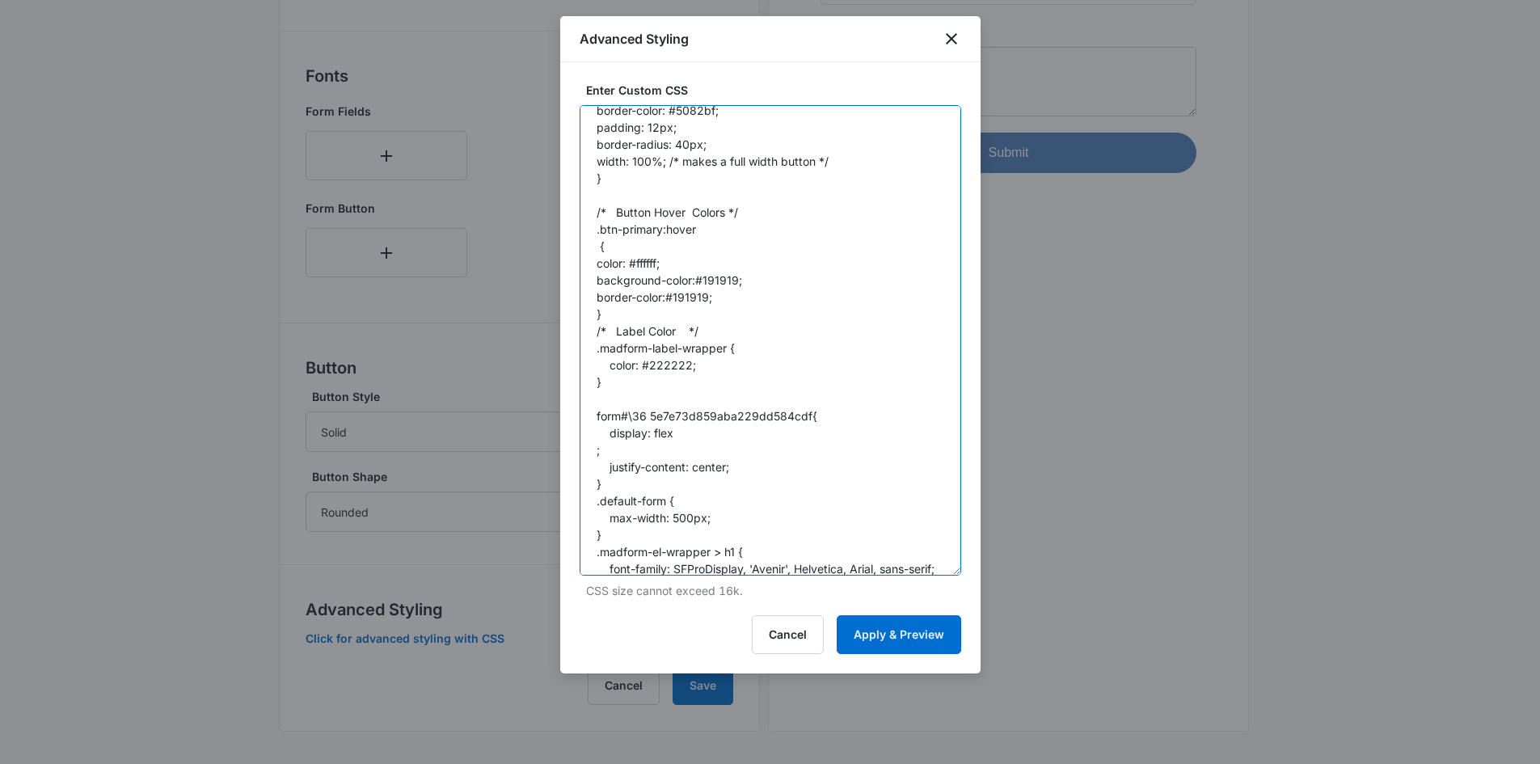
scroll to position [165, 0]
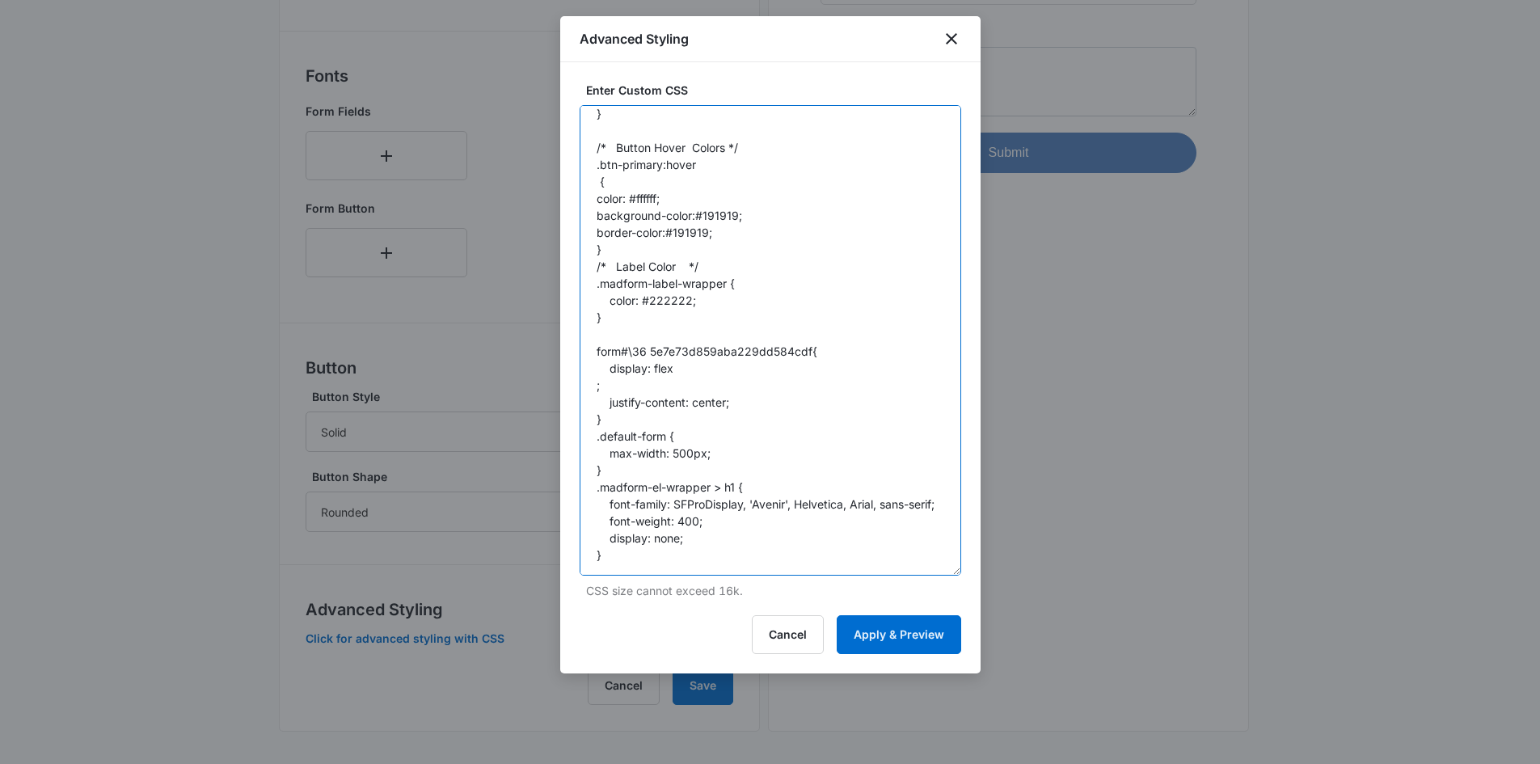
click at [695, 332] on textarea "/* Button Styles */ .madform-submit { color: #ffffff; background-color: #5082bf…" at bounding box center [771, 340] width 382 height 470
click at [896, 647] on button "Apply & Preview" at bounding box center [899, 634] width 124 height 39
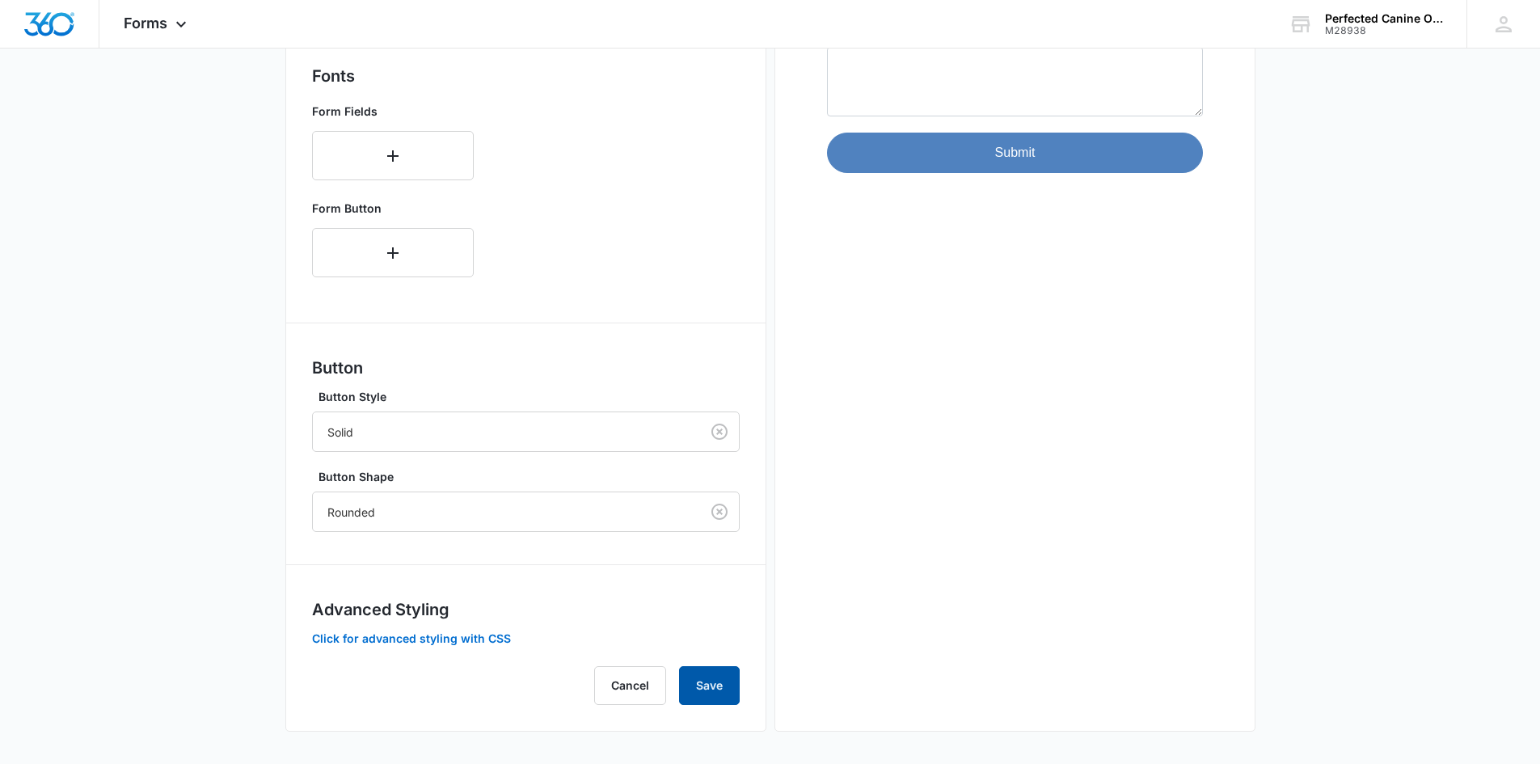
click at [725, 682] on button "Save" at bounding box center [709, 685] width 61 height 39
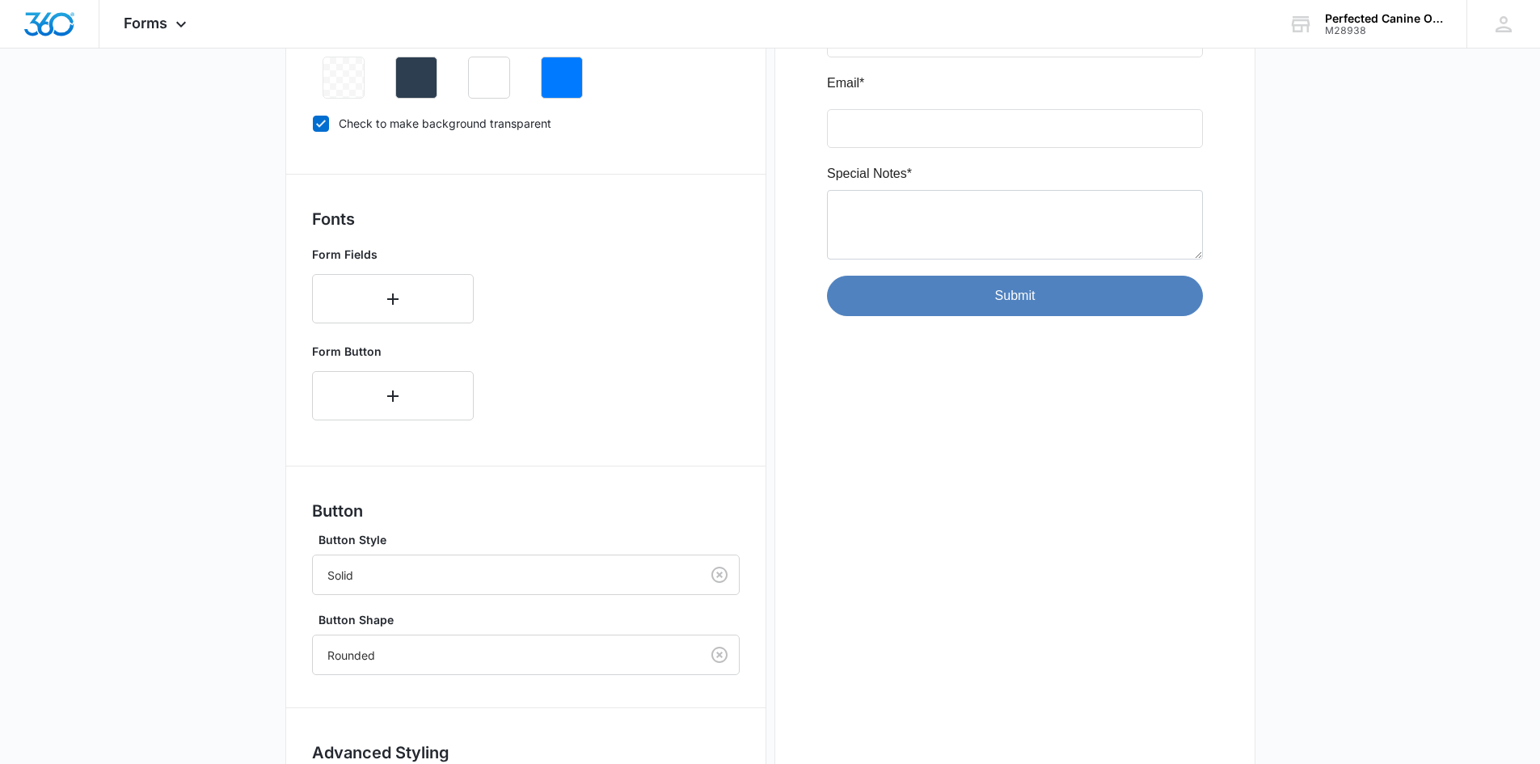
scroll to position [547, 0]
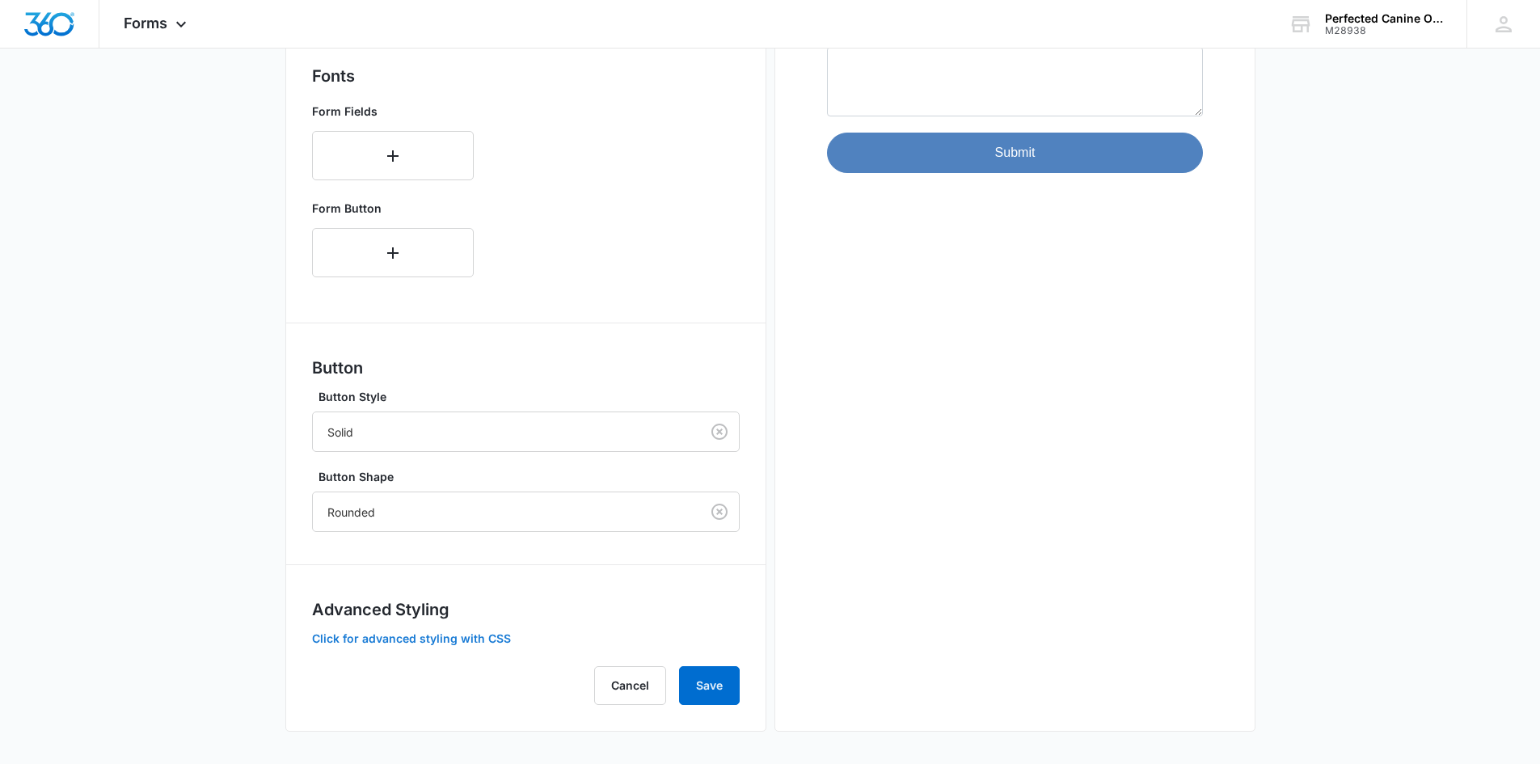
click at [470, 635] on button "Click for advanced styling with CSS" at bounding box center [411, 638] width 199 height 11
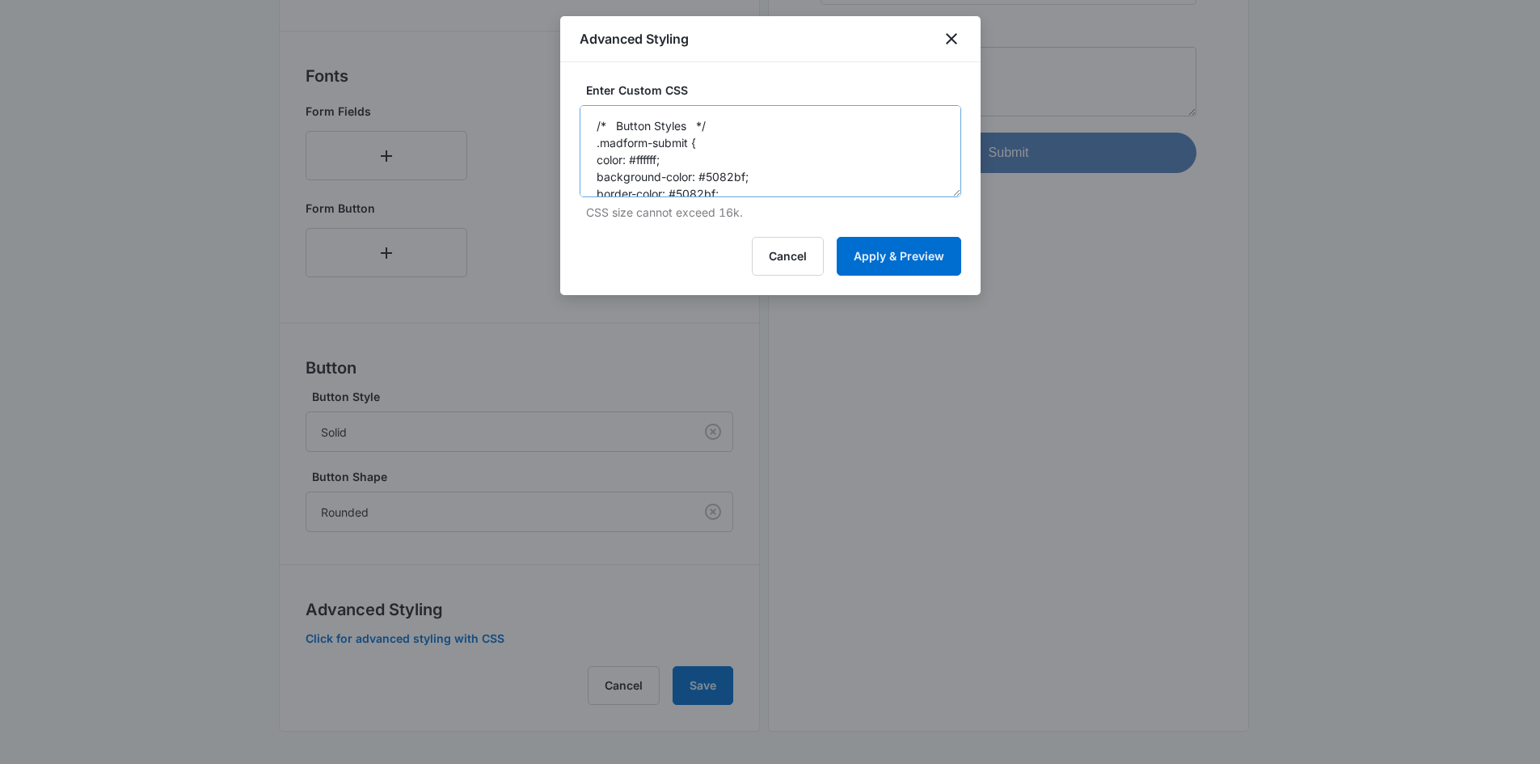
click at [960, 193] on div "Enter Custom CSS /* Button Styles */ .madform-submit { color: #ffffff; backgrou…" at bounding box center [770, 178] width 420 height 233
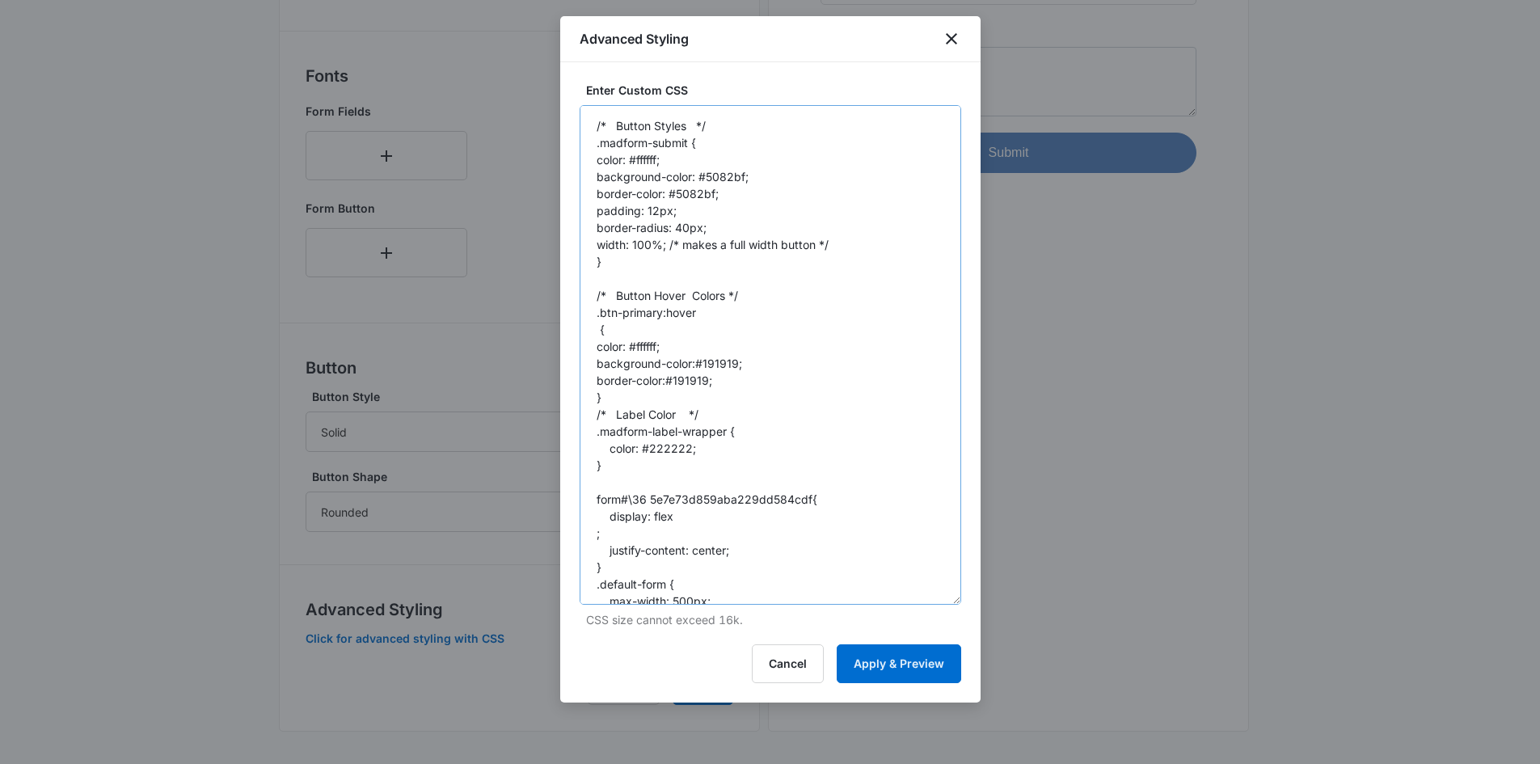
drag, startPoint x: 952, startPoint y: 192, endPoint x: 904, endPoint y: 593, distance: 403.9
click at [926, 605] on textarea "/* Button Styles */ .madform-submit { color: #ffffff; background-color: #5082bf…" at bounding box center [771, 355] width 382 height 500
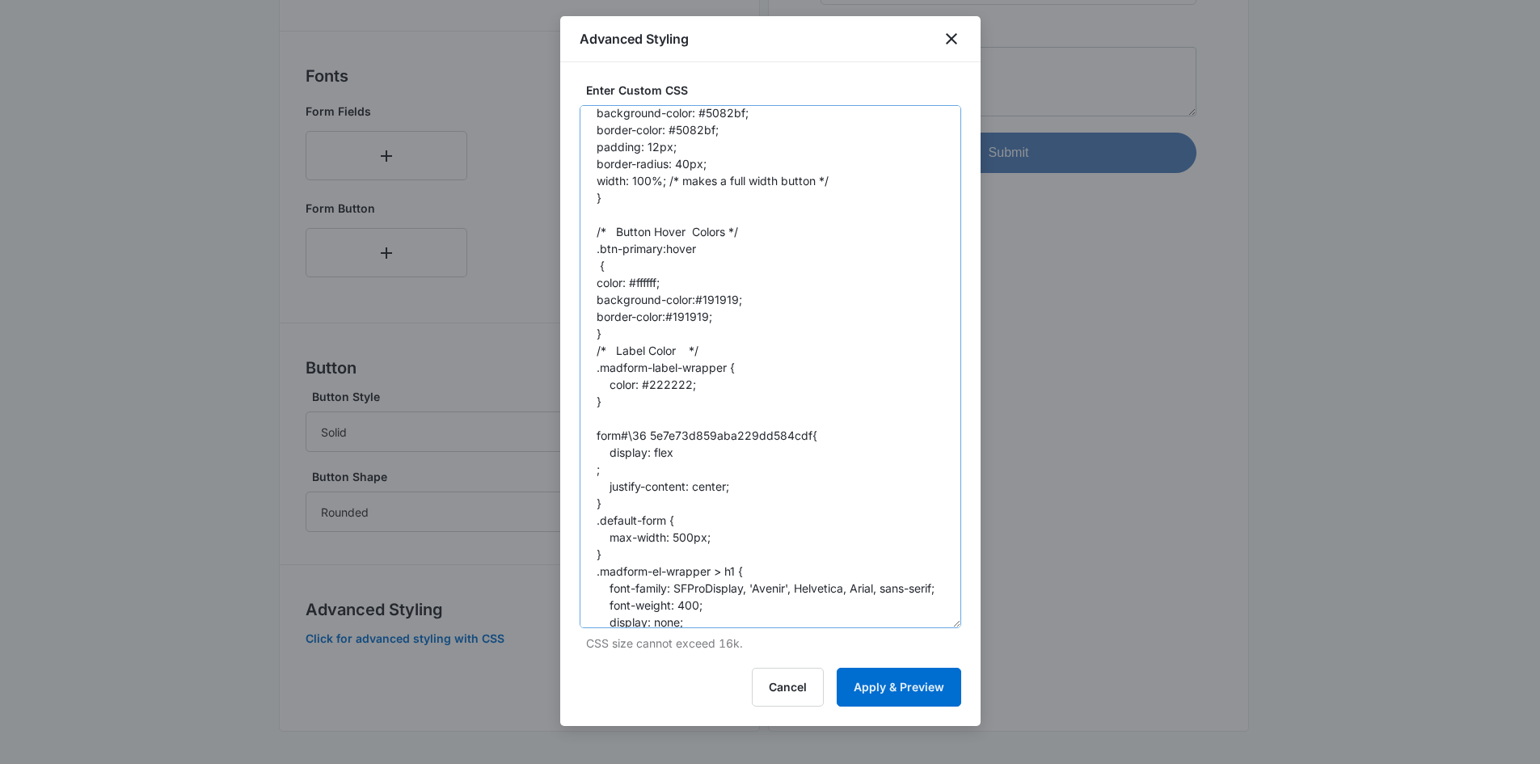
scroll to position [112, 0]
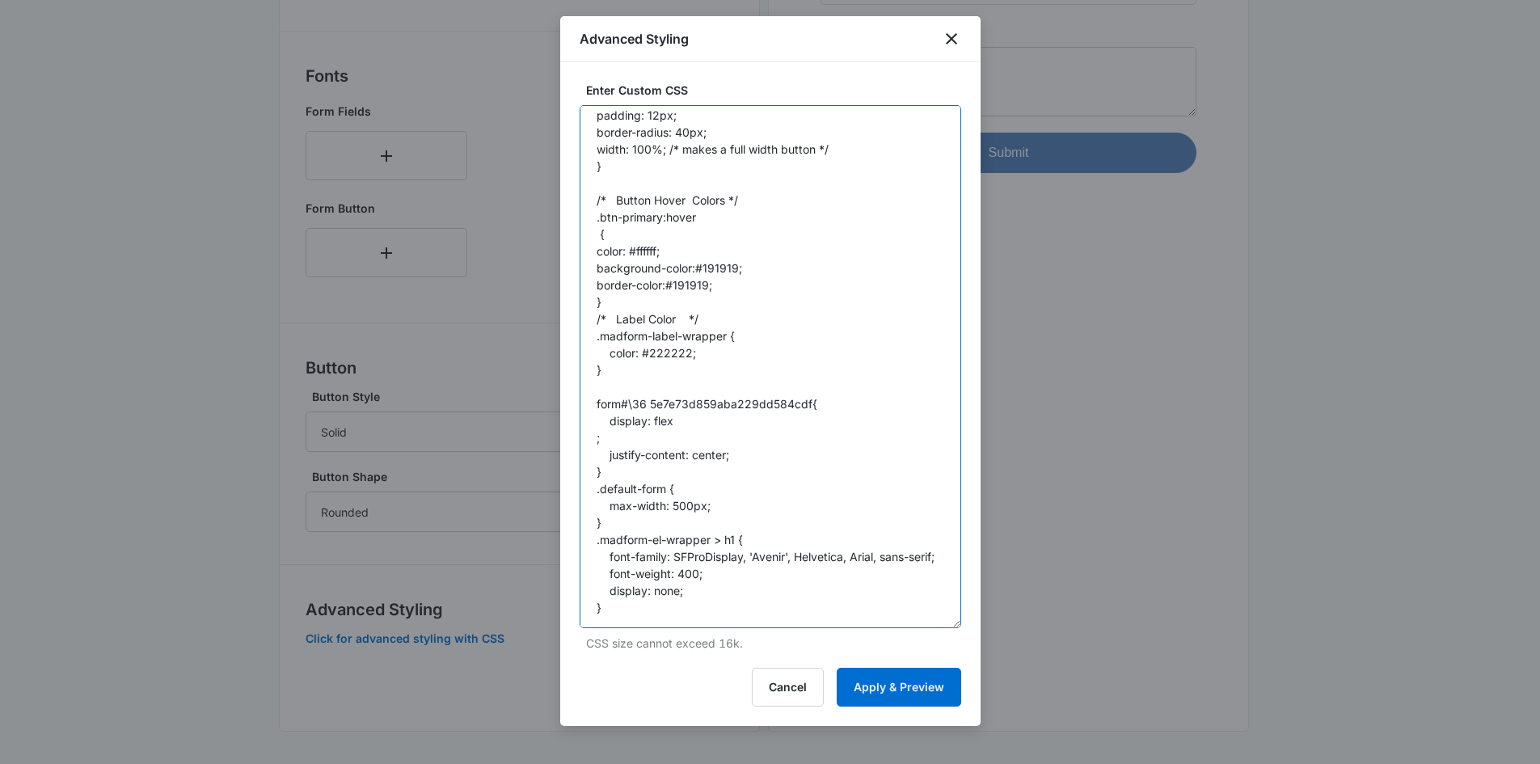
drag, startPoint x: 593, startPoint y: 555, endPoint x: 559, endPoint y: 390, distance: 167.4
click at [560, 390] on div "Enter Custom CSS /* Button Styles */ .madform-submit { color: #ffffff; backgrou…" at bounding box center [770, 394] width 420 height 664
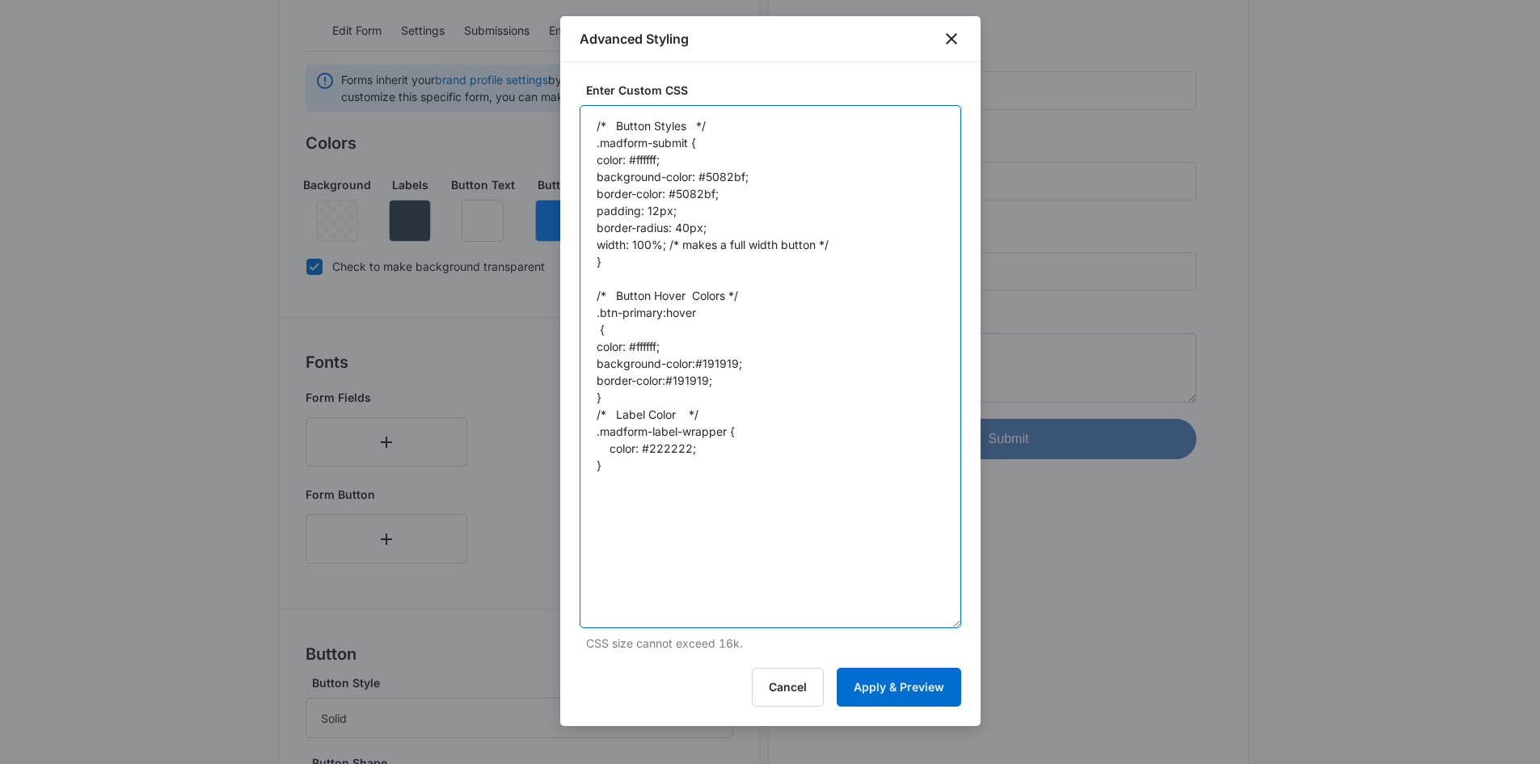
scroll to position [143, 0]
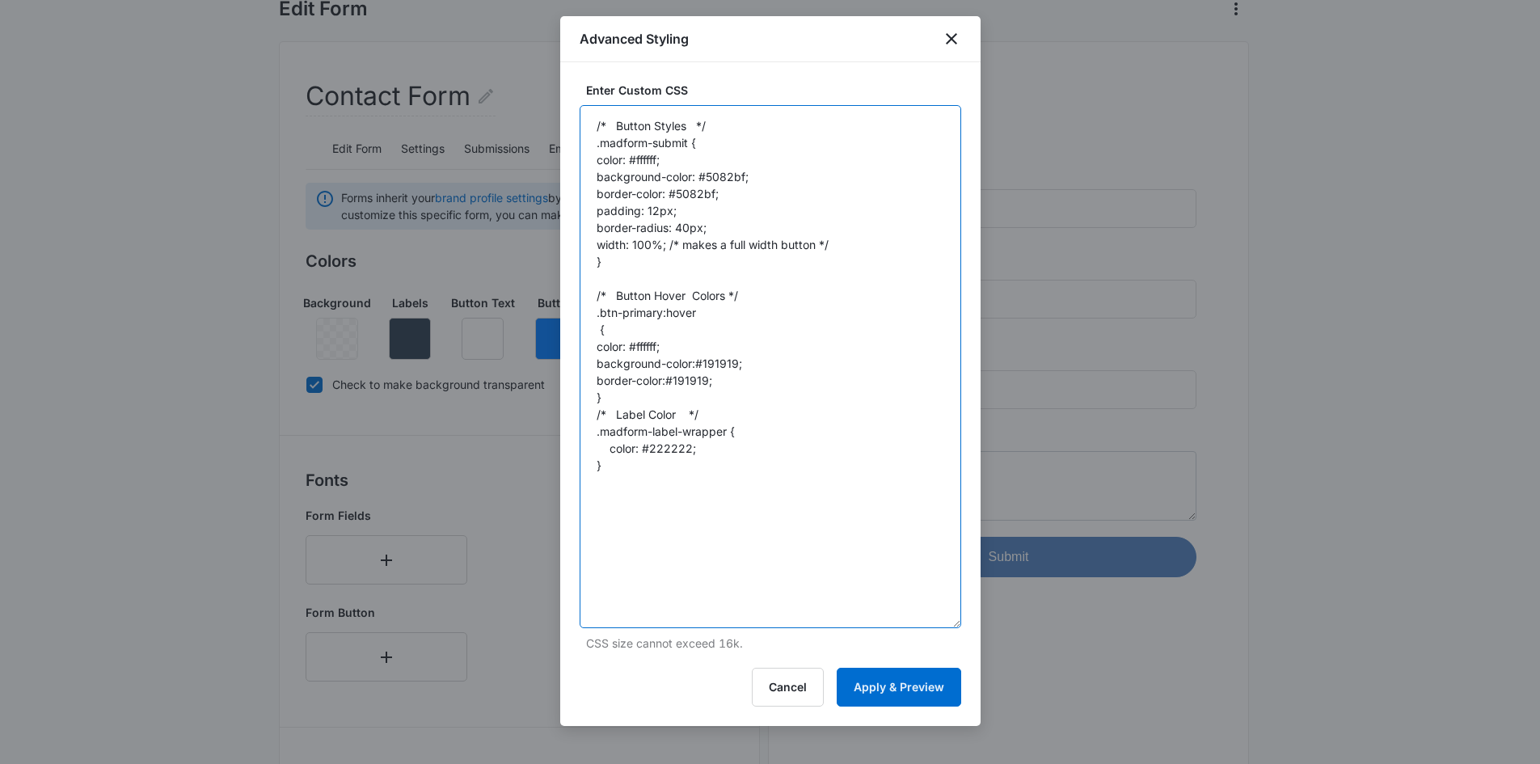
click at [595, 122] on textarea "/* Button Styles */ .madform-submit { color: #ffffff; background-color: #5082bf…" at bounding box center [771, 366] width 382 height 523
click at [612, 118] on textarea "/* Button Styles */ .madform-submit { color: #ffffff; background-color: #5082bf…" at bounding box center [771, 366] width 382 height 523
paste textarea "form#\36 5e7e73d859aba229dd584cdf{ display: flex ; justify-content: center; } .…"
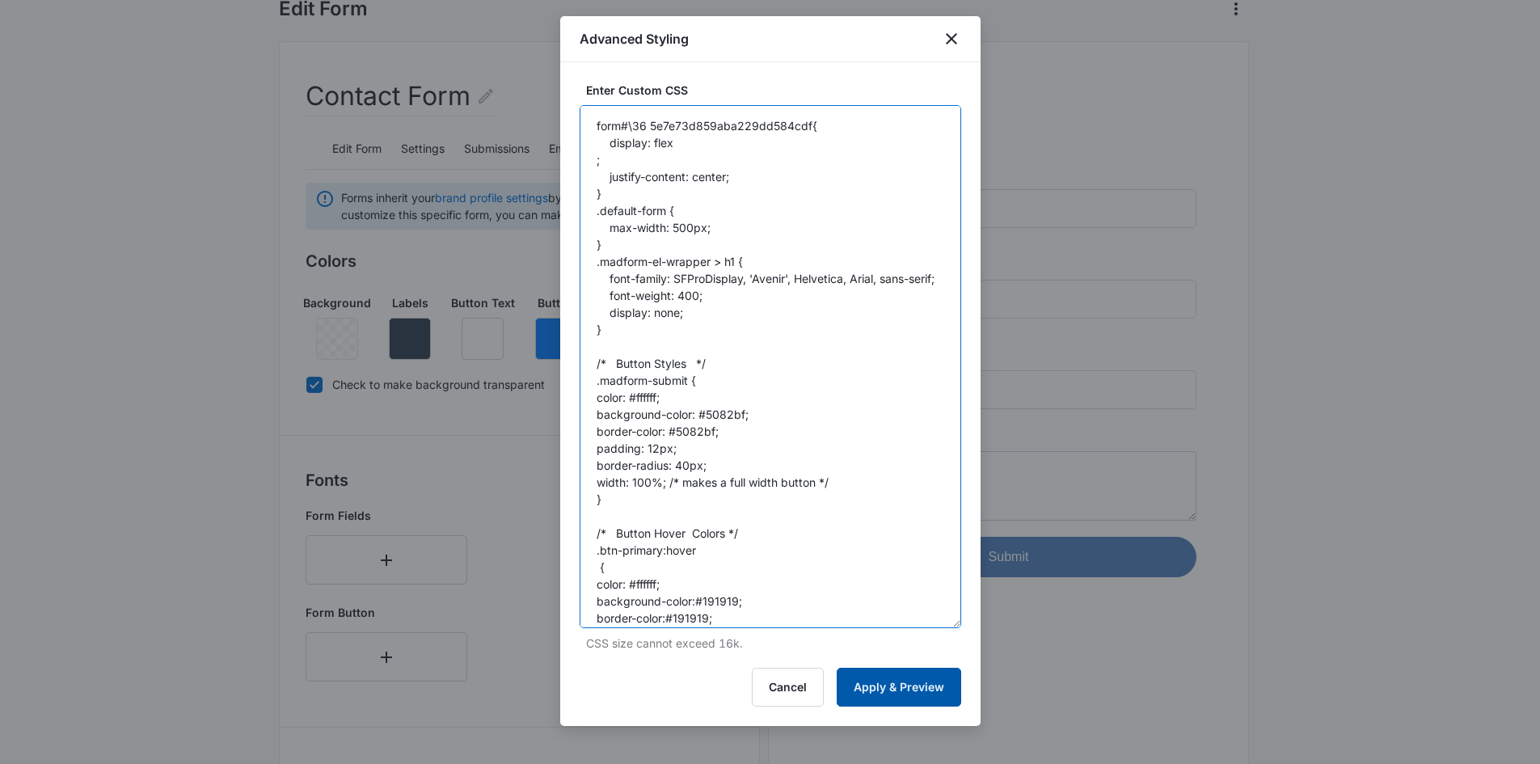
type textarea "form#\36 5e7e73d859aba229dd584cdf{ display: flex ; justify-content: center; } .…"
click at [902, 689] on button "Apply & Preview" at bounding box center [899, 687] width 124 height 39
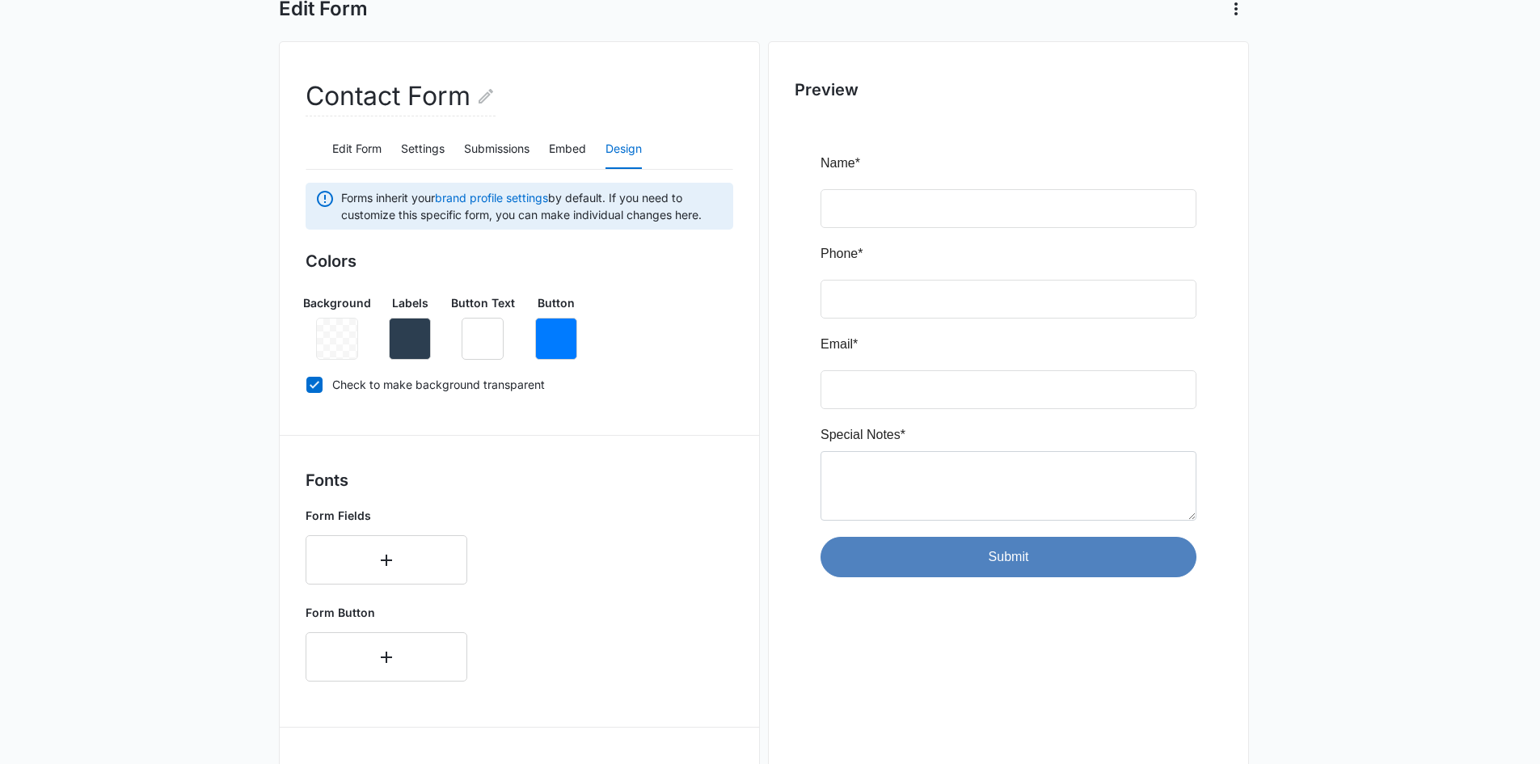
scroll to position [547, 0]
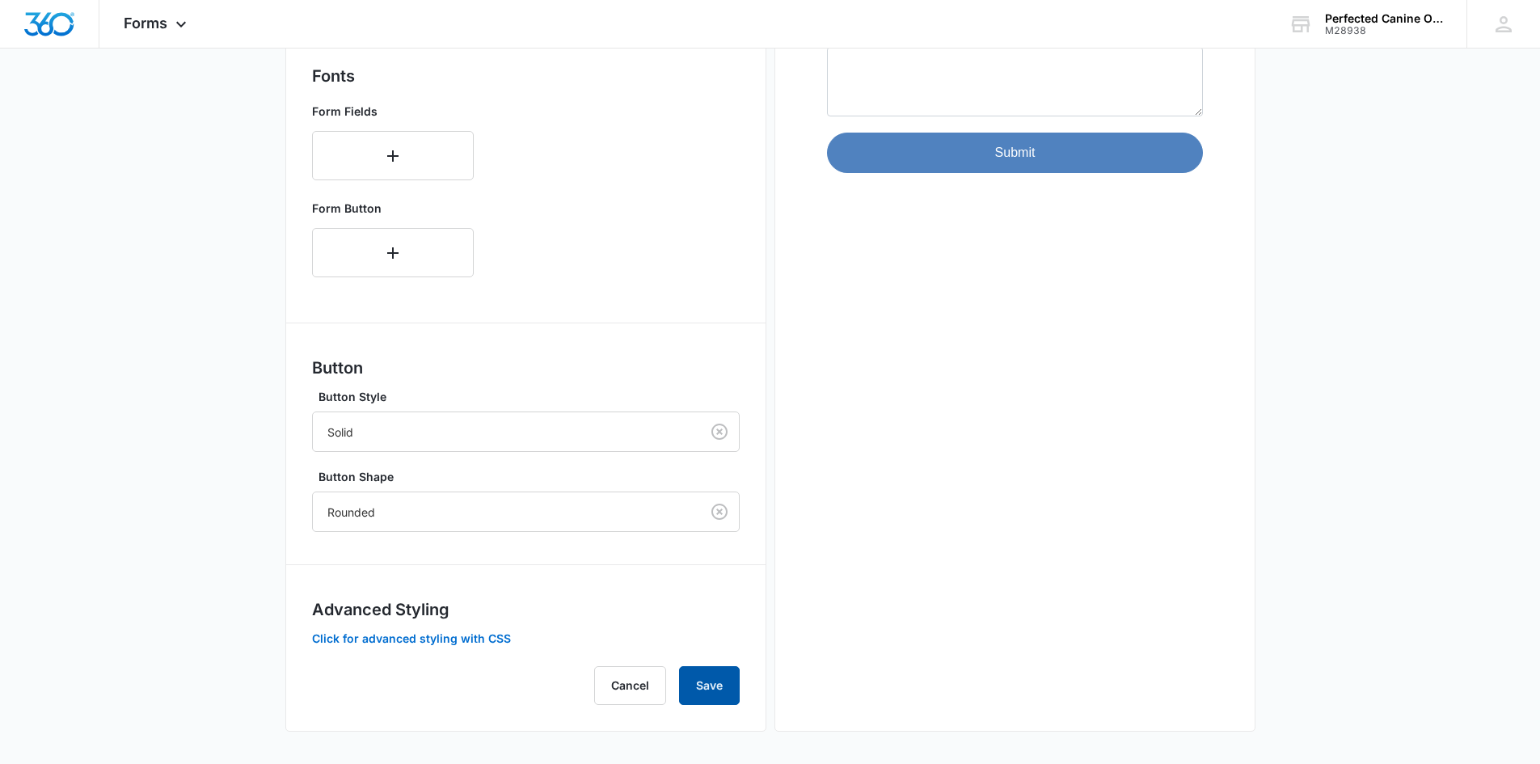
click at [713, 686] on button "Save" at bounding box center [709, 685] width 61 height 39
click at [486, 634] on button "Click for advanced styling with CSS" at bounding box center [411, 638] width 199 height 11
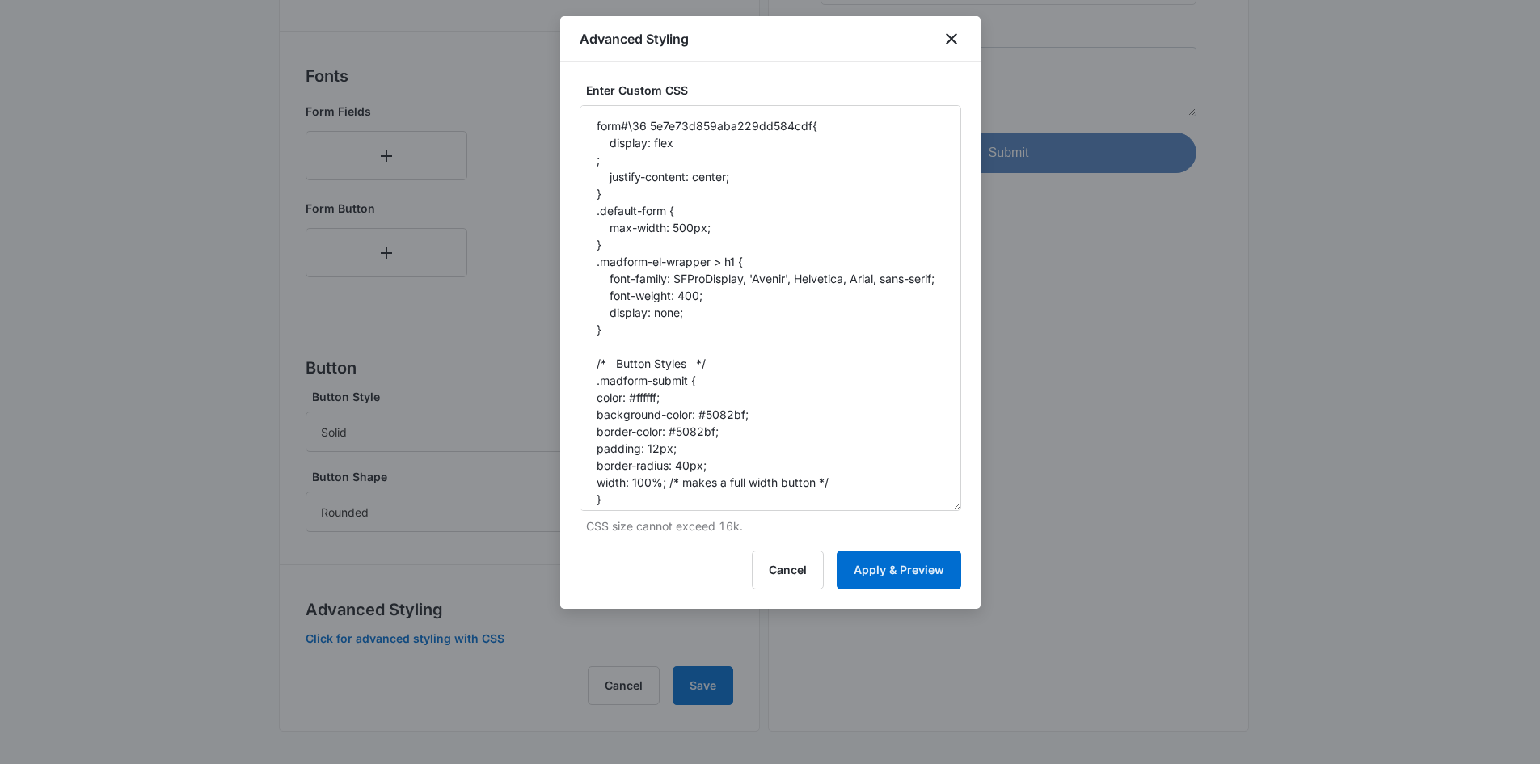
drag, startPoint x: 951, startPoint y: 192, endPoint x: 976, endPoint y: 505, distance: 314.7
click at [976, 505] on div "Enter Custom CSS form#\36 5e7e73d859aba229dd584cdf{ display: flex ; justify-con…" at bounding box center [770, 335] width 420 height 546
click at [706, 128] on textarea "form#\36 5e7e73d859aba229dd584cdf{ display: flex ; justify-content: center; } .…" at bounding box center [771, 308] width 382 height 406
click at [661, 125] on textarea "form#\36 5e7e73d859aba229dd584cdf{ display: flex ; justify-content: center; } .…" at bounding box center [771, 308] width 382 height 406
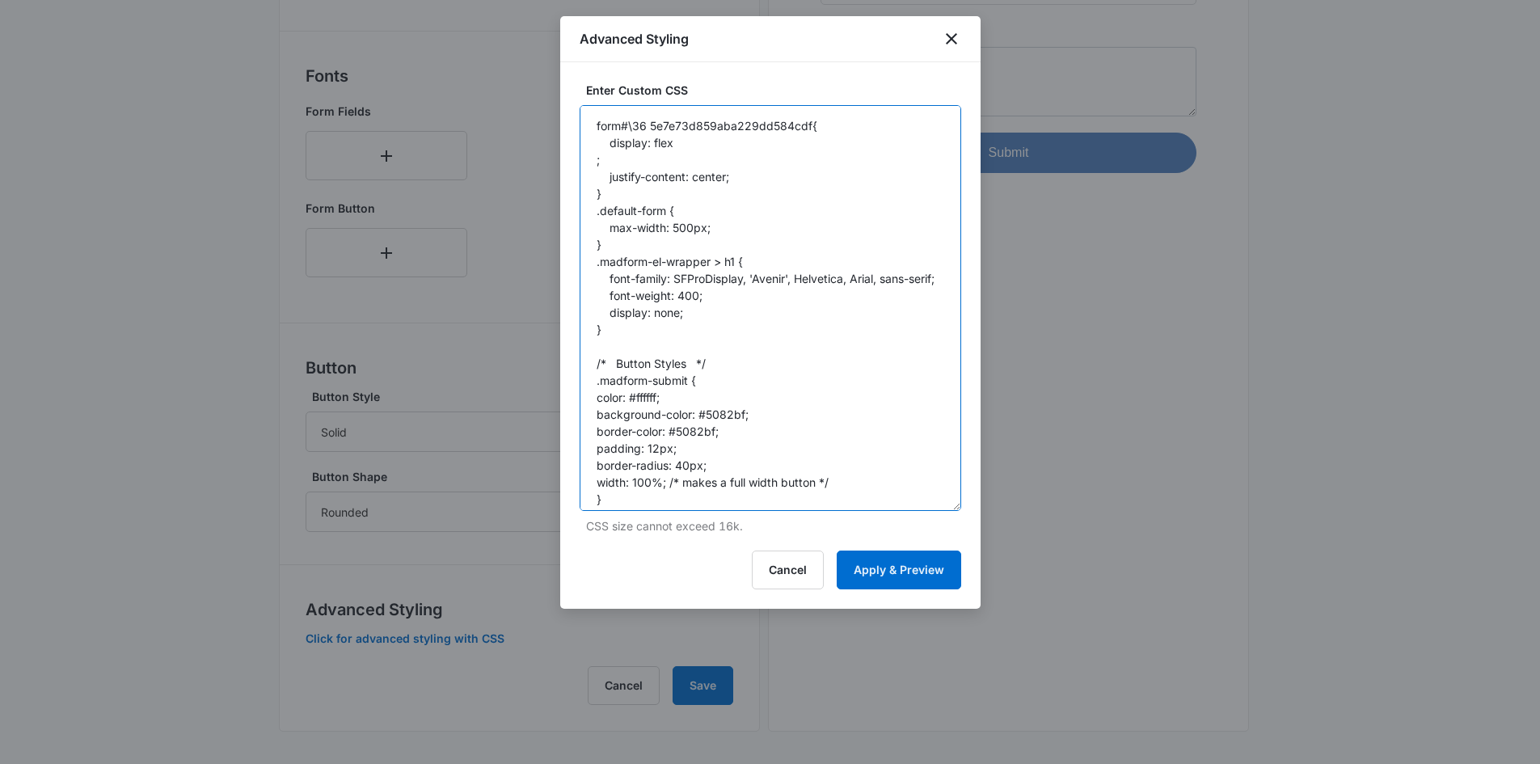
click at [661, 125] on textarea "form#\36 5e7e73d859aba229dd584cdf{ display: flex ; justify-content: center; } .…" at bounding box center [771, 308] width 382 height 406
paste textarea "form#\35"
drag, startPoint x: 591, startPoint y: 120, endPoint x: 809, endPoint y: 133, distance: 218.6
click at [809, 133] on textarea "form#\36 5e7e73d859aba229dd584cdf{ display: flex ; justify-content: center; } .…" at bounding box center [771, 308] width 382 height 406
paste textarea "5"
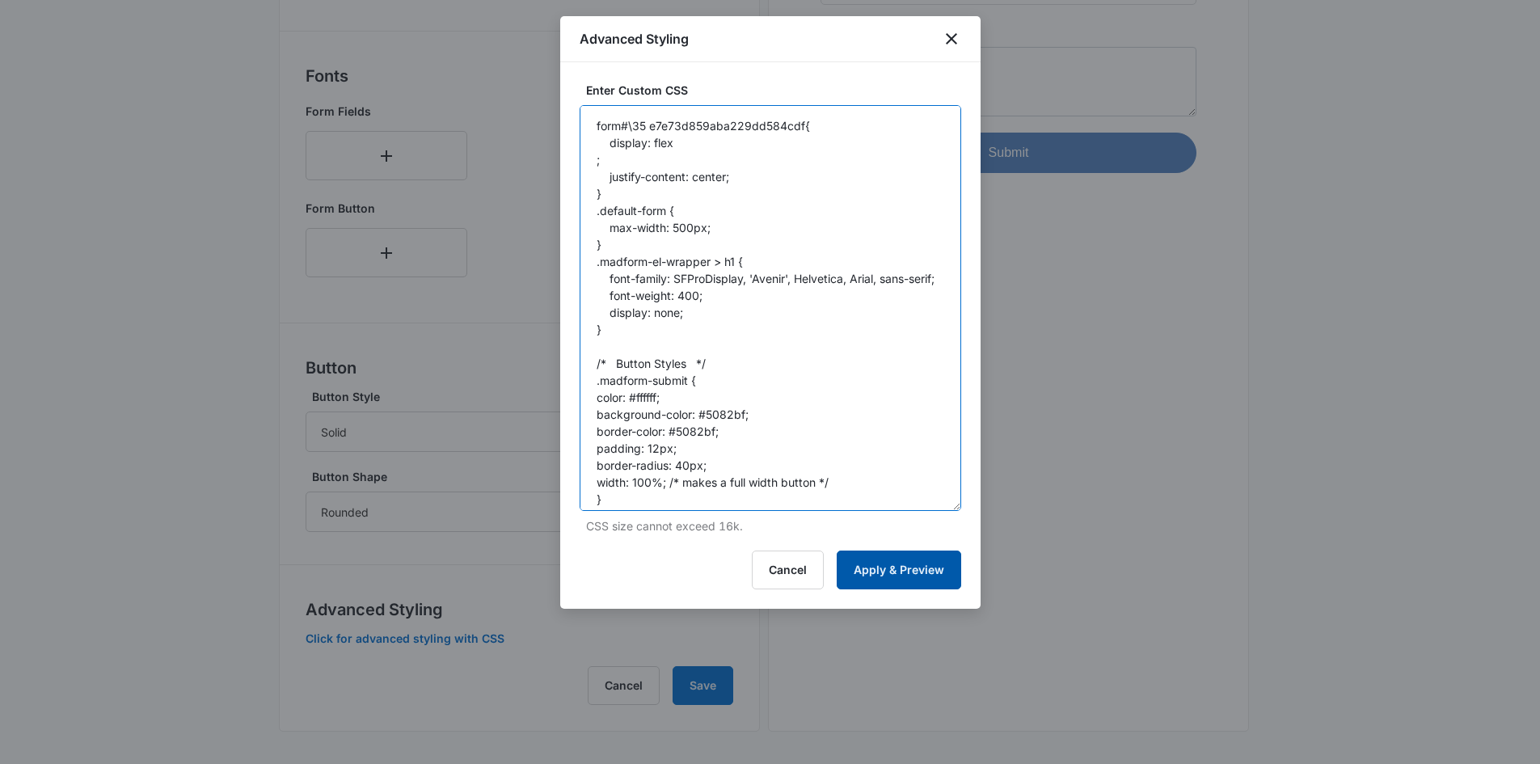
type textarea "form#\35 e7e73d859aba229dd584cdf{ display: flex ; justify-content: center; } .d…"
click at [919, 555] on button "Apply & Preview" at bounding box center [899, 569] width 124 height 39
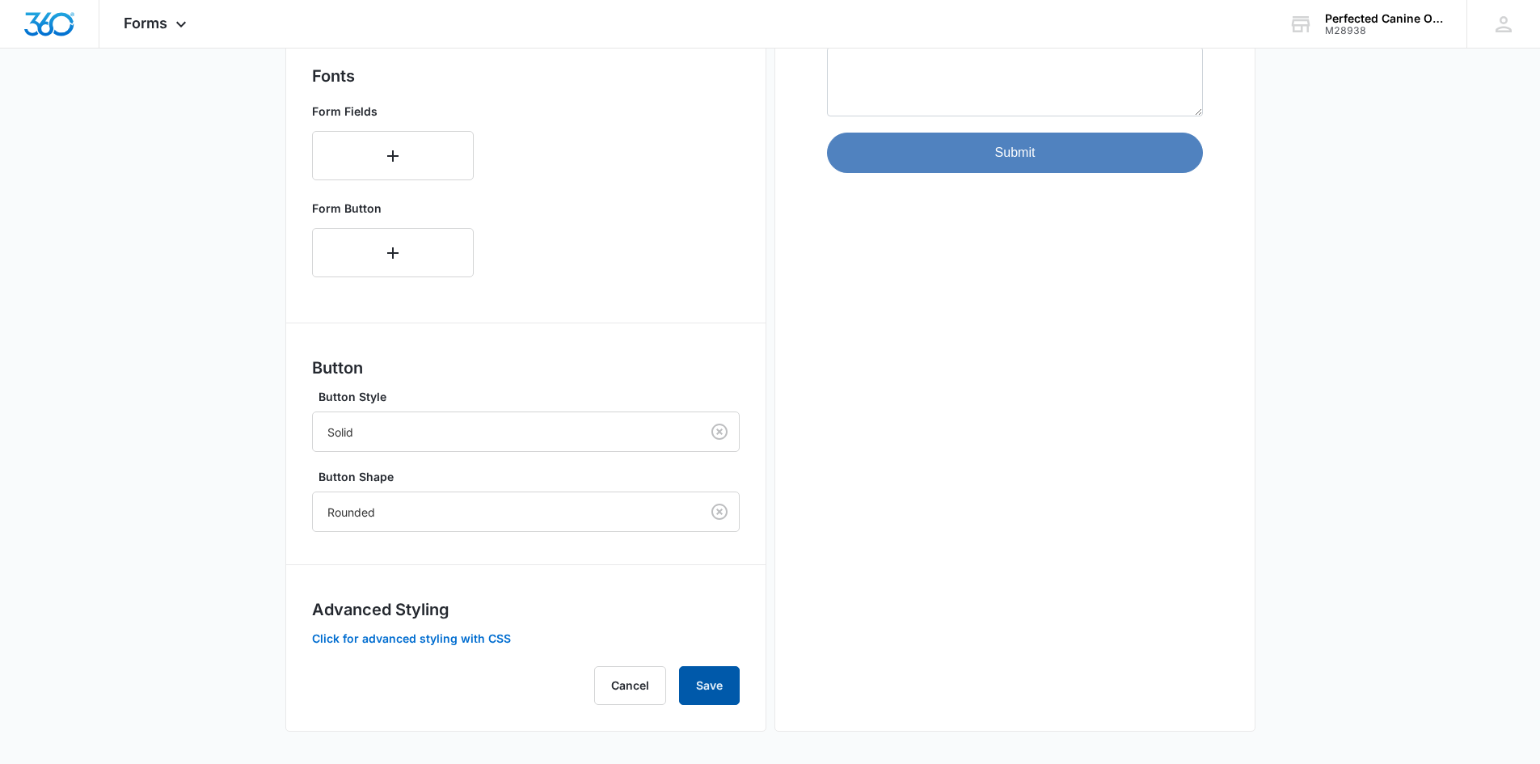
click at [718, 675] on button "Save" at bounding box center [709, 685] width 61 height 39
click at [725, 691] on button "Save" at bounding box center [709, 685] width 61 height 39
click at [488, 636] on button "Click for advanced styling with CSS" at bounding box center [411, 638] width 199 height 11
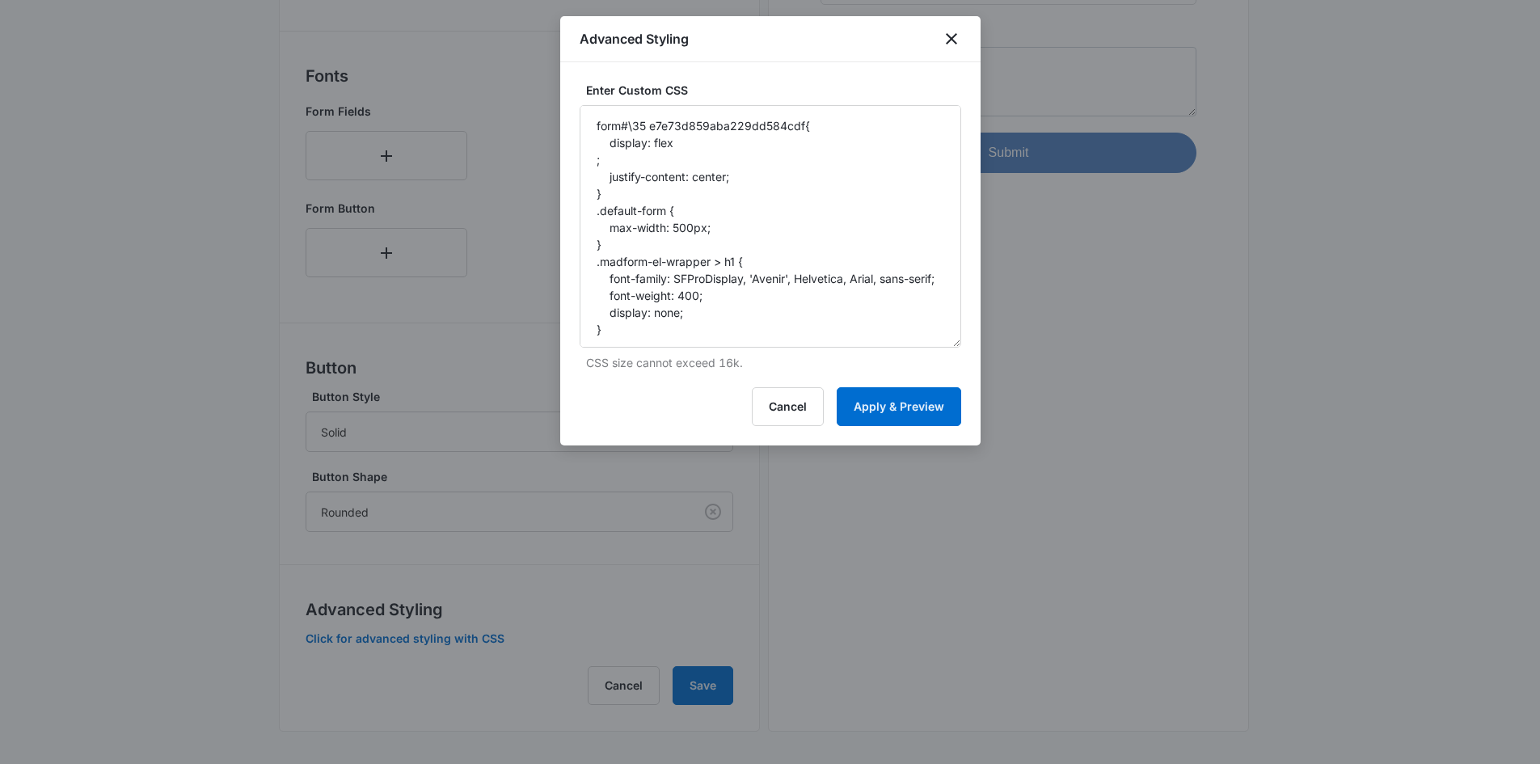
drag, startPoint x: 955, startPoint y: 187, endPoint x: 989, endPoint y: 337, distance: 154.1
click at [989, 337] on body "Forms Apps Reputation Websites Forms CRM Email Social Shop Payments POS Content…" at bounding box center [770, 108] width 1540 height 1311
click at [709, 226] on textarea "form#\35 e7e73d859aba229dd584cdf{ display: flex ; justify-content: center; } .d…" at bounding box center [771, 226] width 382 height 243
click at [706, 228] on textarea "form#\35 e7e73d859aba229dd584cdf{ display: flex ; justify-content: center; } .d…" at bounding box center [771, 226] width 382 height 243
click at [594, 158] on textarea "form#\35 e7e73d859aba229dd584cdf{ display: flex ; justify-content: center; } .d…" at bounding box center [771, 226] width 382 height 243
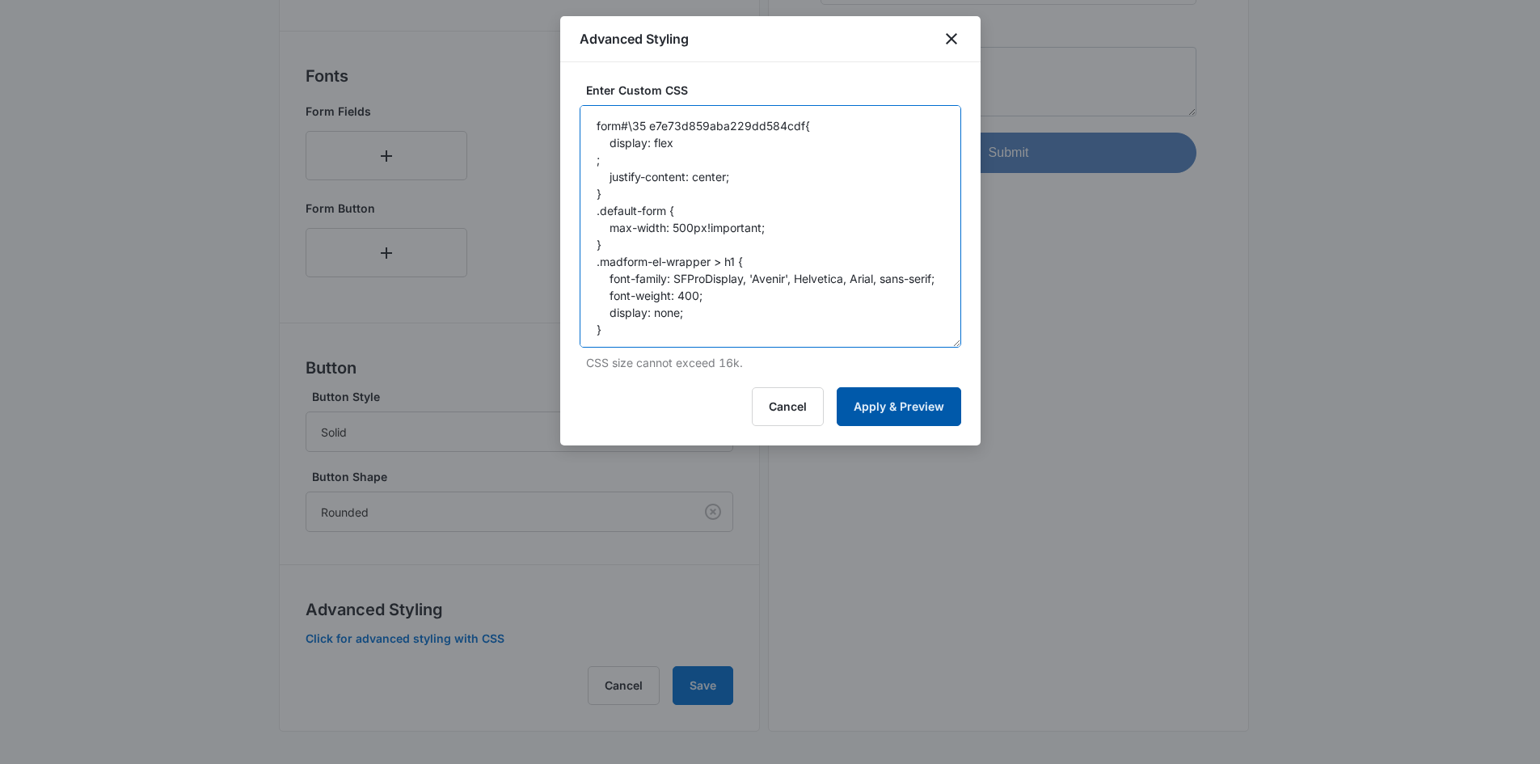
type textarea "form#\35 e7e73d859aba229dd584cdf{ display: flex ; justify-content: center; } .d…"
click at [891, 399] on button "Apply & Preview" at bounding box center [899, 406] width 124 height 39
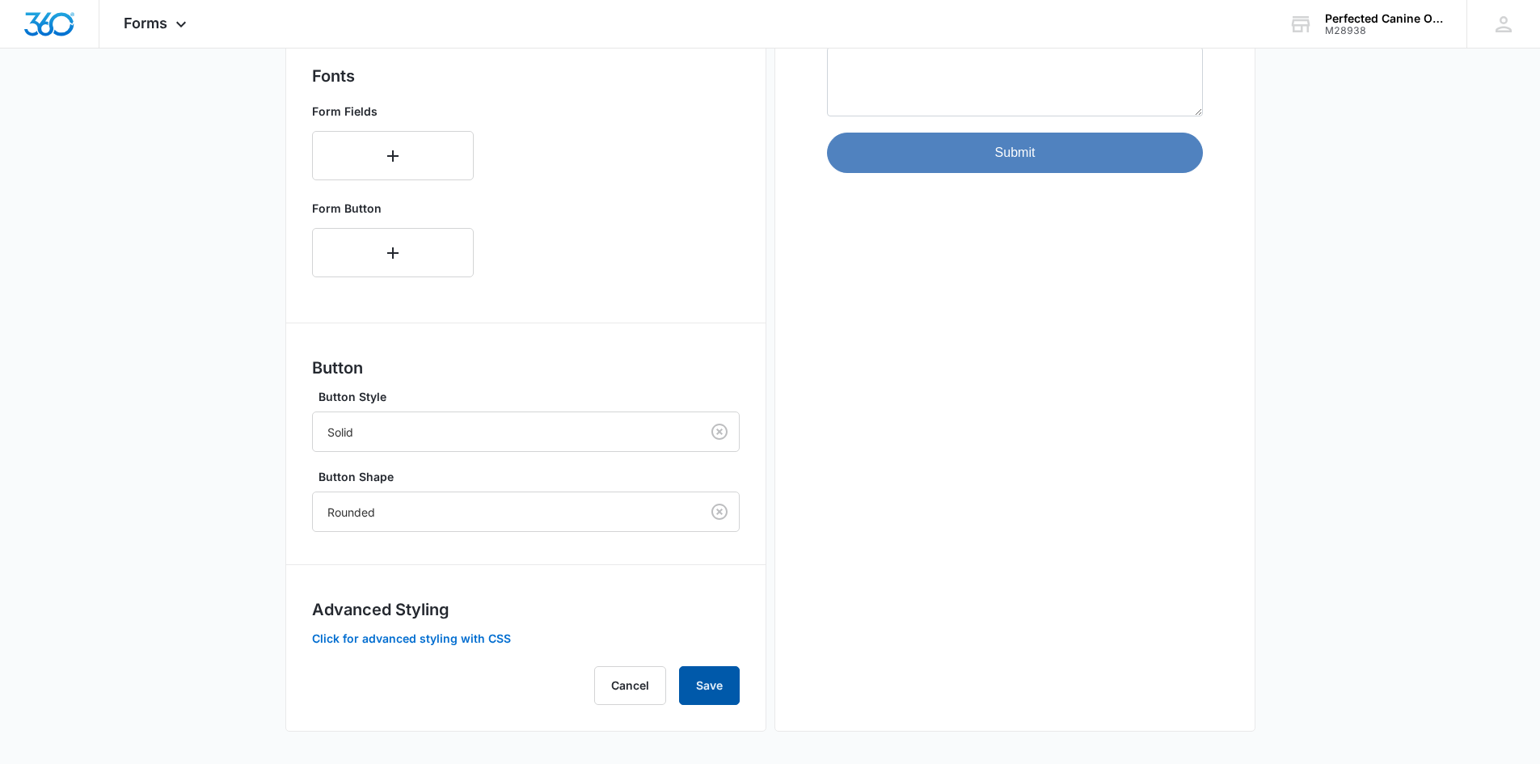
click at [702, 688] on button "Save" at bounding box center [709, 685] width 61 height 39
click at [723, 693] on button "Save" at bounding box center [709, 685] width 61 height 39
